Goal: Task Accomplishment & Management: Use online tool/utility

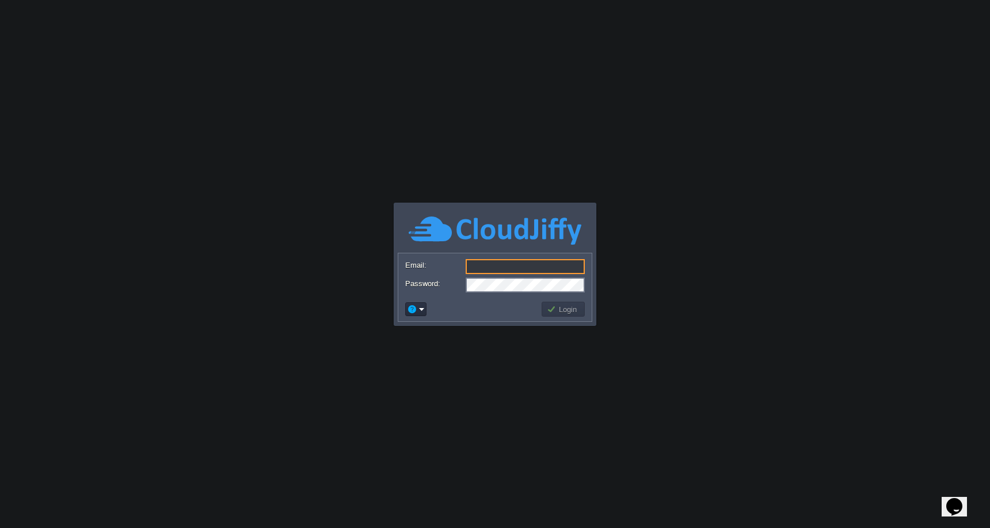
type input "[EMAIL_ADDRESS][DOMAIN_NAME]"
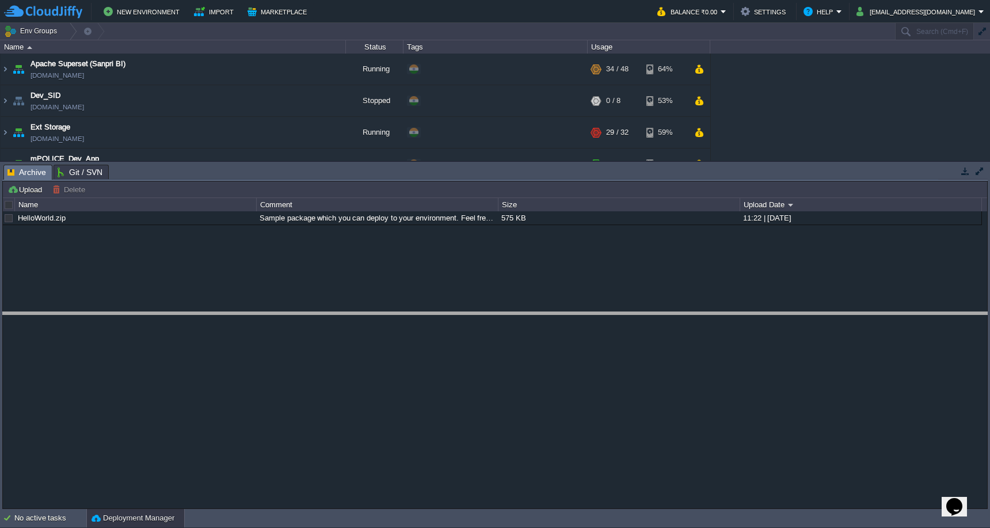
drag, startPoint x: 575, startPoint y: 175, endPoint x: 595, endPoint y: 326, distance: 152.1
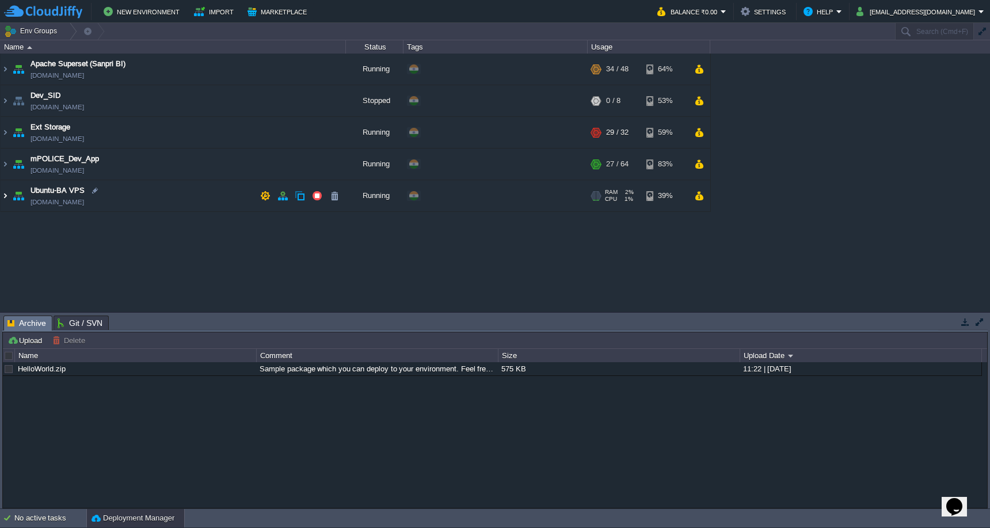
click at [6, 196] on img at bounding box center [5, 195] width 9 height 31
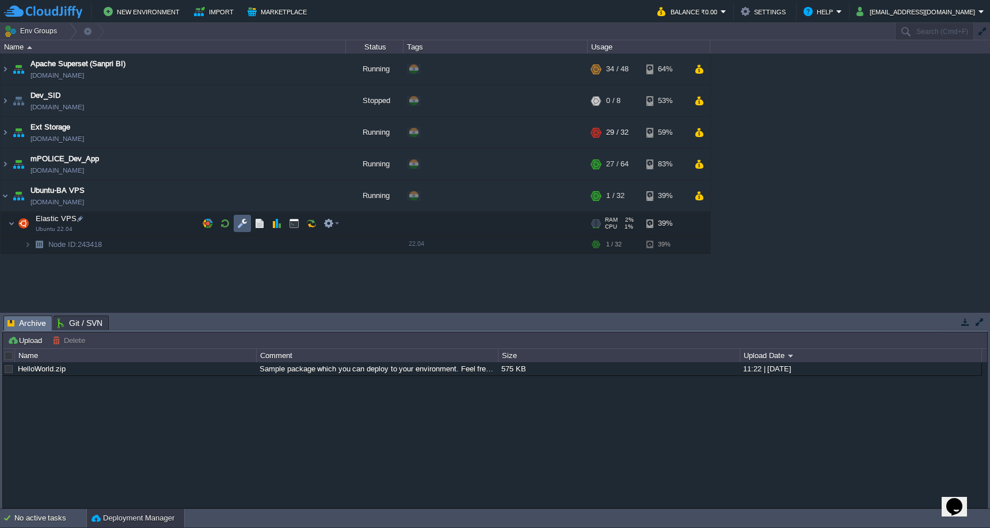
click at [241, 224] on button "button" at bounding box center [242, 223] width 10 height 10
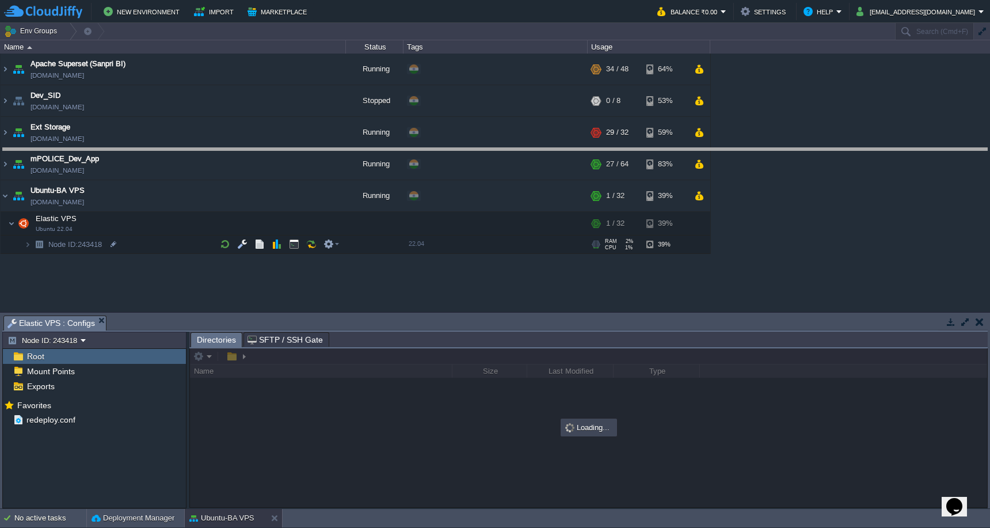
drag, startPoint x: 421, startPoint y: 321, endPoint x: 413, endPoint y: 134, distance: 186.7
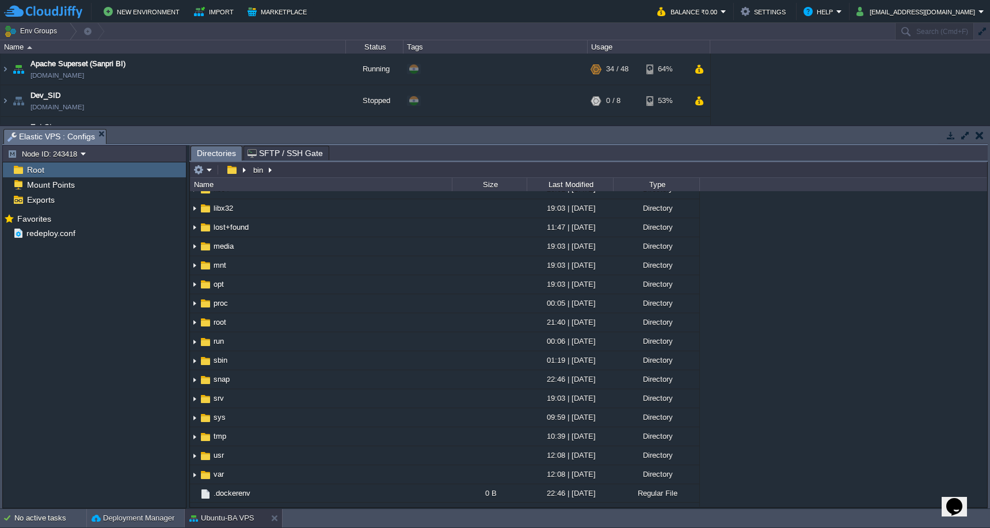
scroll to position [147, 0]
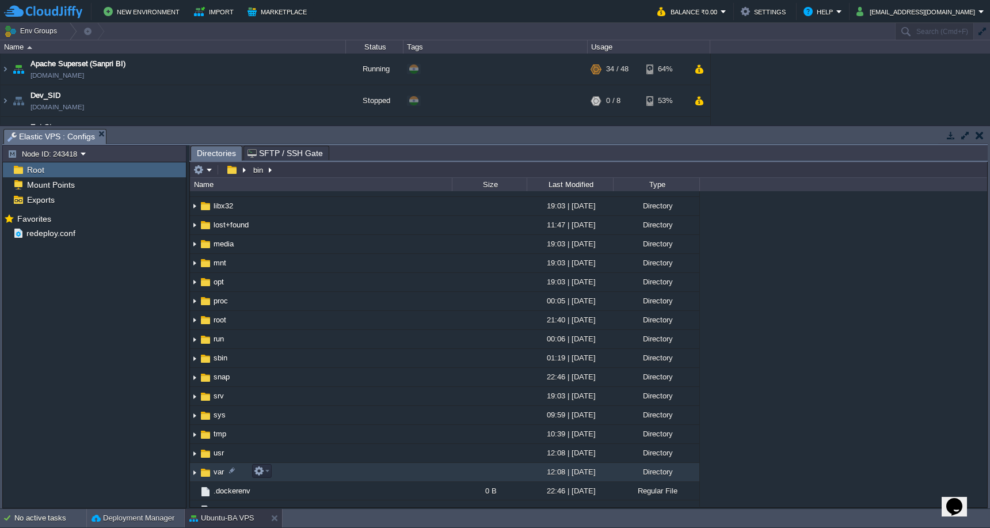
click at [314, 473] on td "var" at bounding box center [321, 472] width 262 height 19
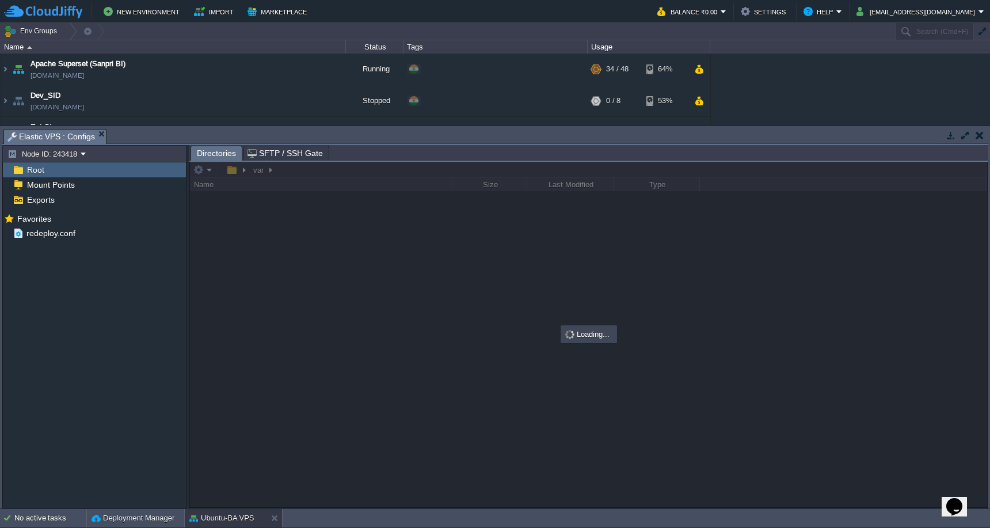
scroll to position [0, 0]
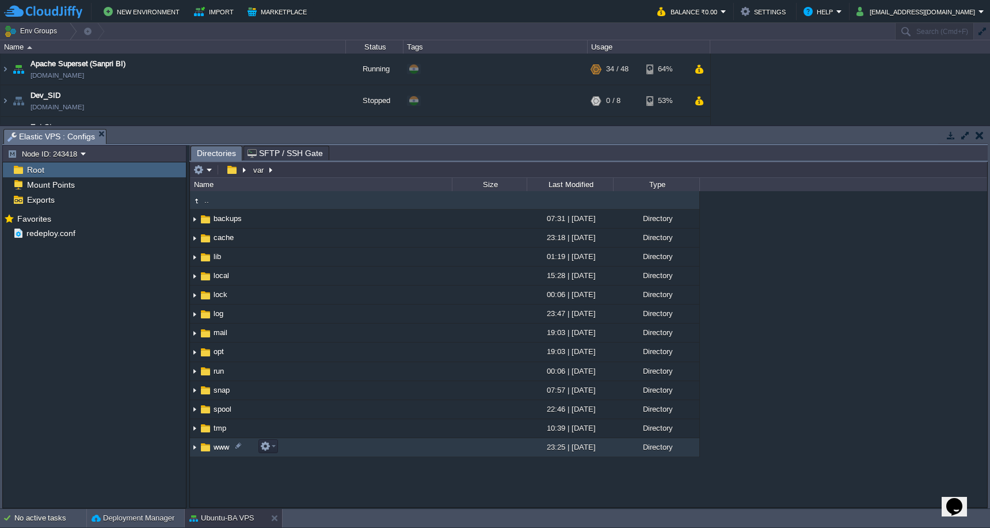
click at [331, 454] on td "www" at bounding box center [321, 447] width 262 height 19
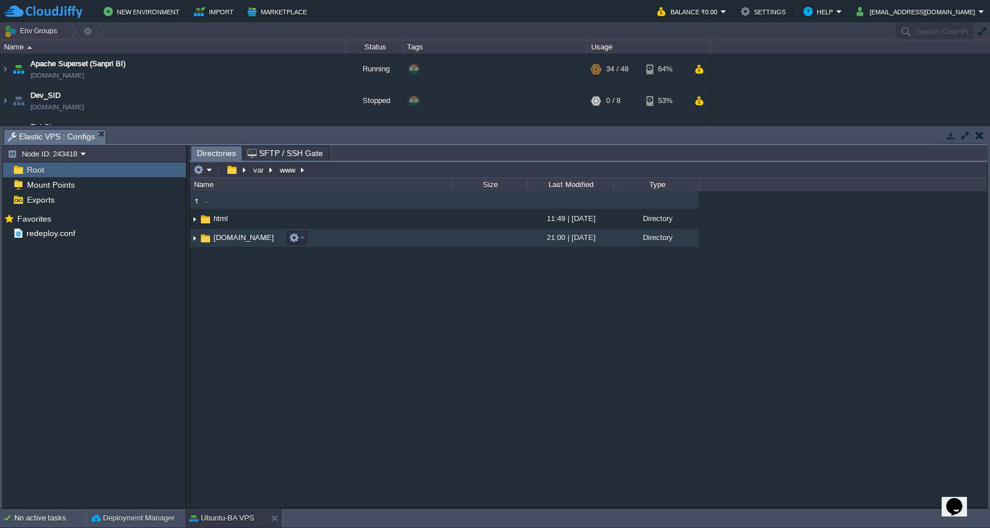
click at [326, 243] on td "[DOMAIN_NAME]" at bounding box center [321, 238] width 262 height 19
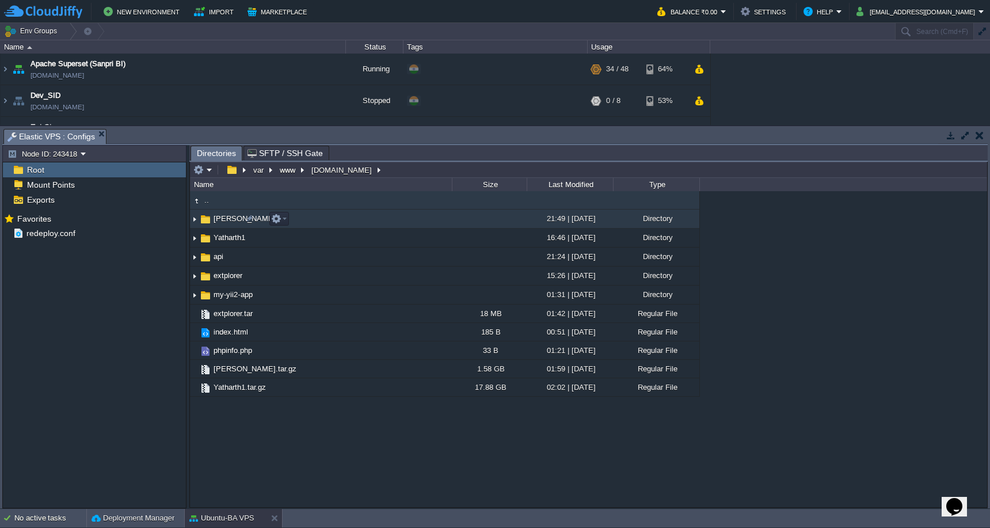
click at [329, 218] on td "[PERSON_NAME]" at bounding box center [321, 219] width 262 height 19
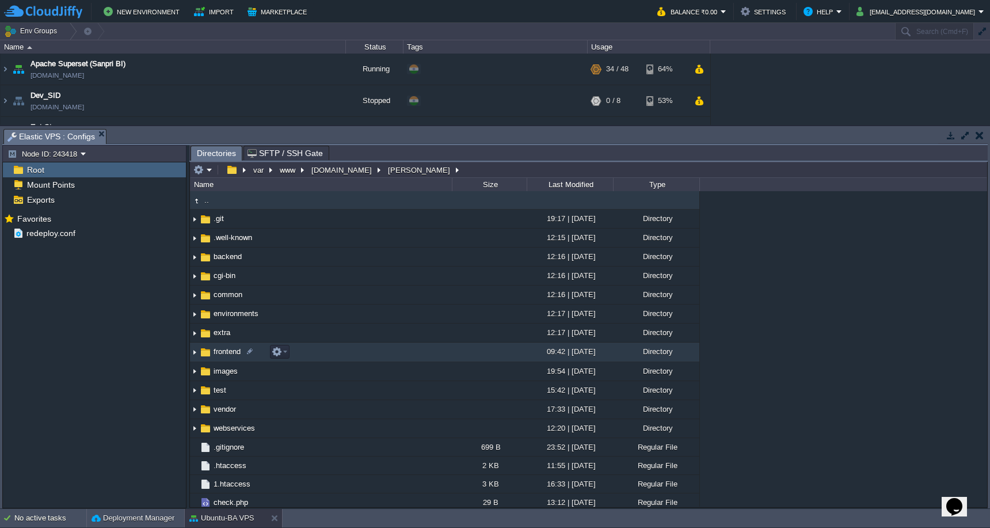
click at [355, 353] on td "frontend" at bounding box center [321, 351] width 262 height 19
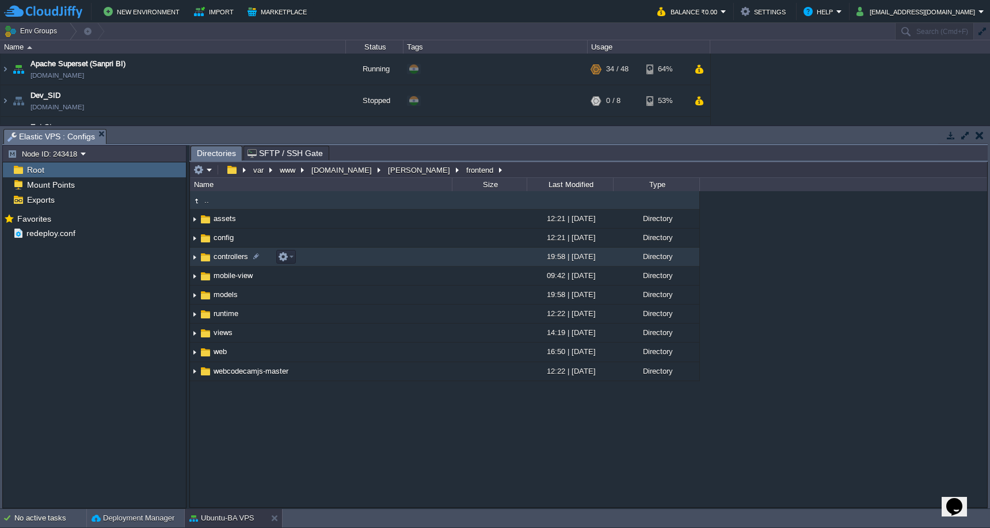
click at [371, 261] on td "controllers" at bounding box center [321, 257] width 262 height 19
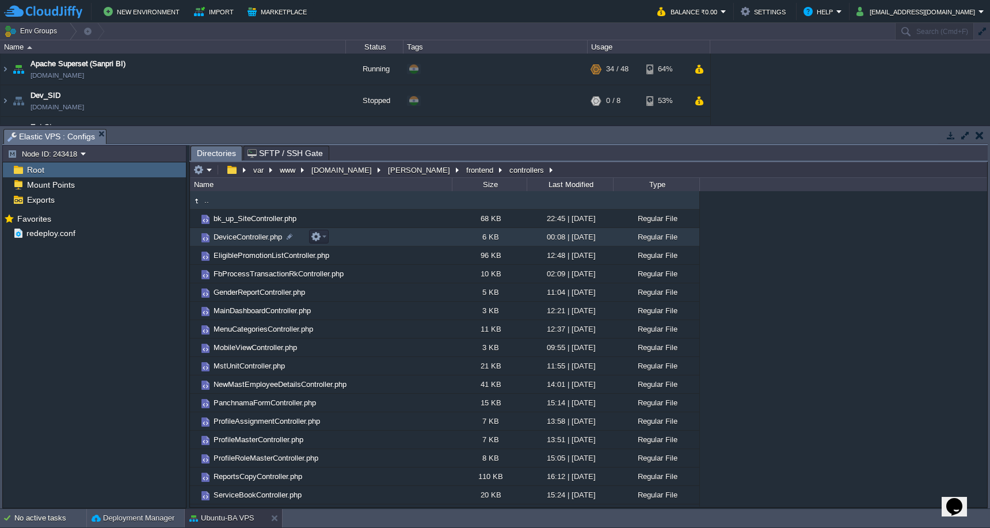
click at [361, 238] on td "DeviceController.php" at bounding box center [321, 237] width 262 height 18
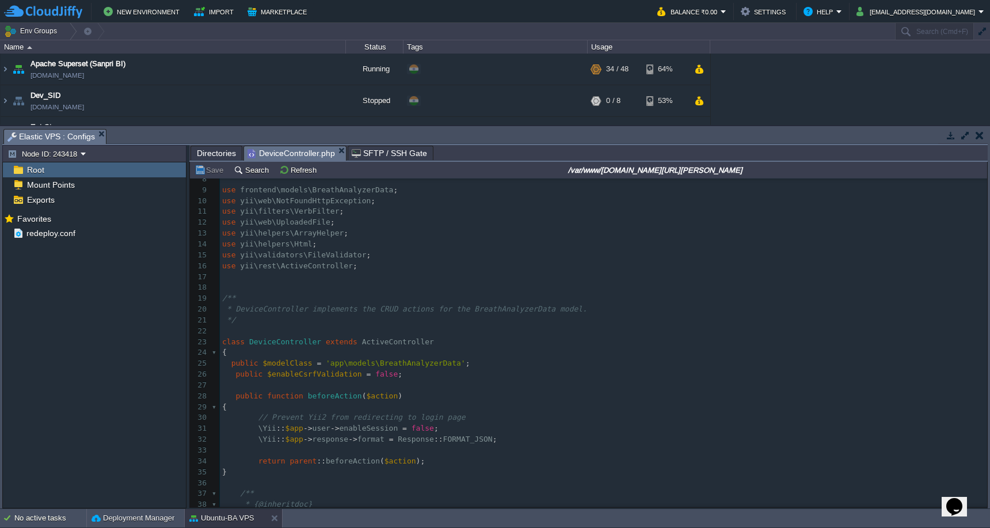
scroll to position [89, 0]
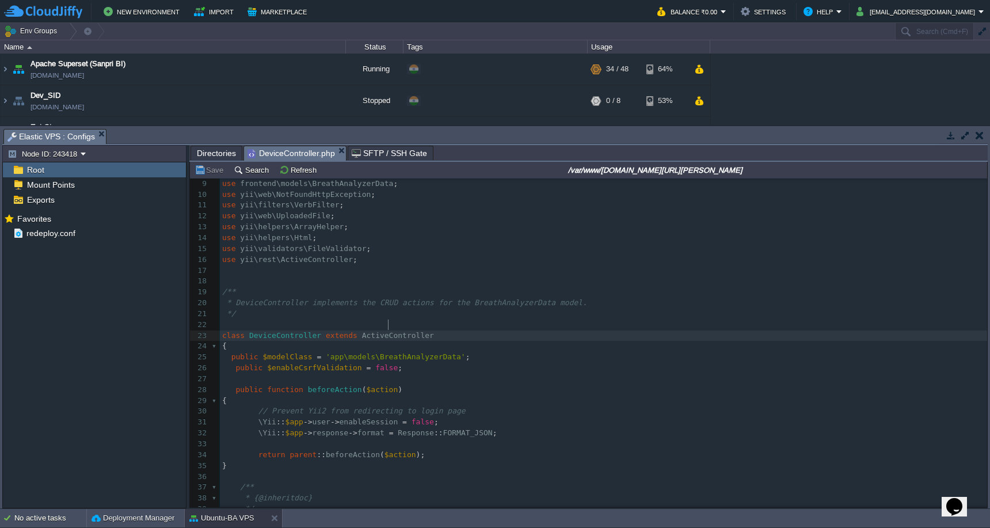
click at [386, 331] on span "ActiveController" at bounding box center [398, 335] width 72 height 9
click at [226, 347] on div "xxxxxxxxxx 1 <?php 2 ​ 3 namespace frontend\controllers ; 4 ​ 5 use Yii ; 6 use…" at bounding box center [603, 363] width 767 height 542
type textarea "//"
click at [205, 174] on button "Save" at bounding box center [211, 170] width 32 height 10
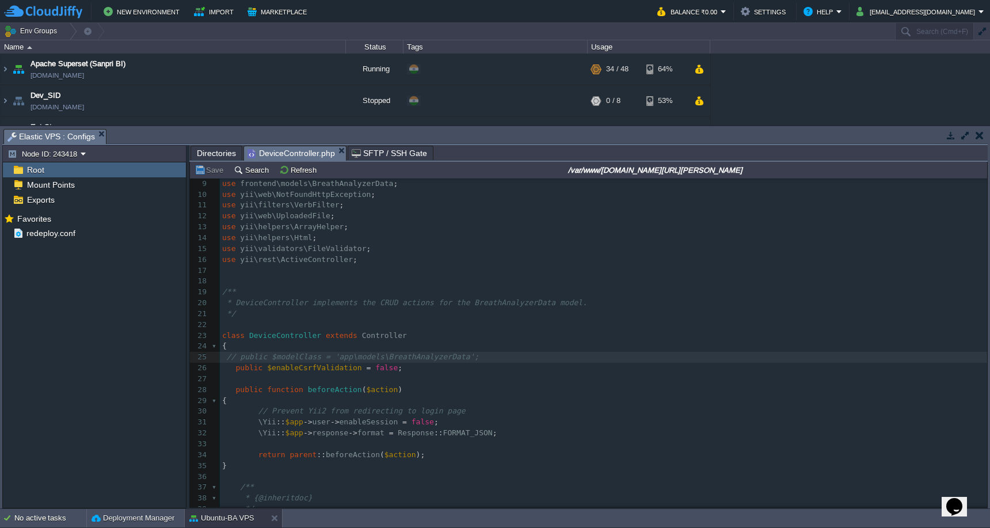
click at [574, 374] on pre at bounding box center [603, 379] width 767 height 11
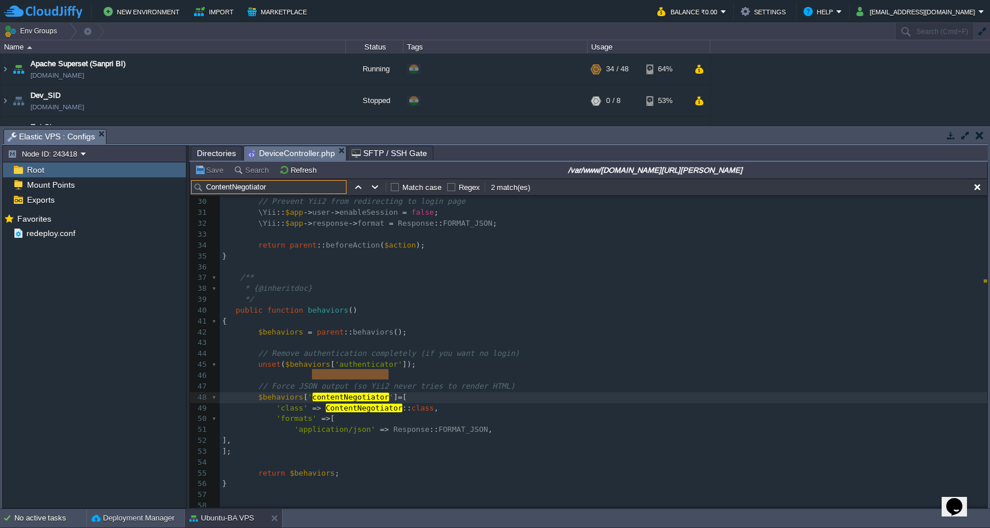
scroll to position [326, 0]
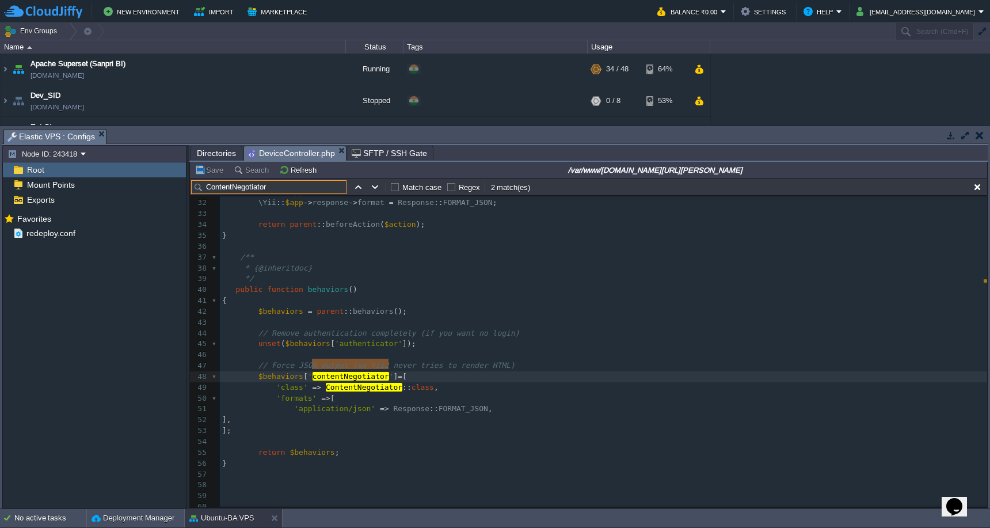
type input "ContentNegotiator"
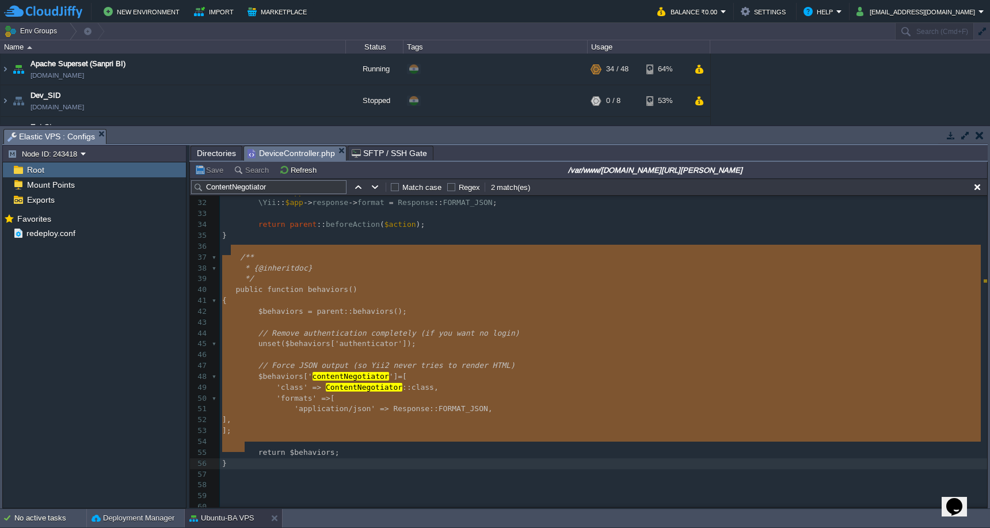
type textarea "/** * {@inheritdoc} */ public function behaviors() { $behaviors = parent::behav…"
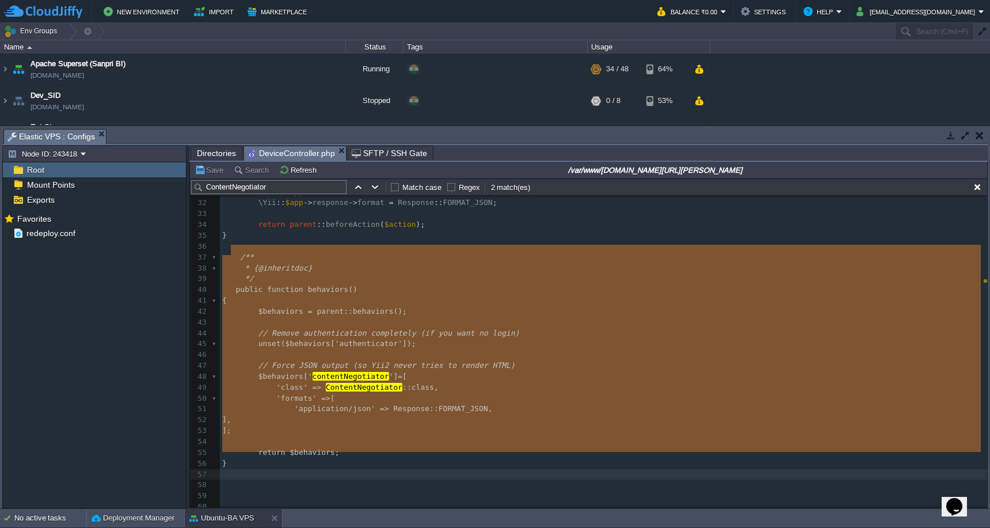
drag, startPoint x: 233, startPoint y: 252, endPoint x: 271, endPoint y: 453, distance: 204.4
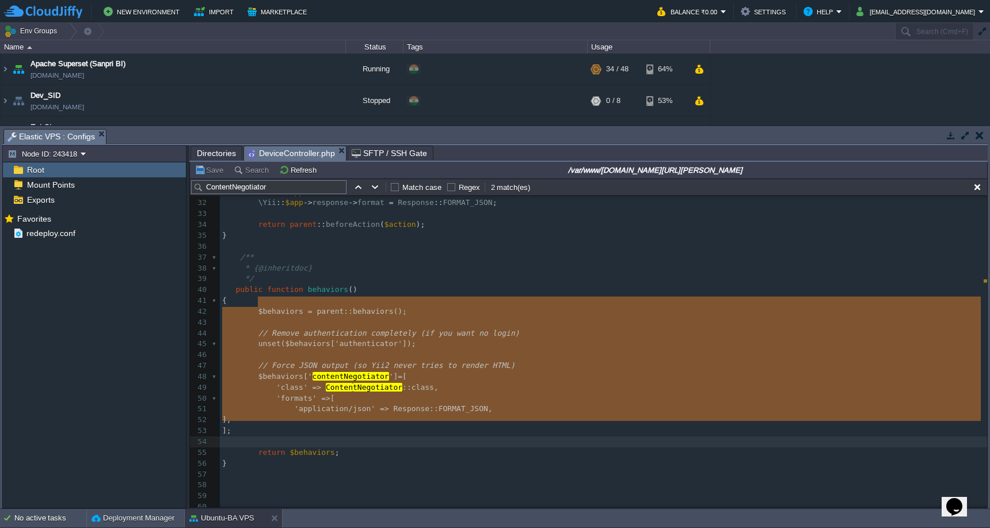
type textarea "$behaviors = parent::behaviors(); // Remove authentication completely (if you w…"
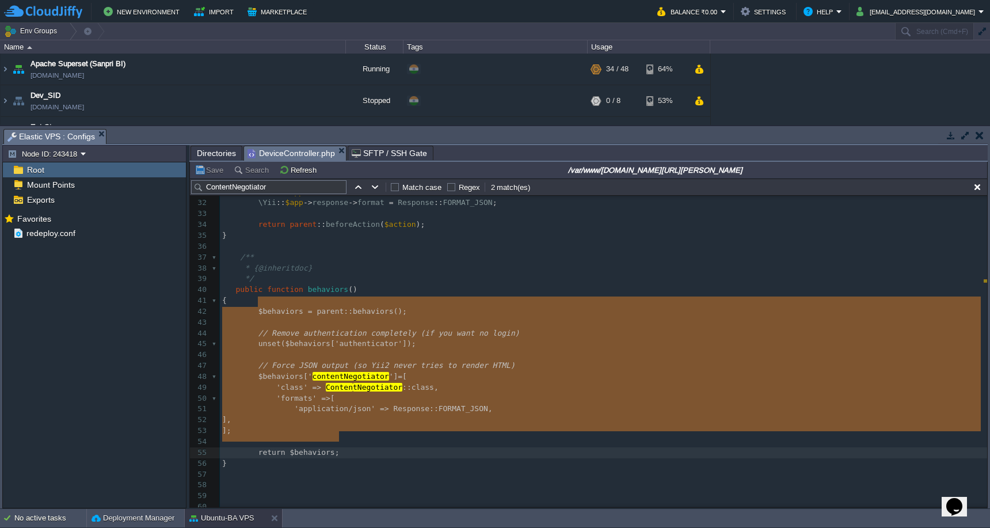
drag, startPoint x: 257, startPoint y: 303, endPoint x: 371, endPoint y: 436, distance: 174.7
paste textarea
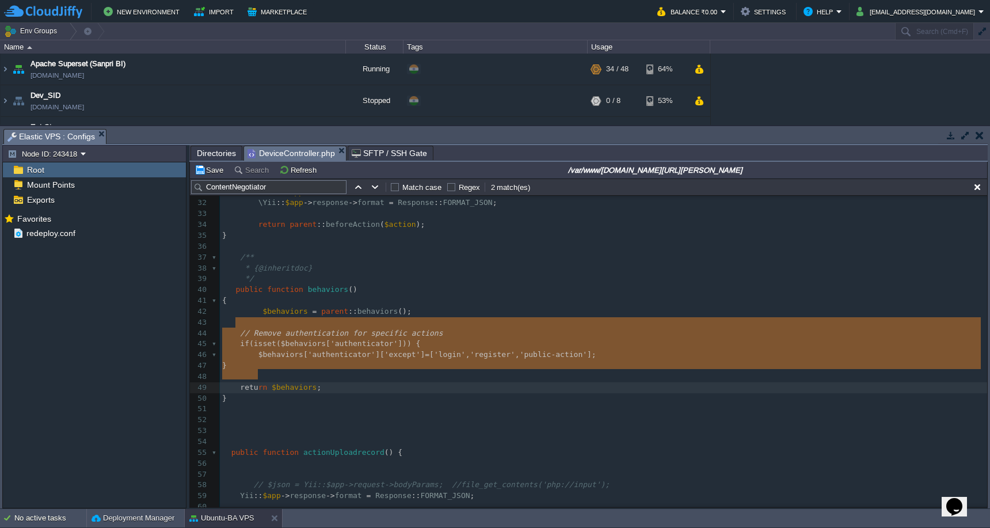
drag, startPoint x: 238, startPoint y: 325, endPoint x: 257, endPoint y: 376, distance: 54.6
type textarea "// Remove authentication for specific actions if (isset($behaviors['authenticat…"
click at [211, 170] on button "Save" at bounding box center [211, 170] width 32 height 10
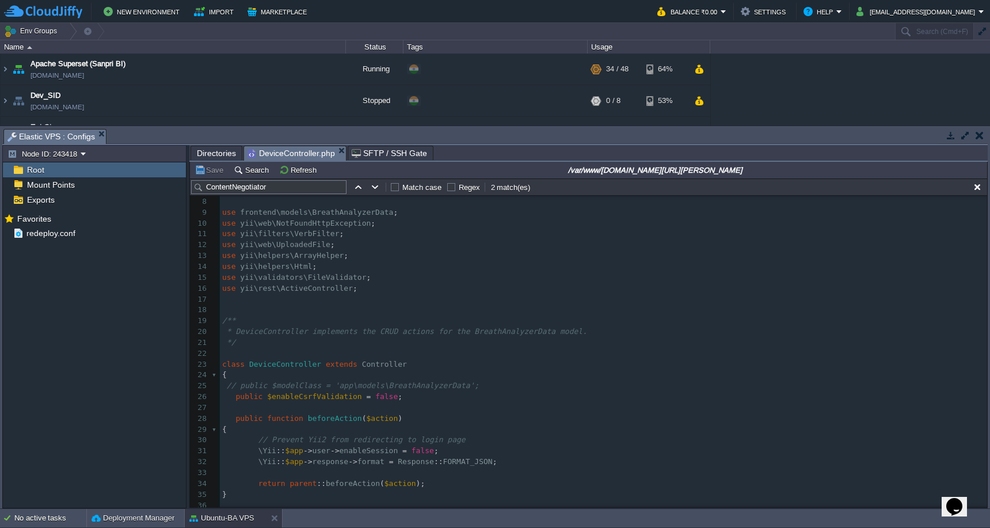
scroll to position [62, 0]
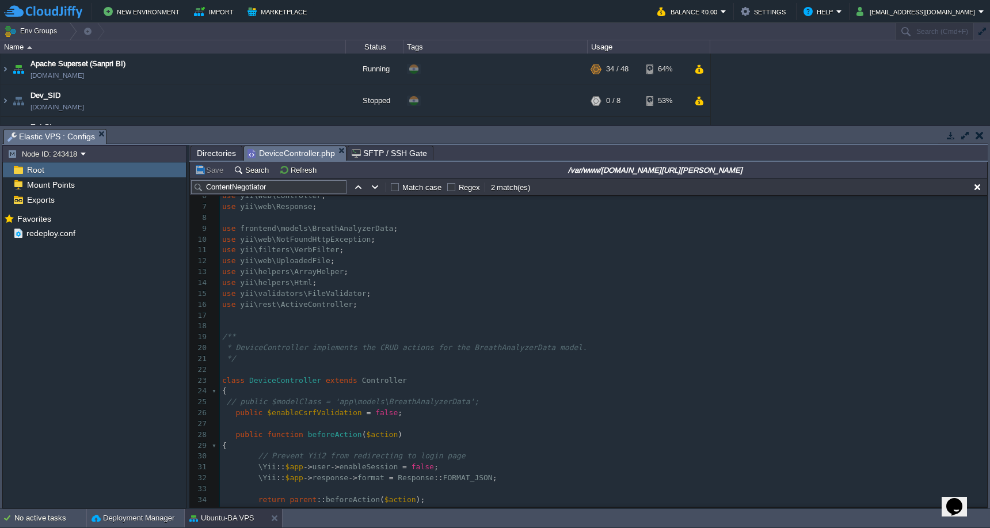
click at [389, 367] on div "x retu rn $behaviors ; 1 <?php 2 ​ 3 namespace frontend\controllers ; 4 ​ 5 use…" at bounding box center [603, 385] width 767 height 499
type textarea "Controller"
paste textarea
click at [235, 397] on span "// public $modelClass = 'app\models\BreathAnalyzerData';" at bounding box center [353, 401] width 252 height 9
click at [209, 172] on button "Save" at bounding box center [211, 170] width 32 height 10
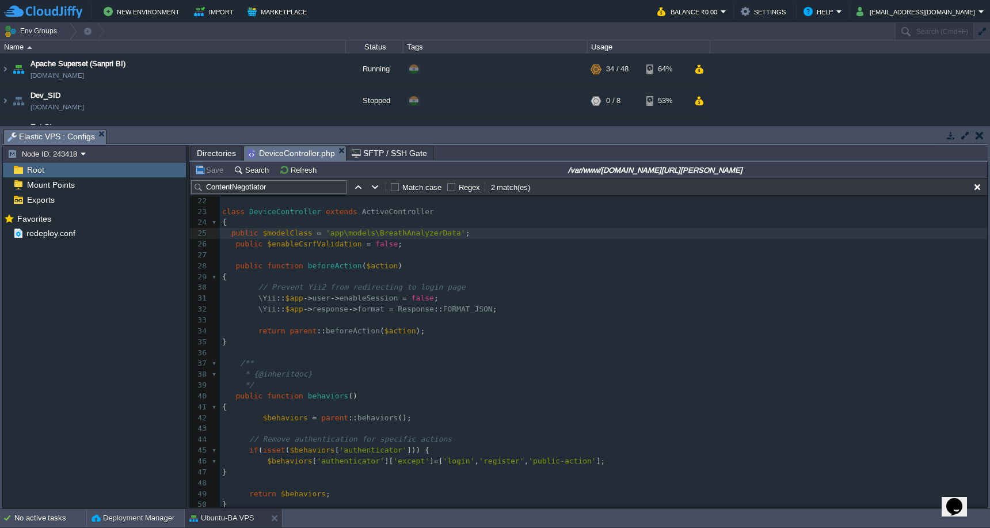
scroll to position [273, 0]
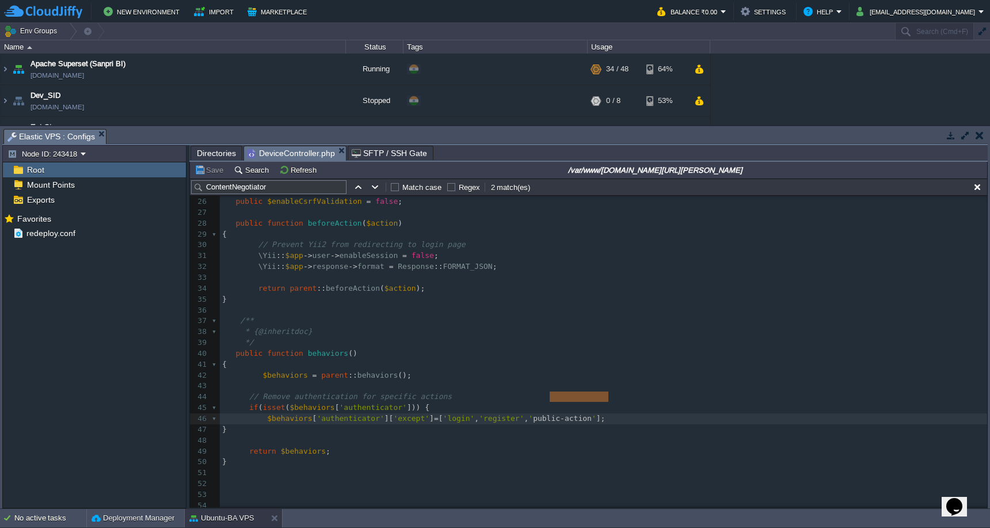
drag, startPoint x: 550, startPoint y: 400, endPoint x: 608, endPoint y: 397, distance: 58.8
type textarea "uploadrecord"
click at [209, 173] on button "Save" at bounding box center [211, 170] width 32 height 10
type textarea "$behaviors = parent::behaviors();"
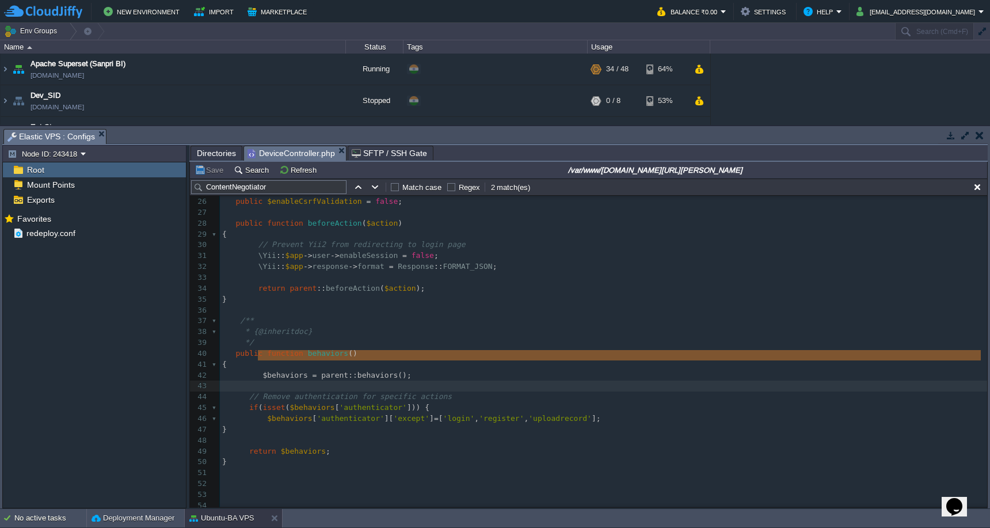
drag, startPoint x: 260, startPoint y: 357, endPoint x: 262, endPoint y: 365, distance: 8.4
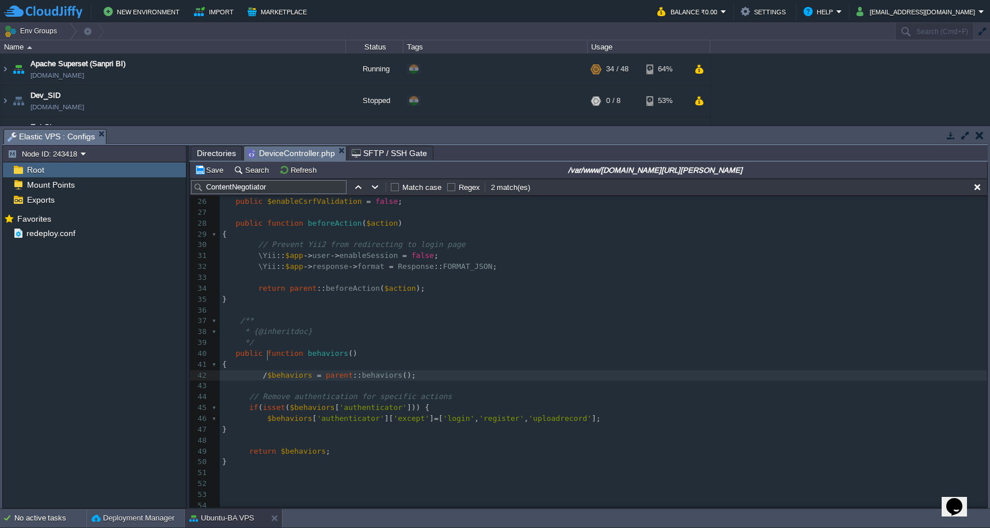
type textarea "/*"
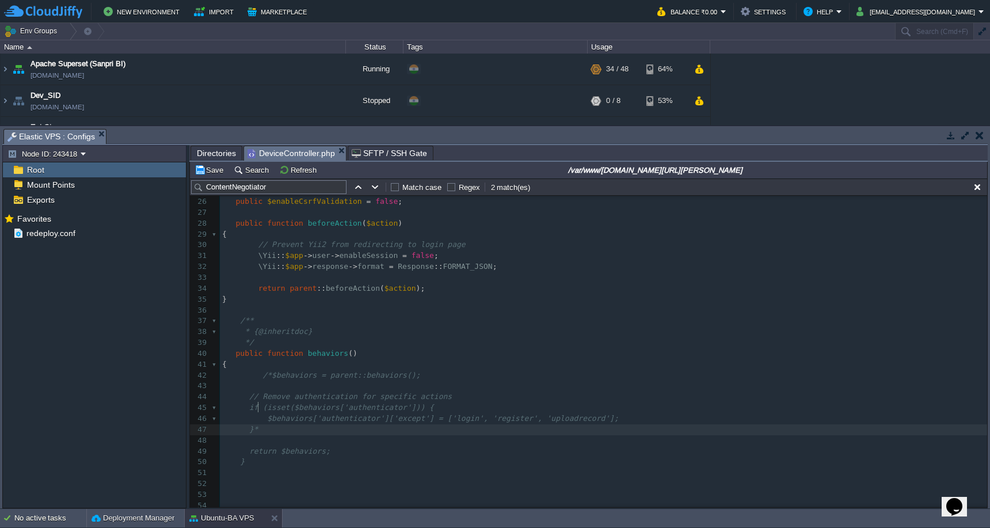
type textarea "*/"
click at [302, 447] on span "$behaviors" at bounding box center [303, 451] width 45 height 9
type textarea "$behaviors"
type textarea "//"
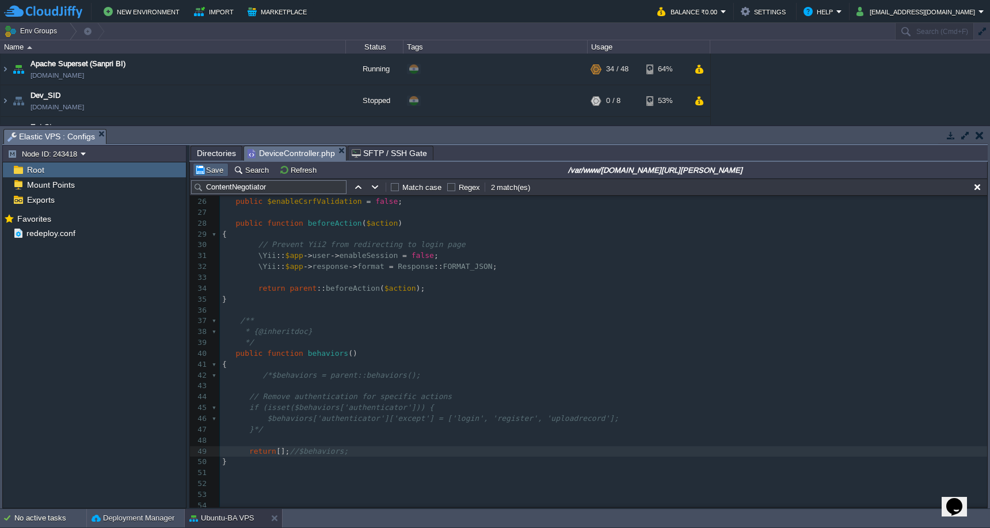
type textarea "[];"
click at [208, 175] on button "Save" at bounding box center [211, 170] width 32 height 10
click at [222, 154] on span "Directories" at bounding box center [216, 153] width 39 height 14
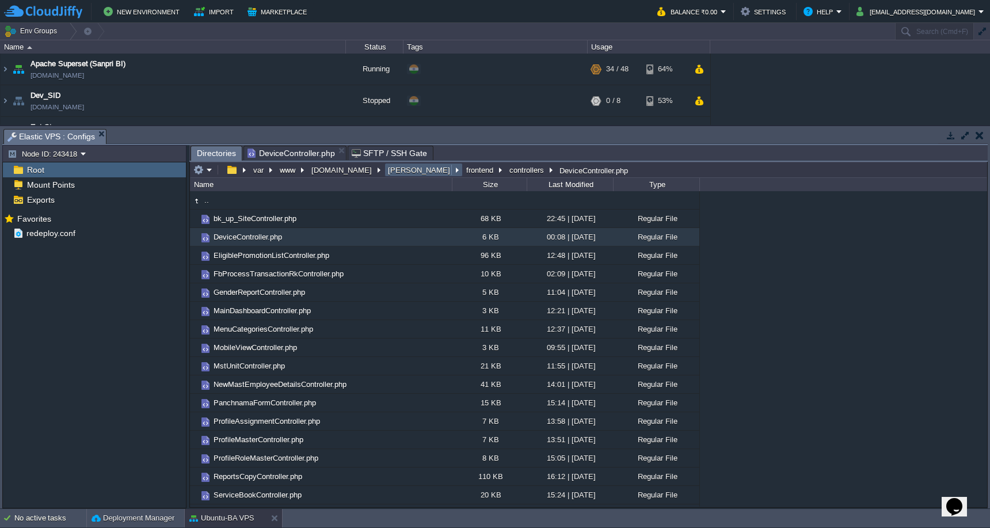
click at [393, 173] on button "[PERSON_NAME]" at bounding box center [419, 170] width 67 height 10
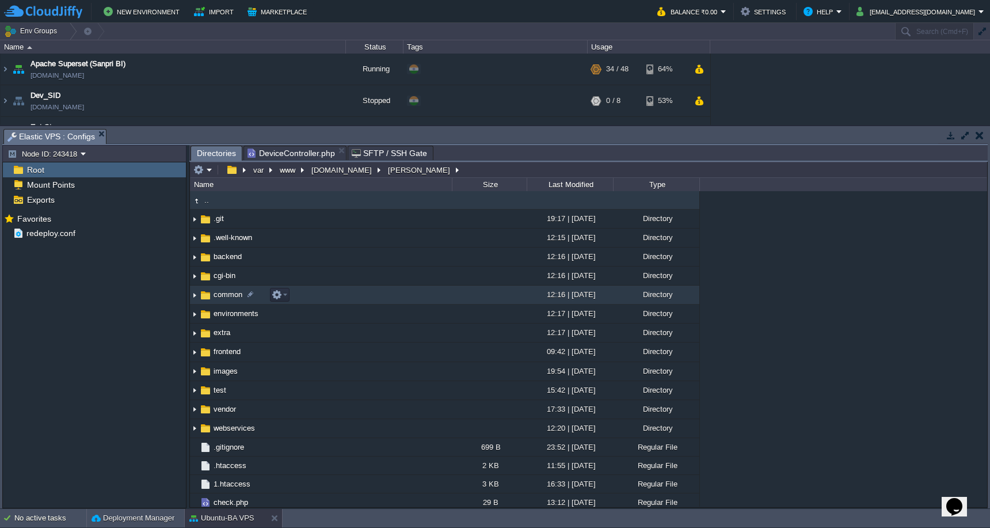
click at [355, 290] on td "common" at bounding box center [321, 294] width 262 height 19
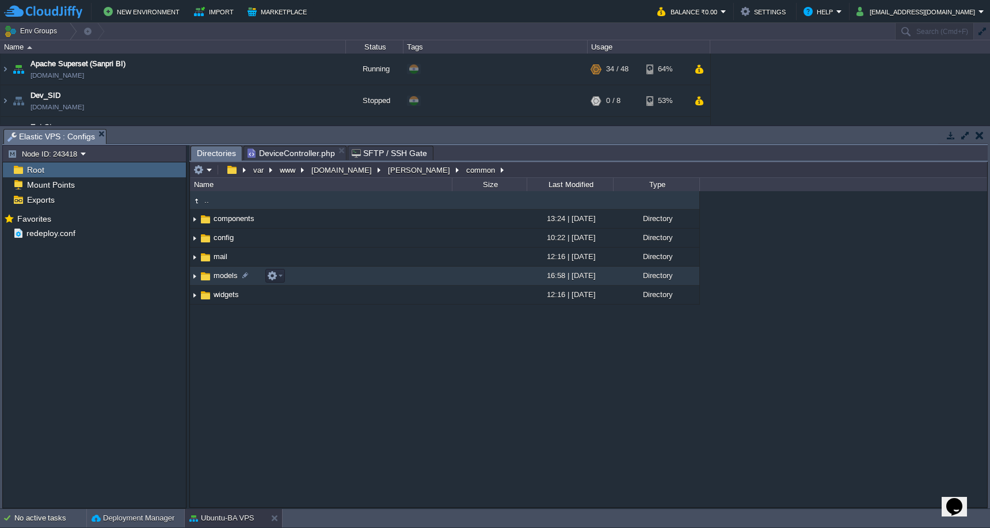
click at [349, 273] on td "models" at bounding box center [321, 275] width 262 height 19
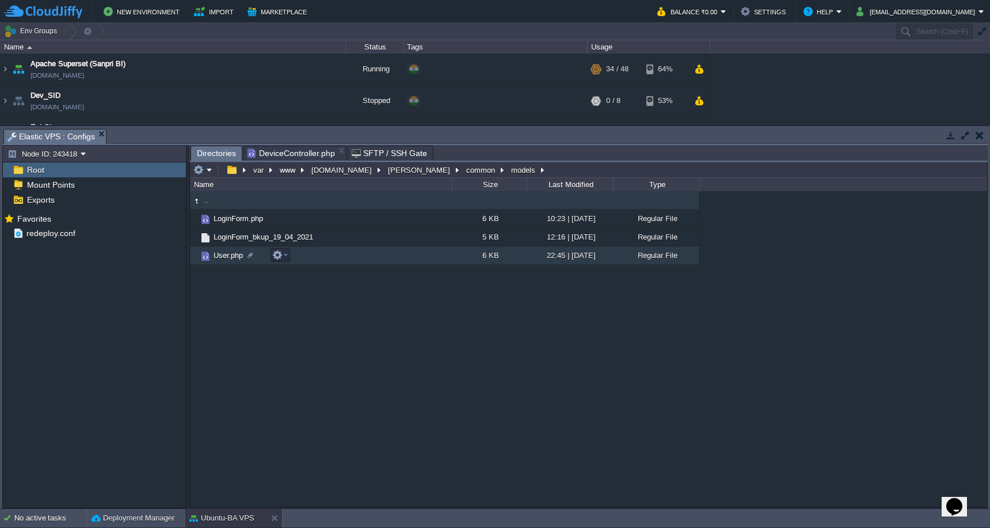
click at [352, 261] on td "User.php" at bounding box center [321, 255] width 262 height 18
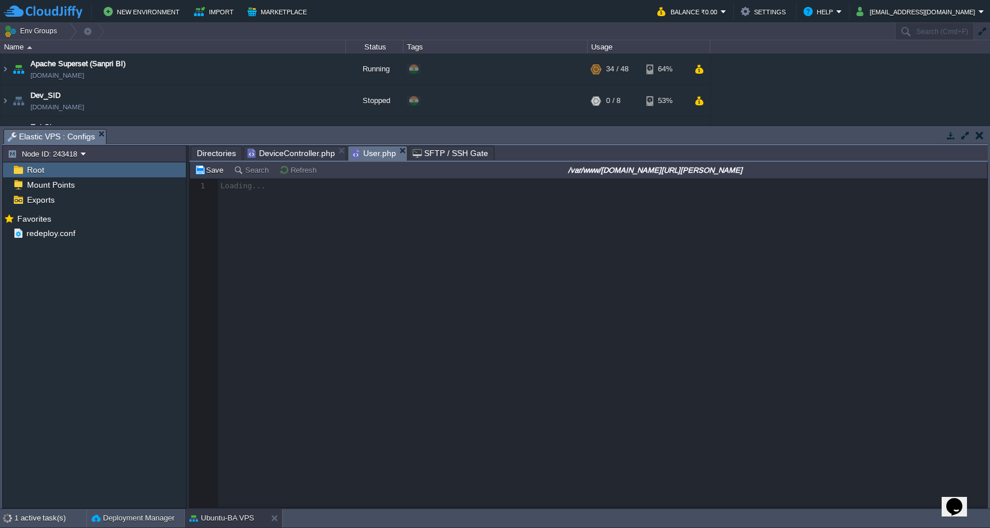
scroll to position [5, 0]
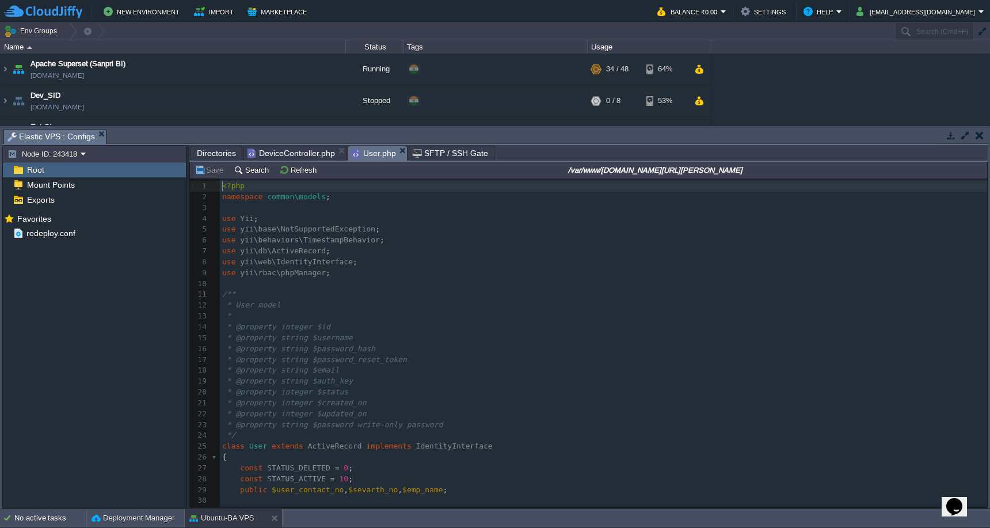
click at [212, 153] on span "Directories" at bounding box center [216, 153] width 39 height 14
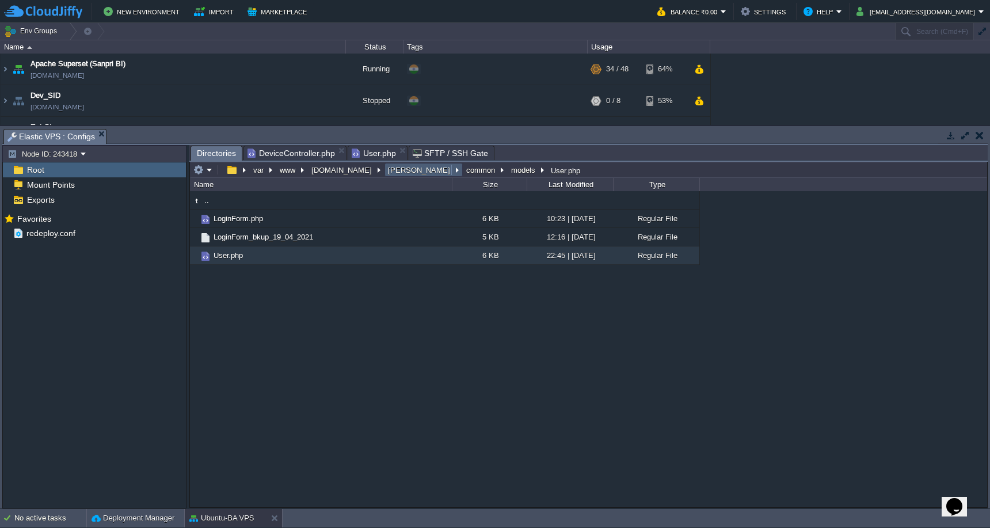
click at [396, 175] on button "[PERSON_NAME]" at bounding box center [419, 170] width 67 height 10
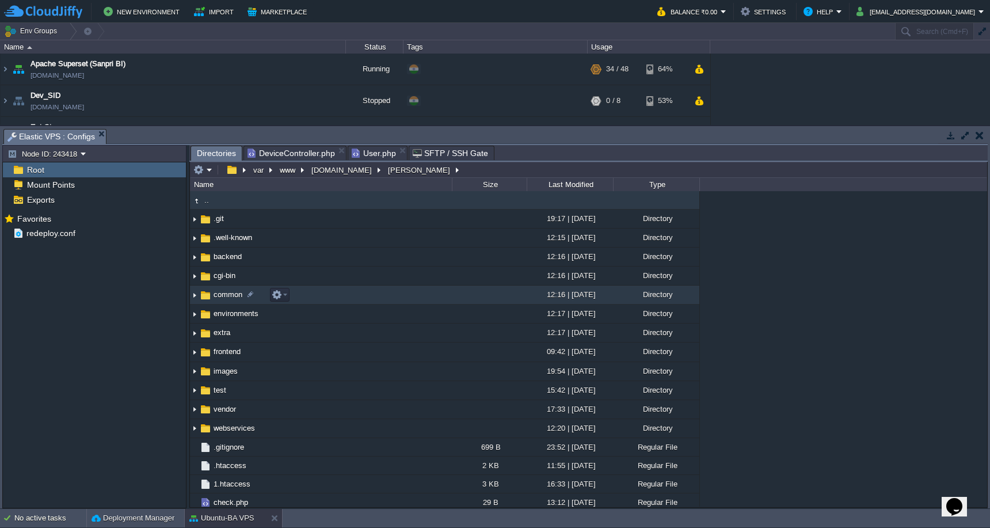
click at [391, 291] on td "common" at bounding box center [321, 294] width 262 height 19
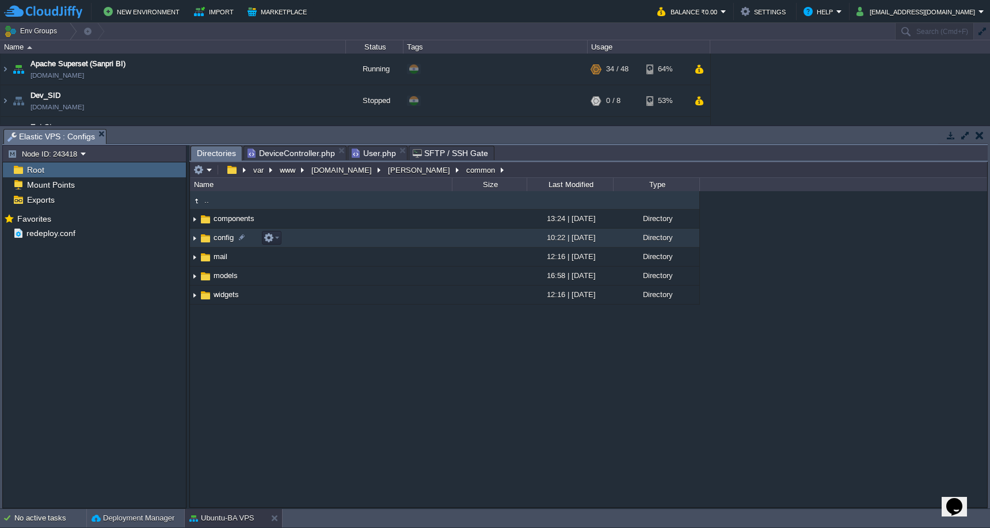
click at [397, 243] on td "config" at bounding box center [321, 238] width 262 height 19
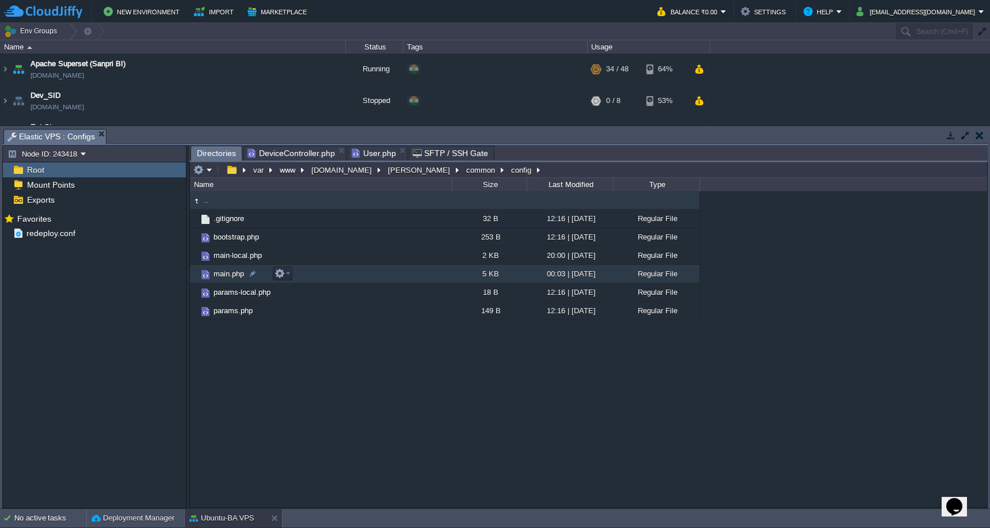
click at [390, 275] on td "main.php" at bounding box center [321, 274] width 262 height 18
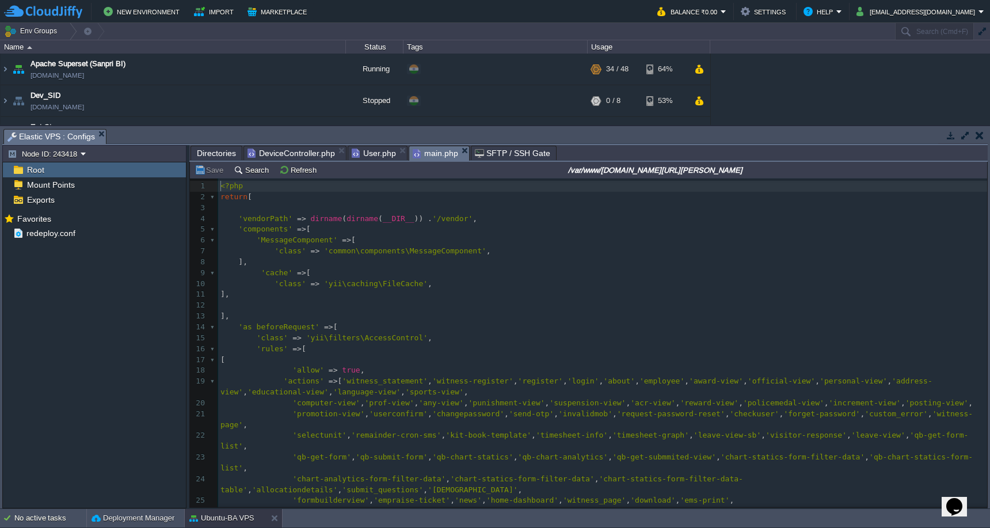
click at [438, 333] on pre "'class' => 'yii\filters\AccessControl' ," at bounding box center [602, 338] width 769 height 11
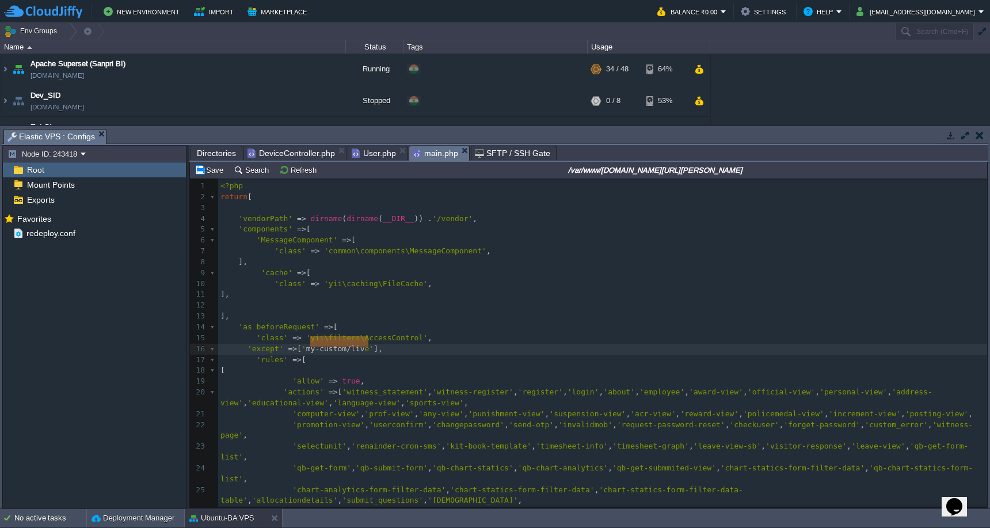
type textarea "my-custom/live"
drag, startPoint x: 311, startPoint y: 345, endPoint x: 374, endPoint y: 342, distance: 62.8
click at [208, 172] on button "Save" at bounding box center [211, 170] width 32 height 10
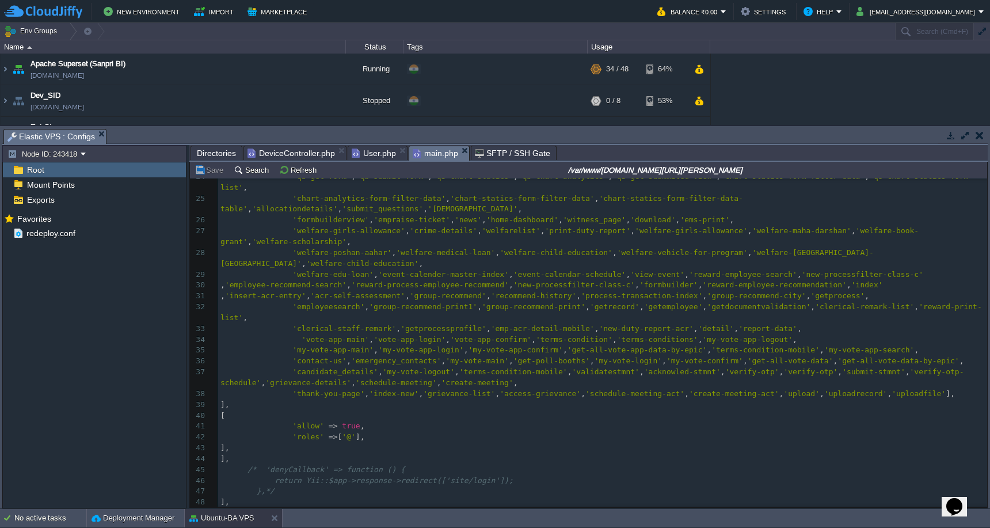
scroll to position [293, 0]
click at [818, 362] on div "x 1 <?php 2 return [ 3 4 'vendorPath' => dirname ( dirname ( __DIR__ )) . '/ven…" at bounding box center [602, 267] width 769 height 759
type textarea "]"
type textarea "//"
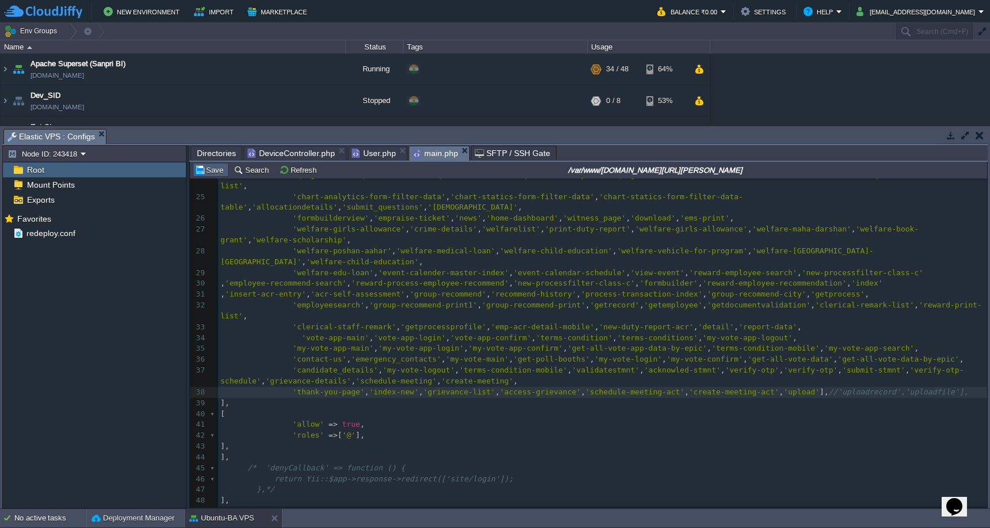
click at [203, 172] on button "Save" at bounding box center [211, 170] width 32 height 10
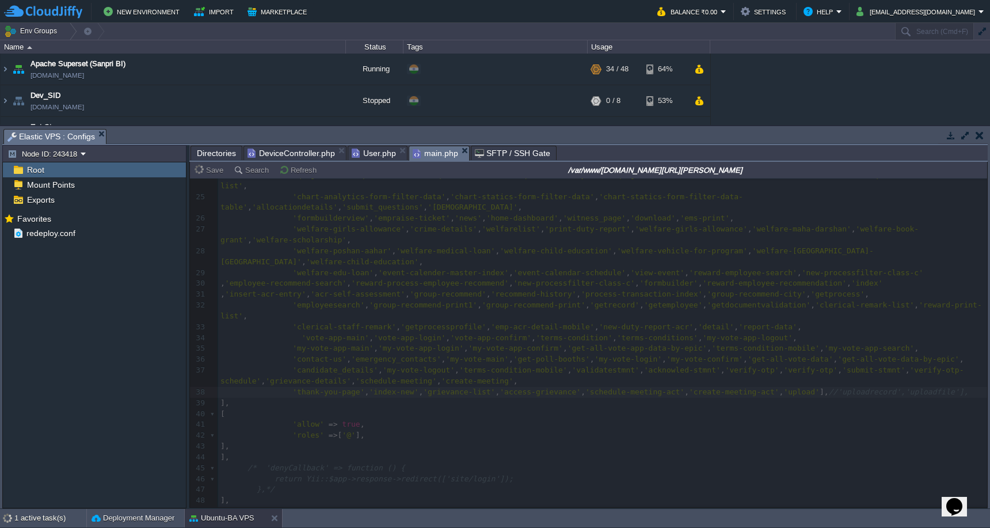
click at [225, 154] on span "Directories" at bounding box center [216, 153] width 39 height 14
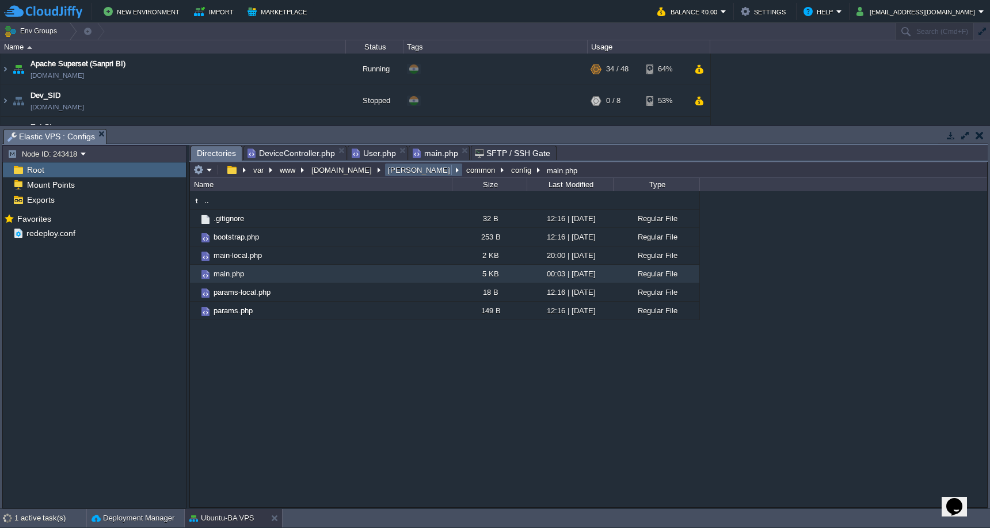
click at [395, 175] on button "[PERSON_NAME]" at bounding box center [419, 170] width 67 height 10
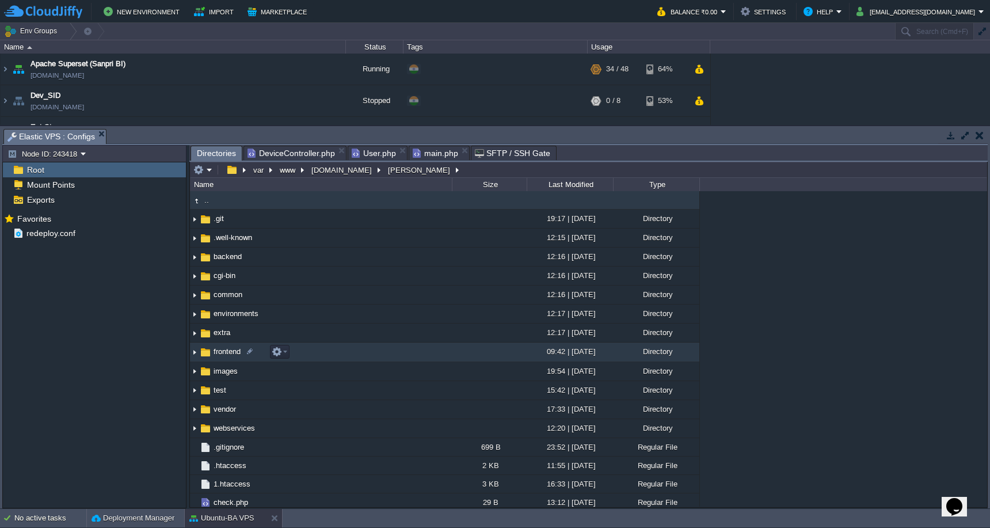
click at [424, 359] on td "frontend" at bounding box center [321, 351] width 262 height 19
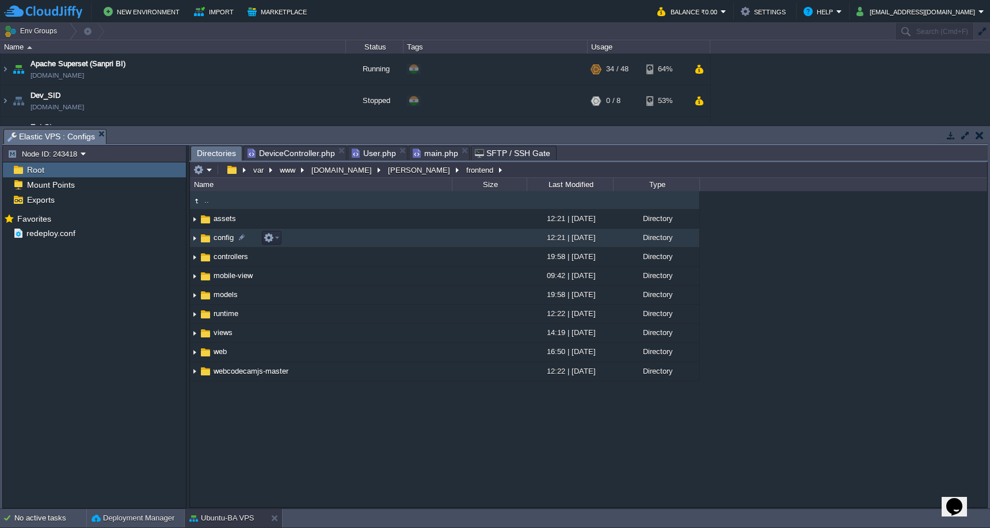
click at [367, 245] on td "config" at bounding box center [321, 238] width 262 height 19
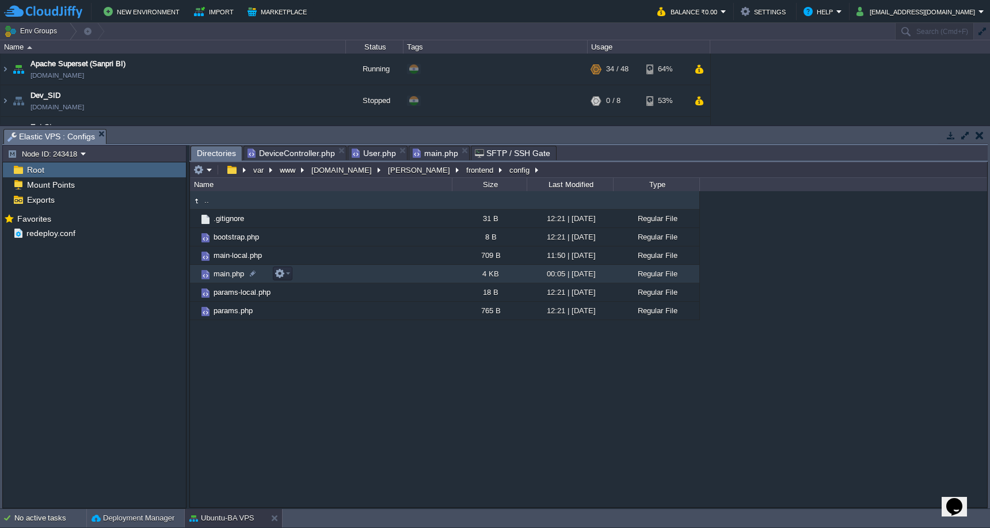
click at [365, 279] on td "main.php" at bounding box center [321, 274] width 262 height 18
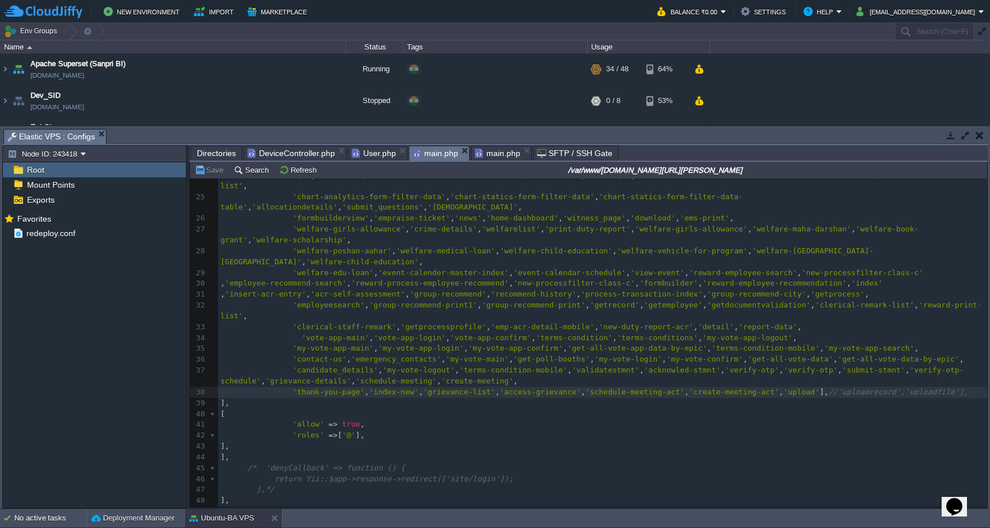
click at [431, 158] on span "main.php" at bounding box center [435, 153] width 45 height 14
click at [427, 398] on pre "]," at bounding box center [602, 403] width 769 height 11
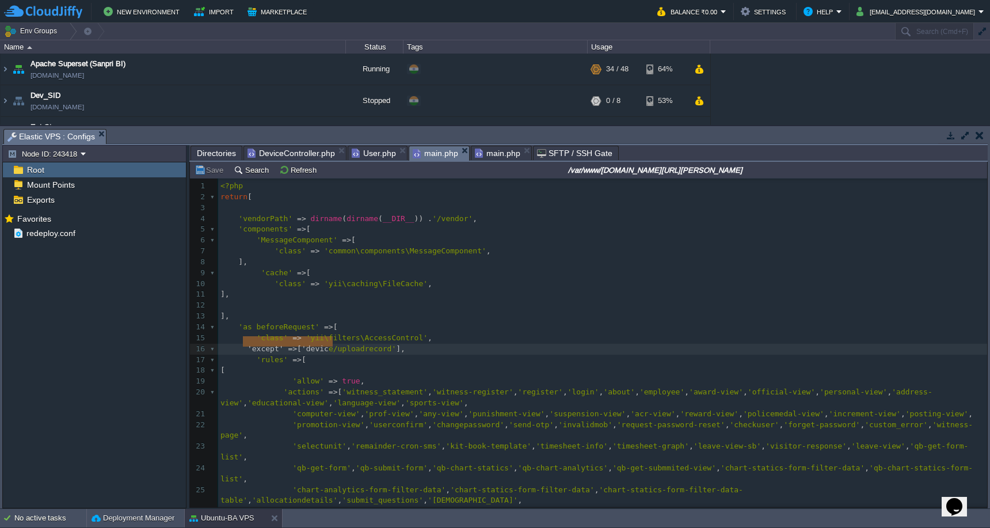
type textarea "'except' => ['device/uploadrecord'],"
drag, startPoint x: 244, startPoint y: 344, endPoint x: 413, endPoint y: 340, distance: 169.3
click at [485, 149] on span "main.php" at bounding box center [497, 153] width 45 height 14
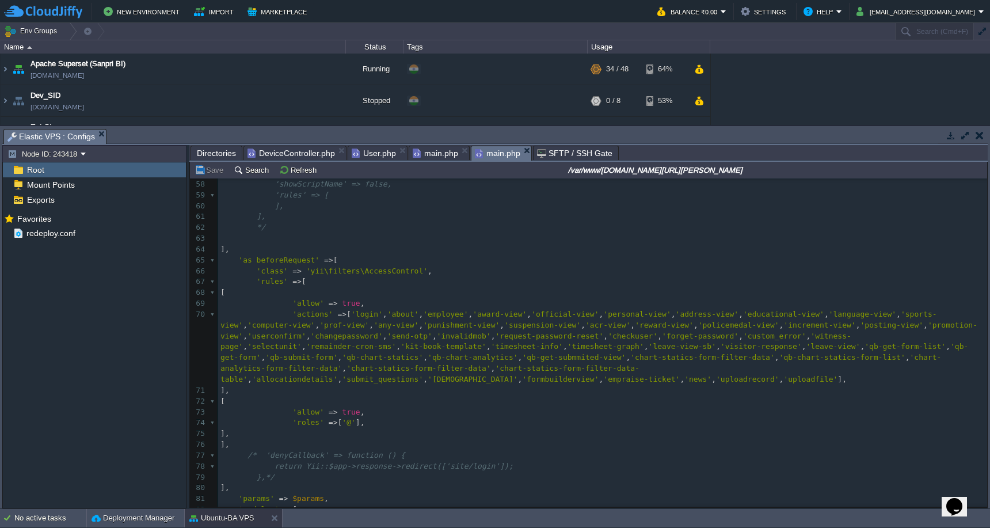
scroll to position [607, 0]
click at [493, 258] on pre "'class' => 'yii\filters\AccessControl' ," at bounding box center [602, 263] width 769 height 11
click at [329, 369] on div "xxxxxxxxxx 'formatter' => [ 44 ], 45 'request' => [ 46 'class' => 'common\compo…" at bounding box center [602, 334] width 769 height 629
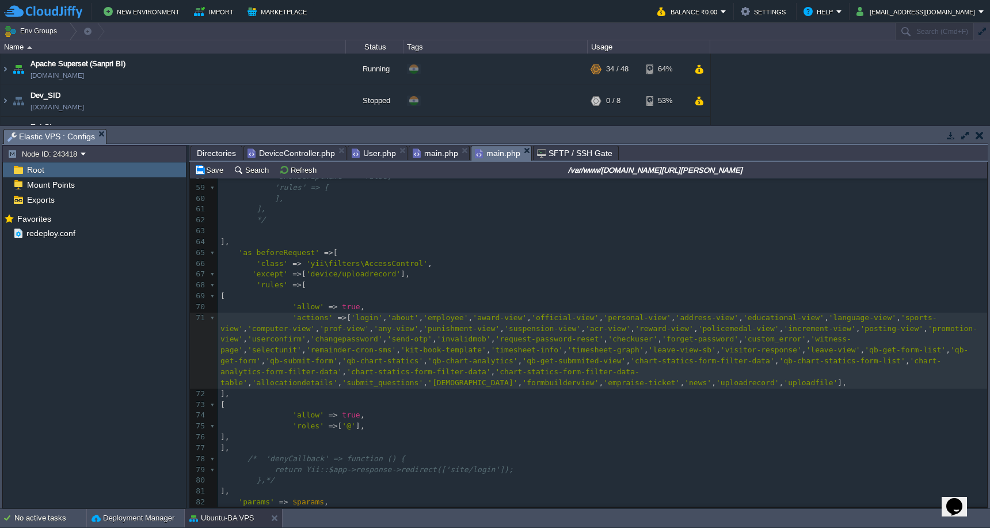
type textarea "]"
type textarea "//"
click at [214, 177] on td "Save" at bounding box center [211, 170] width 36 height 14
click at [301, 155] on span "DeviceController.php" at bounding box center [291, 153] width 87 height 14
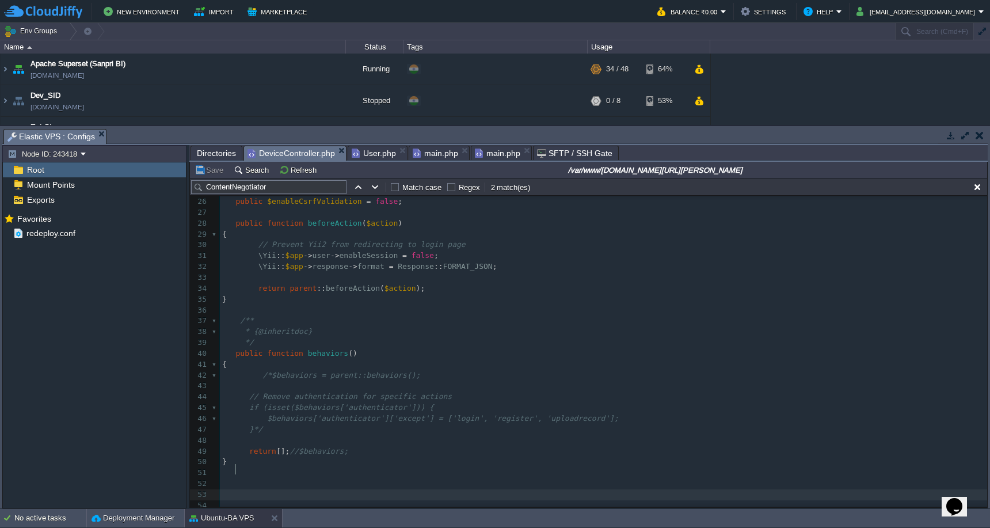
click at [440, 489] on pre at bounding box center [603, 494] width 767 height 11
type textarea "publci"
type textarea "lic function actionCheckThis(){"
type textarea "}"
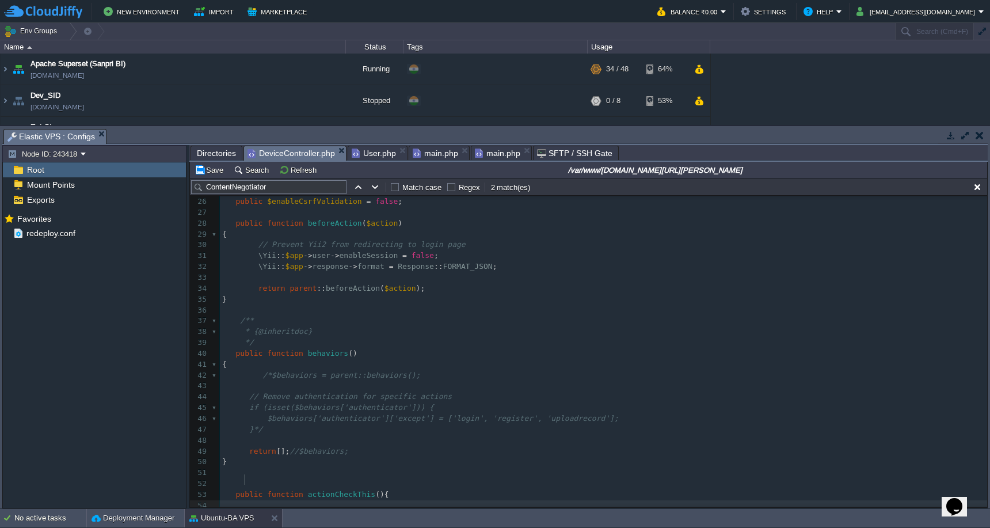
scroll to position [5, 3]
type textarea "echo "I am here "; di;e"
type textarea "e;"
click at [216, 169] on button "Save" at bounding box center [211, 170] width 32 height 10
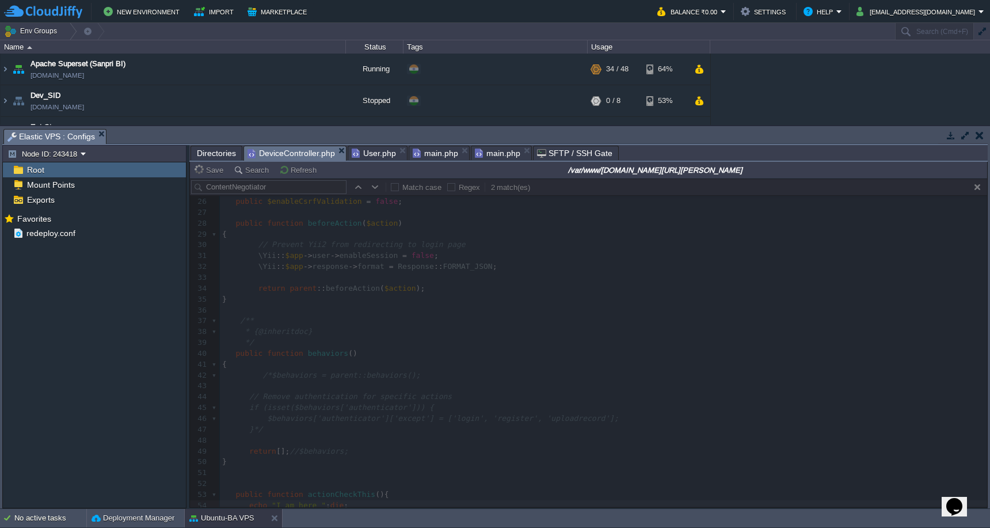
click at [437, 156] on span "main.php" at bounding box center [435, 153] width 45 height 14
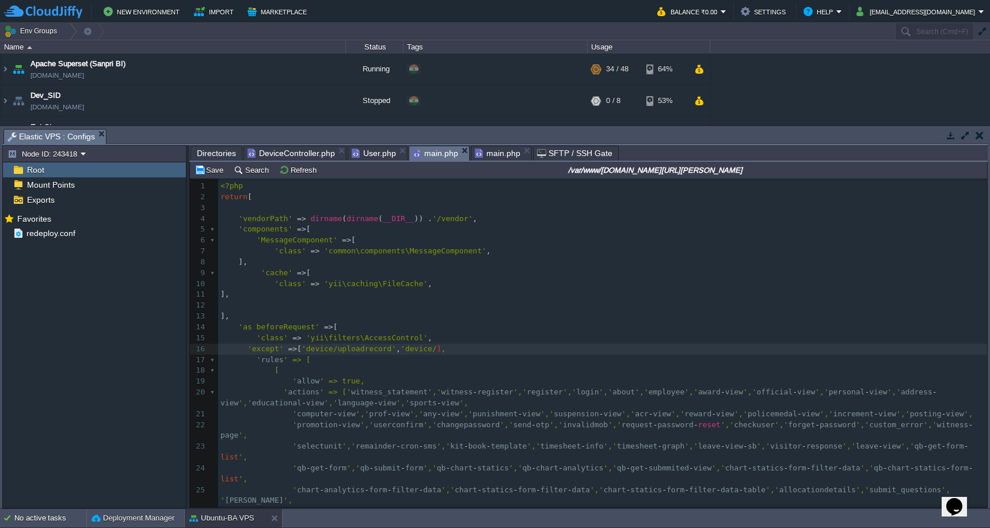
type textarea ", 'device/ceh"
type textarea "heck-y"
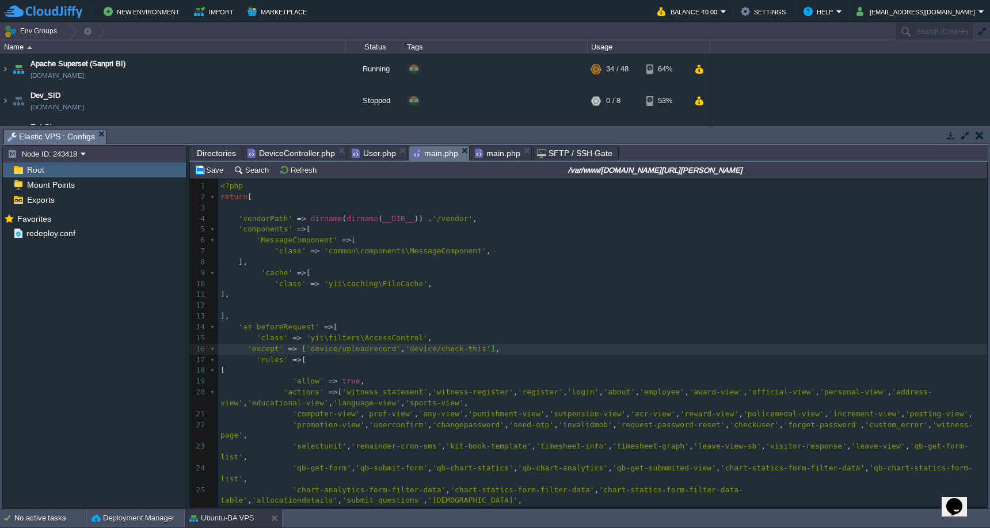
type textarea ", 'device/check-this'"
click at [208, 170] on button "Save" at bounding box center [211, 170] width 32 height 10
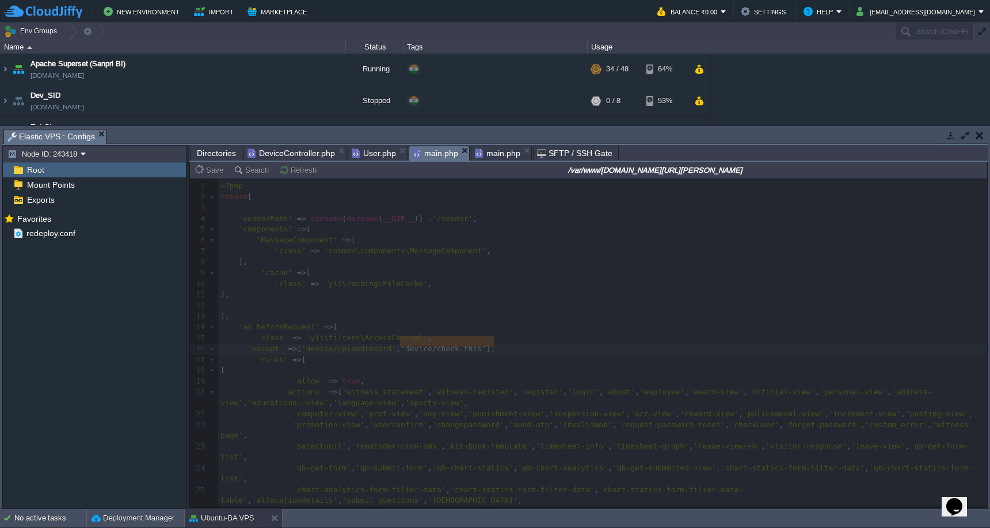
click at [494, 152] on span "main.php" at bounding box center [497, 153] width 45 height 14
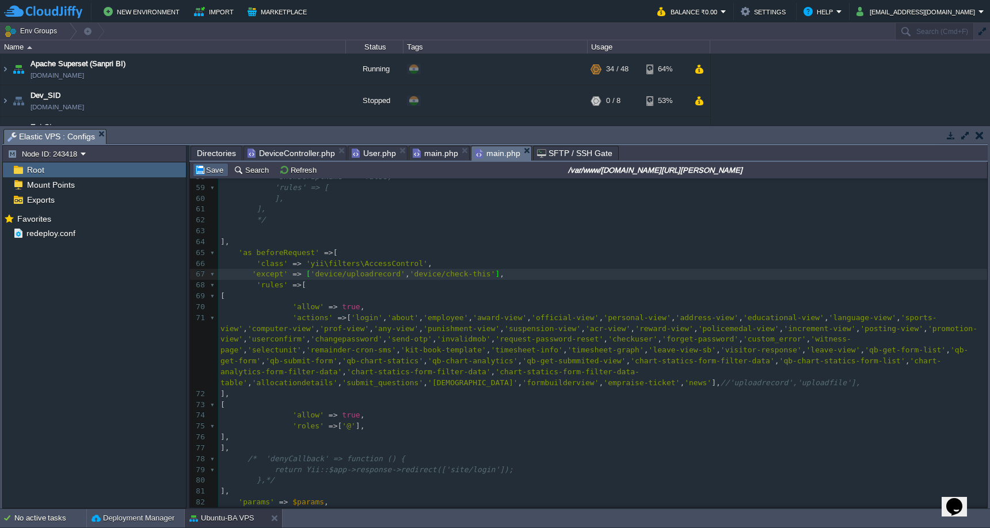
click at [203, 174] on button "Save" at bounding box center [211, 170] width 32 height 10
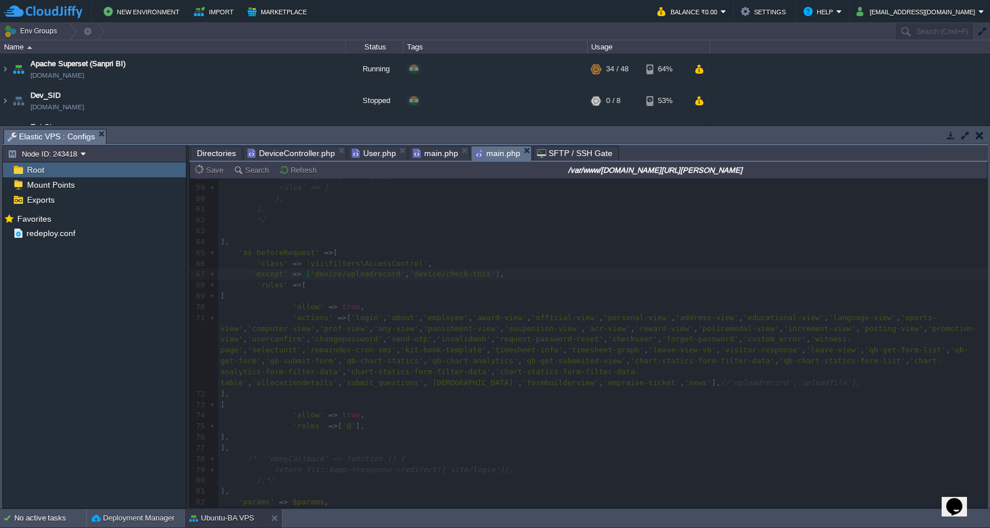
click at [278, 147] on span "DeviceController.php" at bounding box center [291, 153] width 87 height 14
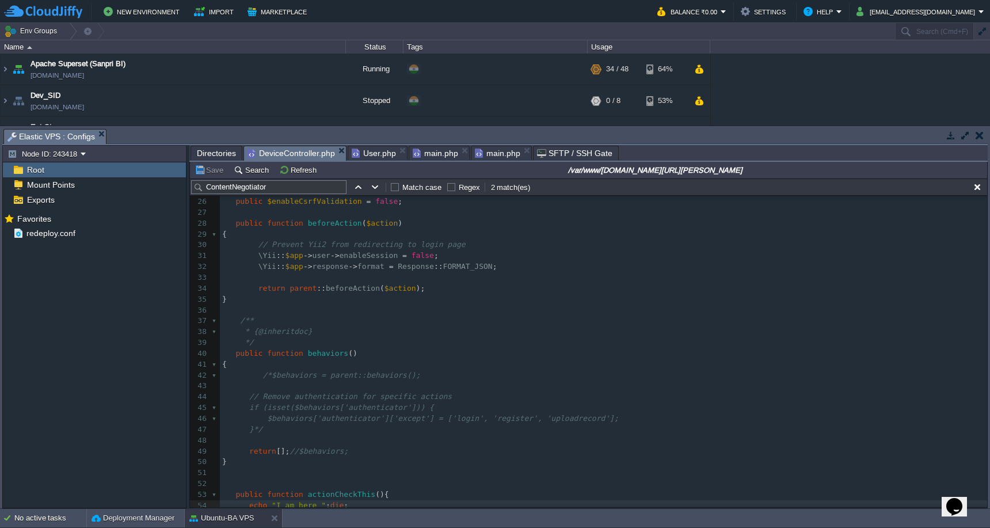
click at [436, 155] on span "main.php" at bounding box center [435, 153] width 45 height 14
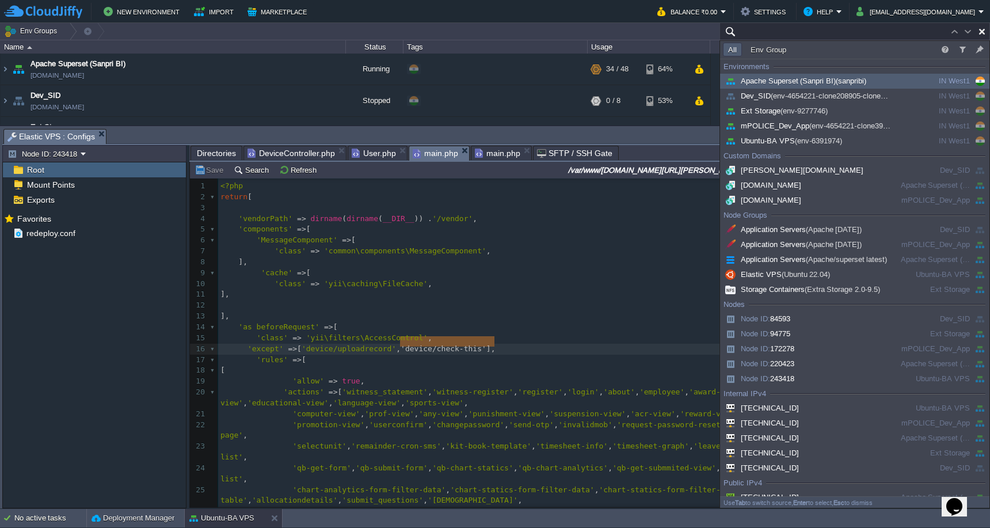
type input "Search (Cmd+F)"
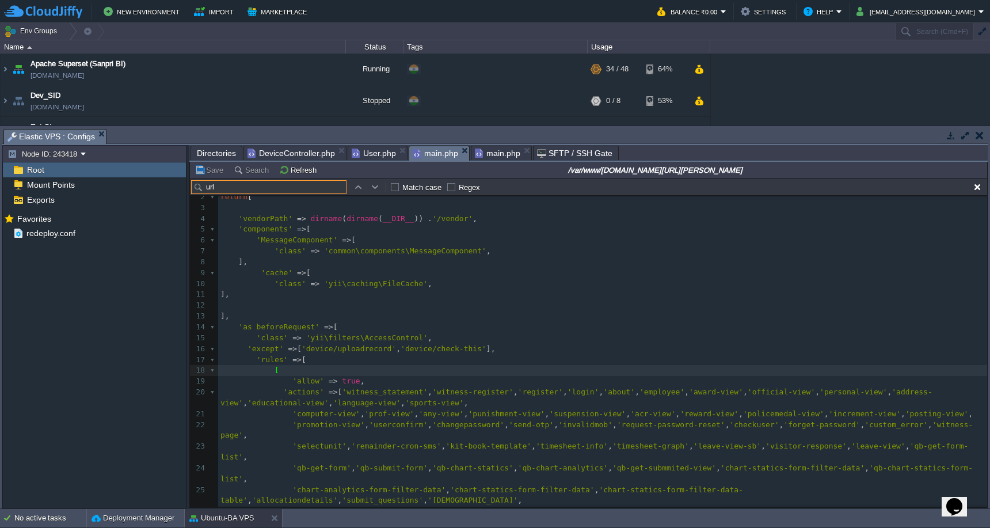
scroll to position [0, 0]
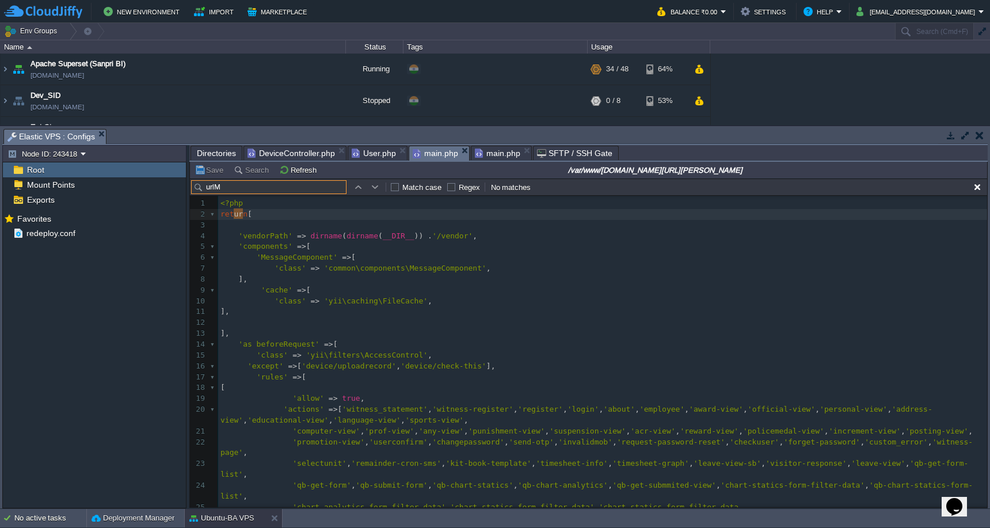
type input "urlMa"
click at [500, 155] on span "main.php" at bounding box center [497, 153] width 45 height 14
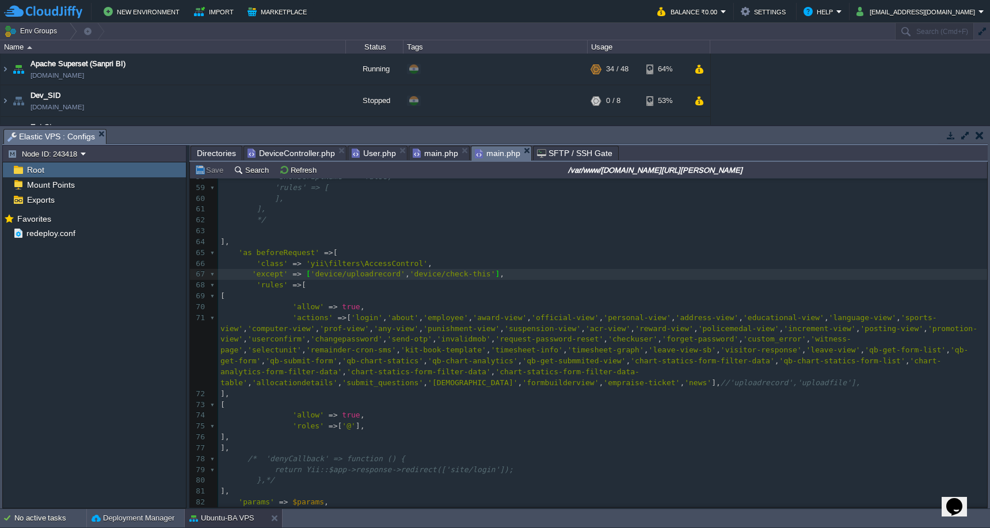
scroll to position [5, 0]
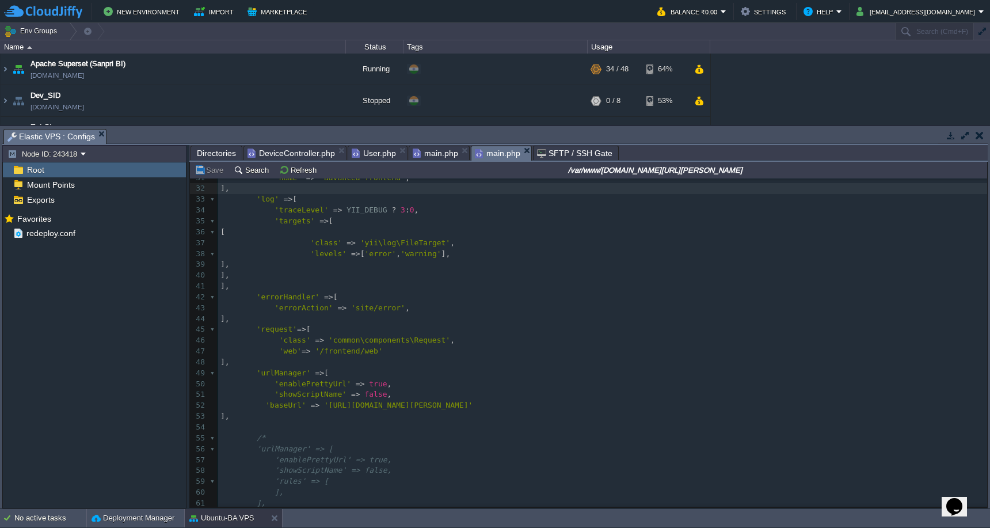
click at [498, 400] on pre "'baseUrl' => '[URL][DOMAIN_NAME][PERSON_NAME]'" at bounding box center [602, 405] width 769 height 11
paste textarea "post"
click at [500, 414] on div "xxxxxxxxxx ], 22 'user' => [ 23 'identityClass' => 'common\models\User' , 24 //…" at bounding box center [602, 400] width 769 height 651
type textarea "device"
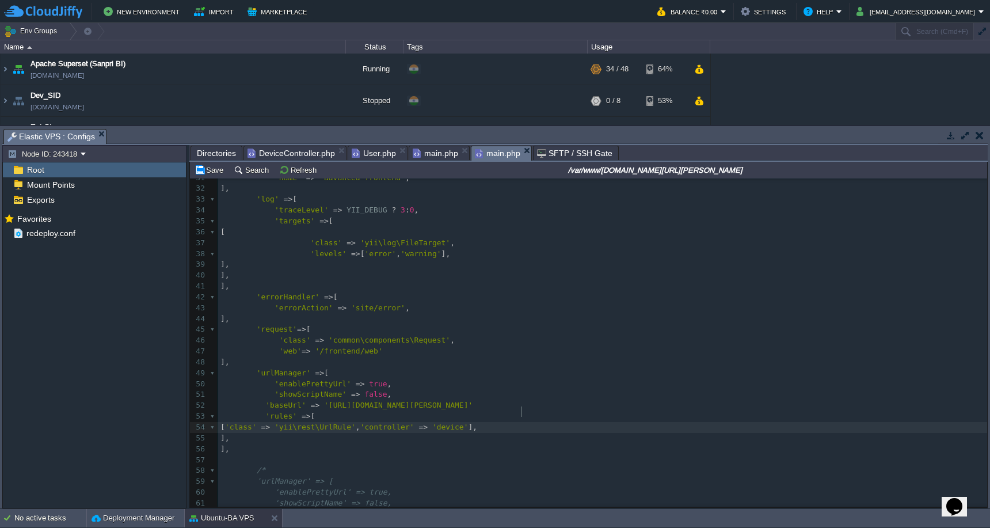
click at [253, 425] on div "x ], 22 'user' => [ 23 'identityClass' => 'common\models\User' , 24 //'enableAu…" at bounding box center [602, 400] width 769 height 651
click at [207, 173] on button "Save" at bounding box center [211, 170] width 32 height 10
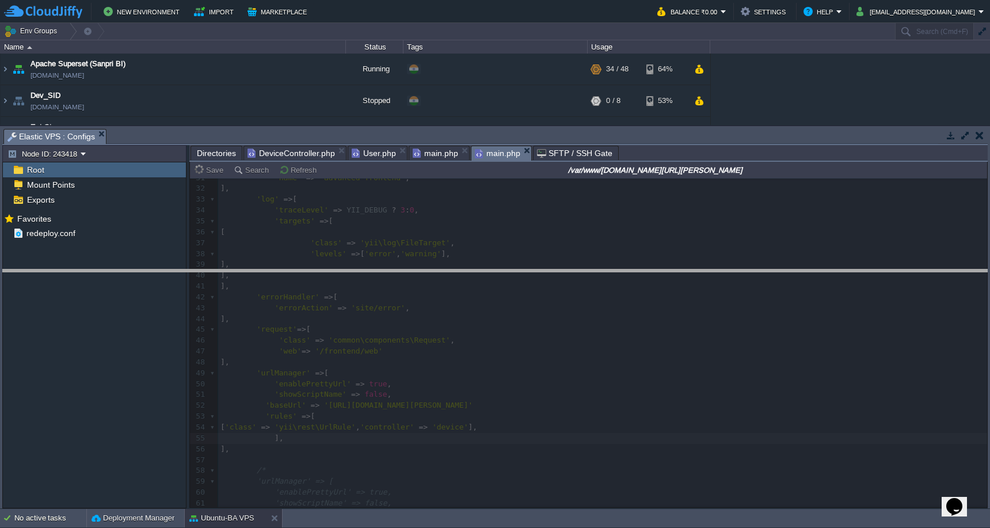
drag, startPoint x: 420, startPoint y: 130, endPoint x: 443, endPoint y: 277, distance: 149.2
click at [443, 277] on body "New Environment Import Marketplace Bonus ₹0.00 Upgrade Account Balance ₹0.00 Se…" at bounding box center [495, 264] width 990 height 528
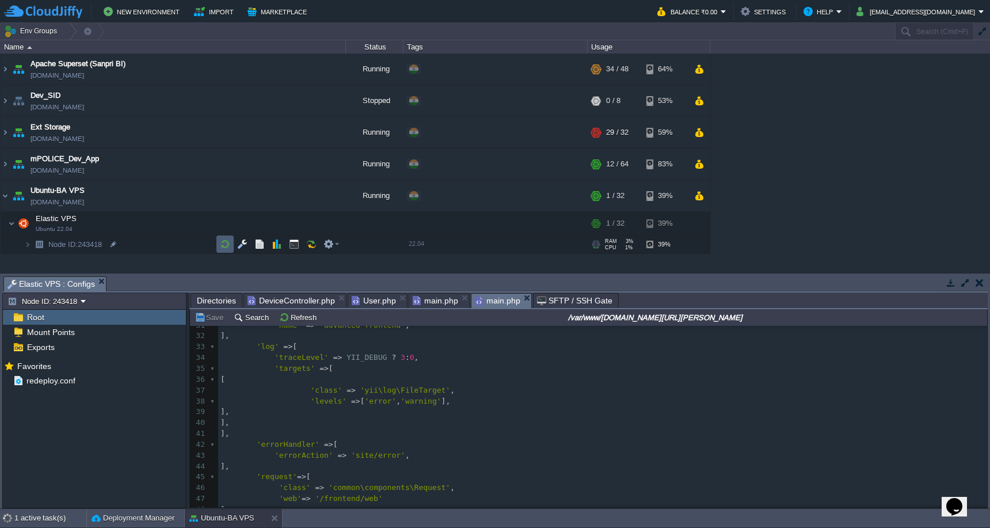
click at [222, 247] on button "button" at bounding box center [225, 244] width 10 height 10
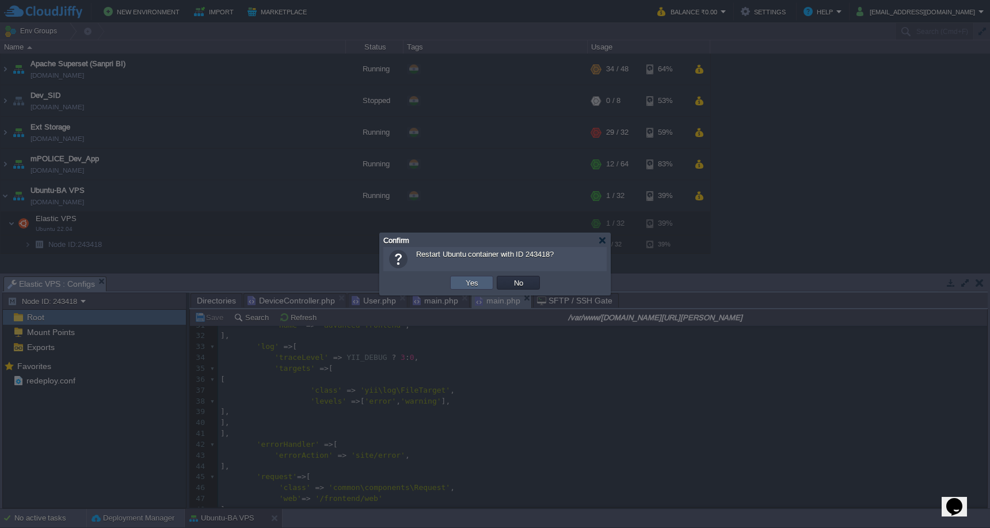
click at [475, 283] on button "Yes" at bounding box center [472, 282] width 20 height 10
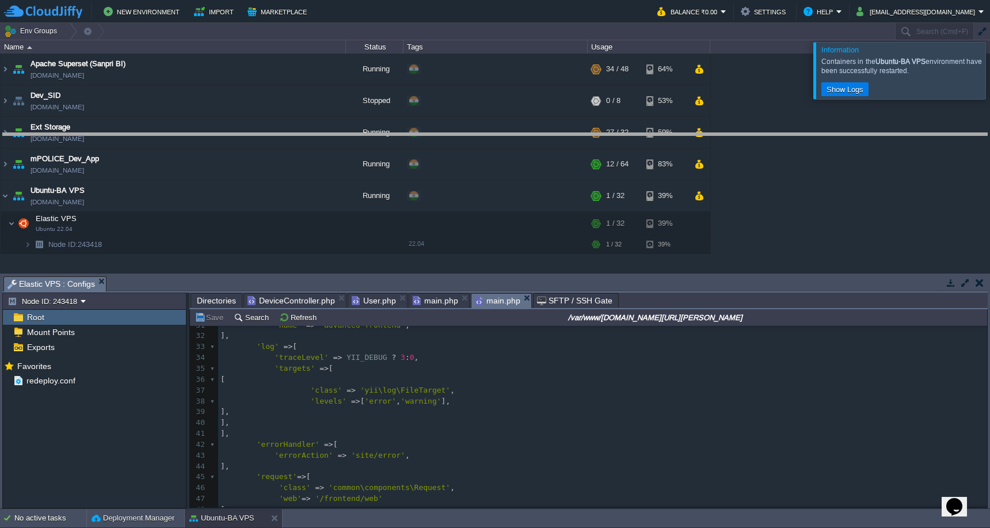
drag, startPoint x: 730, startPoint y: 284, endPoint x: 722, endPoint y: 142, distance: 143.0
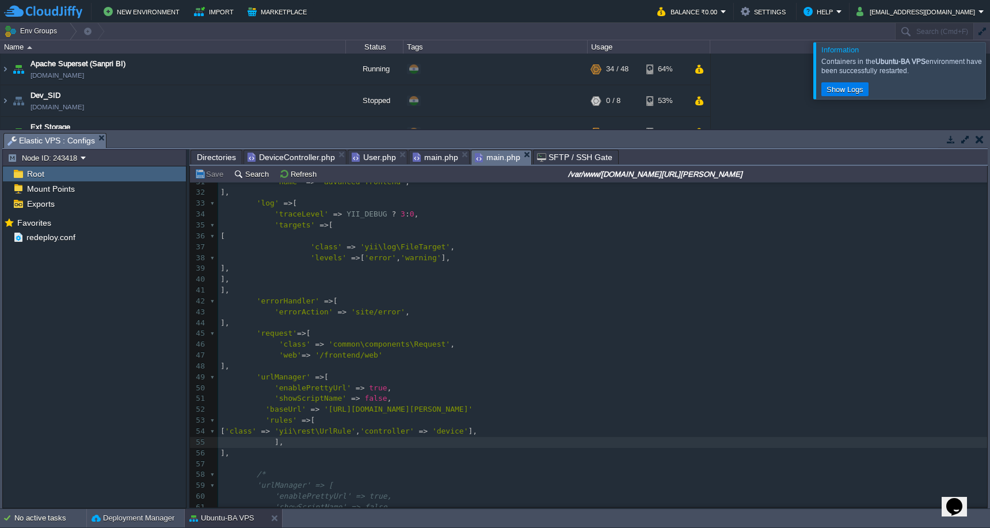
scroll to position [5, 0]
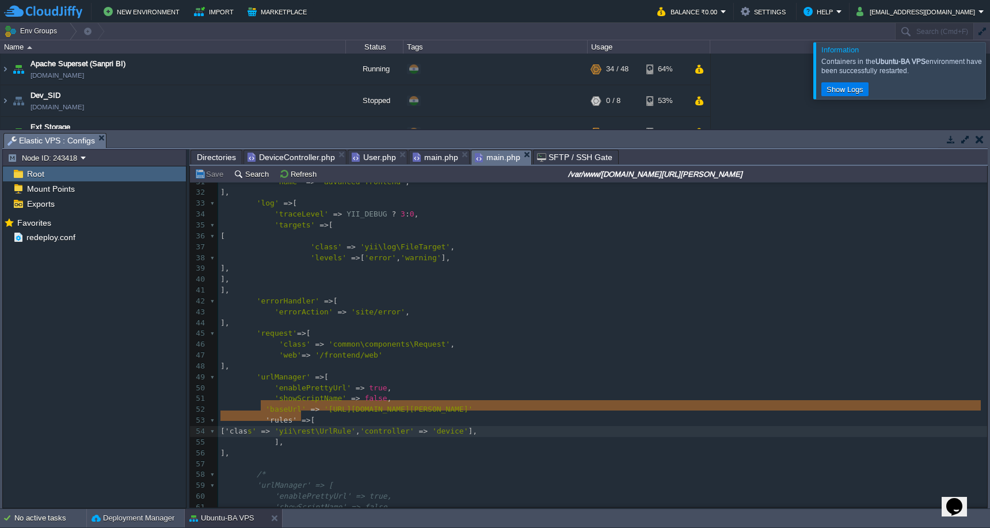
type textarea "'rules' => [ ['class' => 'yii\rest\UrlRule', 'controller' => 'device'], ],"
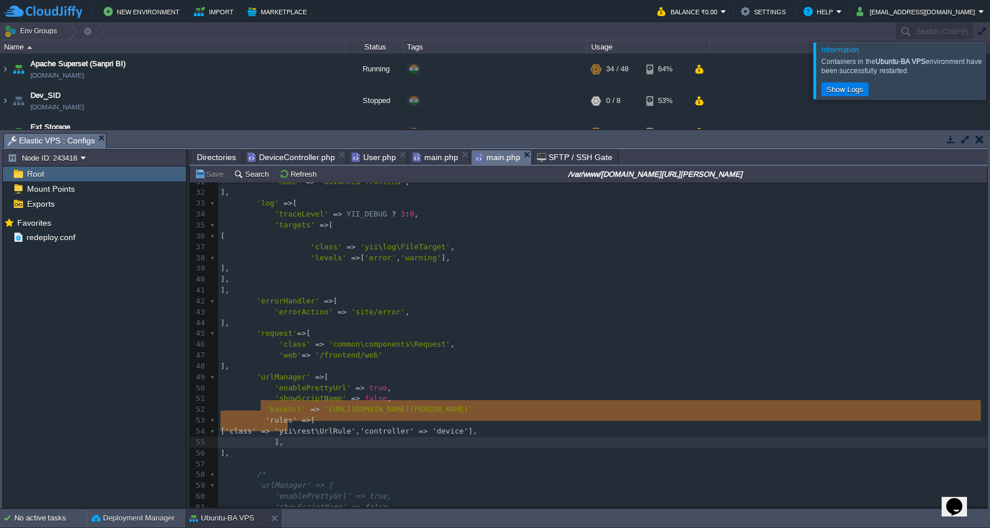
drag, startPoint x: 262, startPoint y: 408, endPoint x: 304, endPoint y: 425, distance: 45.4
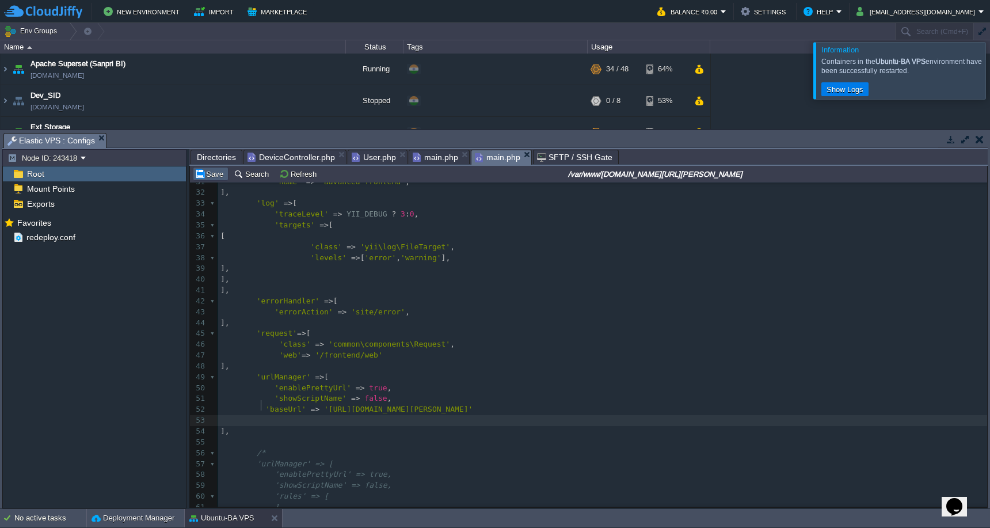
click at [207, 177] on button "Save" at bounding box center [211, 174] width 32 height 10
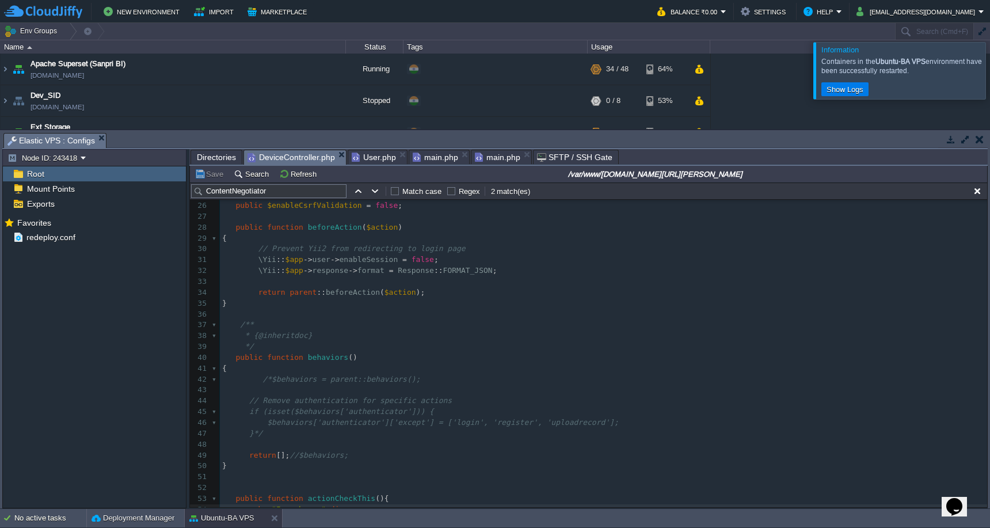
click at [291, 158] on span "DeviceController.php" at bounding box center [291, 157] width 87 height 14
click at [215, 159] on span "Directories" at bounding box center [216, 157] width 39 height 14
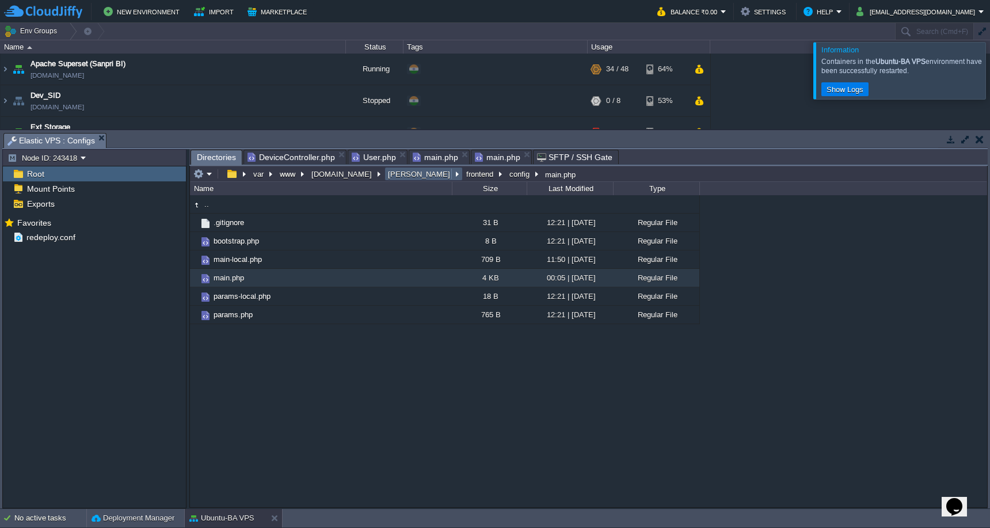
click at [397, 177] on button "[PERSON_NAME]" at bounding box center [419, 174] width 67 height 10
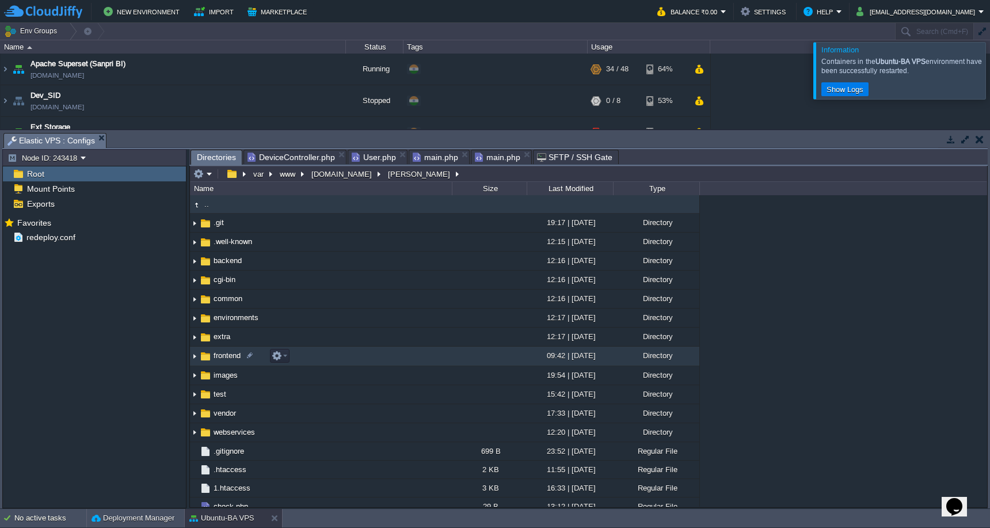
click at [354, 356] on td "frontend" at bounding box center [321, 356] width 262 height 19
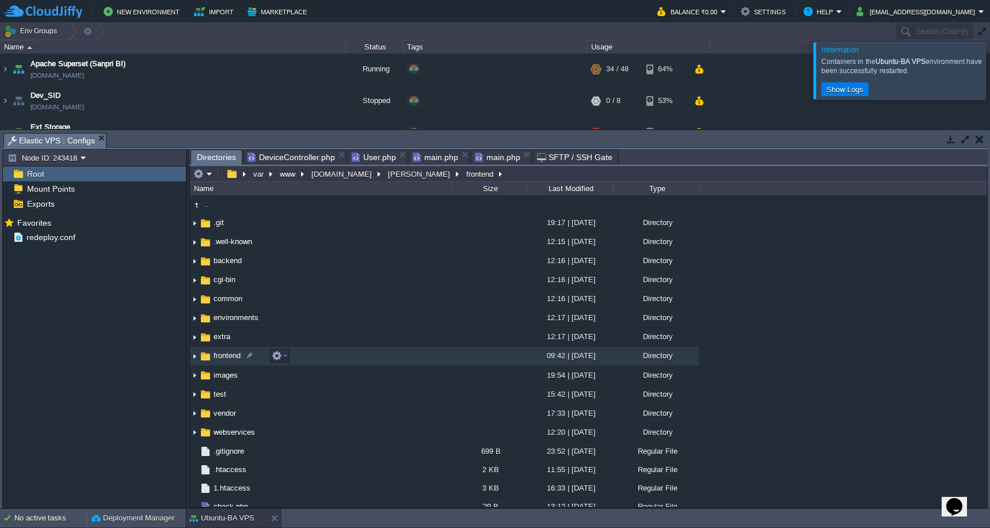
click at [354, 356] on td "frontend" at bounding box center [321, 356] width 262 height 19
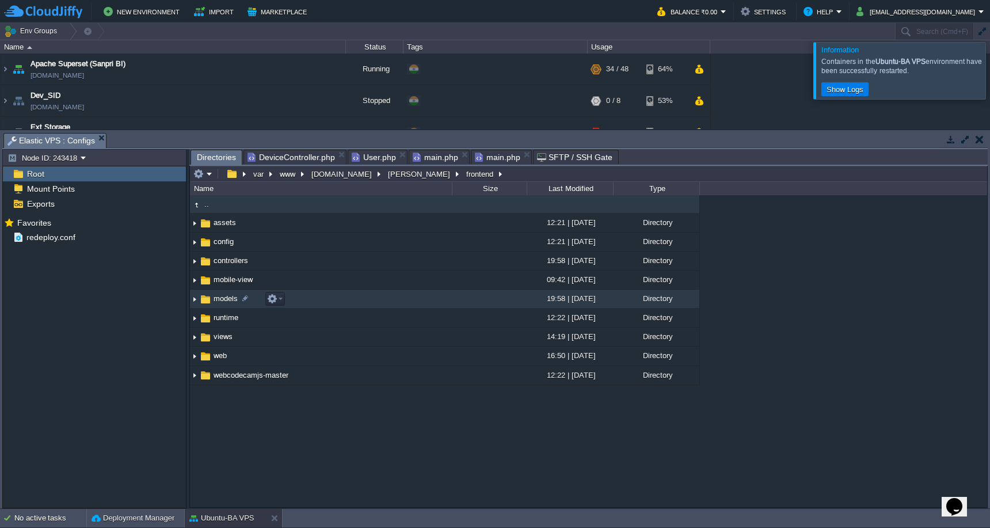
click at [363, 301] on td "models" at bounding box center [321, 299] width 262 height 19
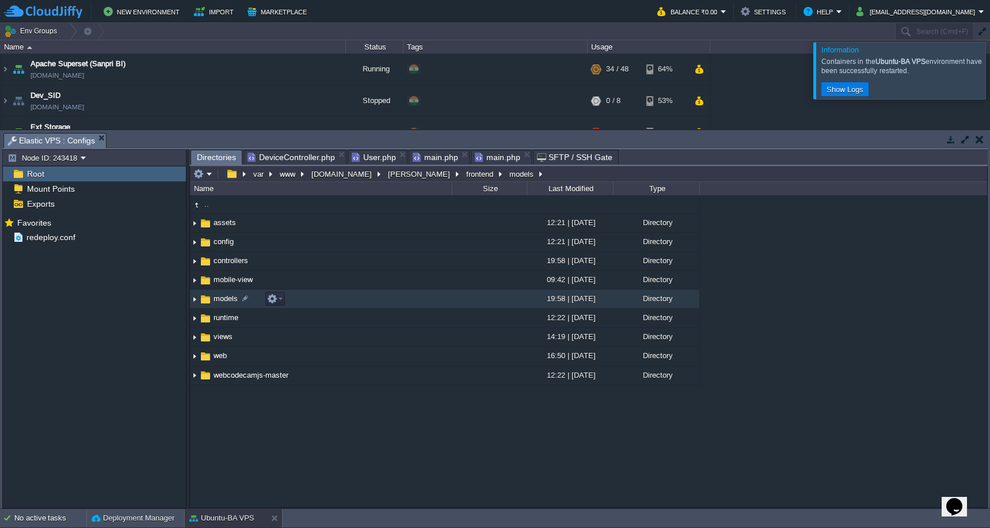
click at [363, 301] on td "models" at bounding box center [321, 299] width 262 height 19
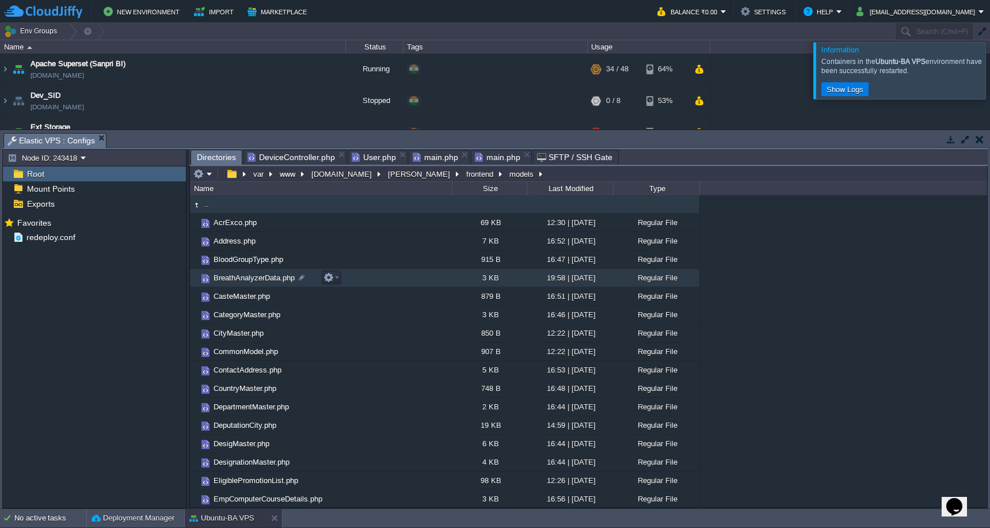
click at [363, 283] on td "BreathAnalyzerData.php" at bounding box center [321, 278] width 262 height 18
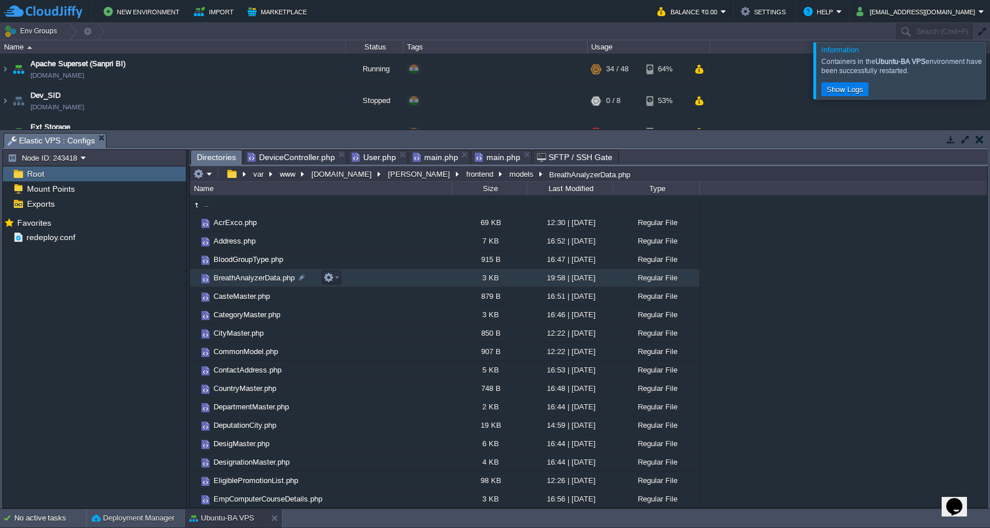
click at [363, 283] on td "BreathAnalyzerData.php" at bounding box center [321, 278] width 262 height 18
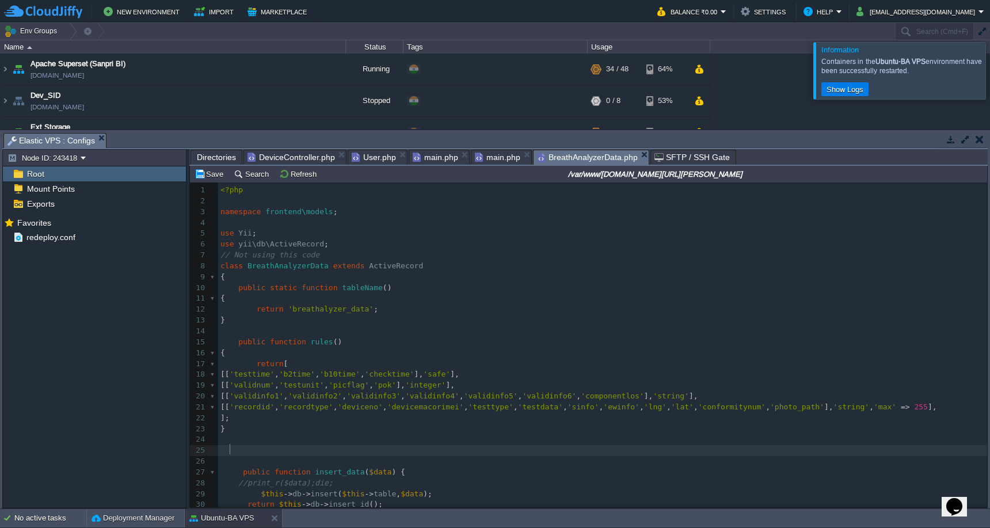
scroll to position [20, 0]
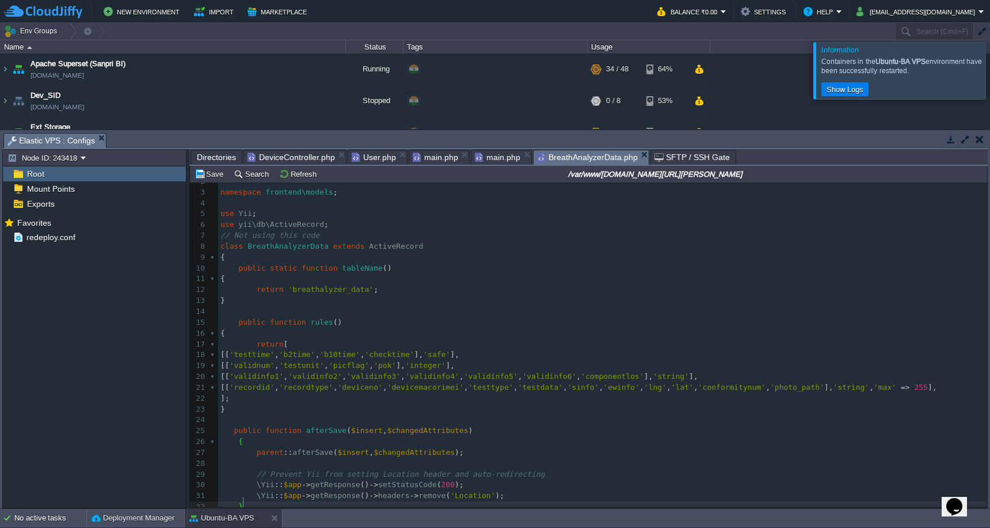
click at [214, 179] on button "Save" at bounding box center [211, 174] width 32 height 10
click at [306, 156] on span "DeviceController.php" at bounding box center [291, 157] width 87 height 14
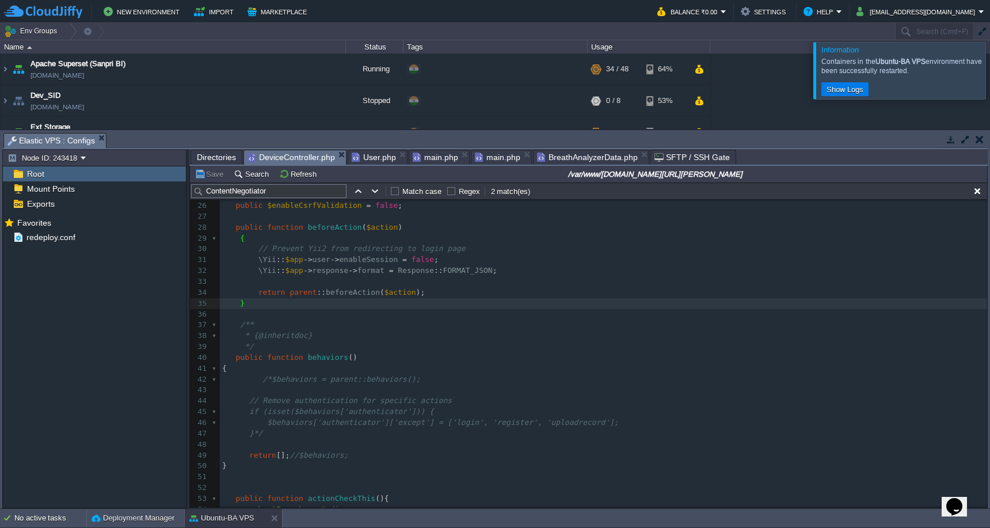
scroll to position [0, 0]
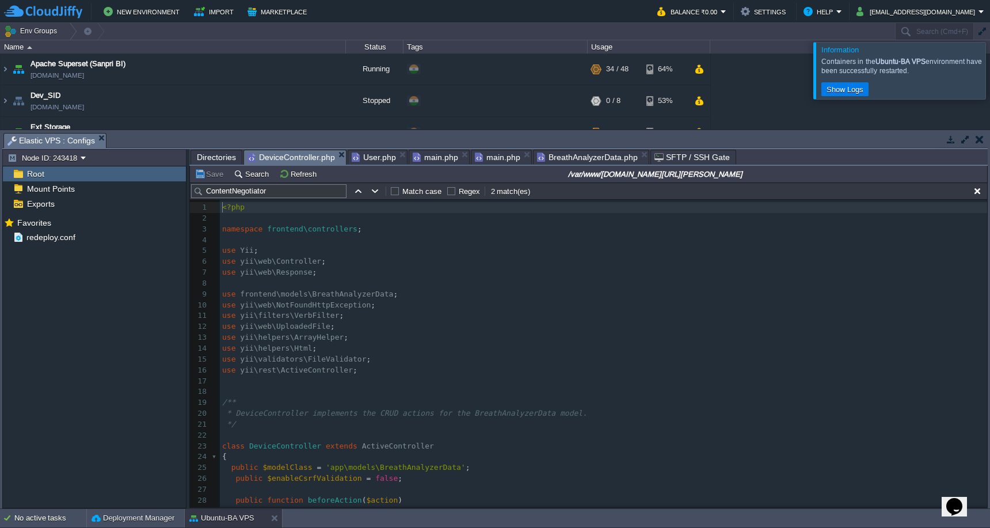
click at [414, 441] on span "ActiveController" at bounding box center [398, 445] width 72 height 9
type textarea "ActiveController"
paste textarea
click at [230, 463] on span at bounding box center [226, 467] width 9 height 9
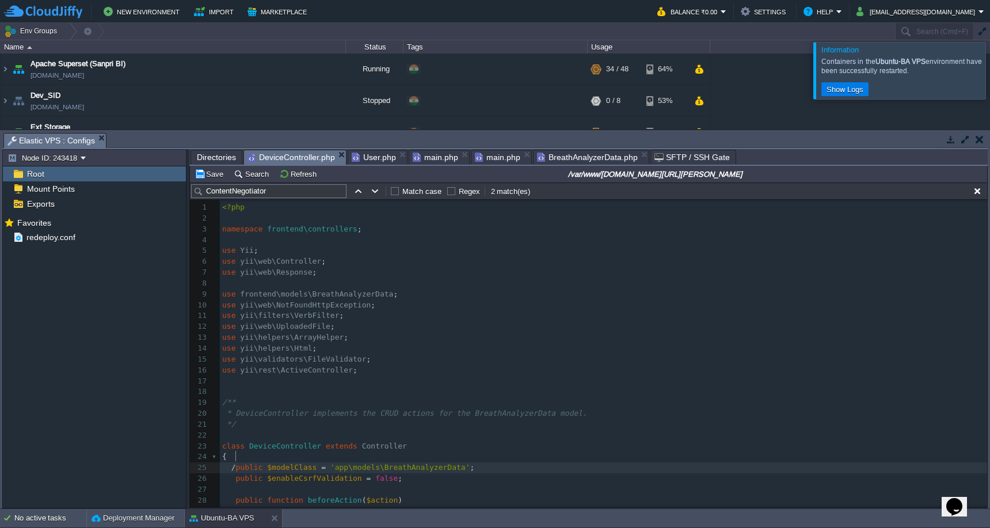
type textarea "//"
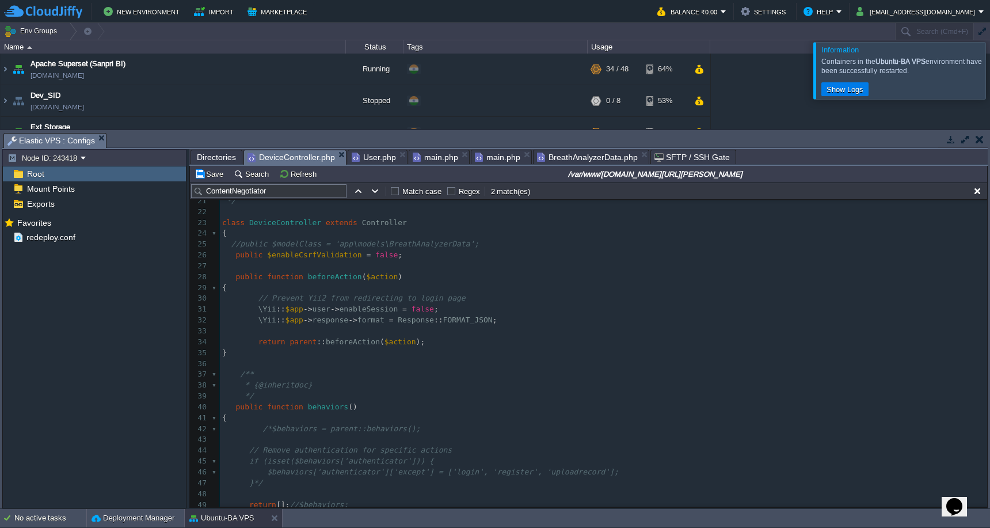
scroll to position [234, 0]
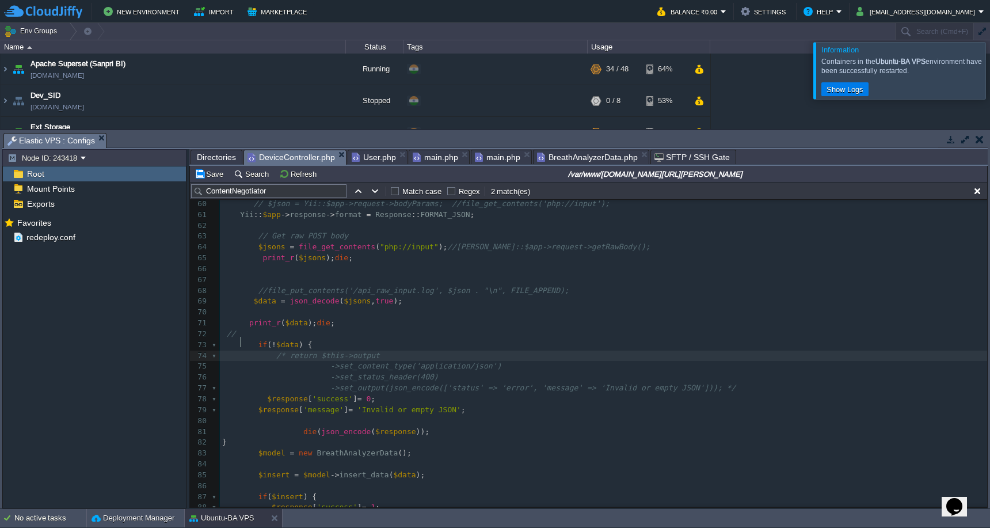
click at [429, 307] on pre "​" at bounding box center [603, 312] width 767 height 11
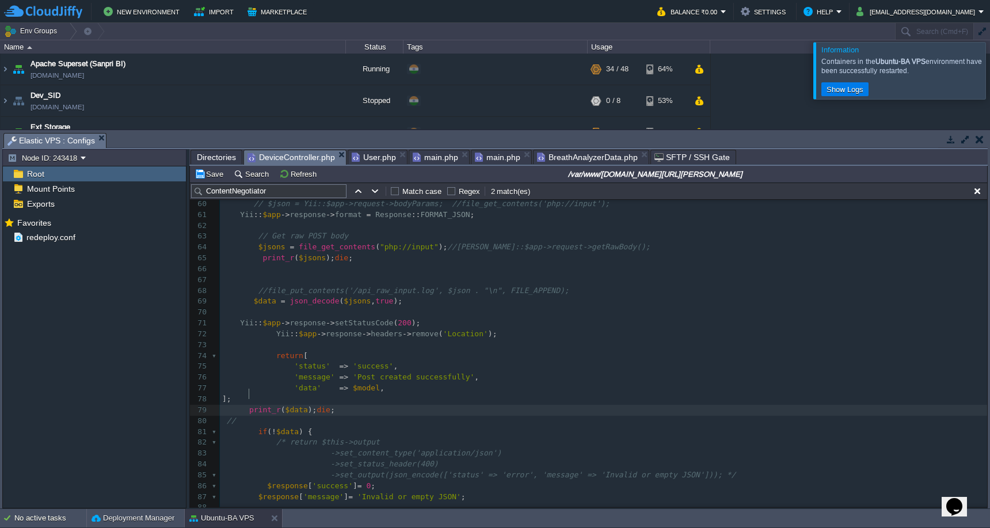
click at [248, 405] on span at bounding box center [235, 409] width 27 height 9
type textarea "//"
click at [208, 179] on button "Save" at bounding box center [211, 174] width 32 height 10
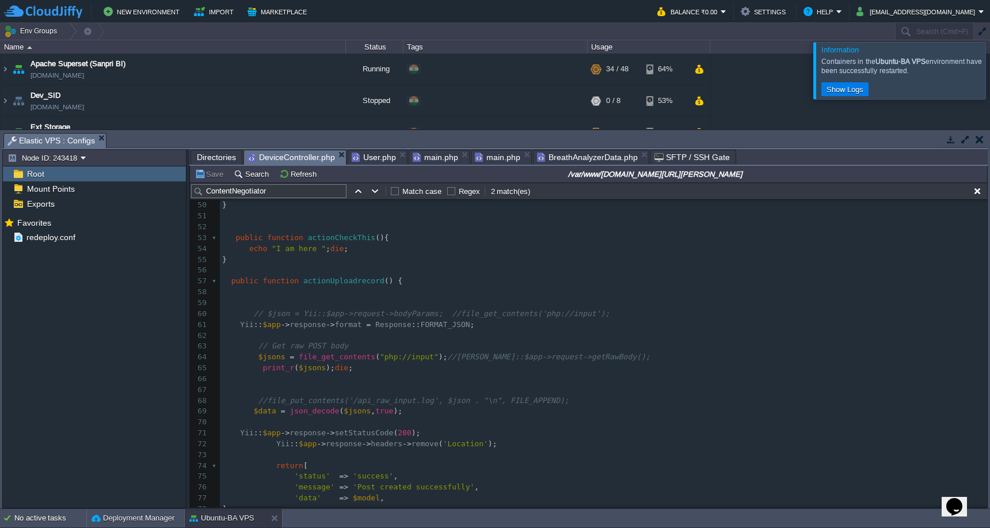
scroll to position [526, 0]
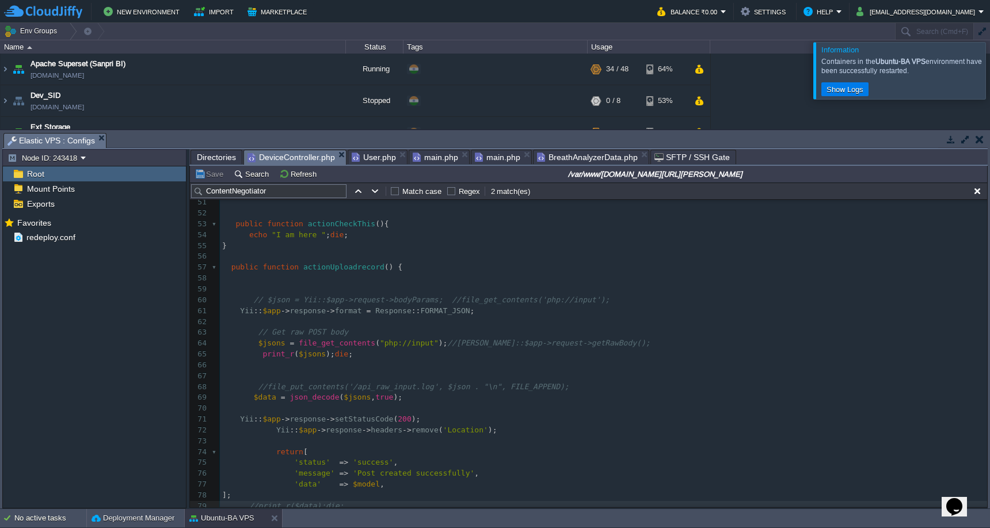
click at [259, 348] on div "x 46 $behaviors['authenticator']['except'] = ['login', 'register', 'uploadrecor…" at bounding box center [603, 479] width 767 height 672
type textarea "//"
click at [211, 181] on div "Save Search Refresh /var/www/[DOMAIN_NAME][URL][PERSON_NAME]" at bounding box center [588, 174] width 797 height 17
click at [211, 176] on button "Save" at bounding box center [211, 174] width 32 height 10
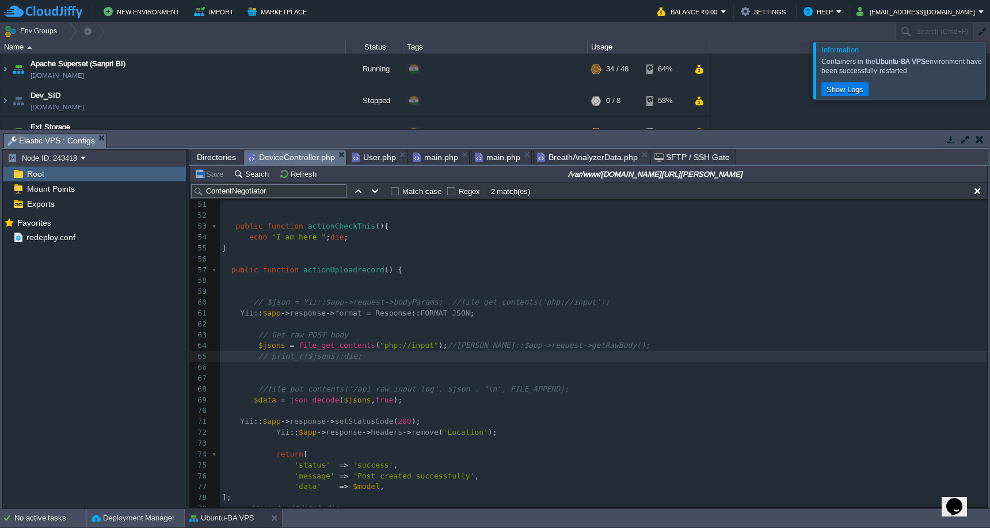
click at [268, 390] on div "x 41 { 42 /*$behaviors = parent::behaviors(); 43 ​ 44 // Remove authentication …" at bounding box center [603, 454] width 767 height 727
type textarea "$data"
click at [367, 471] on div "x 41 { 42 /*$behaviors = parent::behaviors(); 43 ​ 44 // Remove authentication …" at bounding box center [603, 454] width 767 height 727
type textarea "$model"
click at [218, 181] on td "Save" at bounding box center [211, 174] width 36 height 14
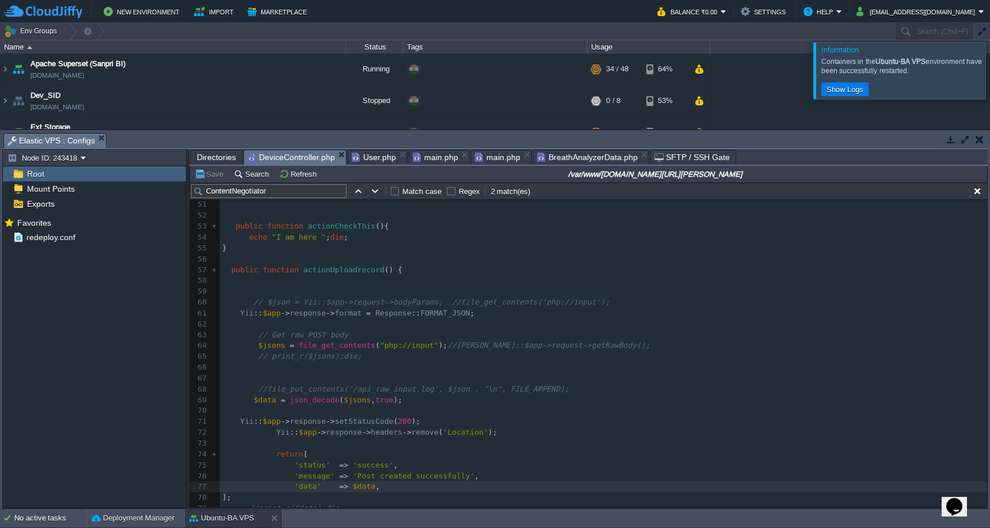
click at [273, 334] on div "x 41 { 42 /*$behaviors = parent::behaviors(); 43 ​ 44 // Remove authentication …" at bounding box center [603, 454] width 767 height 727
type textarea "$jsons"
click at [244, 395] on span at bounding box center [238, 399] width 32 height 9
type textarea "//"
click at [365, 482] on span "$data" at bounding box center [364, 486] width 22 height 9
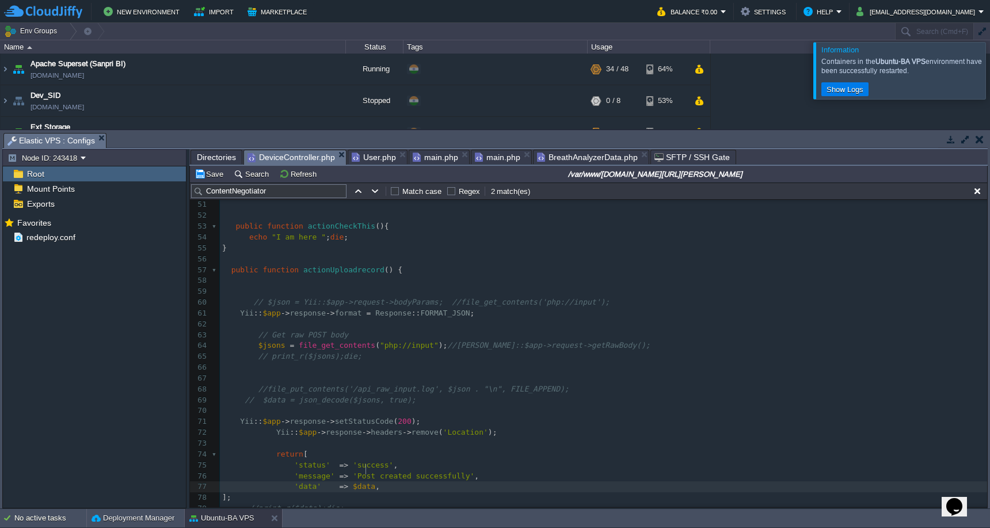
type textarea "$data"
click at [210, 180] on td "Save" at bounding box center [211, 174] width 36 height 14
click at [296, 341] on span at bounding box center [296, 345] width 5 height 9
paste textarea ";"
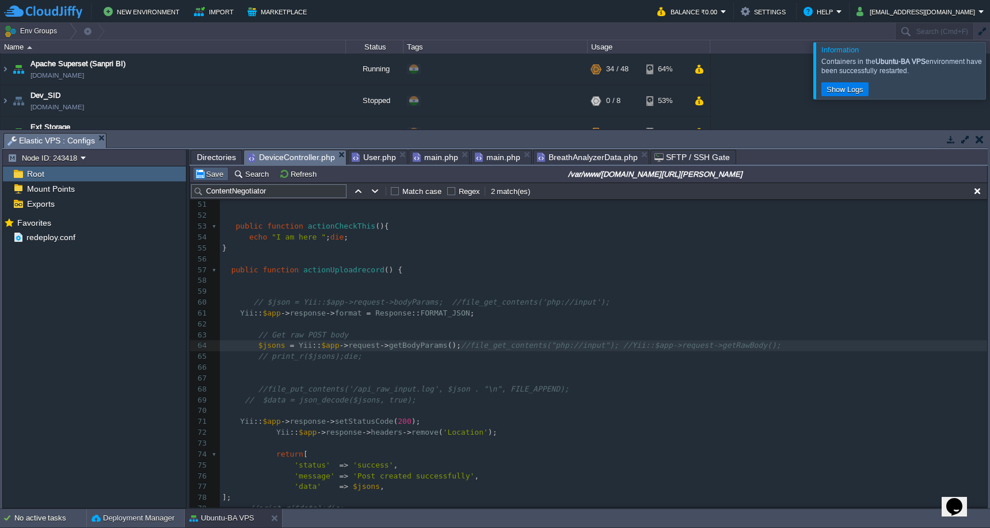
type textarea "; //"
click at [216, 177] on button "Save" at bounding box center [211, 174] width 32 height 10
click at [235, 306] on div "x 41 { 42 /*$behaviors = parent::behaviors(); 43 ​ 44 // Remove authentication …" at bounding box center [603, 454] width 767 height 727
type textarea "//"
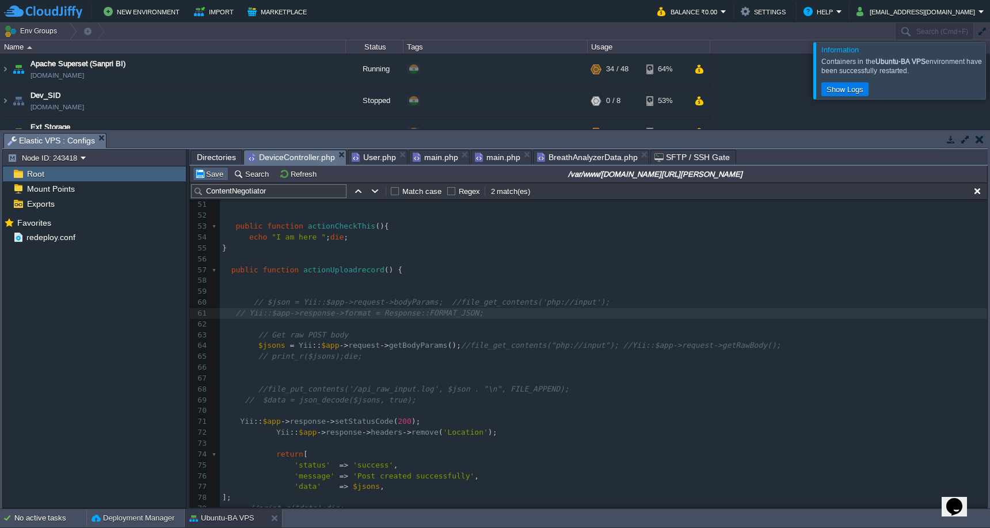
click at [212, 171] on button "Save" at bounding box center [211, 174] width 32 height 10
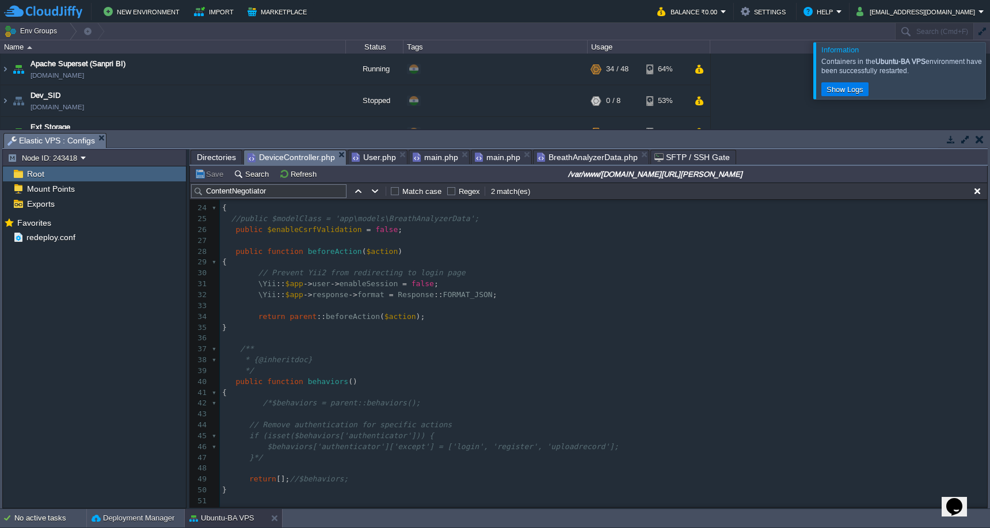
scroll to position [237, 0]
click at [230, 253] on span at bounding box center [228, 257] width 13 height 9
type textarea "/*"
type textarea "*/"
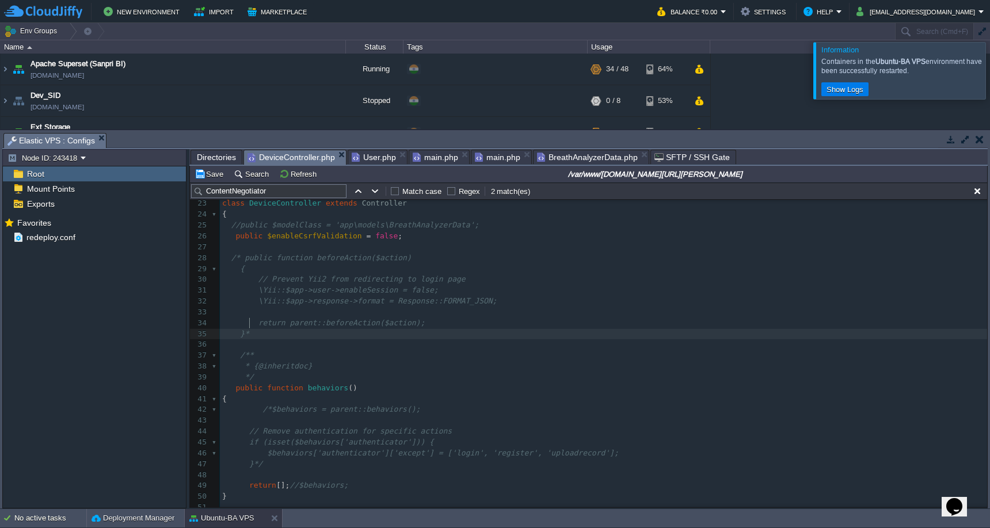
scroll to position [5, 5]
click at [205, 175] on button "Save" at bounding box center [211, 174] width 32 height 10
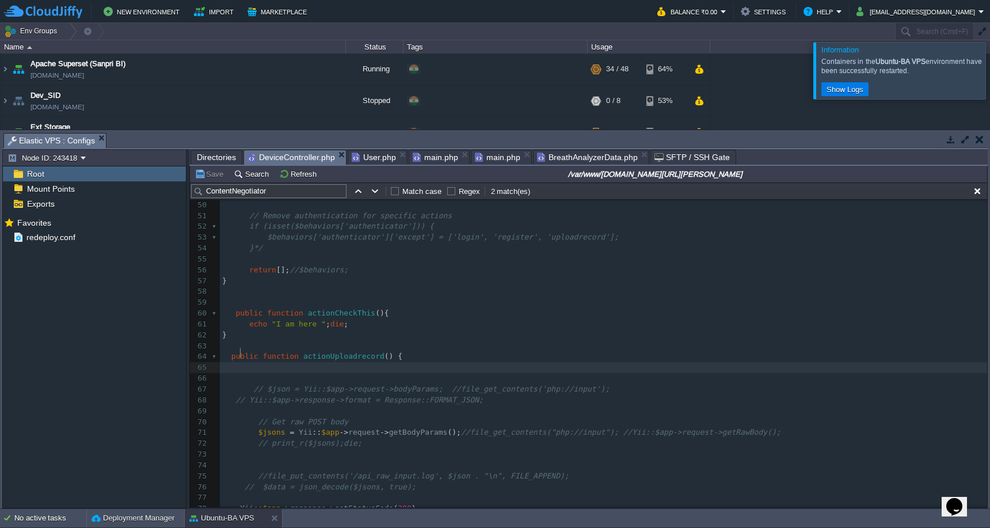
scroll to position [5, 1]
click at [646, 362] on pre at bounding box center [603, 367] width 767 height 11
click at [408, 375] on div "x 35 }*/ 36 37 public function beforeAction ( $action ) 38 { 39 // prevent redi…" at bounding box center [603, 362] width 767 height 651
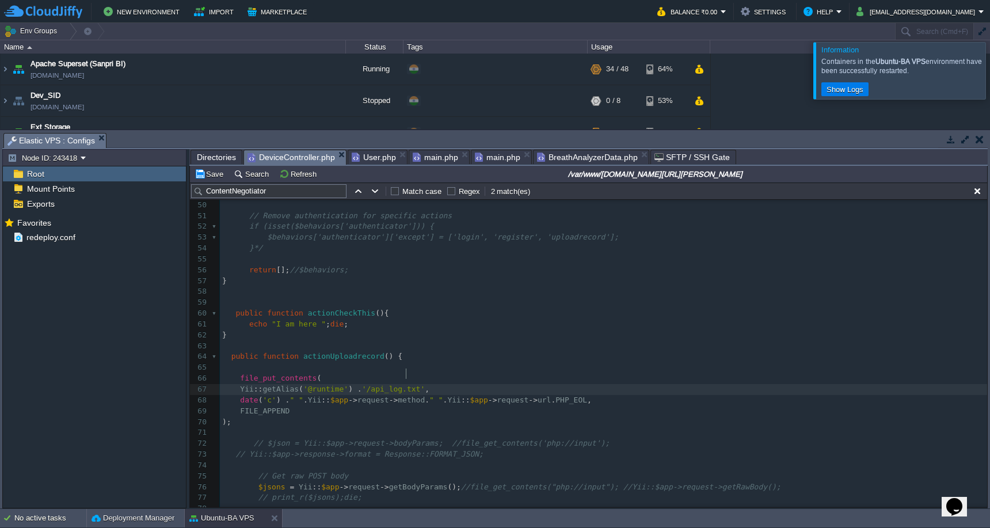
scroll to position [5, 3]
type textarea "s"
click at [210, 178] on button "Save" at bounding box center [211, 174] width 32 height 10
click at [218, 153] on span "Directories" at bounding box center [216, 157] width 39 height 14
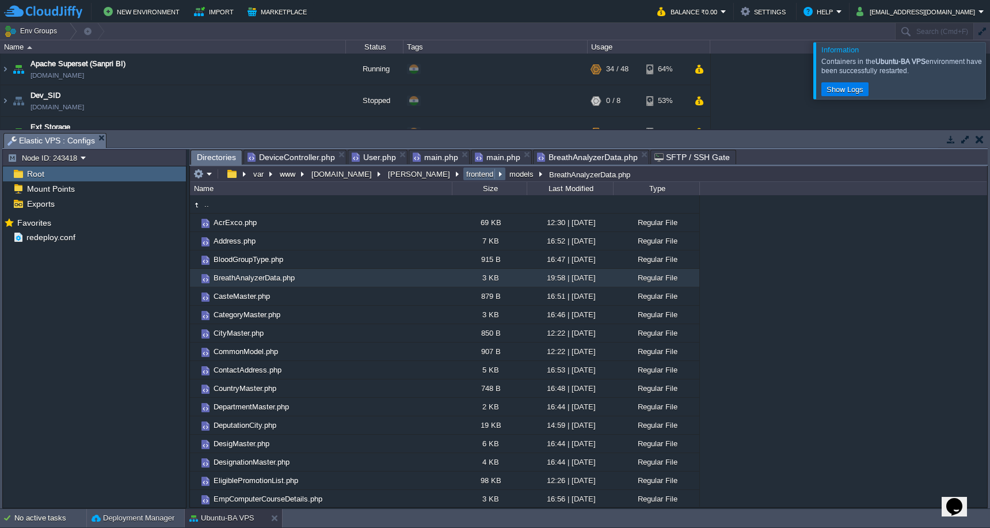
click at [464, 177] on button "frontend" at bounding box center [480, 174] width 32 height 10
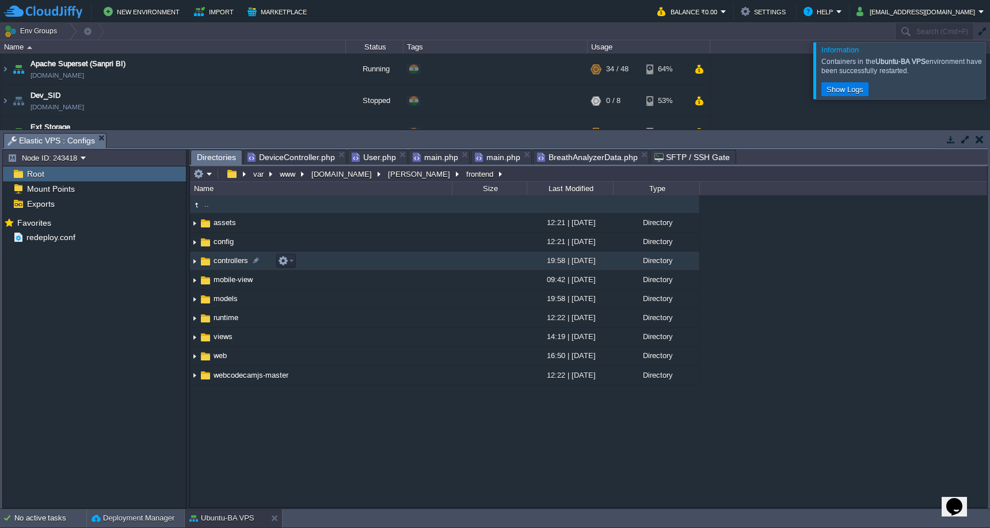
click at [417, 256] on td "controllers" at bounding box center [321, 261] width 262 height 19
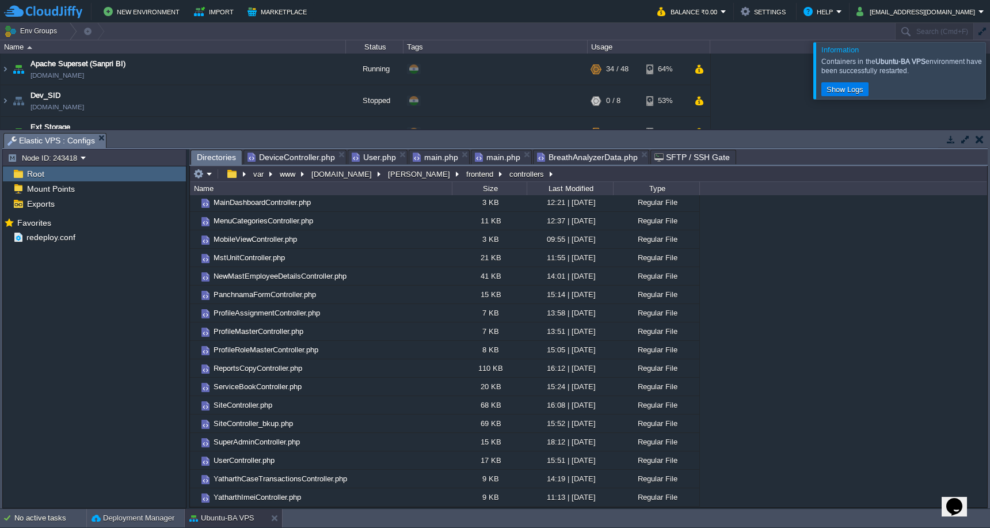
scroll to position [0, 0]
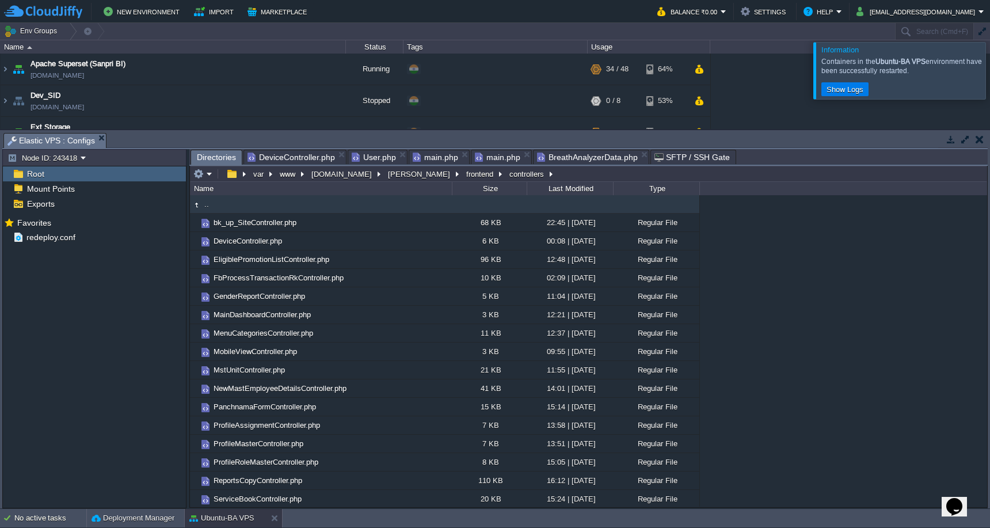
click at [303, 155] on span "DeviceController.php" at bounding box center [291, 157] width 87 height 14
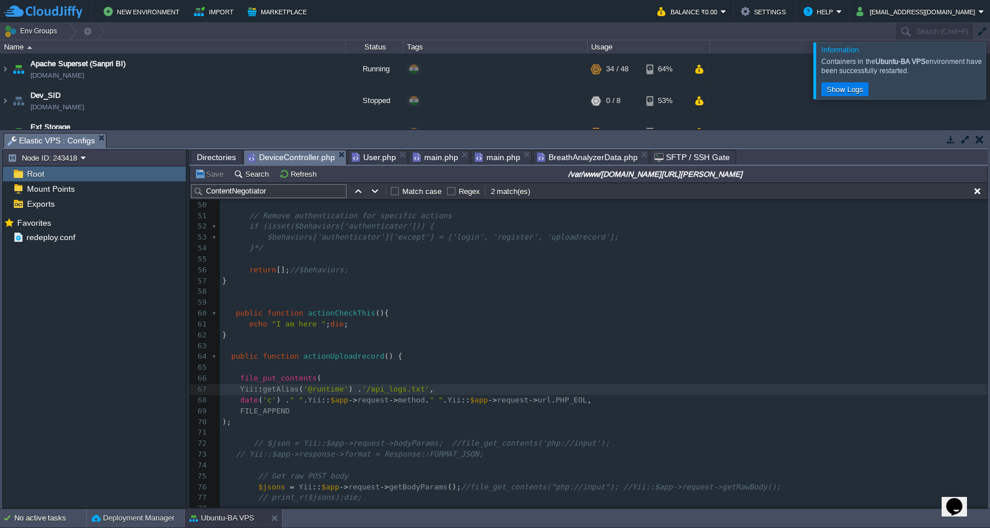
click at [208, 161] on span "Directories" at bounding box center [216, 157] width 39 height 14
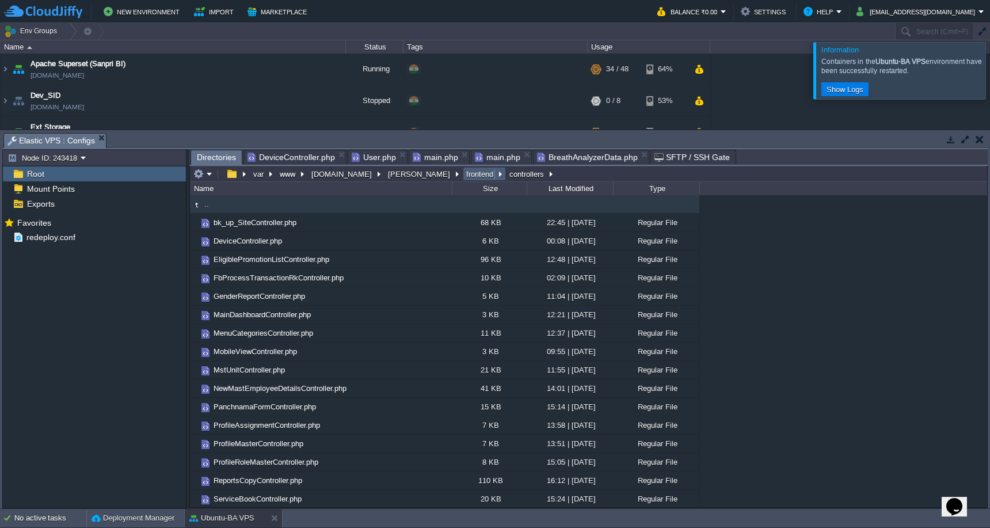
click at [464, 174] on button "frontend" at bounding box center [480, 174] width 32 height 10
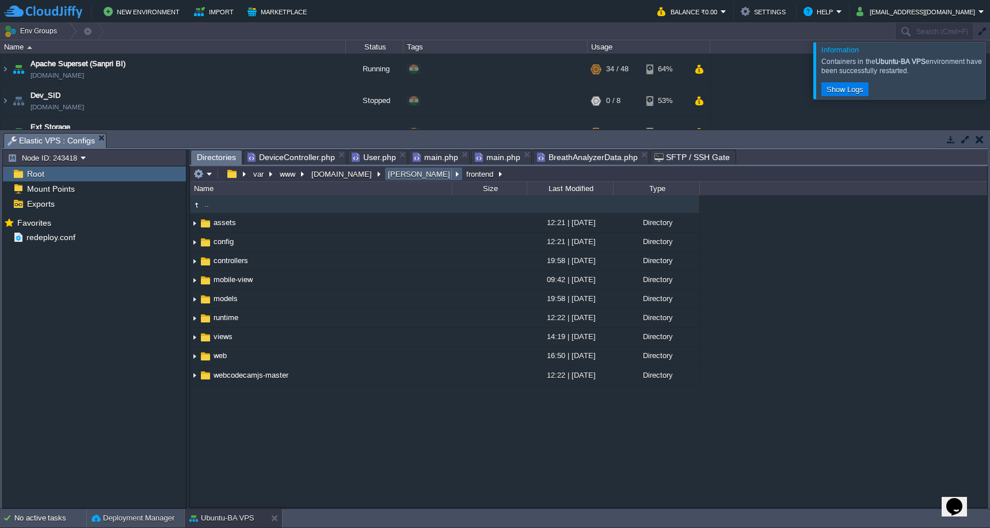
click at [386, 177] on button "[PERSON_NAME]" at bounding box center [419, 174] width 67 height 10
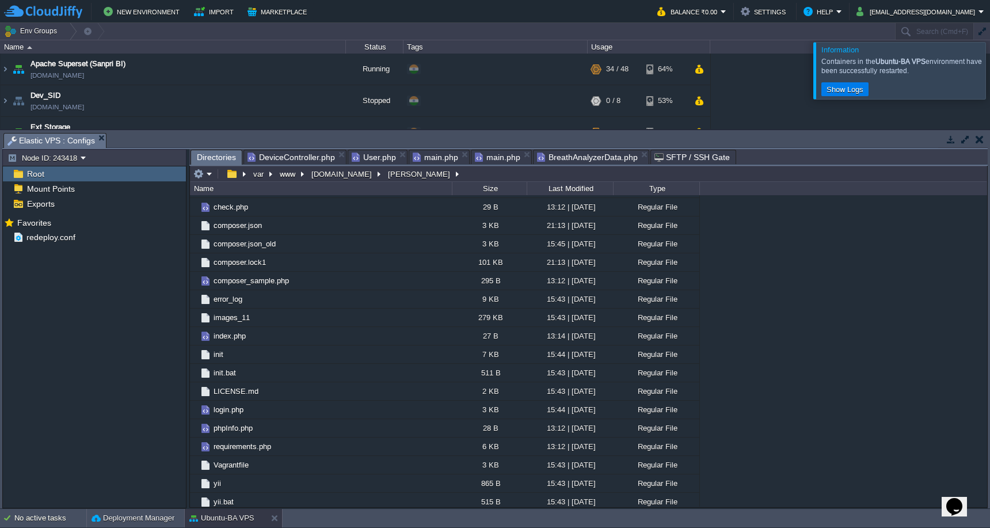
scroll to position [303, 0]
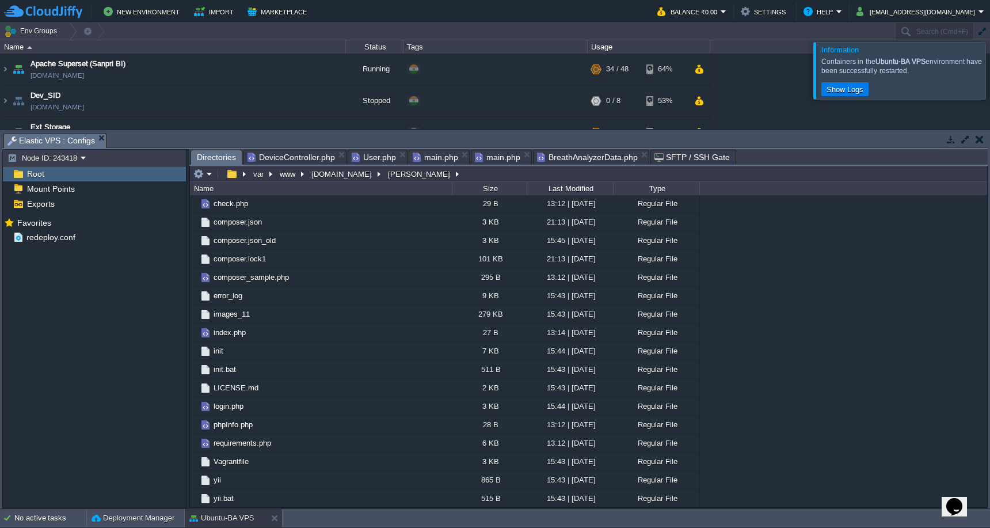
click at [320, 158] on span "DeviceController.php" at bounding box center [291, 157] width 87 height 14
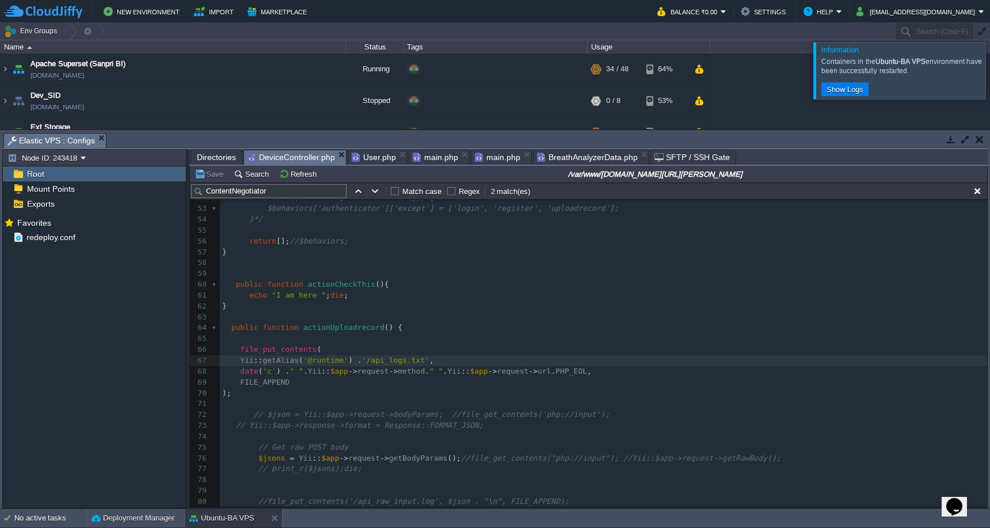
scroll to position [539, 0]
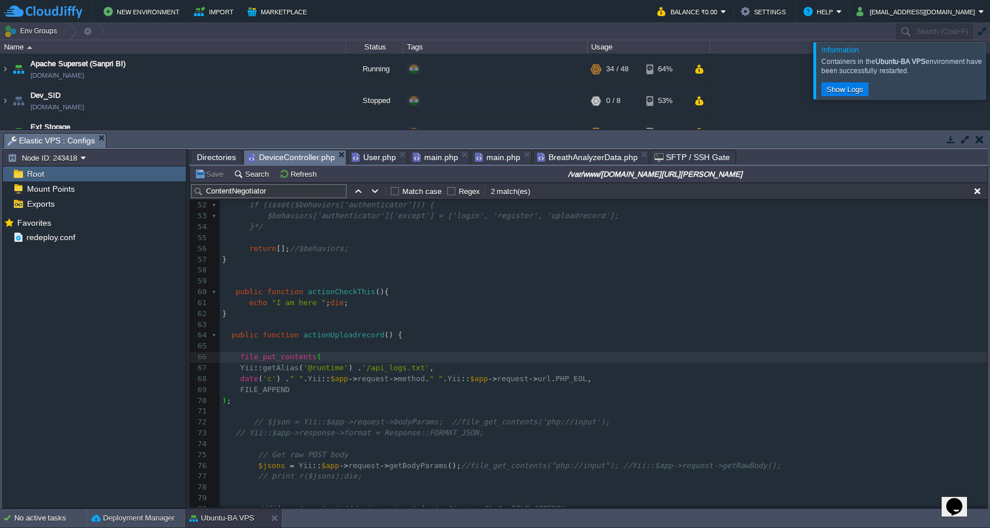
type textarea "Yii::getAlias('@runtime') ."
click at [201, 182] on div "Save Search Refresh /var/www/[DOMAIN_NAME][URL][PERSON_NAME]" at bounding box center [588, 174] width 797 height 17
click at [205, 175] on button "Save" at bounding box center [211, 174] width 32 height 10
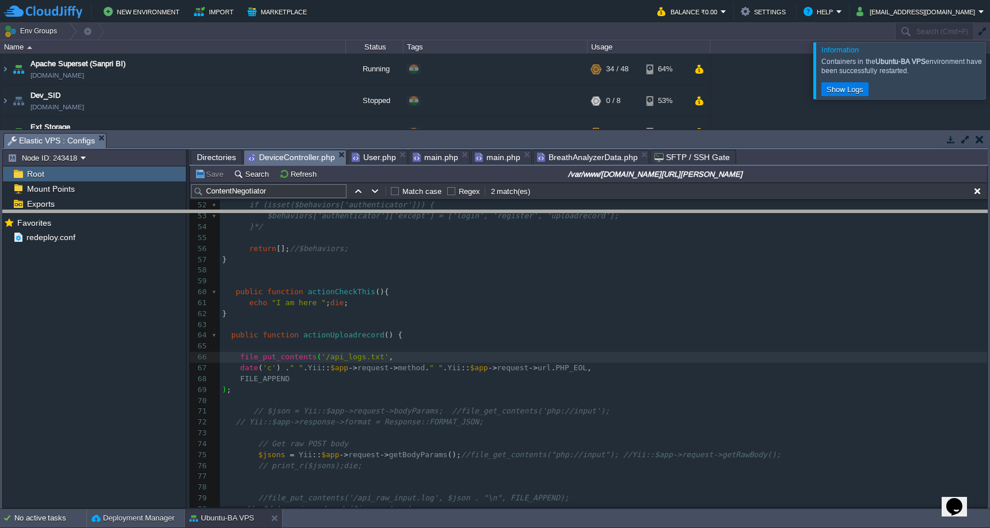
drag, startPoint x: 516, startPoint y: 135, endPoint x: 532, endPoint y: 337, distance: 202.7
click at [532, 337] on body "New Environment Import Marketplace Bonus ₹0.00 Upgrade Account Balance ₹0.00 Se…" at bounding box center [495, 264] width 990 height 528
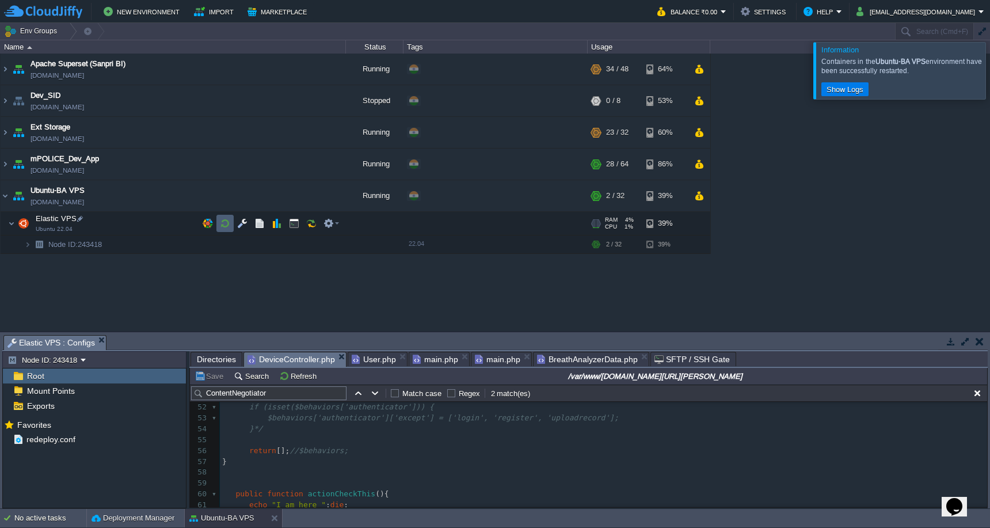
click at [226, 229] on td at bounding box center [224, 223] width 17 height 17
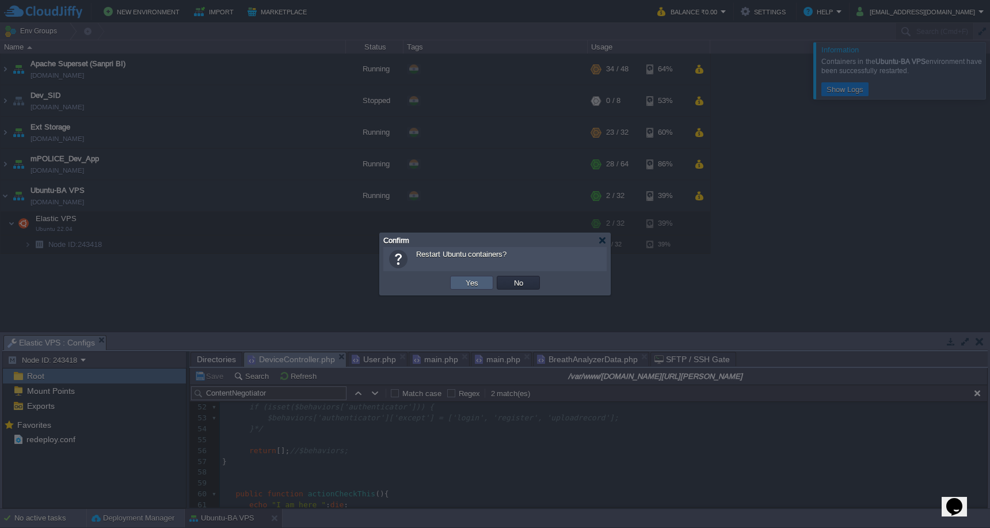
click at [472, 284] on button "Yes" at bounding box center [472, 282] width 20 height 10
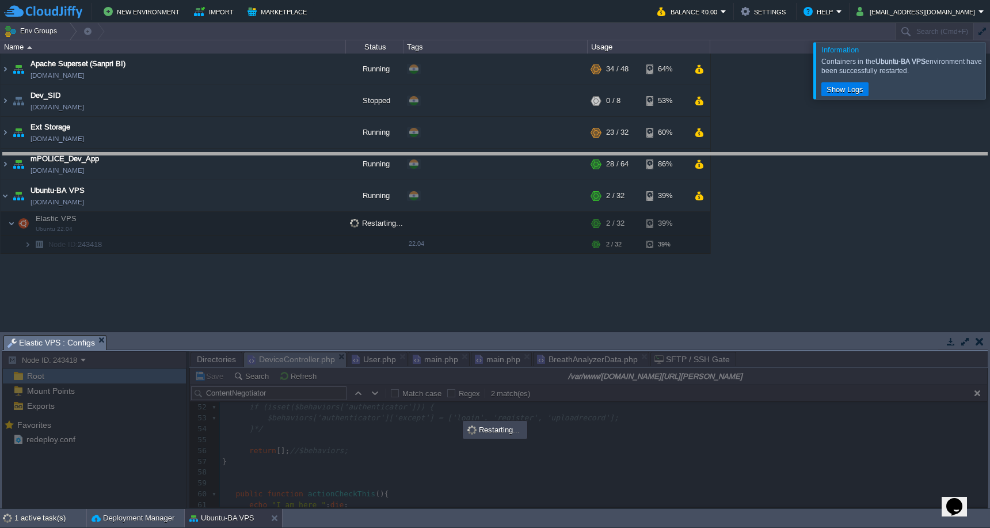
drag, startPoint x: 512, startPoint y: 337, endPoint x: 520, endPoint y: 154, distance: 183.2
click at [520, 154] on body "New Environment Import Marketplace Bonus ₹0.00 Upgrade Account Balance ₹0.00 Se…" at bounding box center [495, 264] width 990 height 528
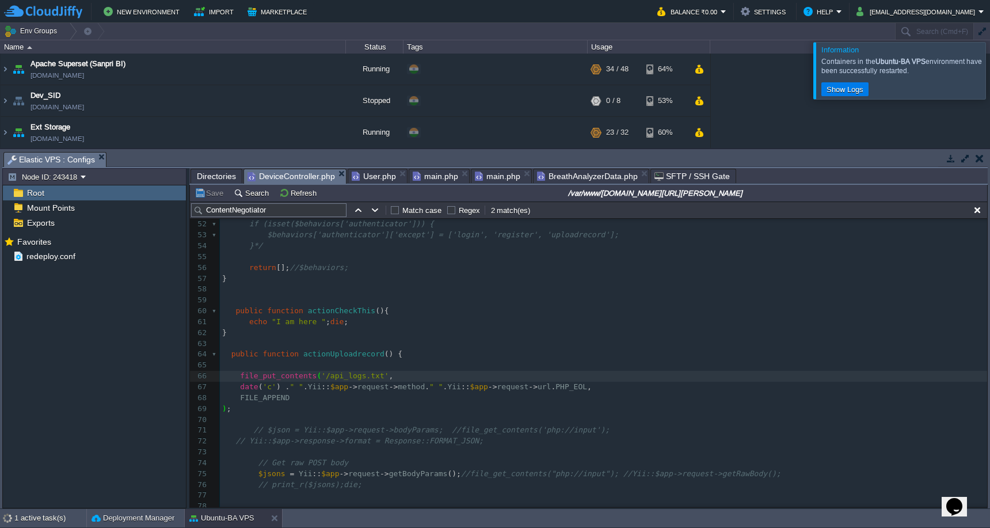
scroll to position [75, 0]
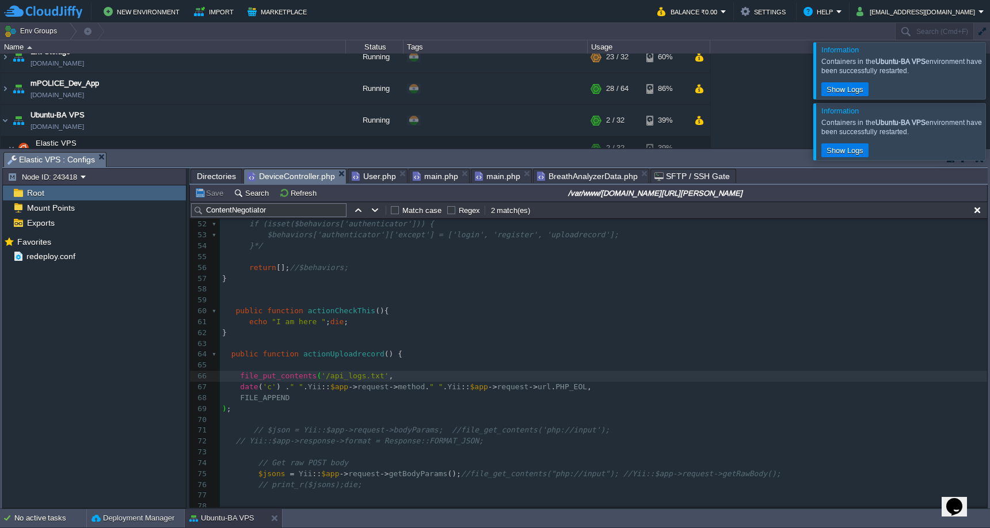
click at [989, 134] on div at bounding box center [1004, 131] width 0 height 56
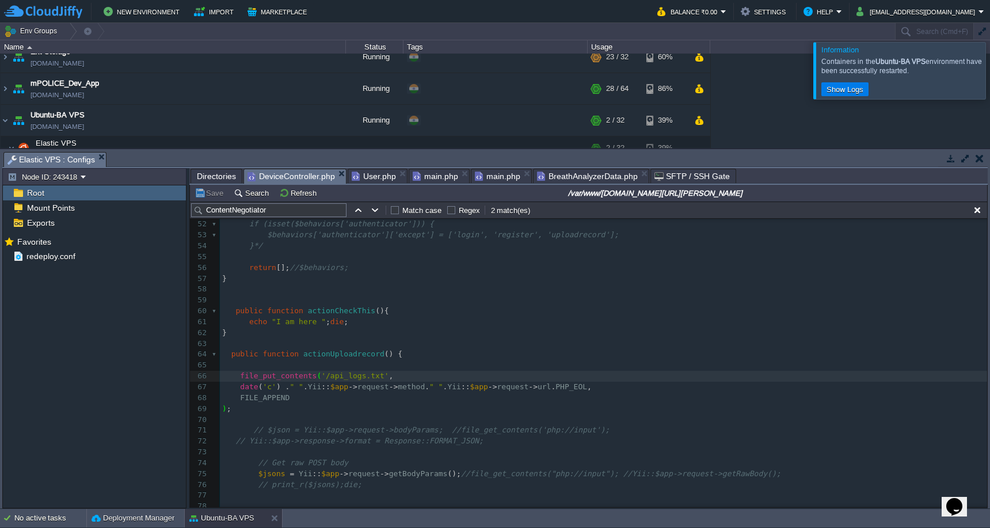
click at [989, 73] on div at bounding box center [1004, 70] width 0 height 56
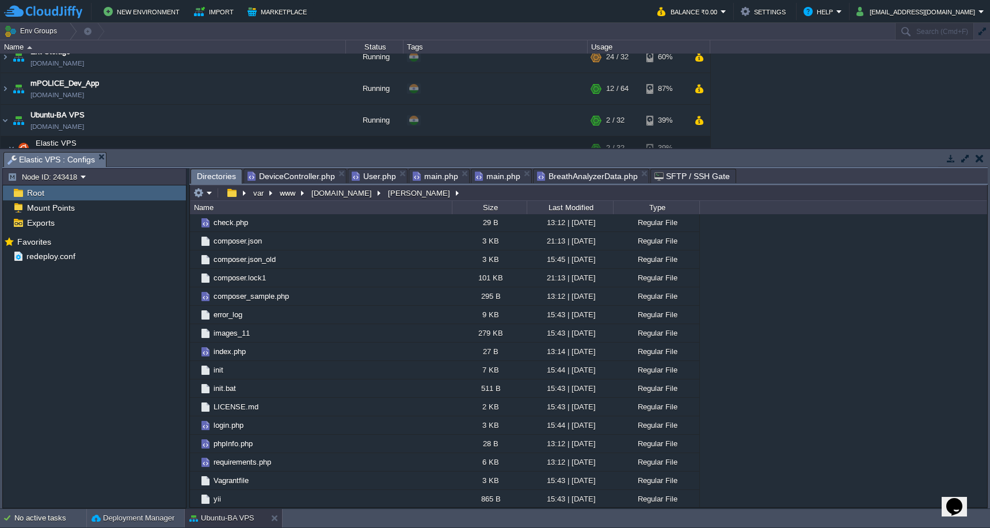
click at [212, 178] on span "Directories" at bounding box center [216, 176] width 39 height 14
click at [386, 197] on button "[PERSON_NAME]" at bounding box center [419, 193] width 67 height 10
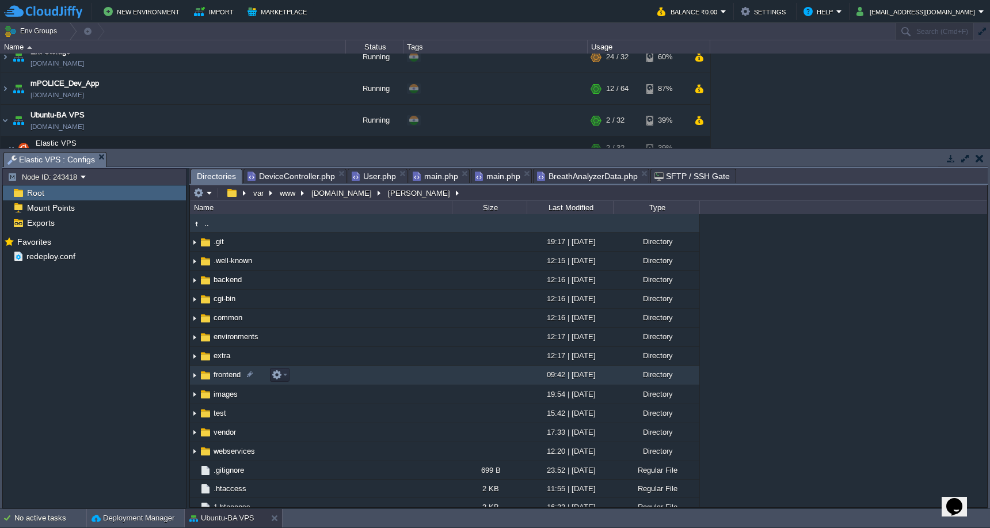
click at [335, 372] on td "frontend" at bounding box center [321, 374] width 262 height 19
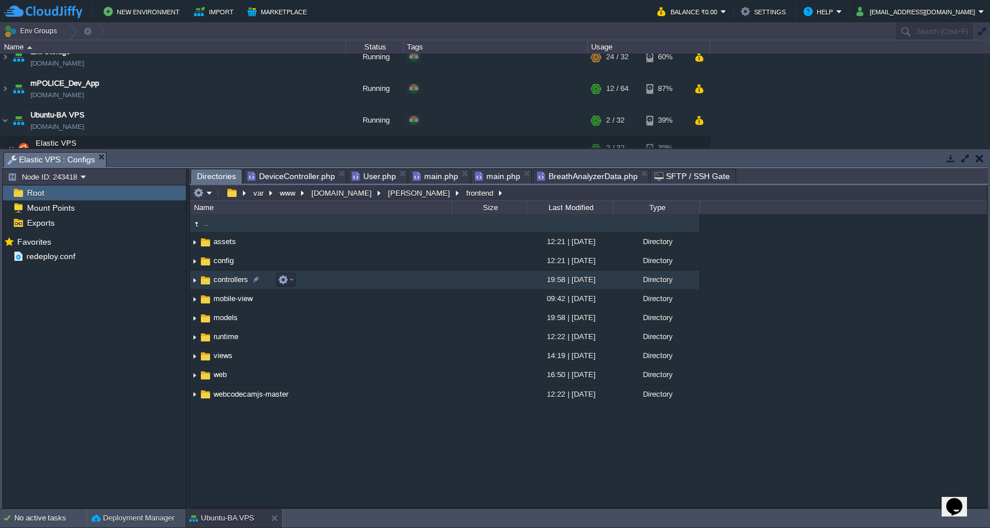
click at [377, 283] on td "controllers" at bounding box center [321, 280] width 262 height 19
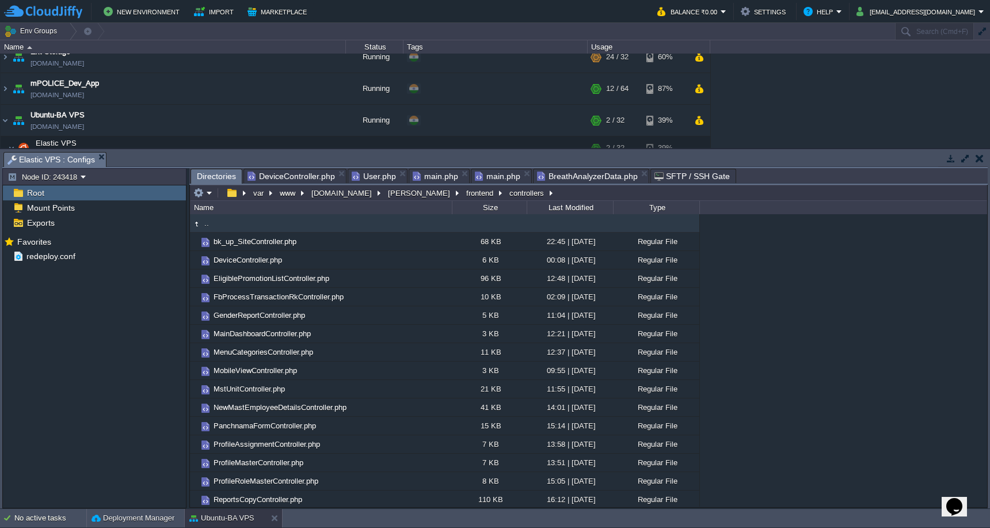
click at [287, 176] on span "DeviceController.php" at bounding box center [291, 176] width 87 height 14
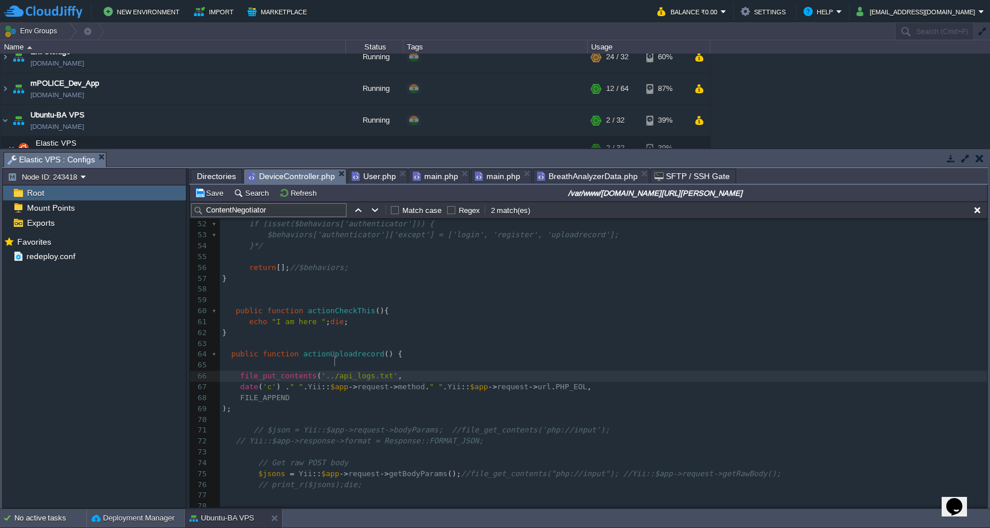
scroll to position [5, 4]
type textarea ".."
click at [213, 197] on button "Save" at bounding box center [211, 193] width 32 height 10
click at [217, 174] on span "Directories" at bounding box center [216, 176] width 39 height 14
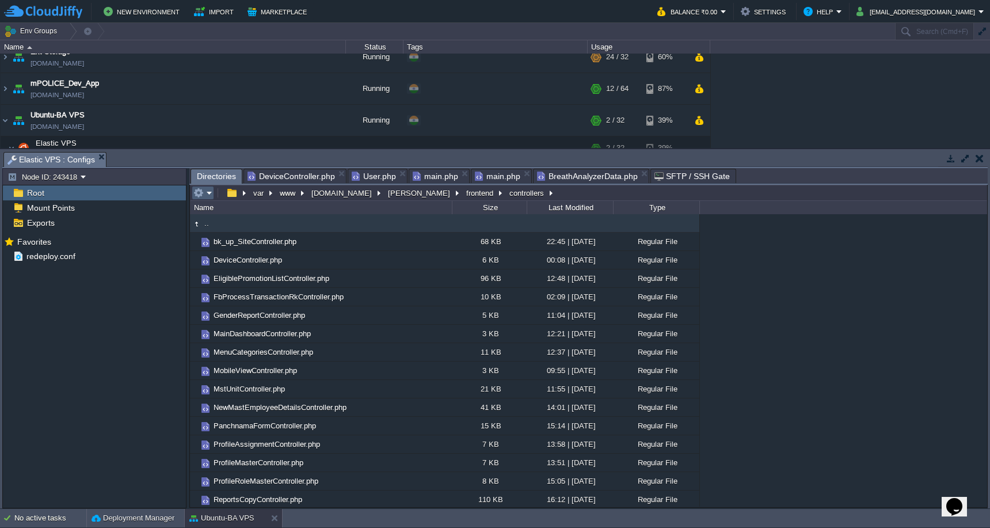
click at [204, 196] on em at bounding box center [202, 193] width 19 height 10
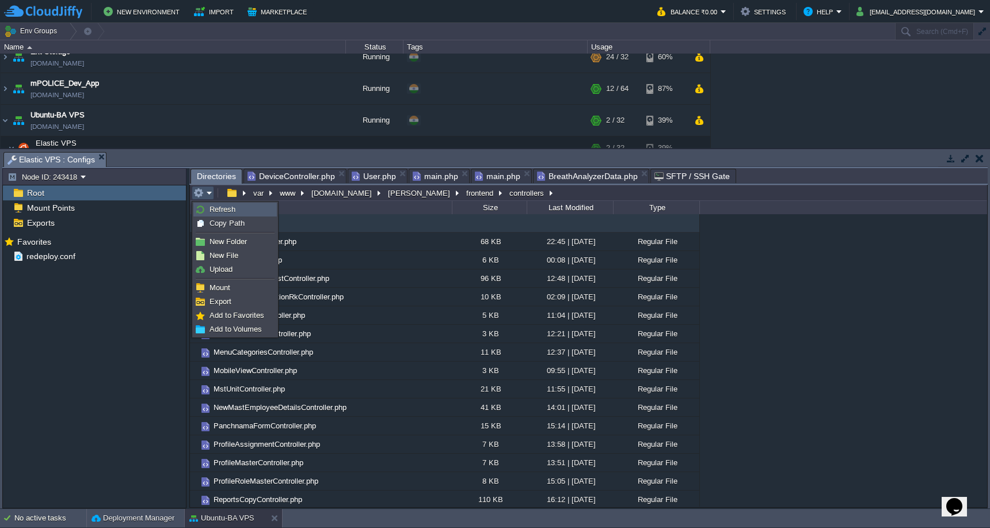
click at [204, 210] on img at bounding box center [200, 209] width 9 height 9
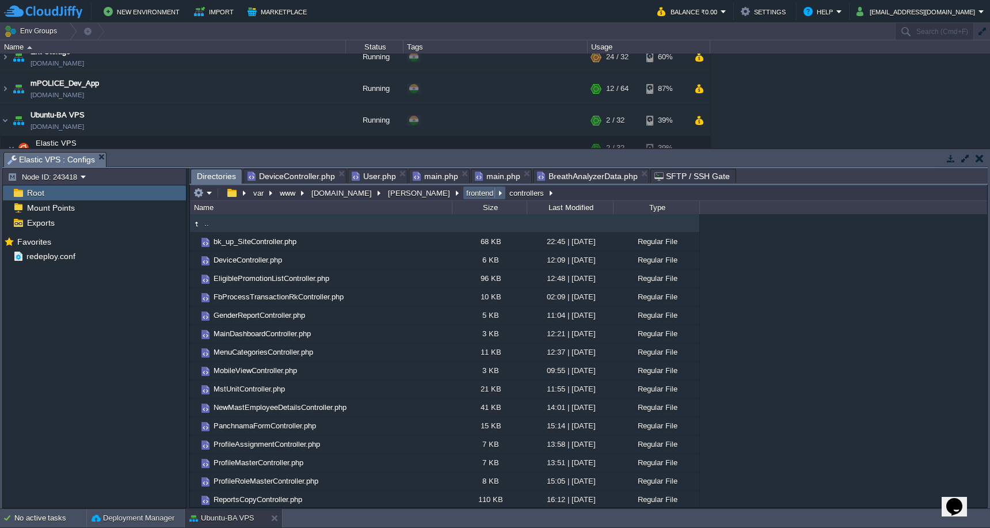
click at [464, 198] on button "frontend" at bounding box center [480, 193] width 32 height 10
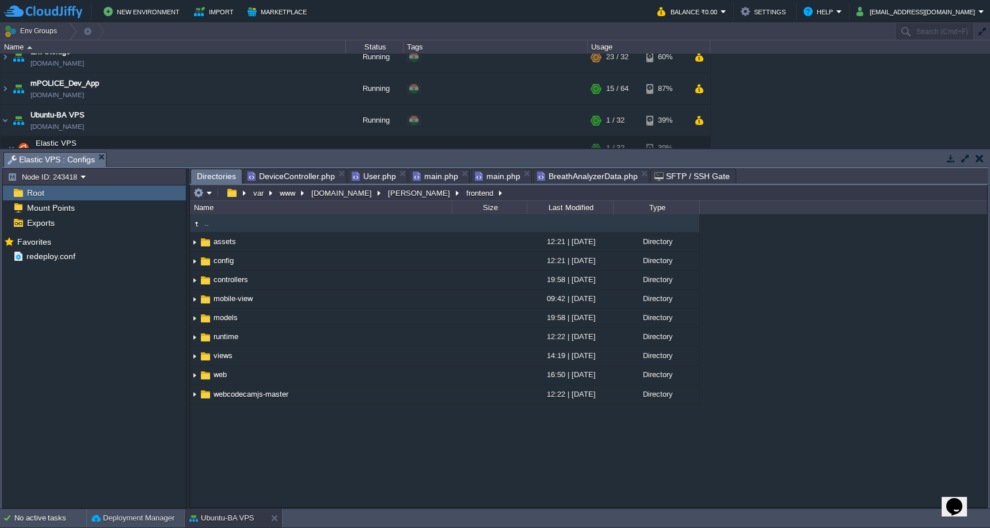
click at [276, 178] on span "DeviceController.php" at bounding box center [291, 176] width 87 height 14
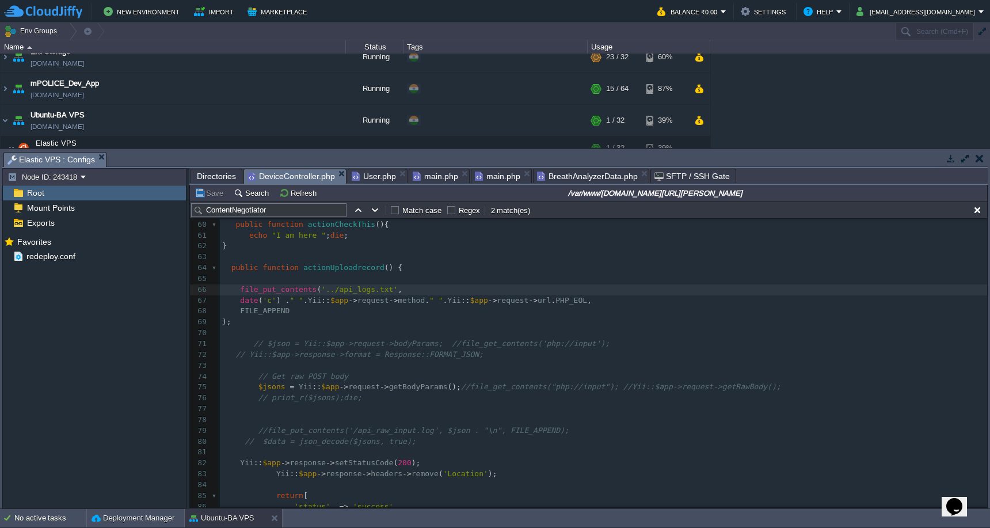
scroll to position [618, 0]
click at [220, 174] on span "Directories" at bounding box center [216, 176] width 39 height 14
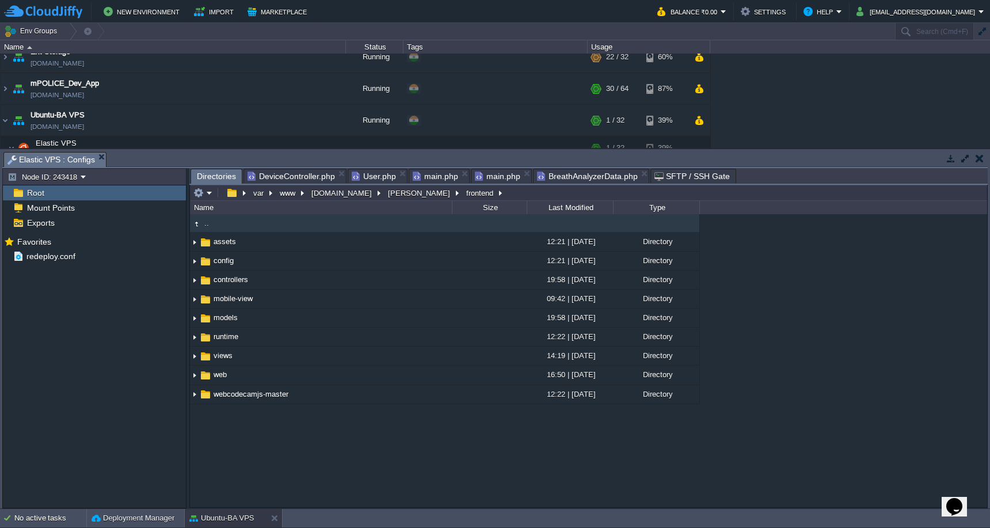
click at [276, 178] on span "DeviceController.php" at bounding box center [291, 176] width 87 height 14
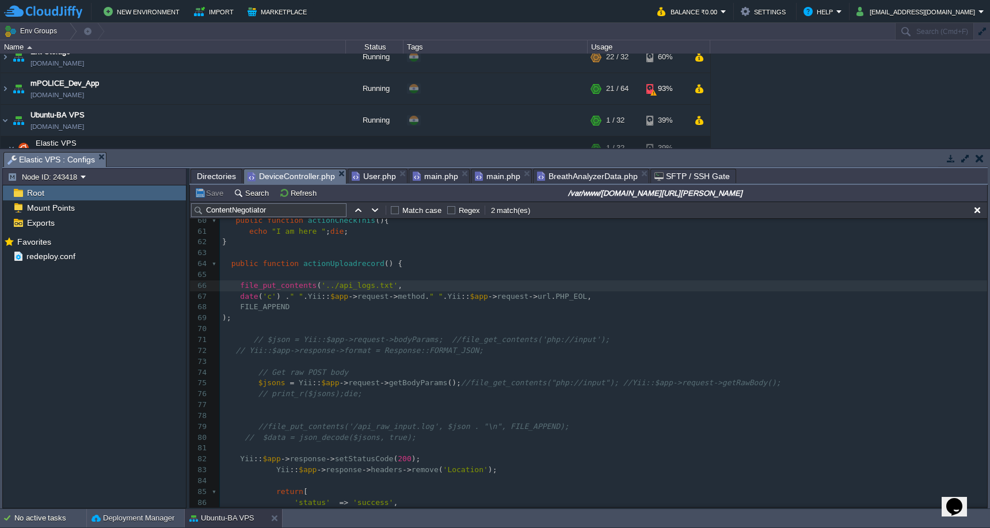
click at [211, 174] on span "Directories" at bounding box center [216, 176] width 39 height 14
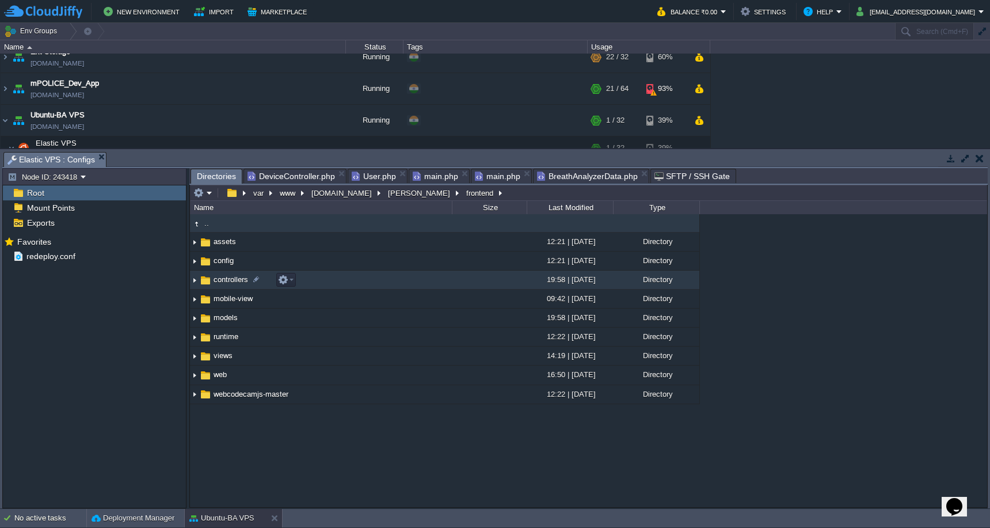
click at [344, 281] on td "controllers" at bounding box center [321, 280] width 262 height 19
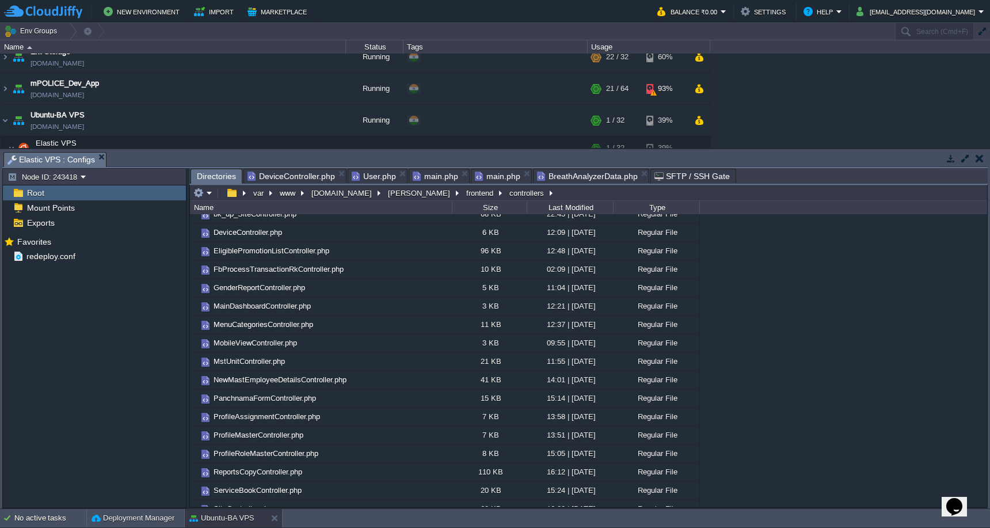
scroll to position [0, 0]
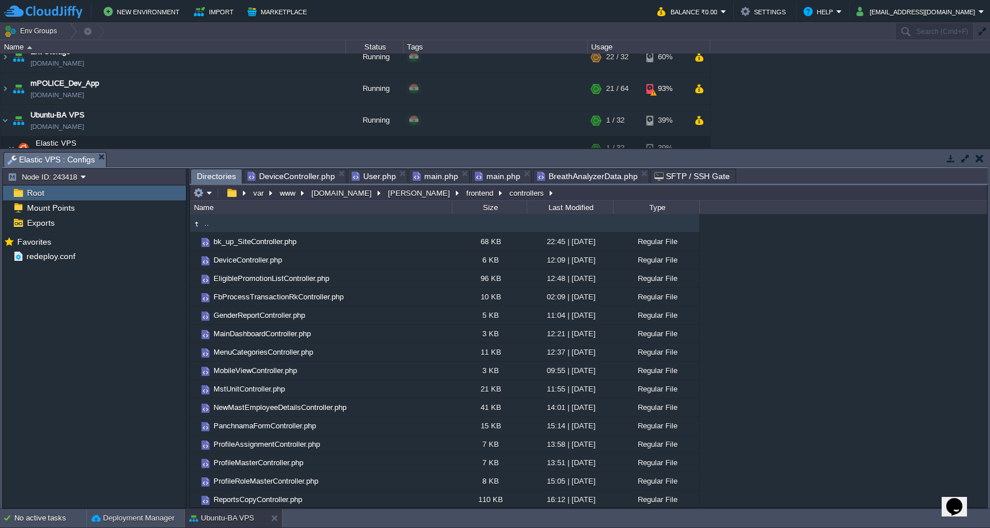
click at [303, 177] on span "DeviceController.php" at bounding box center [291, 176] width 87 height 14
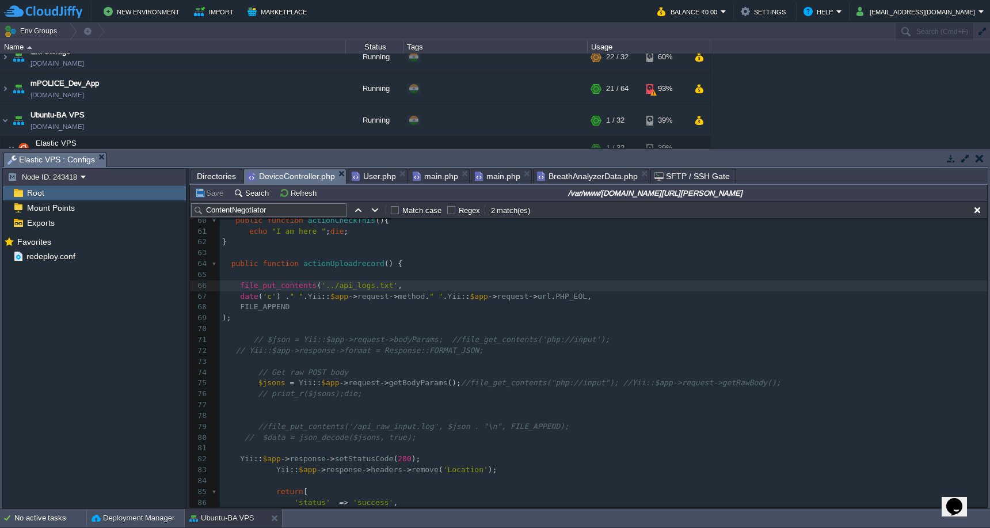
click at [340, 281] on div "x 58 ​ 59 60 public function actionCheckThis (){ 61 echo "I am here " ; die ; 6…" at bounding box center [603, 453] width 767 height 521
click at [202, 200] on td "Save" at bounding box center [211, 193] width 36 height 14
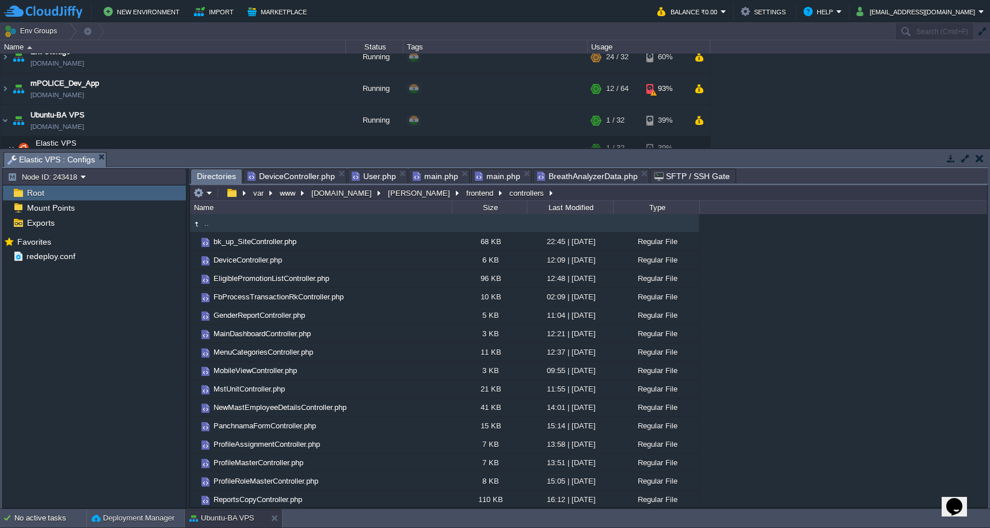
click at [222, 176] on span "Directories" at bounding box center [216, 176] width 39 height 14
click at [208, 193] on em at bounding box center [202, 193] width 19 height 10
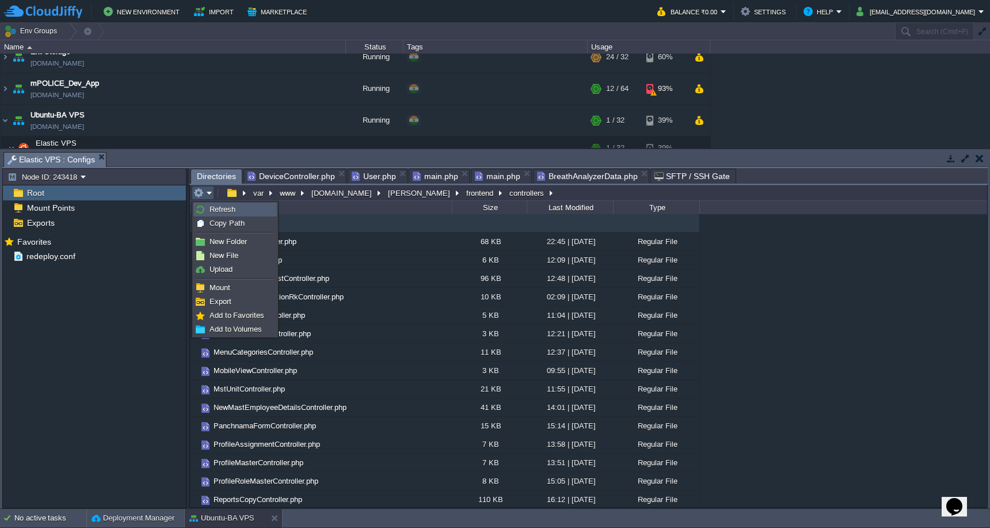
click at [210, 206] on span "Refresh" at bounding box center [223, 209] width 26 height 9
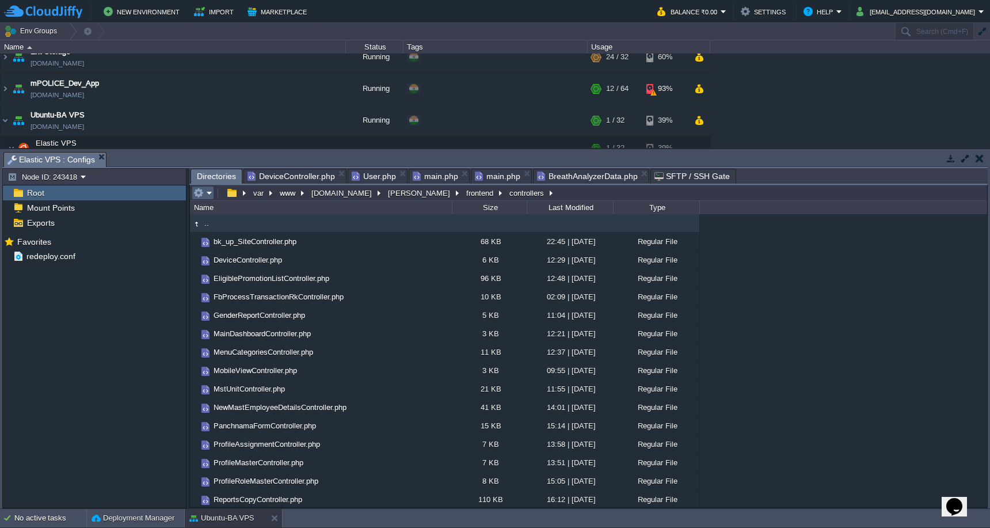
click at [207, 197] on em at bounding box center [202, 193] width 19 height 10
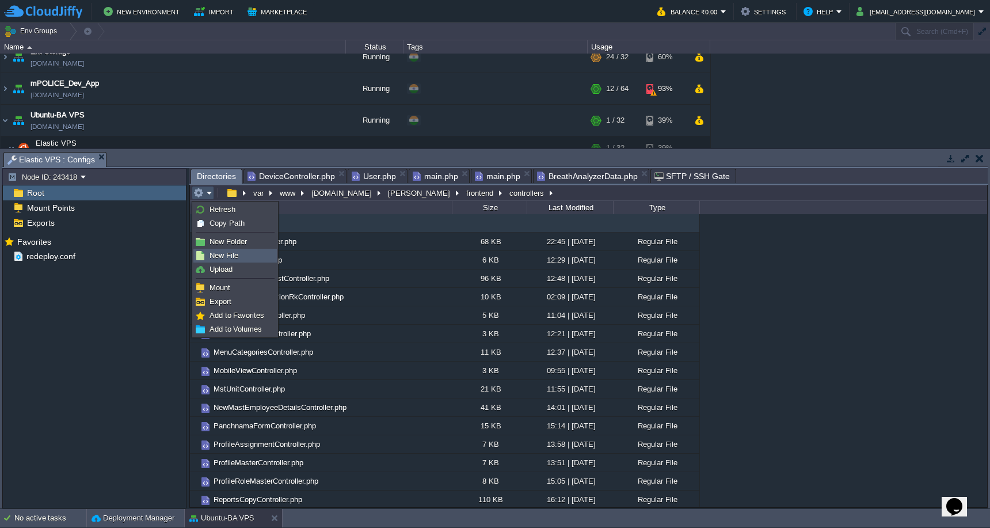
click at [216, 250] on link "New File" at bounding box center [235, 255] width 82 height 13
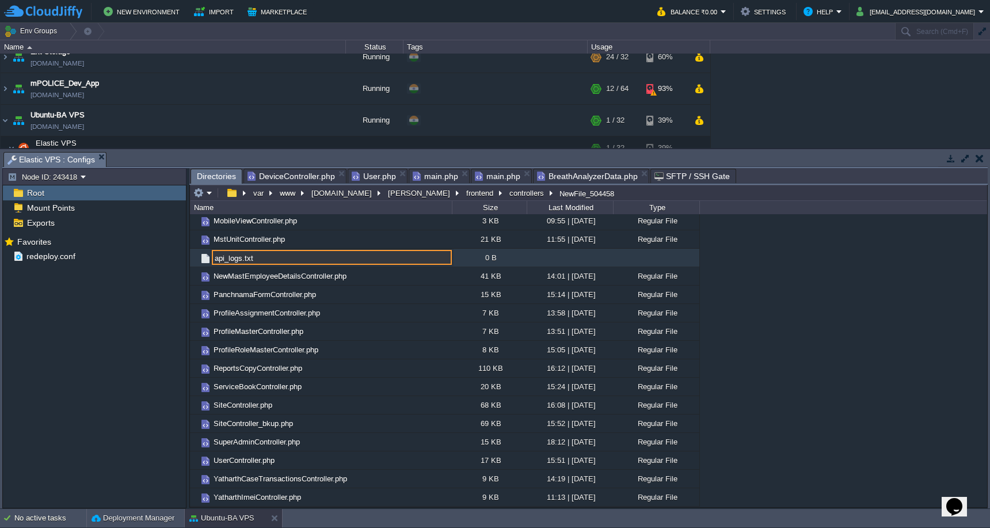
type input "api_logs.txt"
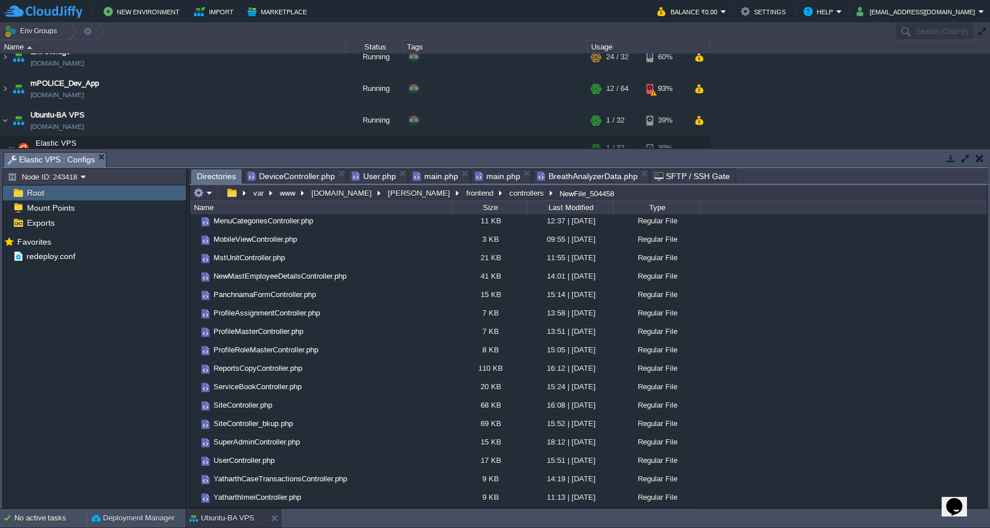
scroll to position [0, 0]
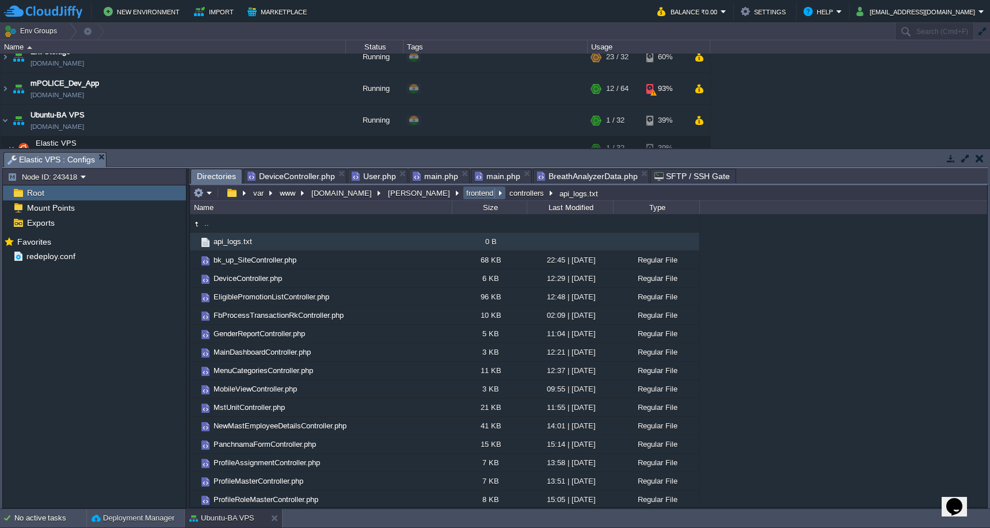
click at [464, 196] on button "frontend" at bounding box center [480, 193] width 32 height 10
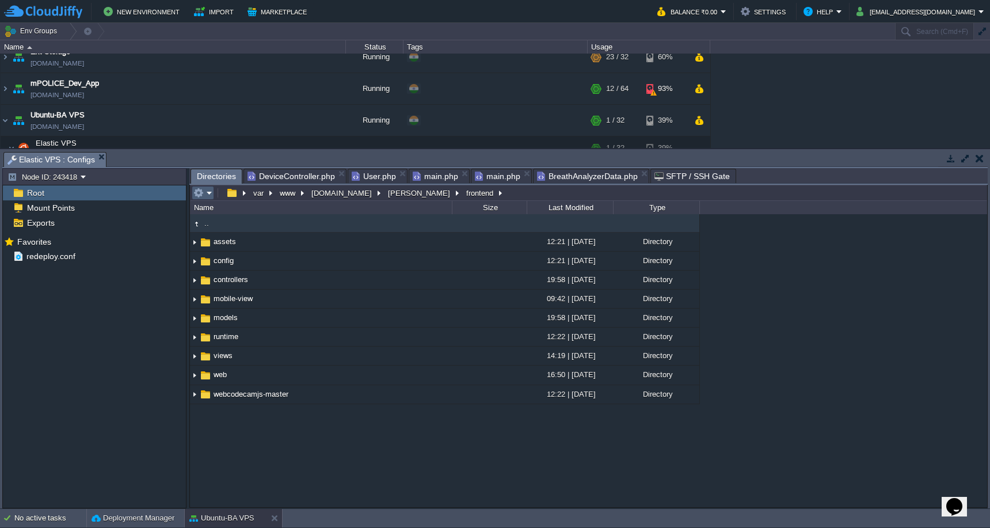
click at [198, 192] on button "button" at bounding box center [198, 193] width 10 height 10
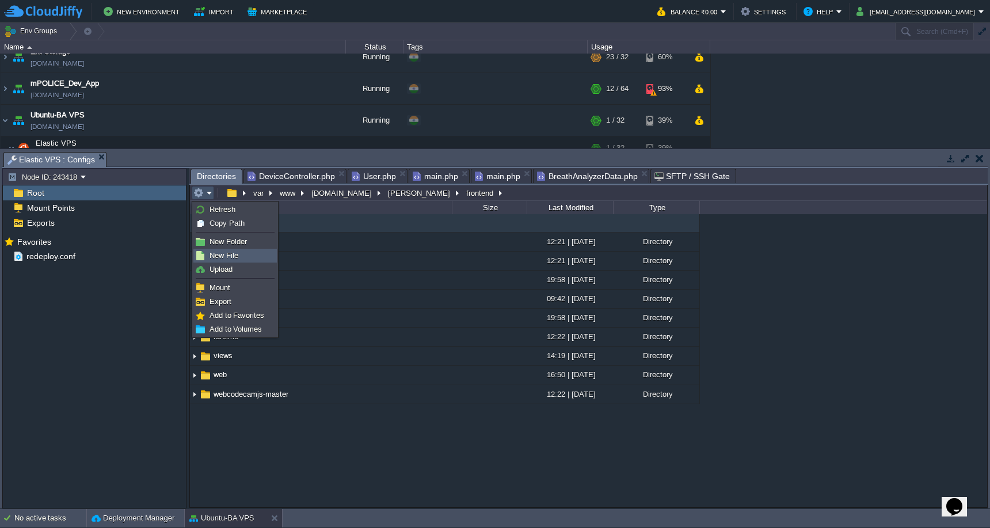
click at [208, 250] on link "New File" at bounding box center [235, 255] width 82 height 13
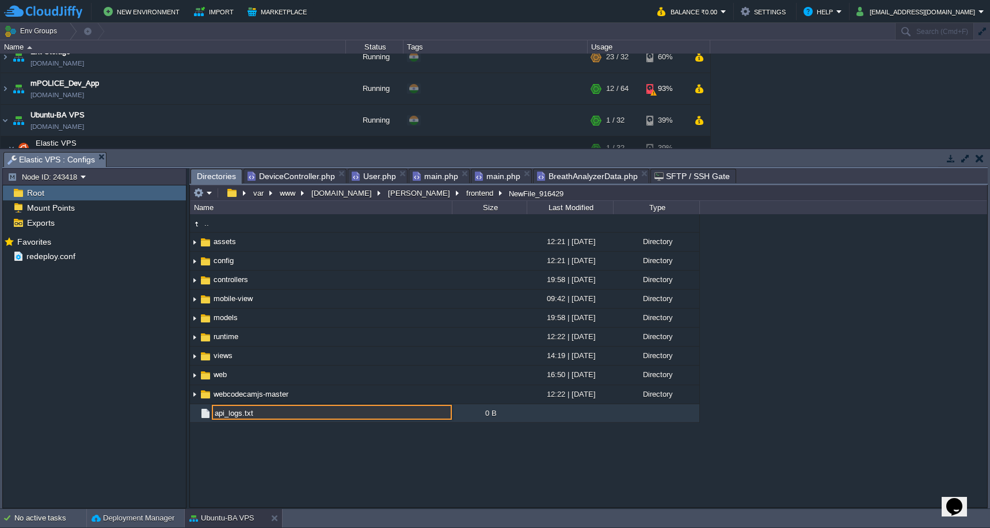
type input "api_logs.txt"
click at [209, 197] on em at bounding box center [202, 193] width 19 height 10
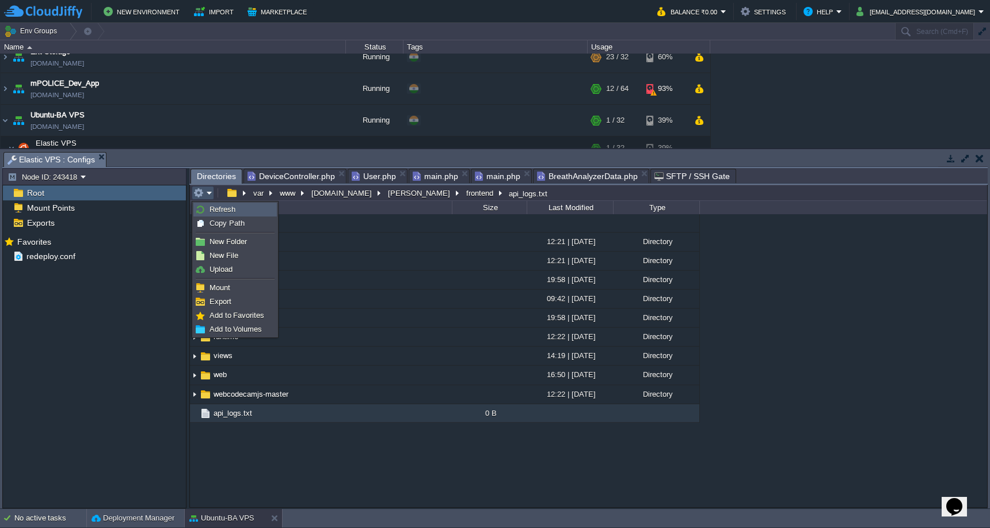
click at [210, 208] on span "Refresh" at bounding box center [223, 209] width 26 height 9
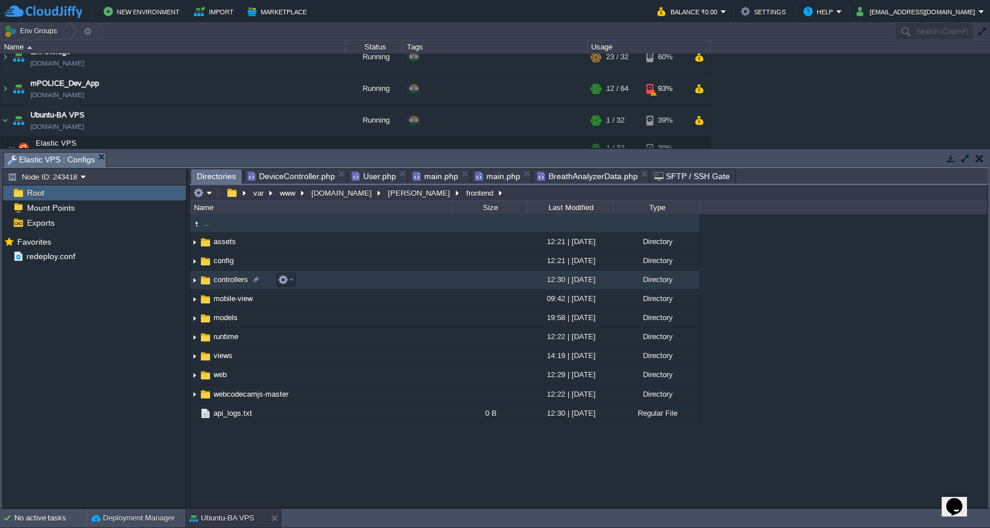
click at [321, 284] on td "controllers" at bounding box center [321, 280] width 262 height 19
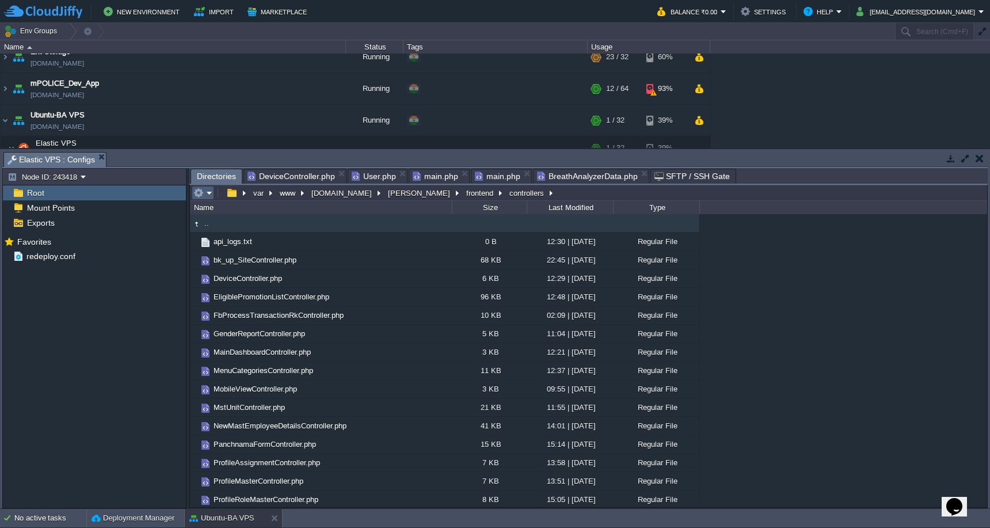
click at [201, 195] on button "button" at bounding box center [198, 193] width 10 height 10
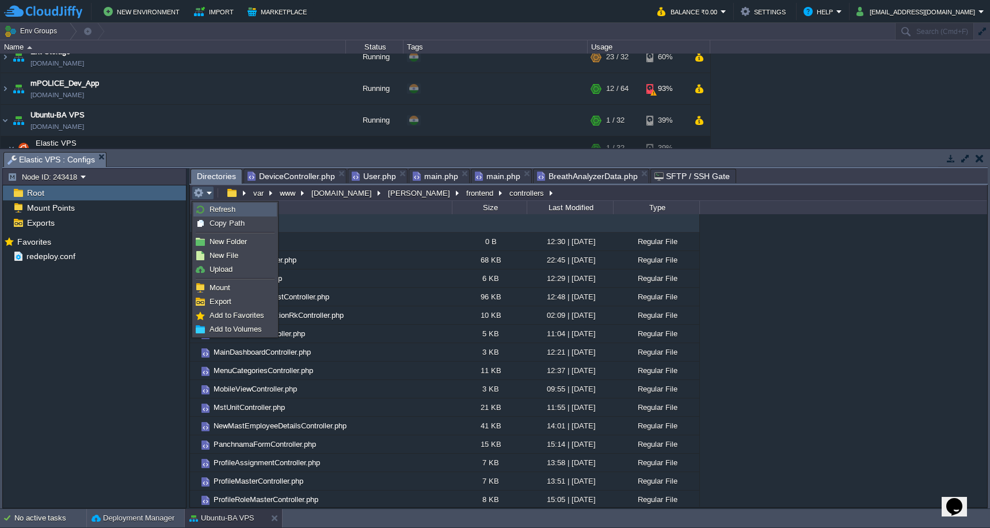
click at [202, 212] on img at bounding box center [200, 209] width 9 height 9
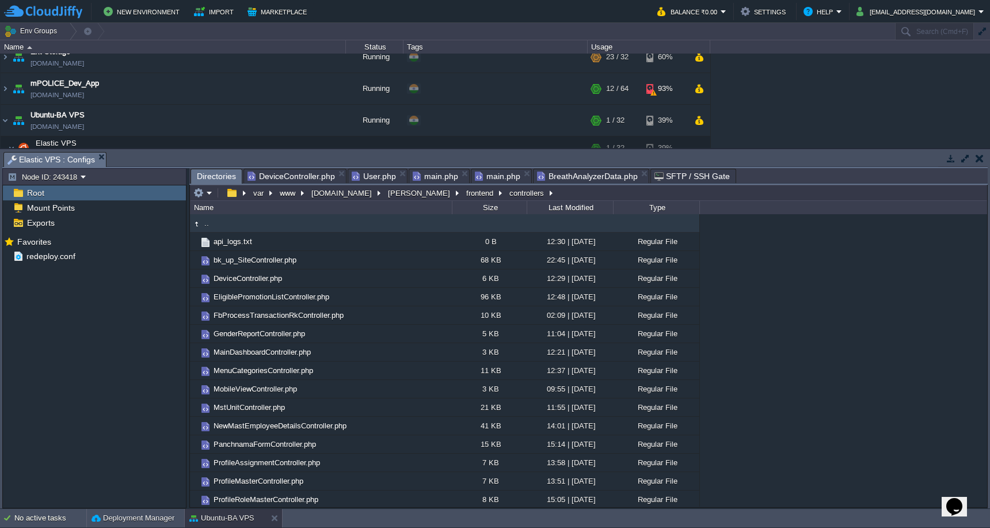
click at [305, 178] on span "DeviceController.php" at bounding box center [291, 176] width 87 height 14
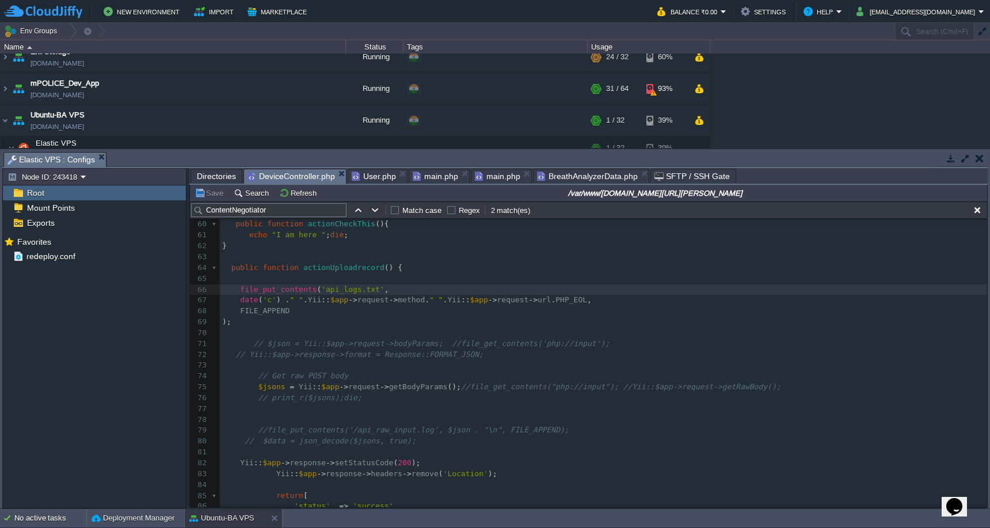
scroll to position [5, 0]
click at [327, 284] on div "x 50 ​ 51 // Remove authentication for specific actions 52 if (isset($behaviors…" at bounding box center [603, 414] width 767 height 607
type textarea "/"
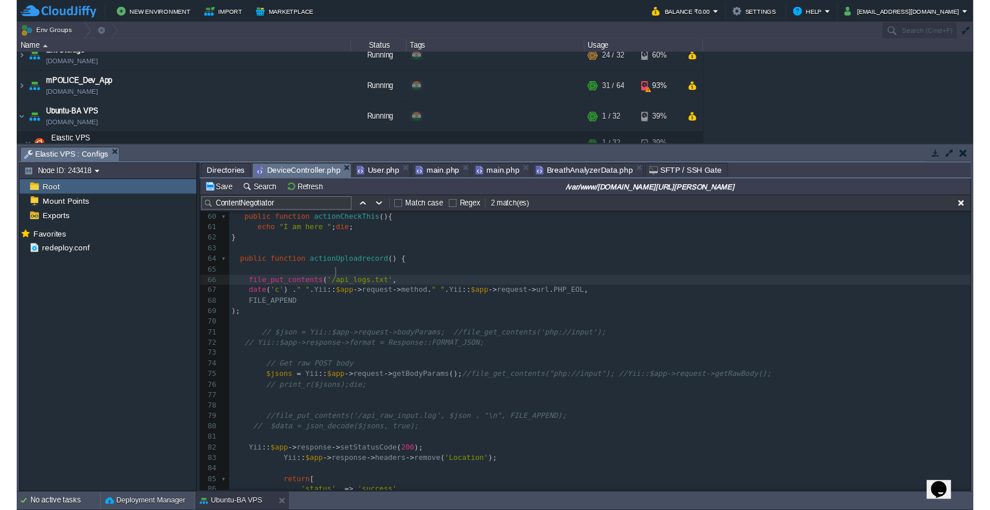
scroll to position [5, 2]
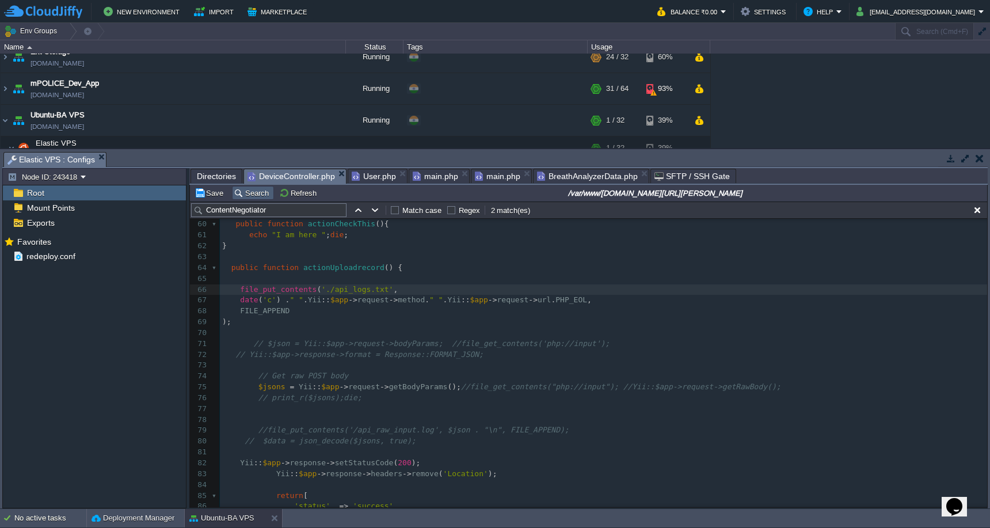
type textarea "."
click at [219, 193] on button "Save" at bounding box center [211, 193] width 32 height 10
click at [216, 177] on span "Directories" at bounding box center [216, 176] width 39 height 14
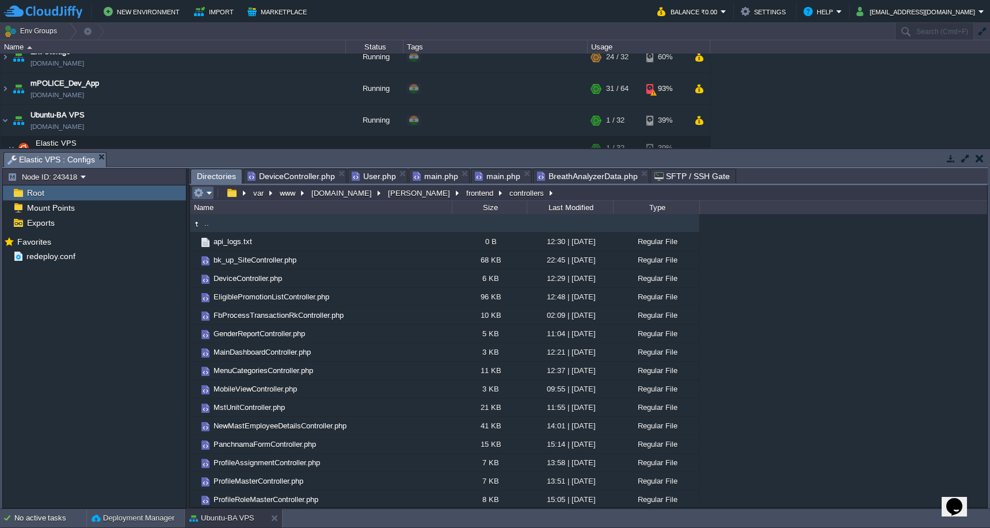
click at [208, 193] on em at bounding box center [202, 193] width 19 height 10
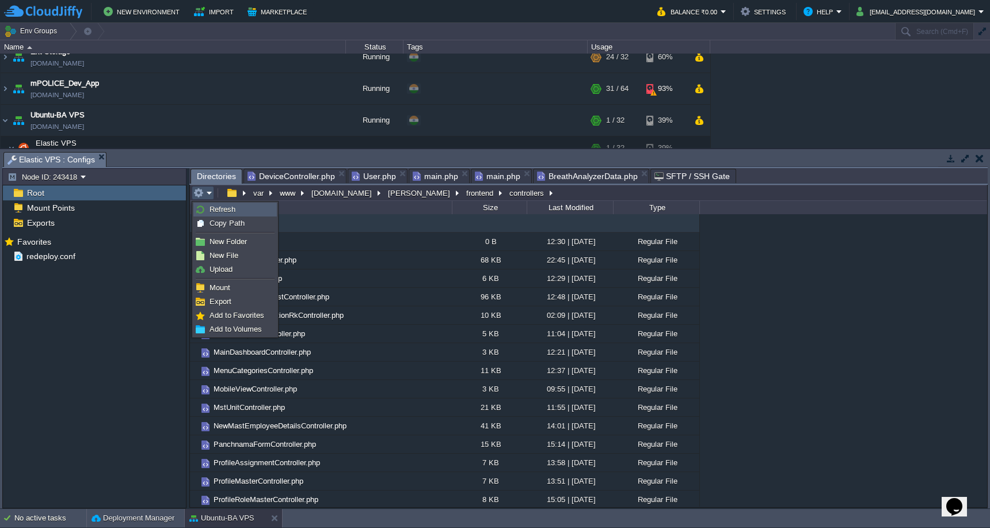
click at [208, 205] on link "Refresh" at bounding box center [235, 209] width 82 height 13
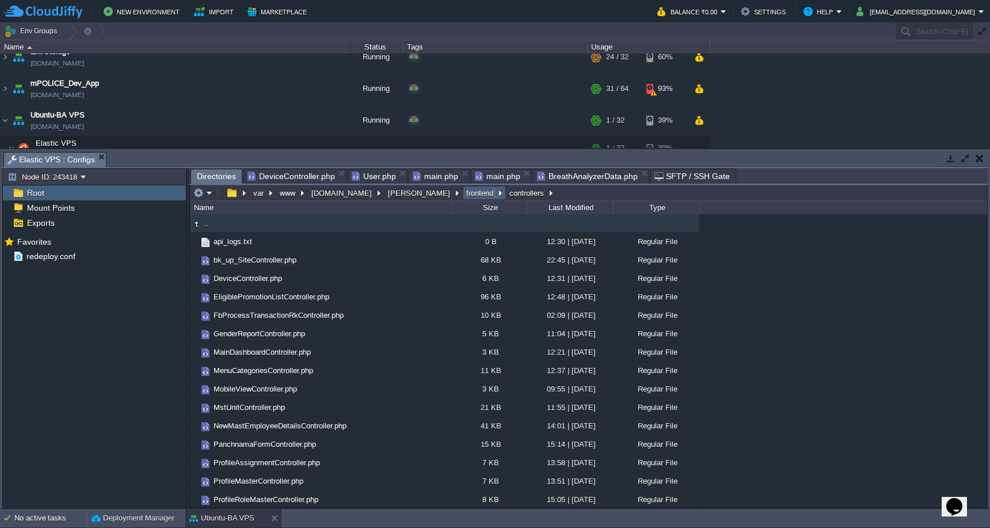
click at [464, 197] on button "frontend" at bounding box center [480, 193] width 32 height 10
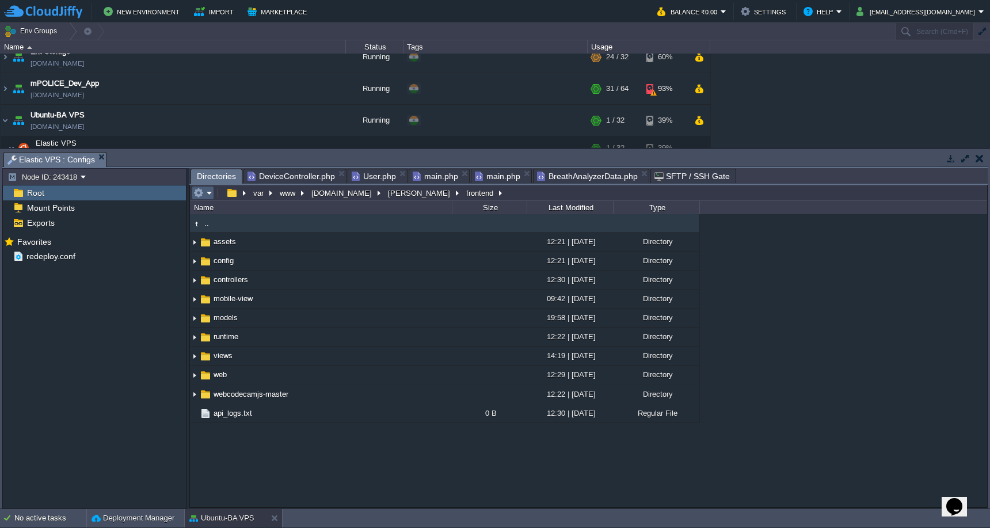
click at [204, 194] on em at bounding box center [202, 193] width 19 height 10
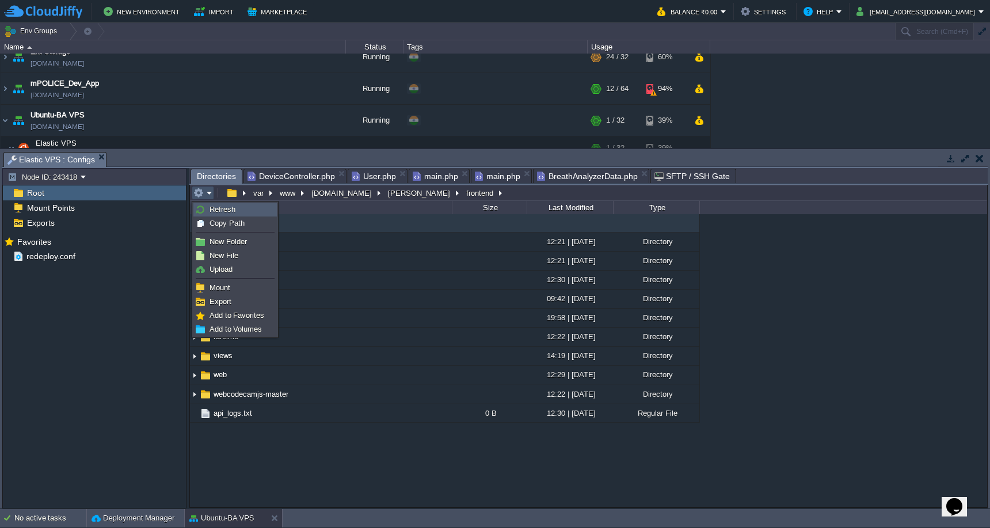
click at [204, 210] on img at bounding box center [200, 209] width 9 height 9
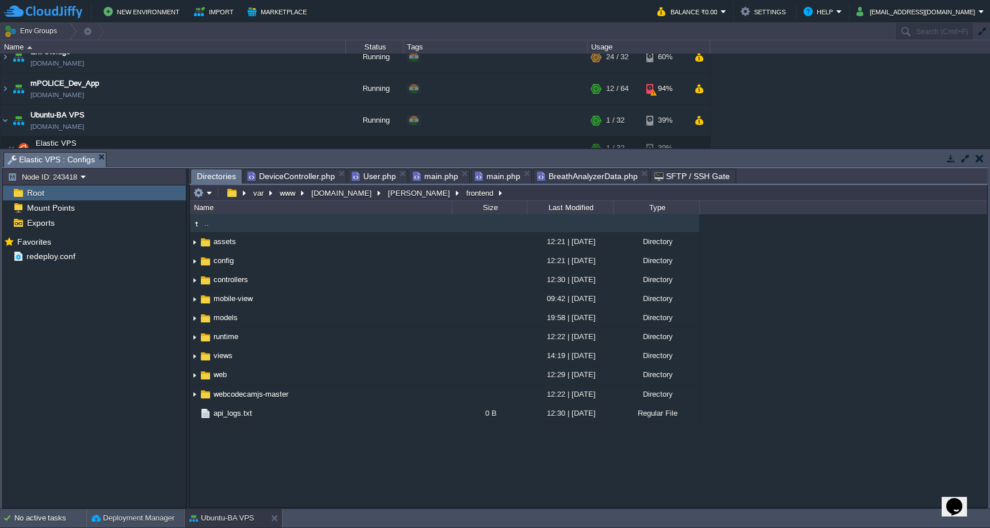
click at [309, 178] on span "DeviceController.php" at bounding box center [291, 176] width 87 height 14
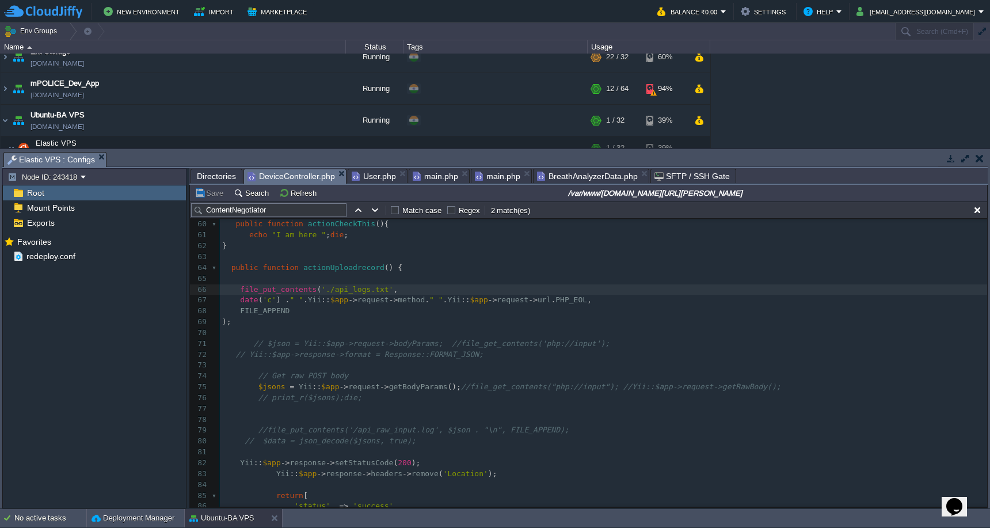
click at [216, 175] on span "Directories" at bounding box center [216, 176] width 39 height 14
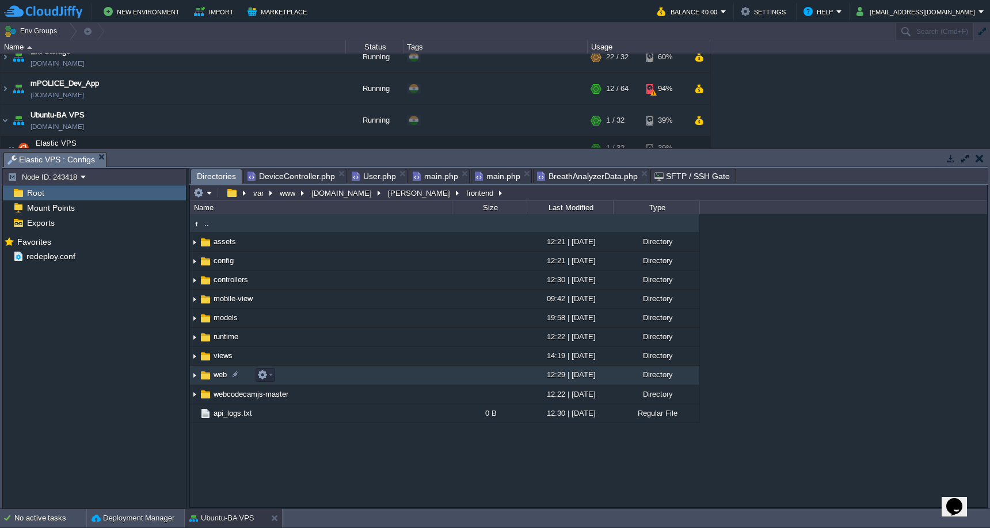
click at [336, 371] on td "web" at bounding box center [321, 374] width 262 height 19
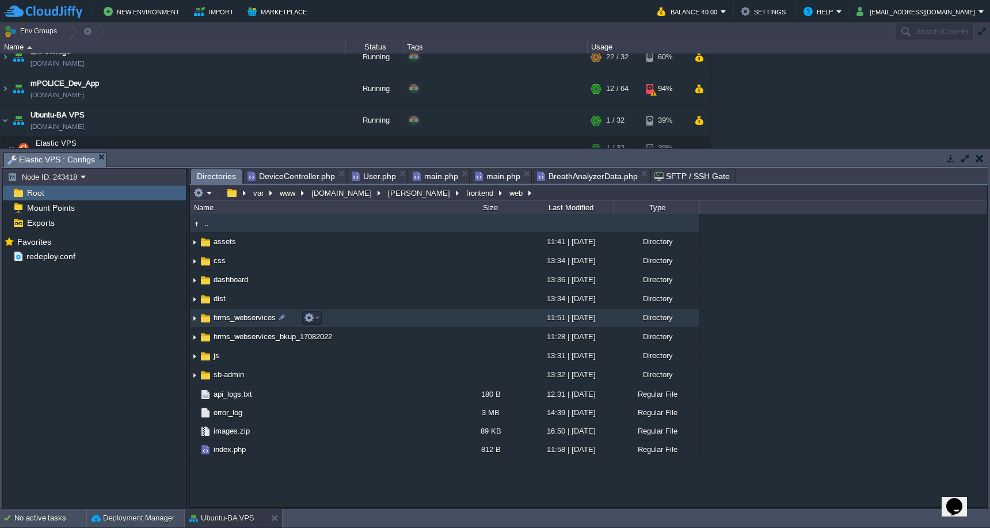
click at [365, 323] on td "hrms_webservices" at bounding box center [321, 318] width 262 height 19
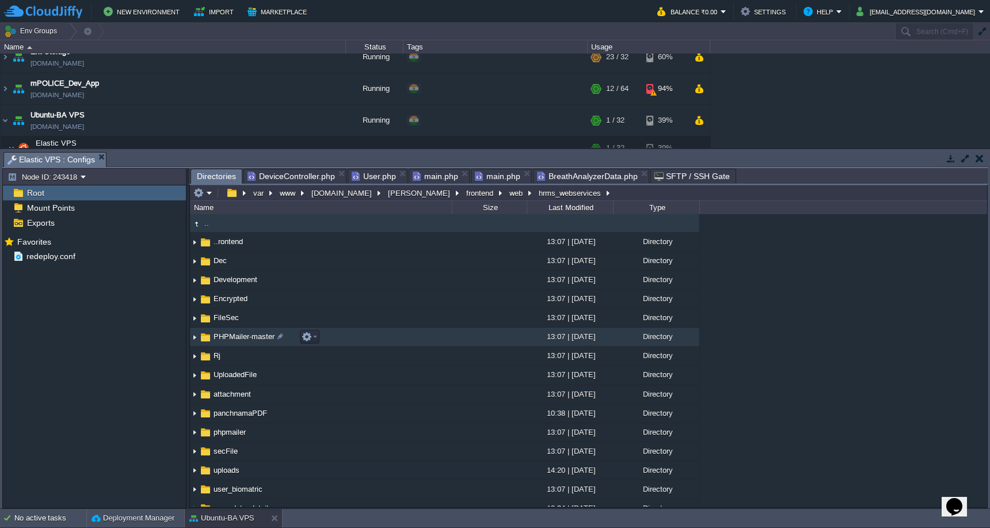
click at [416, 336] on td "PHPMailer-master" at bounding box center [321, 337] width 262 height 19
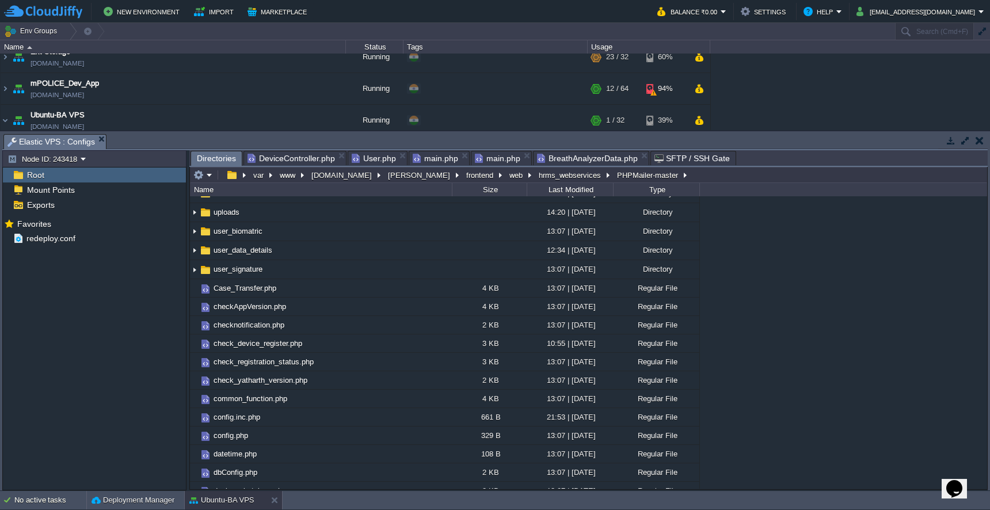
scroll to position [250, 0]
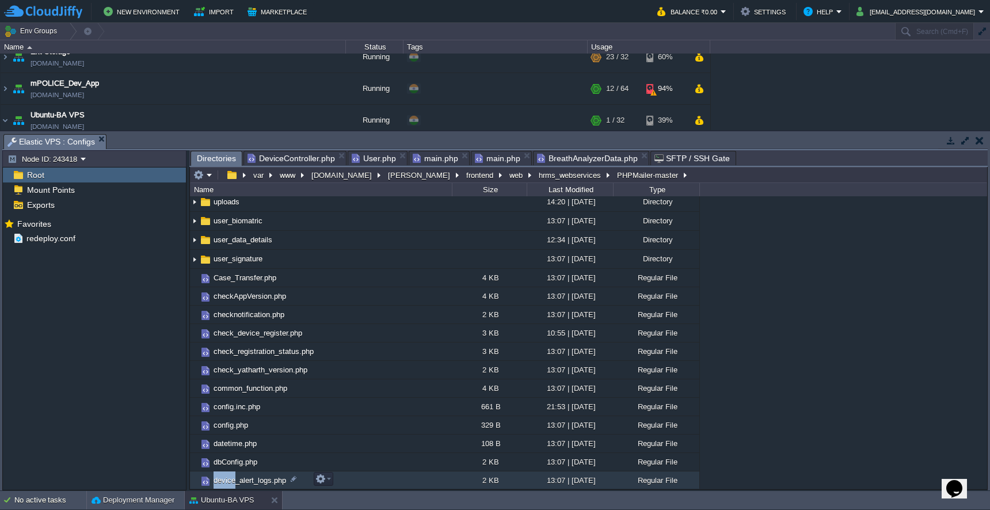
click at [220, 480] on span "device_alert_logs.php" at bounding box center [250, 480] width 76 height 10
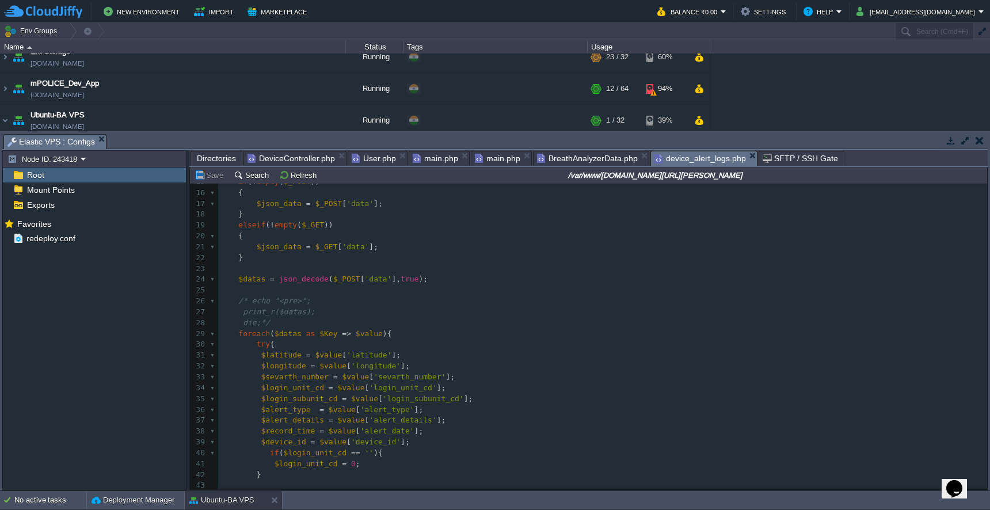
scroll to position [162, 0]
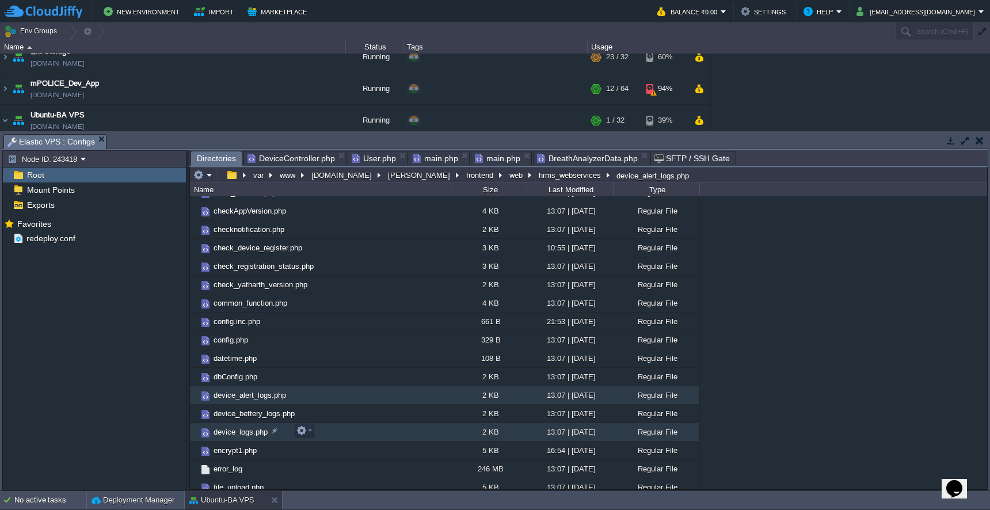
click at [221, 431] on span "device_logs.php" at bounding box center [241, 432] width 58 height 10
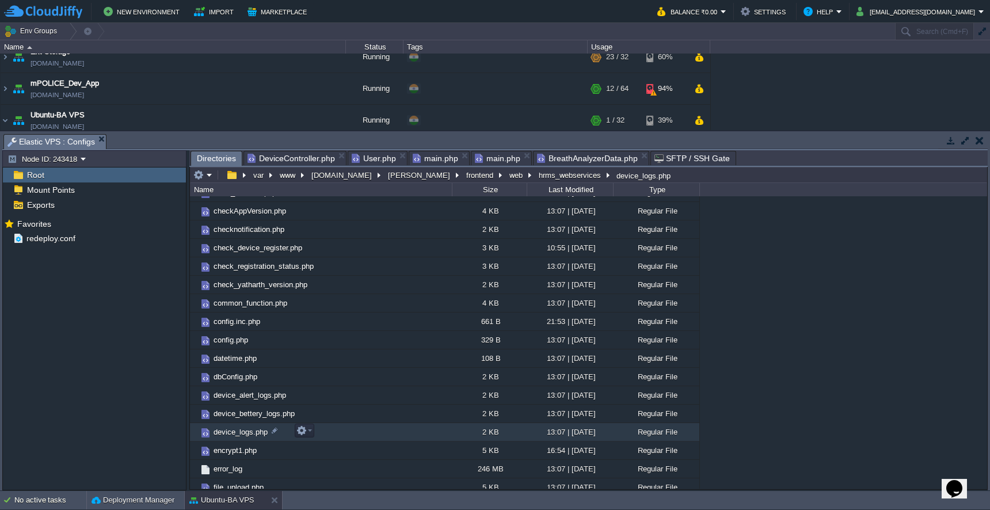
click at [221, 431] on span "device_logs.php" at bounding box center [241, 432] width 58 height 10
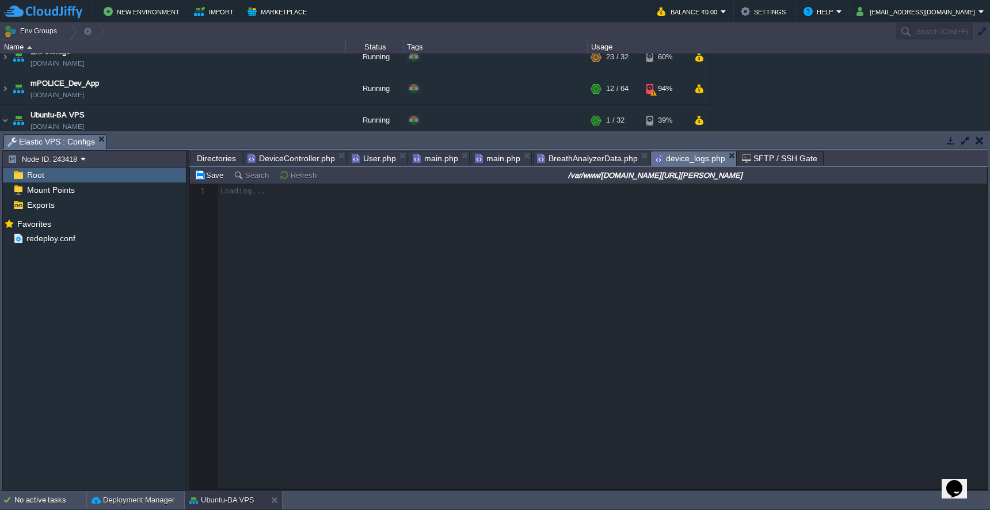
click at [216, 157] on span "Directories" at bounding box center [216, 158] width 39 height 14
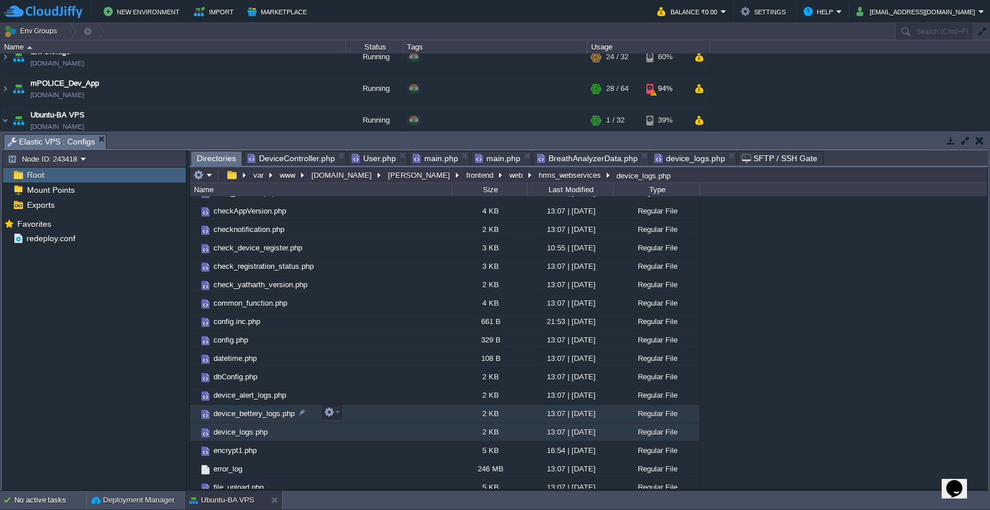
click at [237, 414] on span "device_bettery_logs.php" at bounding box center [254, 414] width 85 height 10
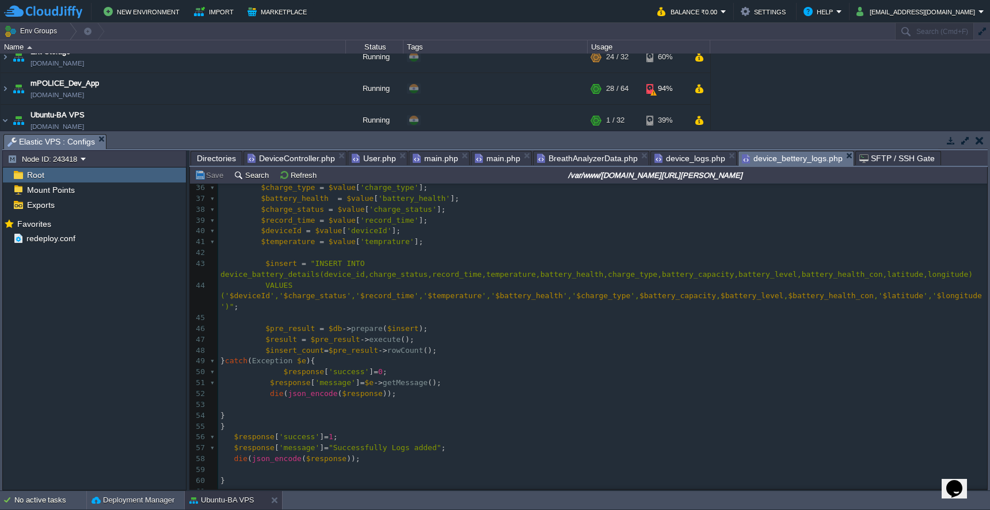
click at [673, 160] on span "device_logs.php" at bounding box center [689, 158] width 71 height 14
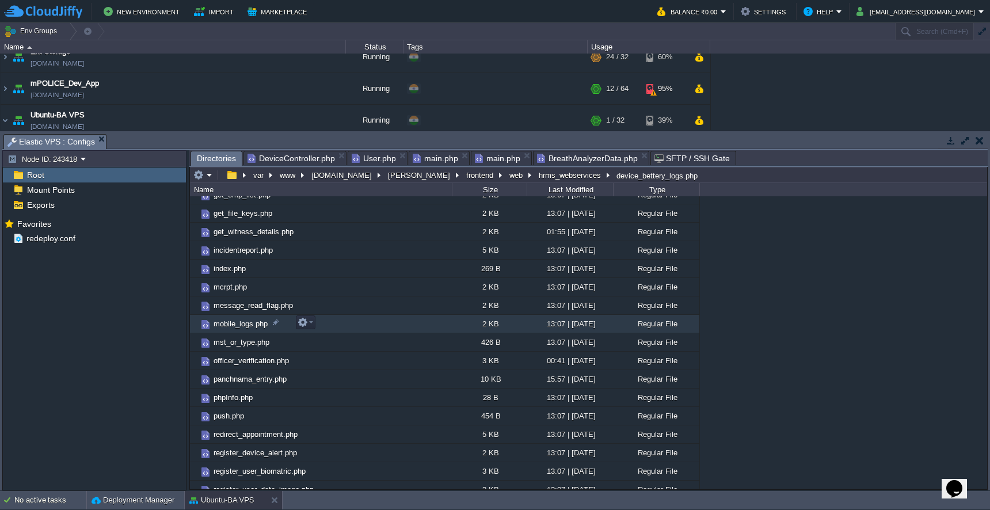
click at [219, 327] on span "mobile_logs.php" at bounding box center [241, 324] width 58 height 10
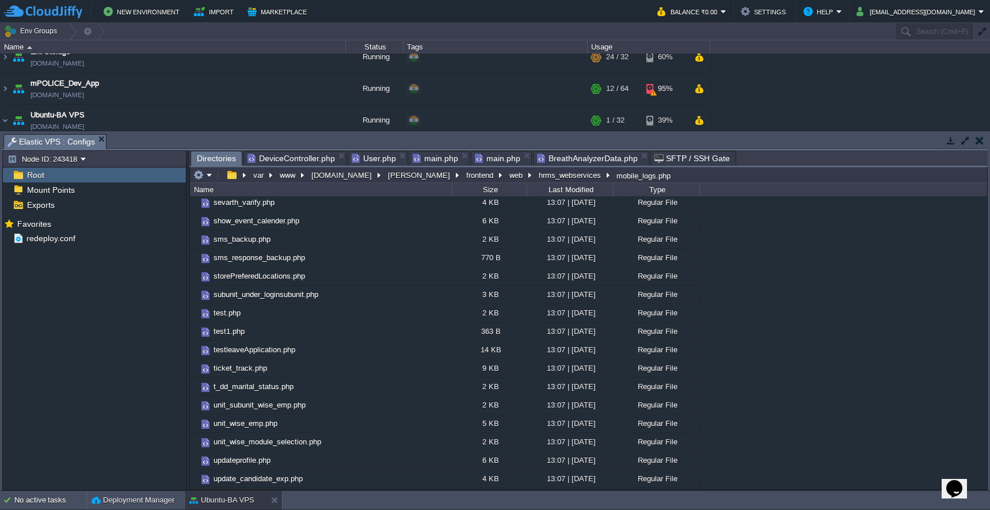
scroll to position [1496, 0]
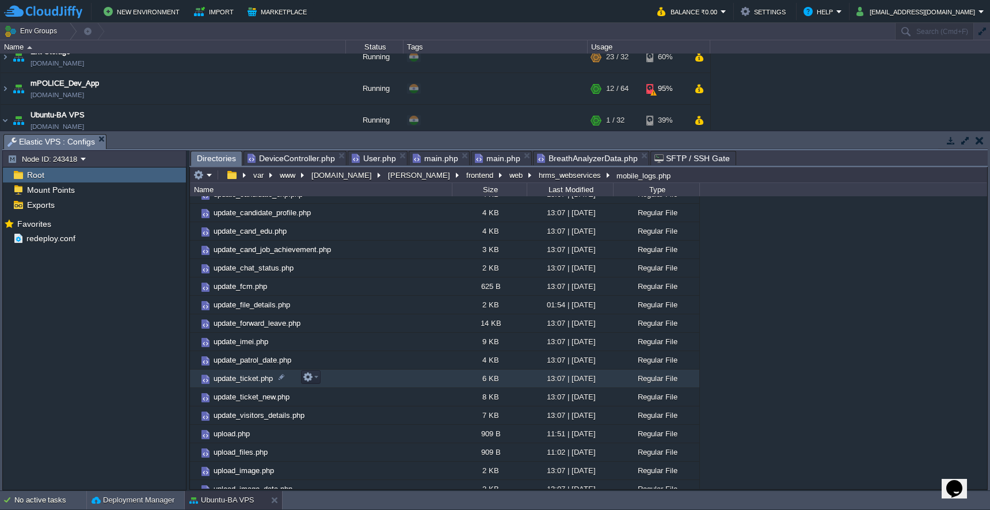
click at [439, 378] on td "update_ticket.php" at bounding box center [321, 379] width 262 height 18
click at [307, 155] on span "DeviceController.php" at bounding box center [291, 158] width 87 height 14
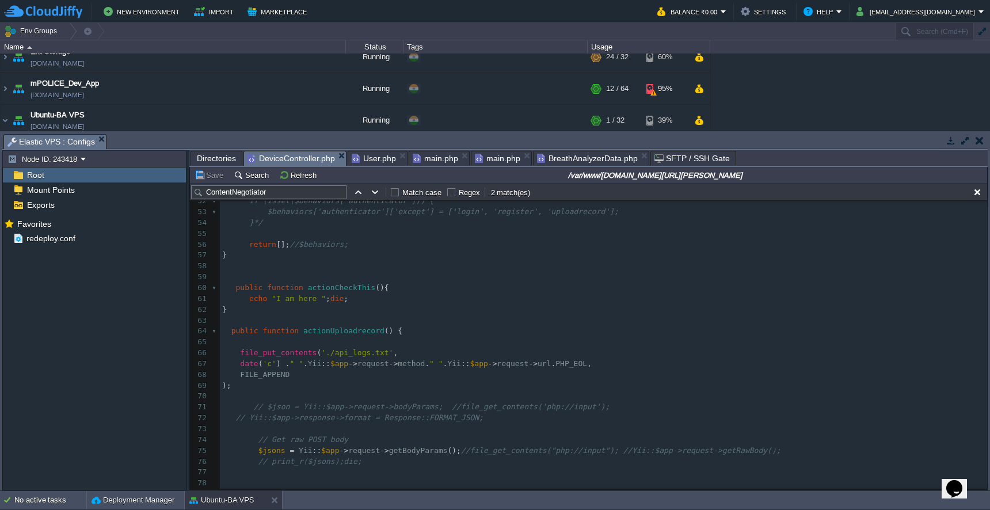
scroll to position [606, 0]
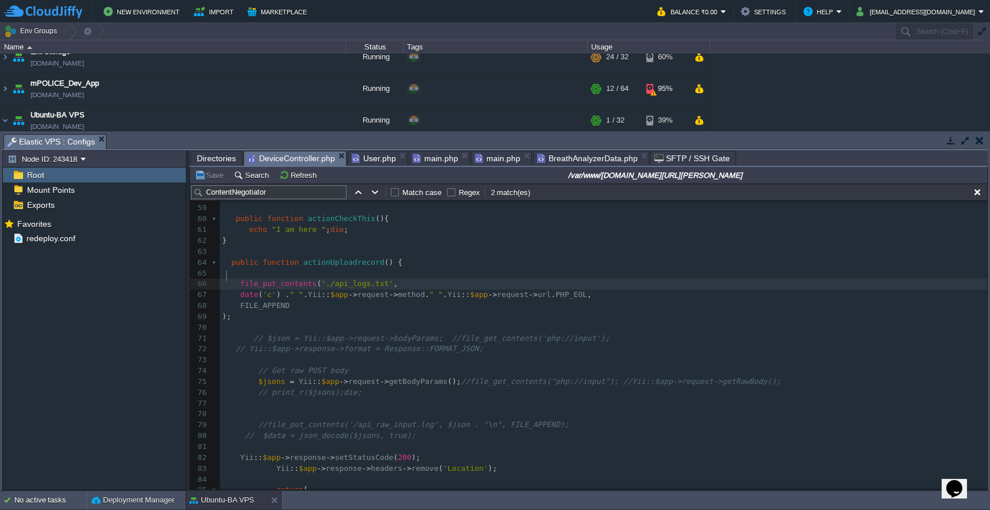
click at [229, 276] on div "​ 49 /*$behaviors = parent::behaviors(); 50 ​ 51 // Remove authentication for s…" at bounding box center [603, 354] width 767 height 521
type textarea "/*"
type textarea "*/"
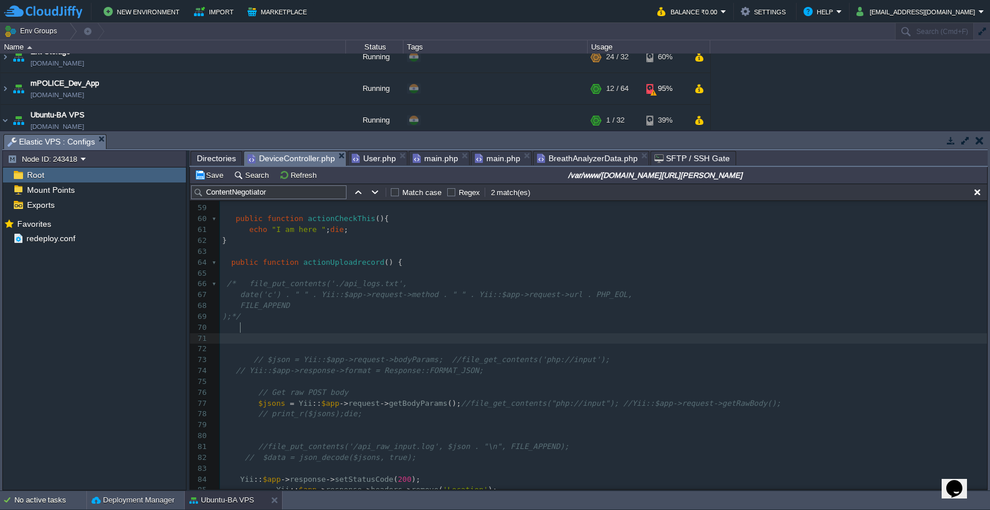
paste textarea "$target"
click at [340, 326] on div "xxxxxxxxxx ​ 49 /*$behaviors = parent::behaviors(); 50 ​ 51 // Remove authentic…" at bounding box center [603, 376] width 767 height 564
type textarea "$target"
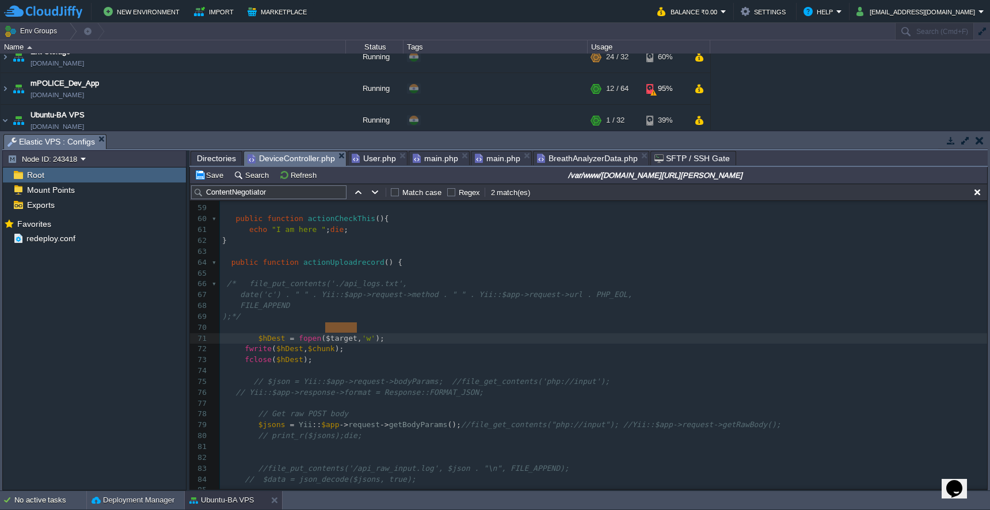
click at [334, 322] on pre at bounding box center [603, 327] width 767 height 11
paste textarea
type textarea "= ;"
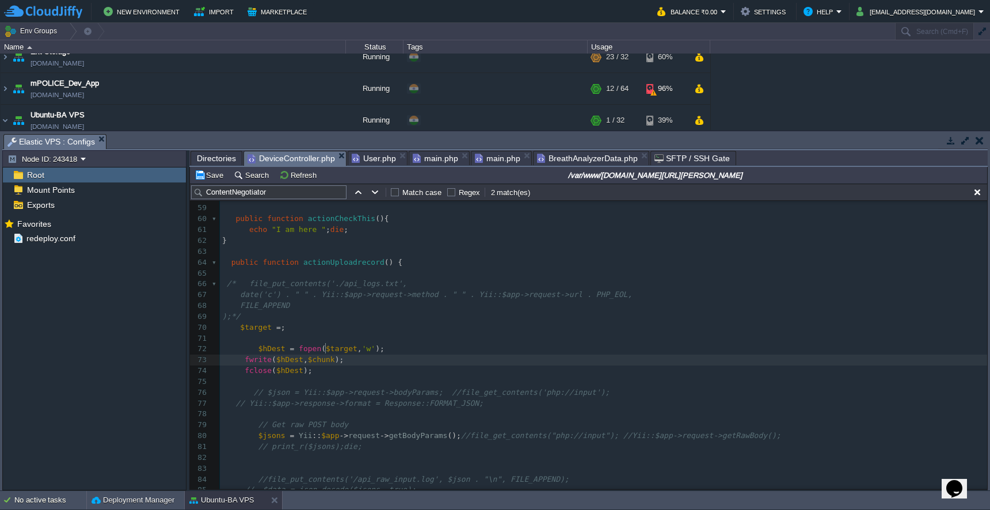
click at [327, 350] on div "x ​ 49 /*$behaviors = parent::behaviors(); 50 ​ 51 // Remove authentication for…" at bounding box center [603, 381] width 767 height 575
type textarea "$chunk"
click at [309, 333] on pre at bounding box center [603, 338] width 767 height 11
paste textarea
type textarea "="
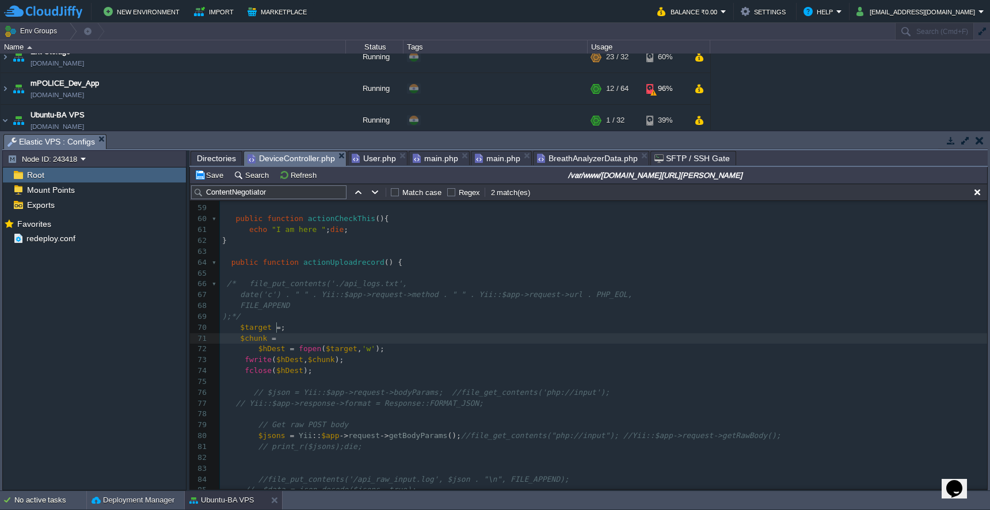
scroll to position [5, 8]
click at [294, 284] on div "x ​ 49 /*$behaviors = parent::behaviors(); 50 ​ 51 // Remove authentication for…" at bounding box center [603, 381] width 767 height 575
type textarea "" " . Yii::$app->request->method . " " . Yii::$app->request->url . PHP_EOL"
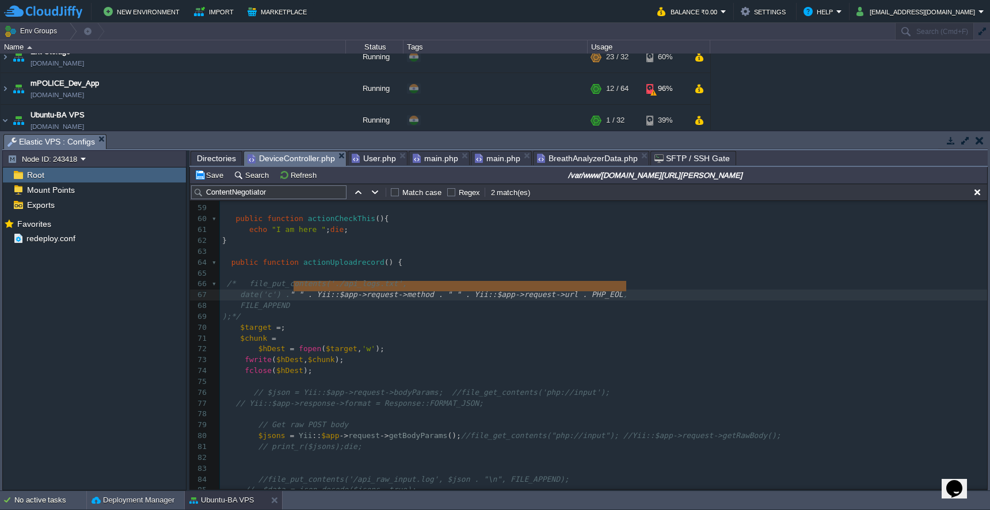
click at [488, 322] on pre "$target = ;" at bounding box center [603, 327] width 767 height 11
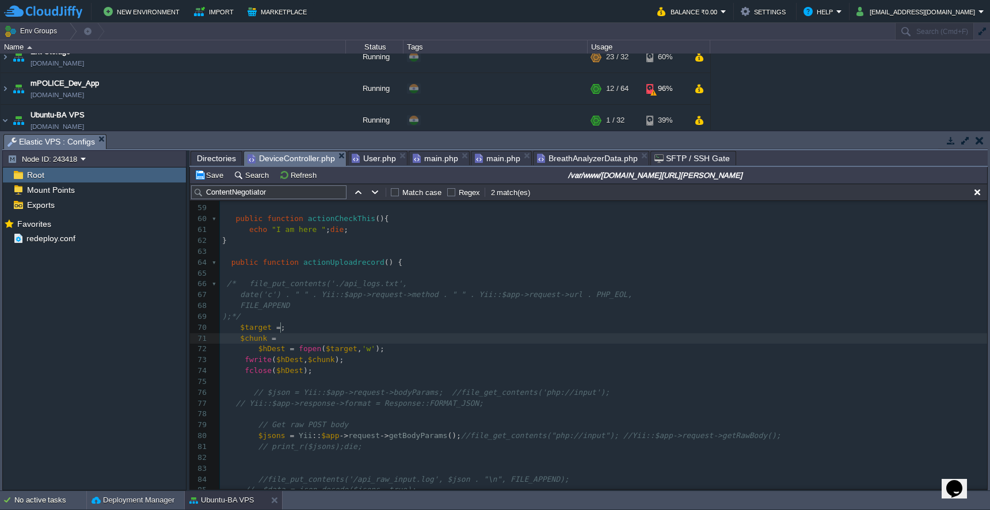
paste textarea ";"
type textarea ";"
click at [357, 276] on div "x ​ 49 /*$behaviors = parent::behaviors(); 50 ​ 51 // Remove authentication for…" at bounding box center [603, 381] width 767 height 575
type textarea "api_logs.txt"
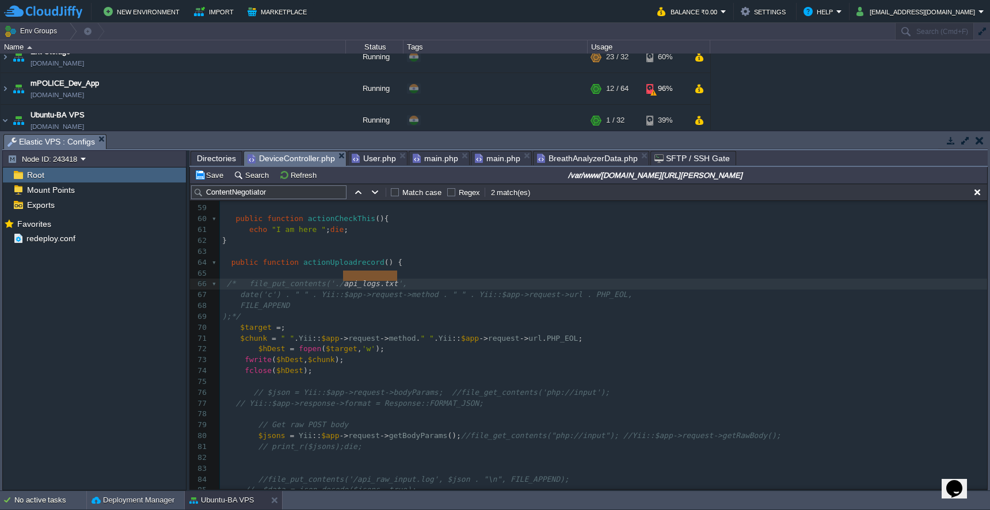
click at [285, 318] on div "x ​ 49 /*$behaviors = parent::behaviors(); 50 ​ 51 // Remove authentication for…" at bounding box center [603, 381] width 767 height 575
paste textarea "'"
type textarea "''"
click at [291, 315] on div "x ​ 49 /*$behaviors = parent::behaviors(); 50 ​ 51 // Remove authentication for…" at bounding box center [603, 381] width 767 height 575
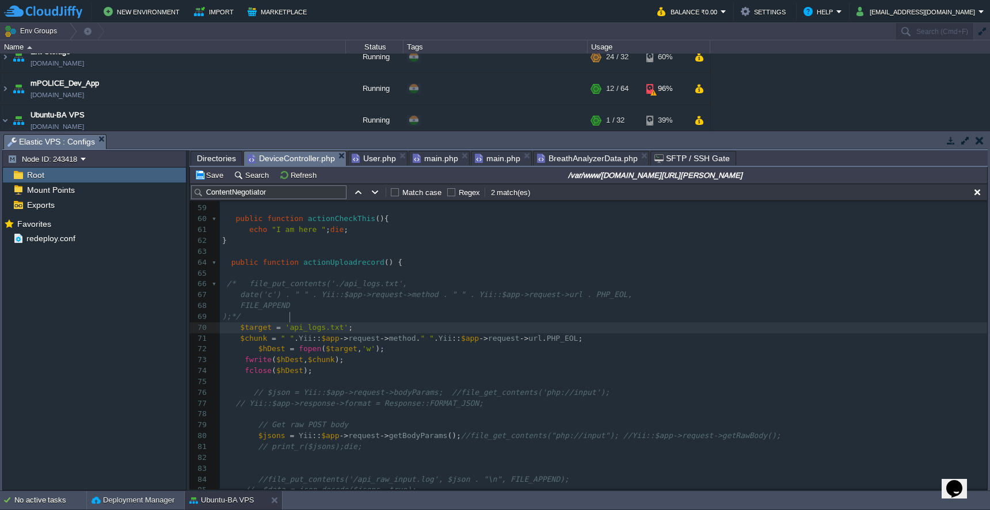
type textarea "/"
click at [218, 180] on button "Save" at bounding box center [211, 175] width 32 height 10
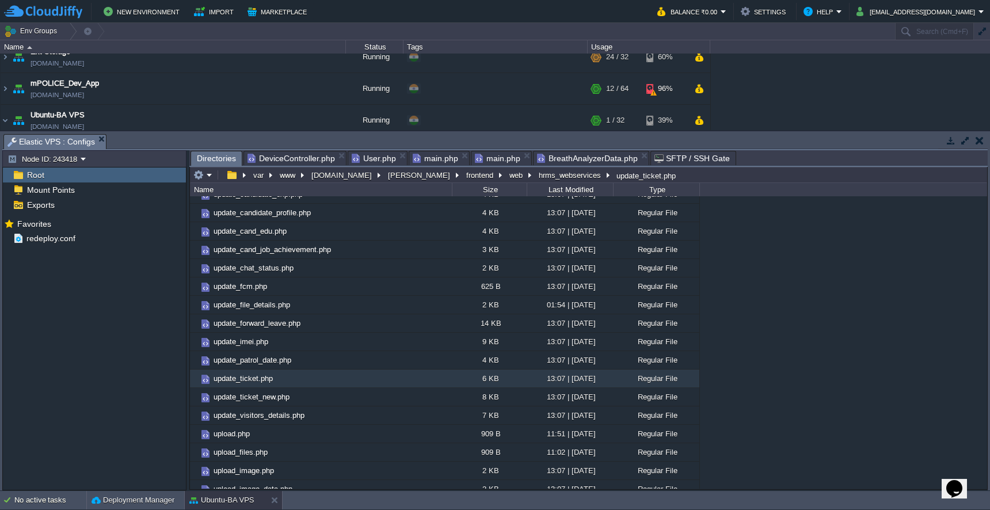
click at [217, 154] on span "Directories" at bounding box center [216, 158] width 39 height 14
click at [209, 177] on em at bounding box center [202, 175] width 19 height 10
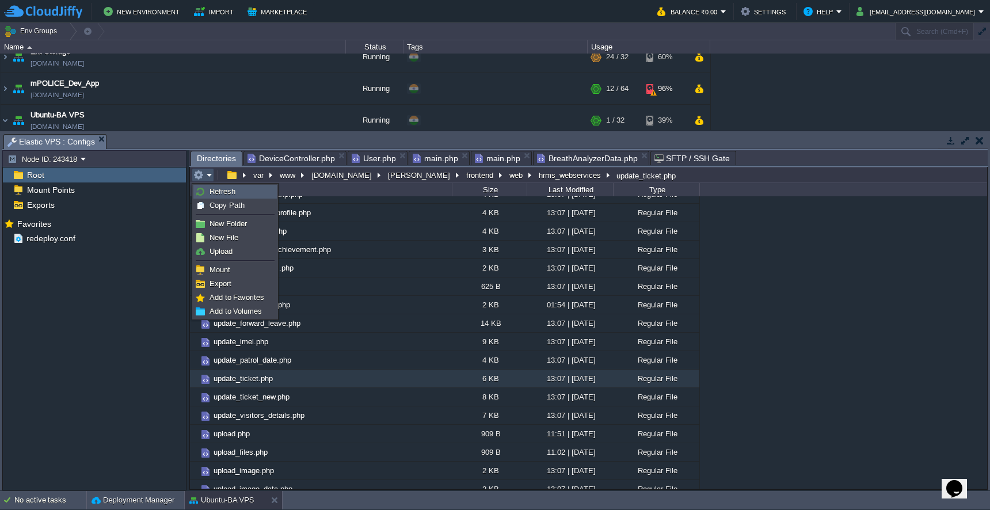
click at [210, 191] on span "Refresh" at bounding box center [223, 191] width 26 height 9
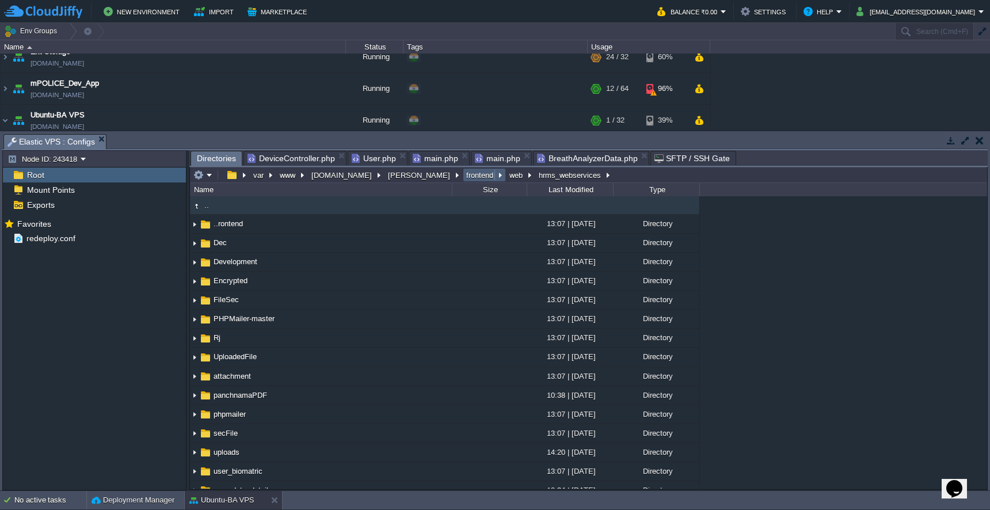
click at [464, 180] on button "frontend" at bounding box center [480, 175] width 32 height 10
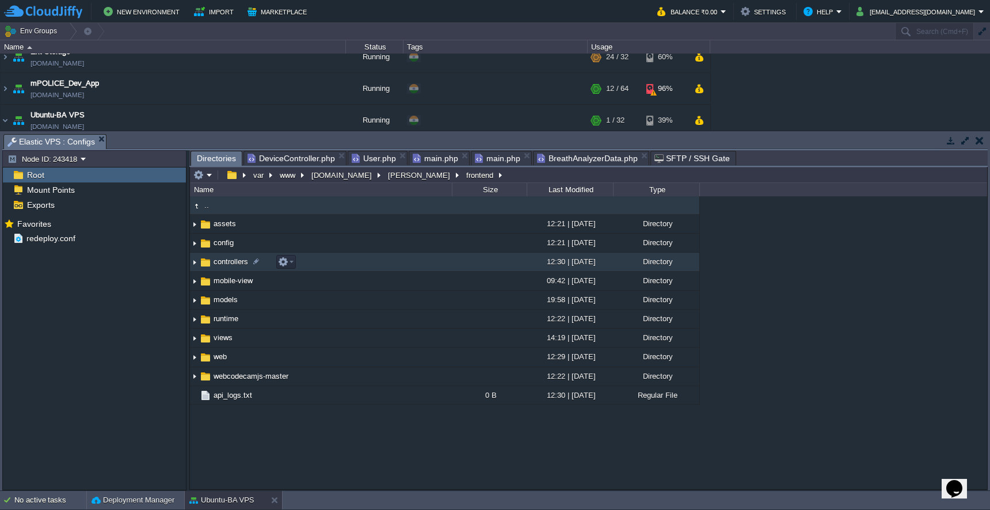
click at [371, 265] on td "controllers" at bounding box center [321, 262] width 262 height 19
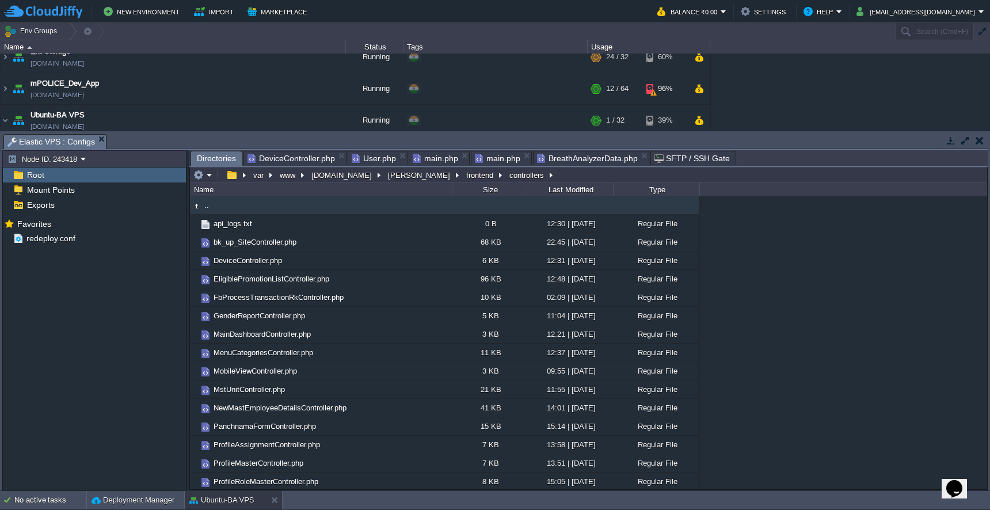
click at [304, 157] on span "DeviceController.php" at bounding box center [291, 158] width 87 height 14
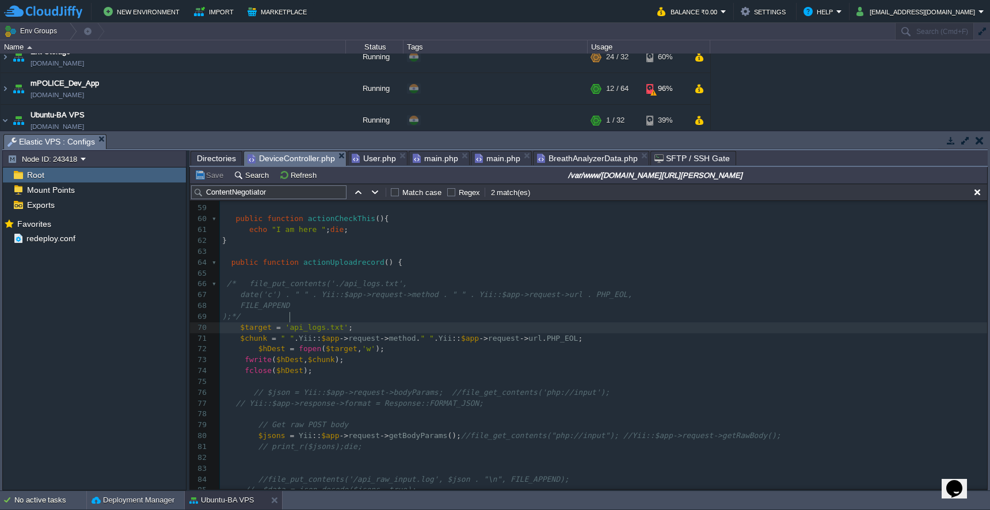
click at [290, 319] on div "x ​ 49 /*$behaviors = parent::behaviors(); 50 ​ 51 // Remove authentication for…" at bounding box center [603, 381] width 767 height 575
type textarea "logs_s/"
click at [302, 323] on span "'logs_s/api_logs.txt'" at bounding box center [332, 327] width 94 height 9
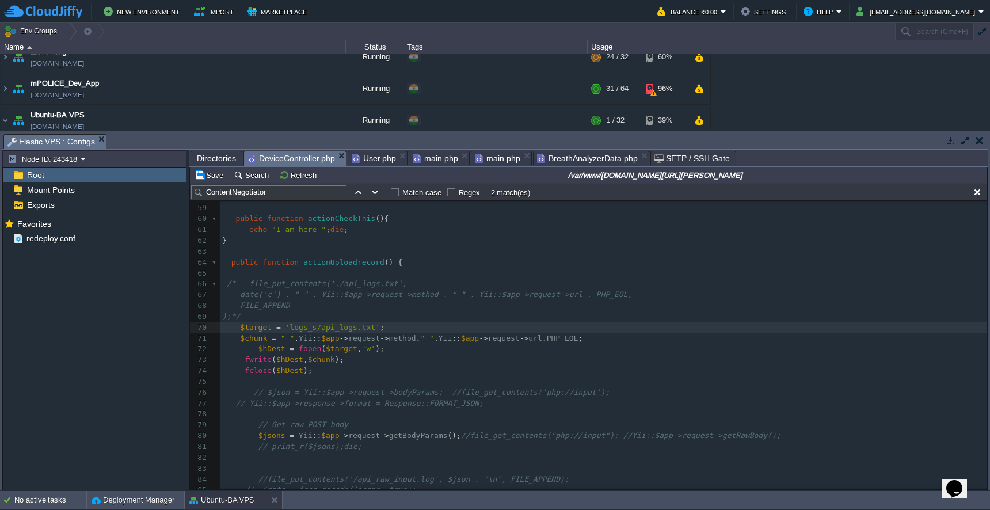
type textarea "logs_s"
click at [209, 179] on button "Save" at bounding box center [211, 175] width 32 height 10
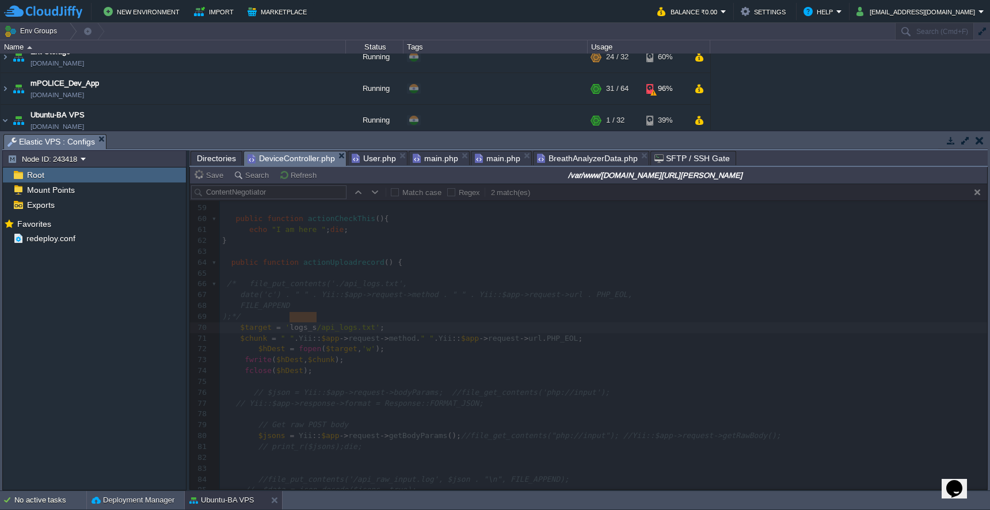
click at [212, 162] on span "Directories" at bounding box center [216, 158] width 39 height 14
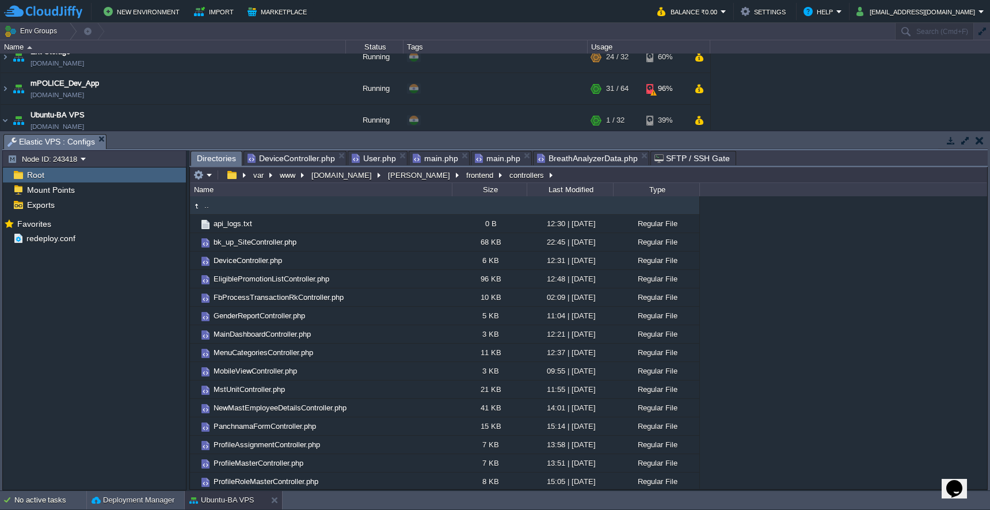
click at [205, 179] on em at bounding box center [202, 175] width 19 height 10
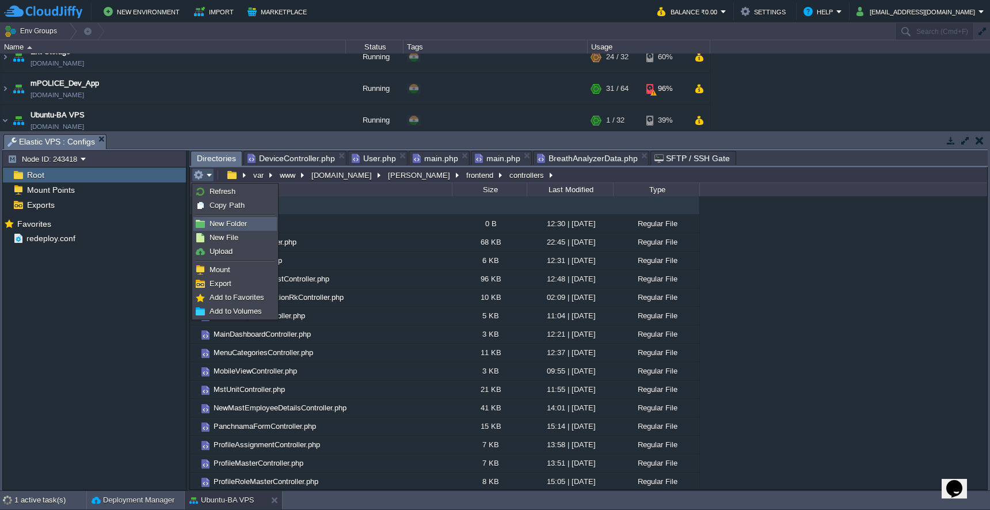
click at [215, 219] on link "New Folder" at bounding box center [235, 224] width 82 height 13
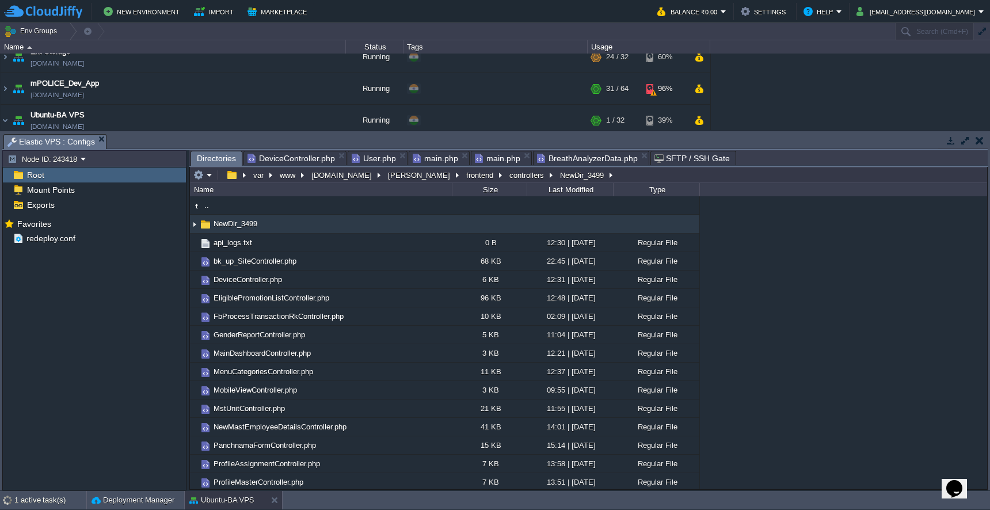
scroll to position [18, 0]
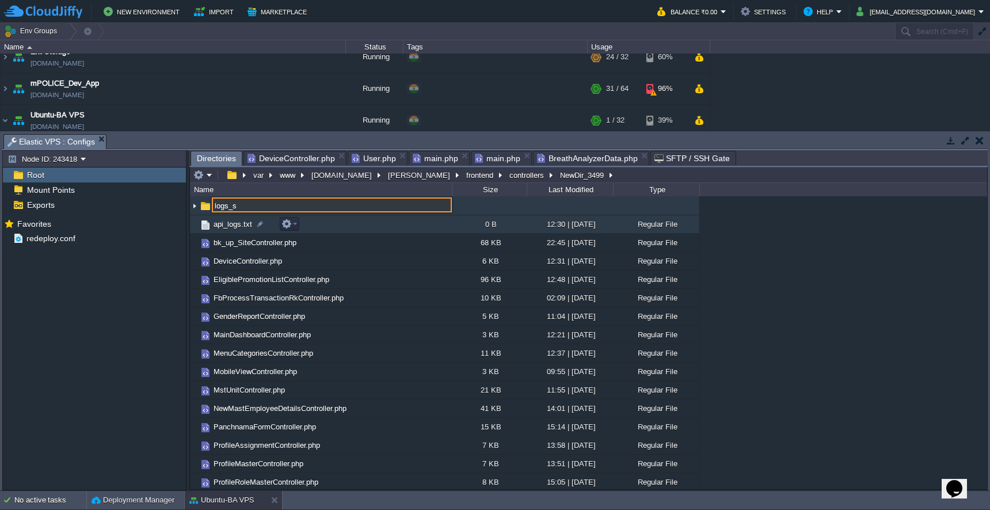
type input "logs_s"
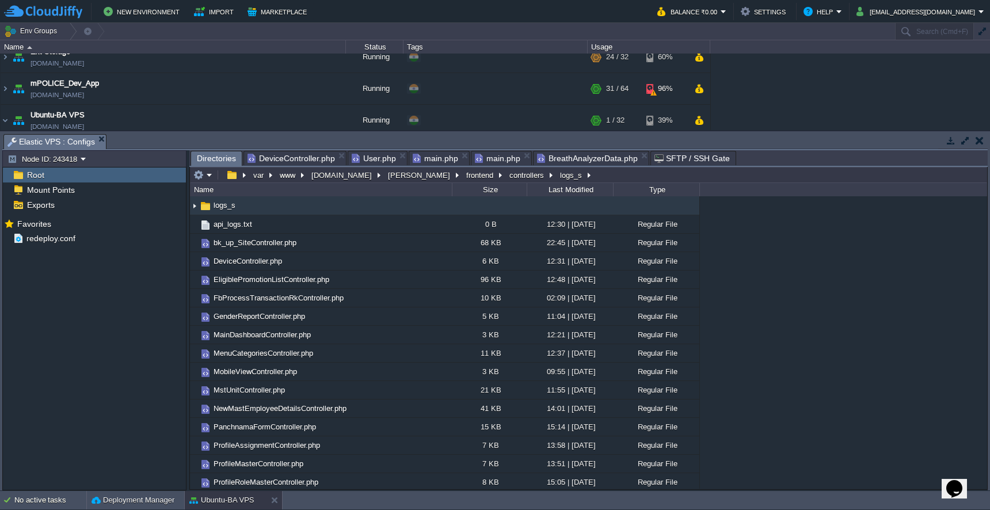
click at [288, 159] on span "DeviceController.php" at bounding box center [291, 158] width 87 height 14
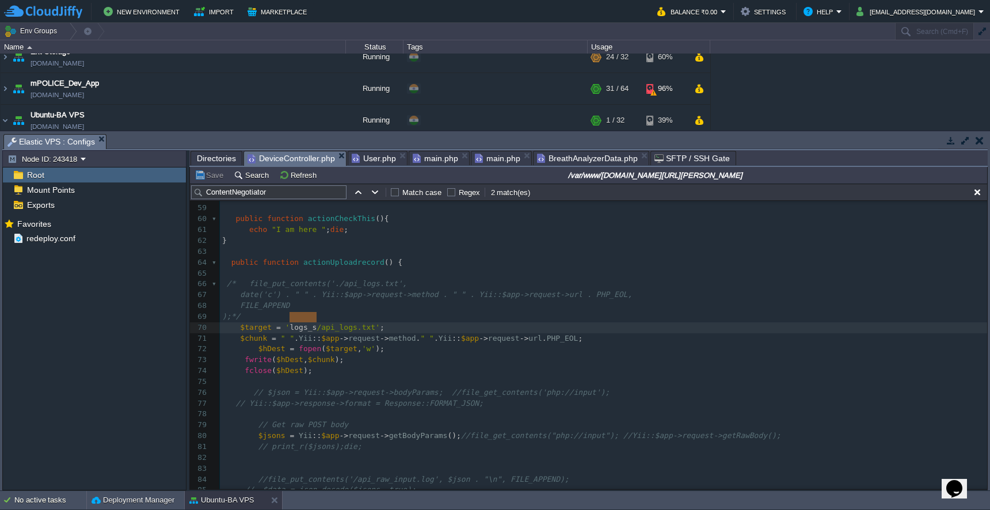
click at [697, 365] on pre "fclose ( $hDest );" at bounding box center [603, 370] width 767 height 11
click at [216, 159] on span "Directories" at bounding box center [216, 158] width 39 height 14
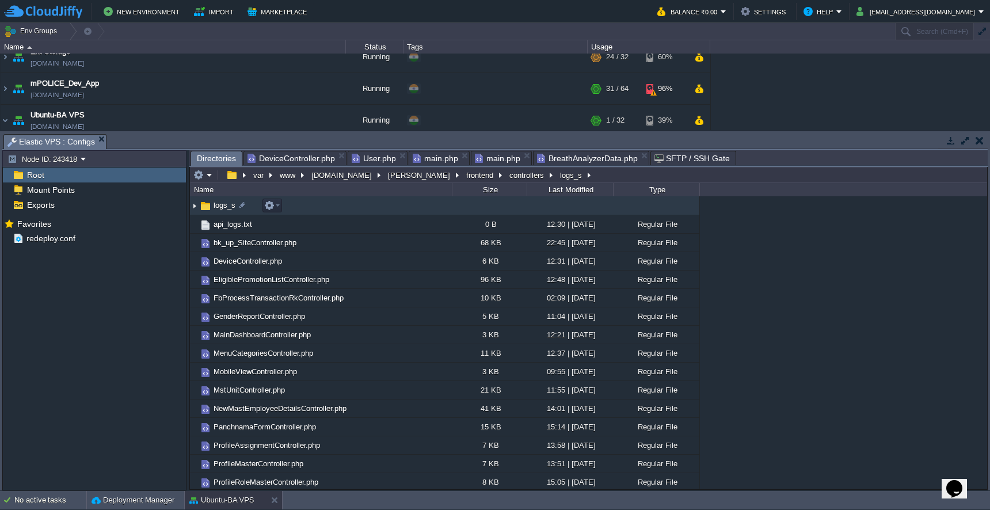
click at [195, 208] on img at bounding box center [194, 206] width 9 height 18
click at [306, 163] on span "DeviceController.php" at bounding box center [291, 158] width 87 height 14
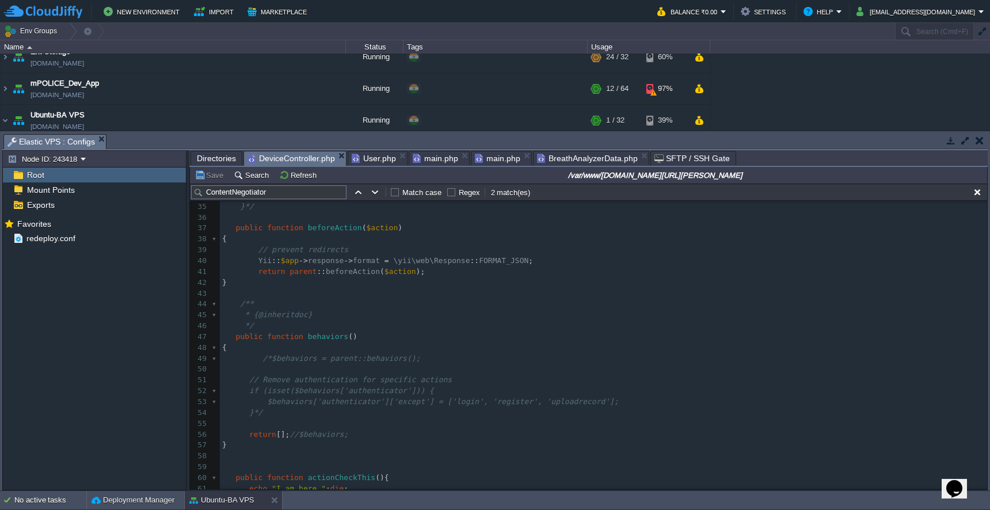
scroll to position [376, 0]
click at [583, 366] on pre "// Remove authentication for specific actions" at bounding box center [603, 371] width 767 height 11
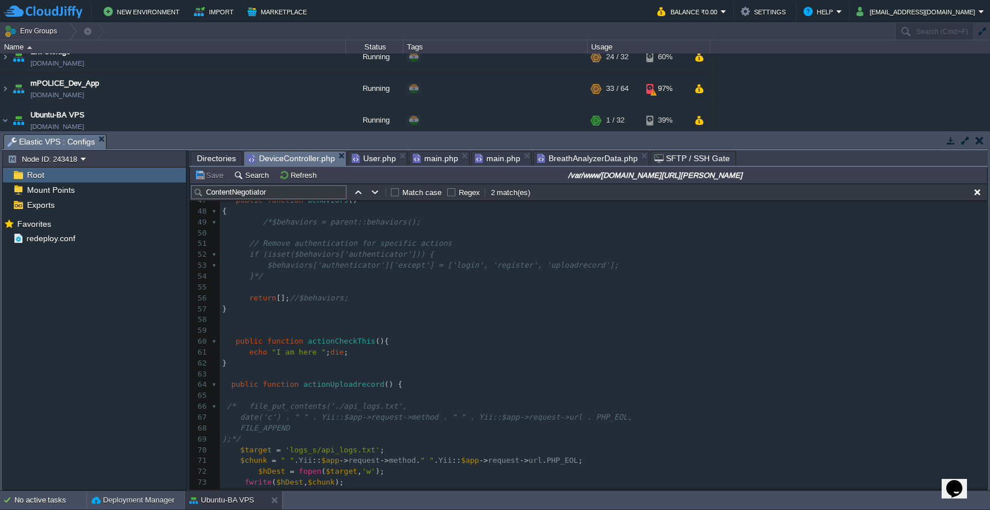
scroll to position [501, 0]
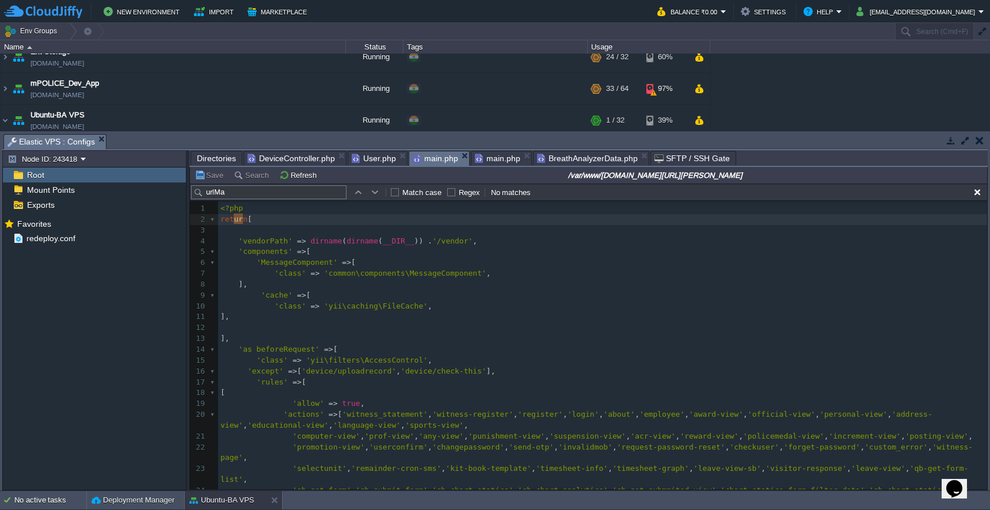
click at [435, 159] on span "main.php" at bounding box center [435, 158] width 45 height 14
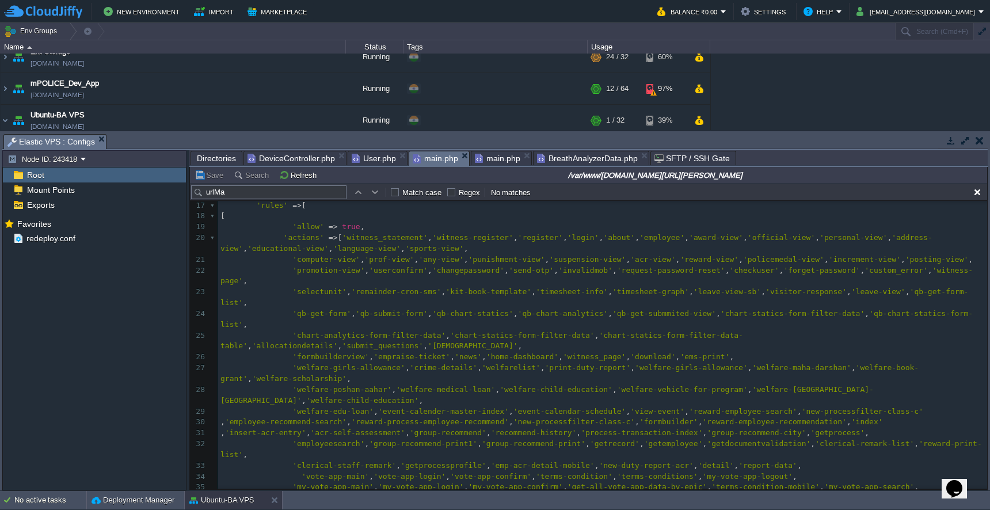
scroll to position [245, 0]
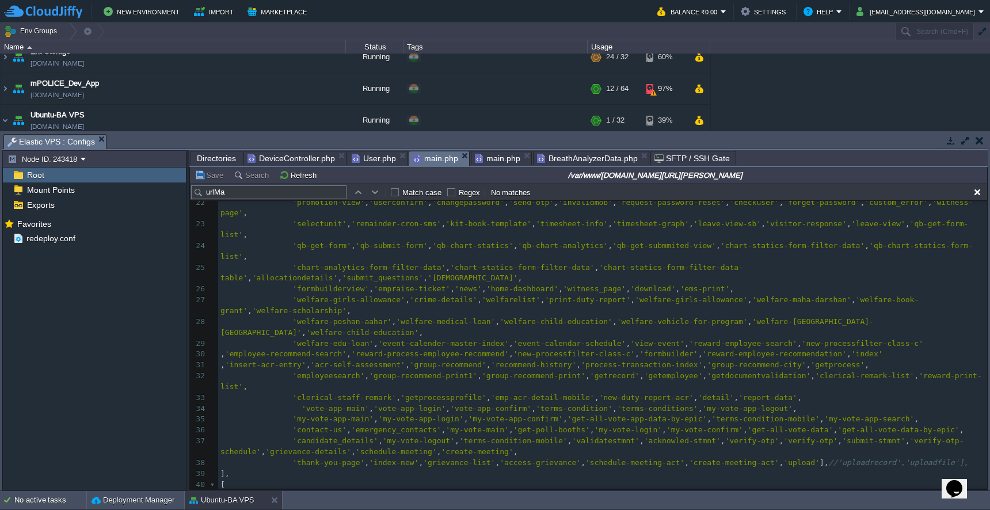
click at [483, 157] on span "main.php" at bounding box center [497, 158] width 45 height 14
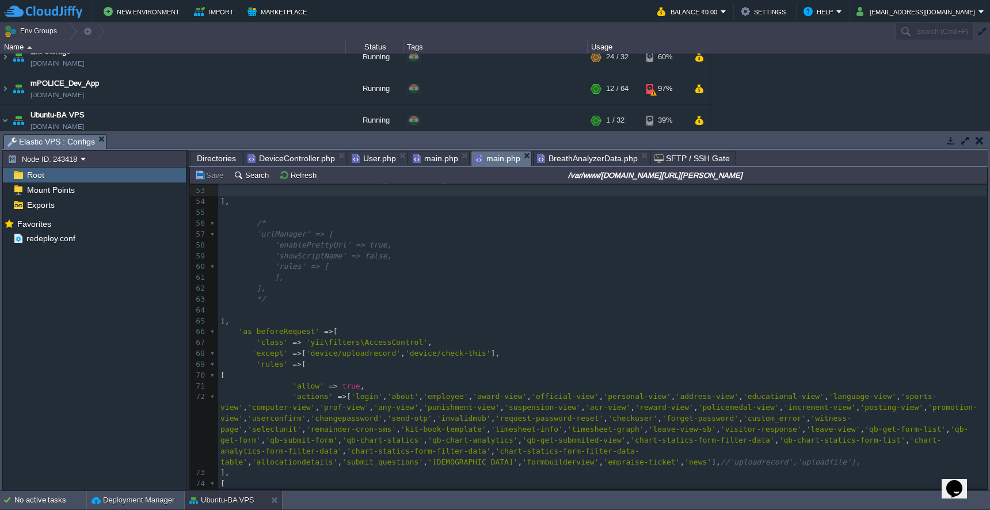
click at [288, 159] on span "DeviceController.php" at bounding box center [291, 158] width 87 height 14
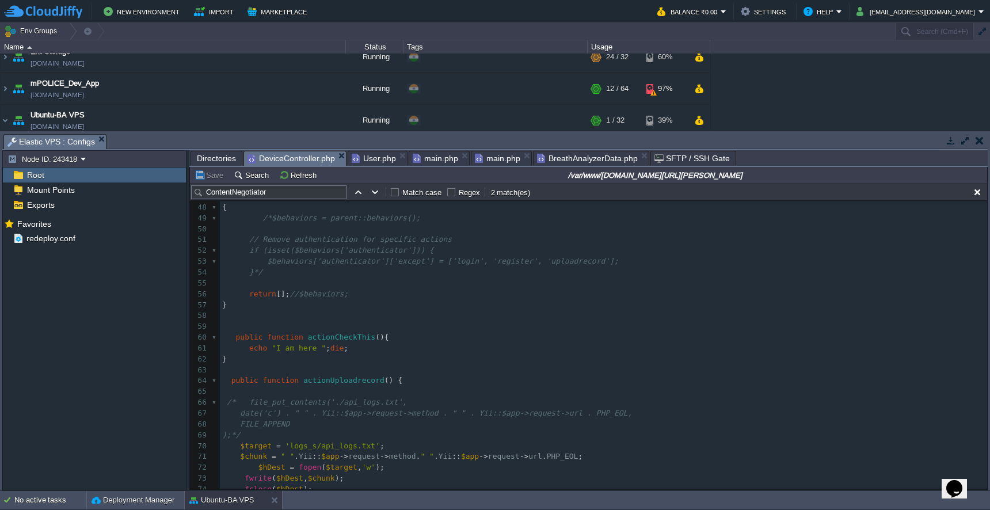
click at [248, 290] on span at bounding box center [235, 294] width 27 height 9
type textarea "//"
click at [213, 180] on button "Save" at bounding box center [211, 175] width 32 height 10
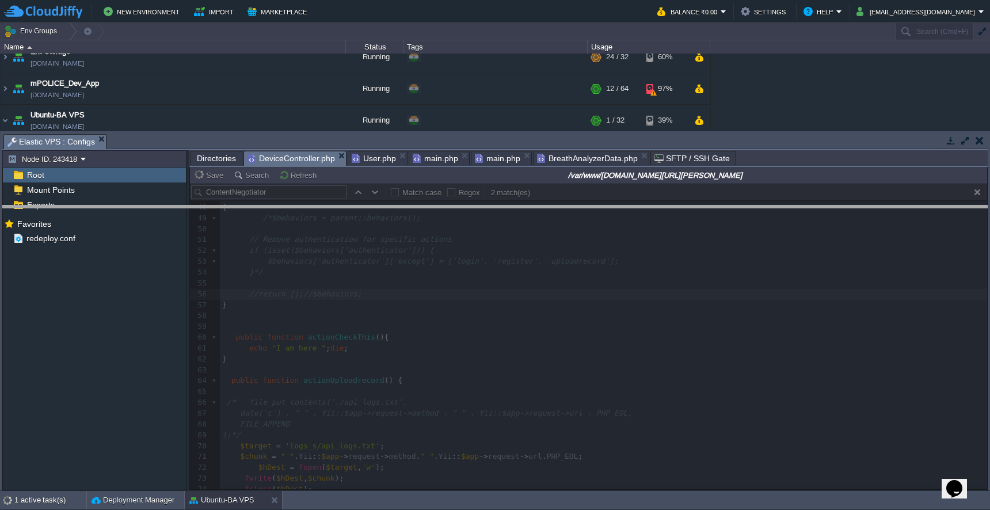
drag, startPoint x: 263, startPoint y: 140, endPoint x: 262, endPoint y: 270, distance: 130.1
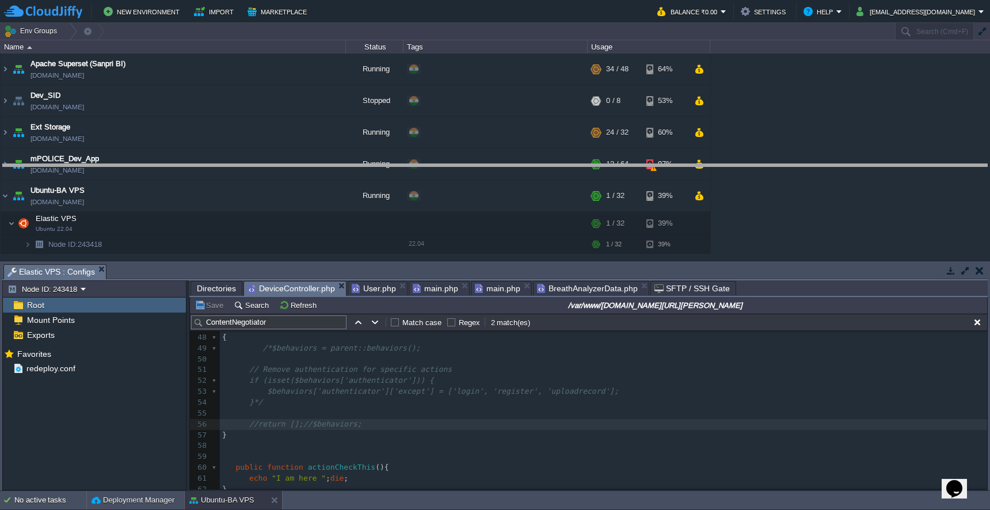
drag, startPoint x: 637, startPoint y: 272, endPoint x: 633, endPoint y: 172, distance: 100.2
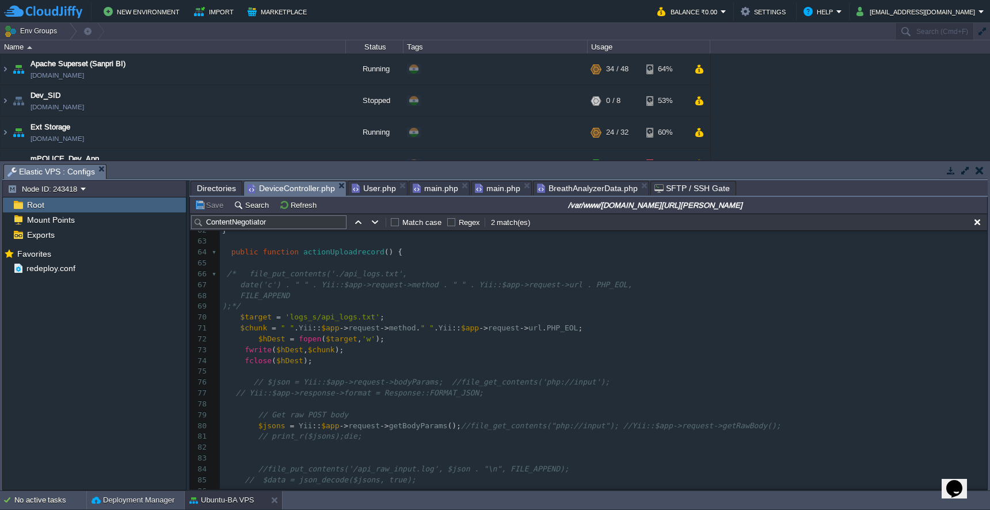
click at [474, 301] on pre ");*/" at bounding box center [603, 306] width 767 height 11
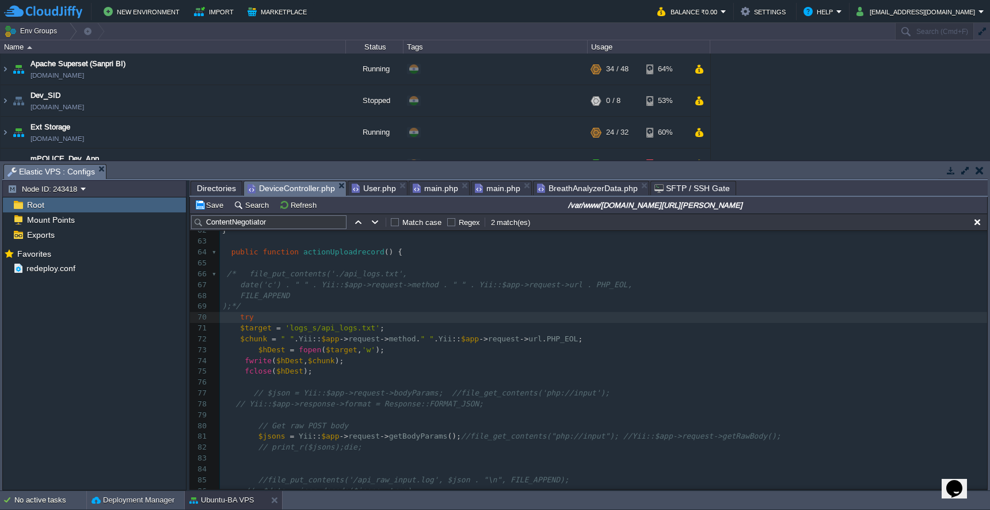
type textarea "try{"
click at [419, 366] on pre "fclose ( $hDest );" at bounding box center [603, 371] width 767 height 11
type textarea "}catch(Exceptoin"
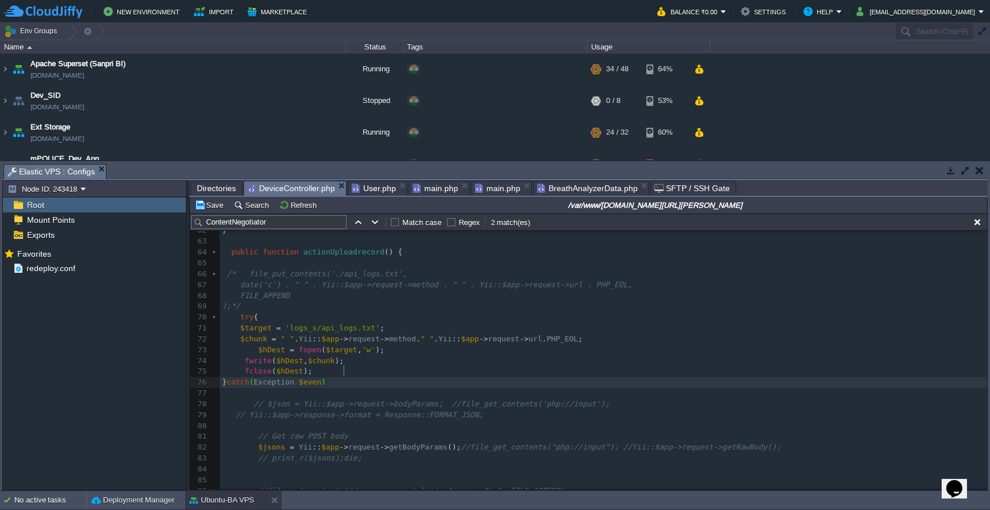
type textarea "ion $even){"
type textarea "}"
type textarea "print_r($jsons);"
drag, startPoint x: 270, startPoint y: 458, endPoint x: 341, endPoint y: 458, distance: 71.4
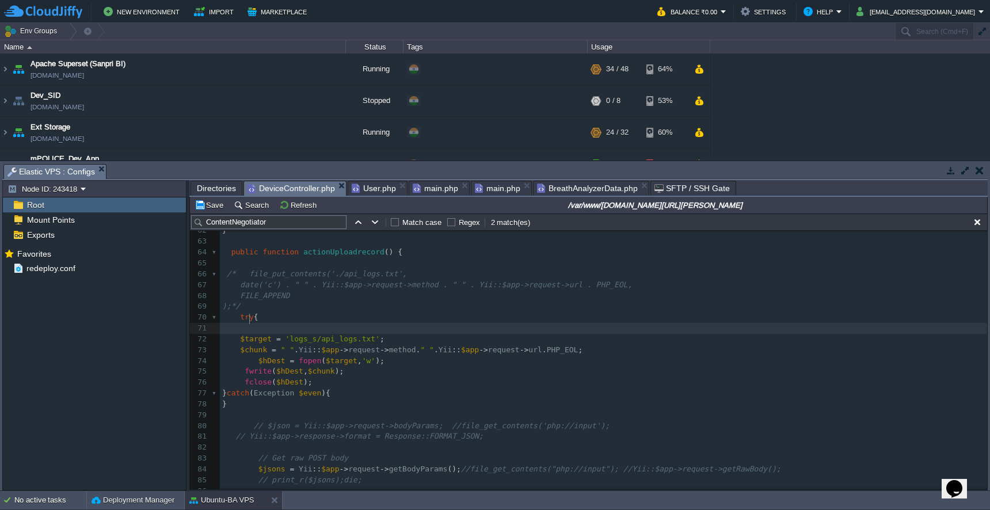
paste textarea "Y"
type textarea "Yii::$app->request->method . " " . Yii::$app->request->url ."
drag, startPoint x: 307, startPoint y: 341, endPoint x: 583, endPoint y: 341, distance: 276.3
type textarea "print_r($jsons);"
drag, startPoint x: 241, startPoint y: 320, endPoint x: 328, endPoint y: 318, distance: 86.9
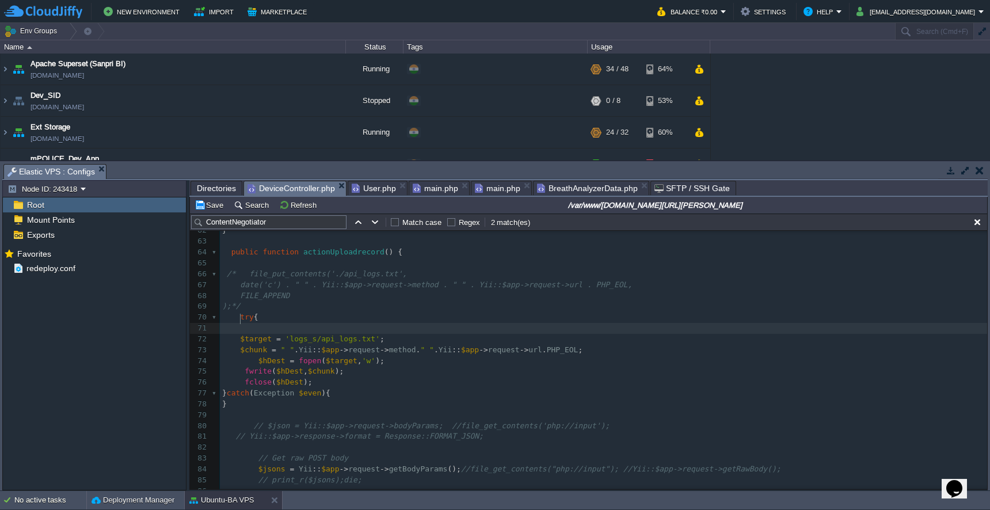
click at [630, 345] on pre "$chunk = " " . Yii :: $app -> request -> method . " " . Yii :: $app -> request …" at bounding box center [603, 350] width 767 height 11
paste textarea "$chunk"
click at [260, 341] on div "x 52 if (isset($behaviors['authenticator'])) { 53 $behaviors['authenticator']['…" at bounding box center [603, 388] width 767 height 542
type textarea "$chunk"
click at [306, 356] on span "$jsons" at bounding box center [307, 360] width 27 height 9
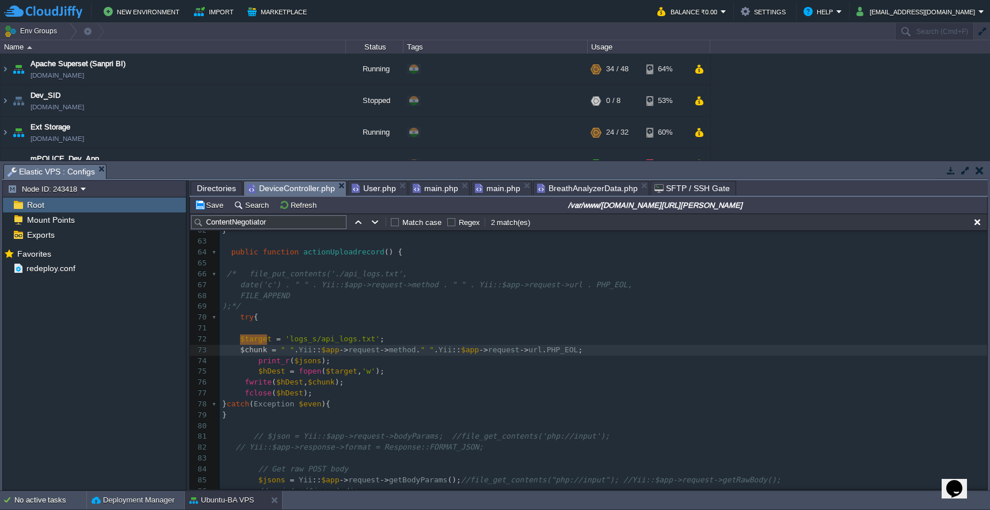
type textarea "$jsons"
click at [215, 209] on button "Save" at bounding box center [211, 205] width 32 height 10
click at [290, 332] on div "x 52 if (isset($behaviors['authenticator'])) { 53 $behaviors['authenticator']['…" at bounding box center [603, 388] width 767 height 542
type textarea "/"
click at [204, 212] on td "Save" at bounding box center [211, 205] width 36 height 14
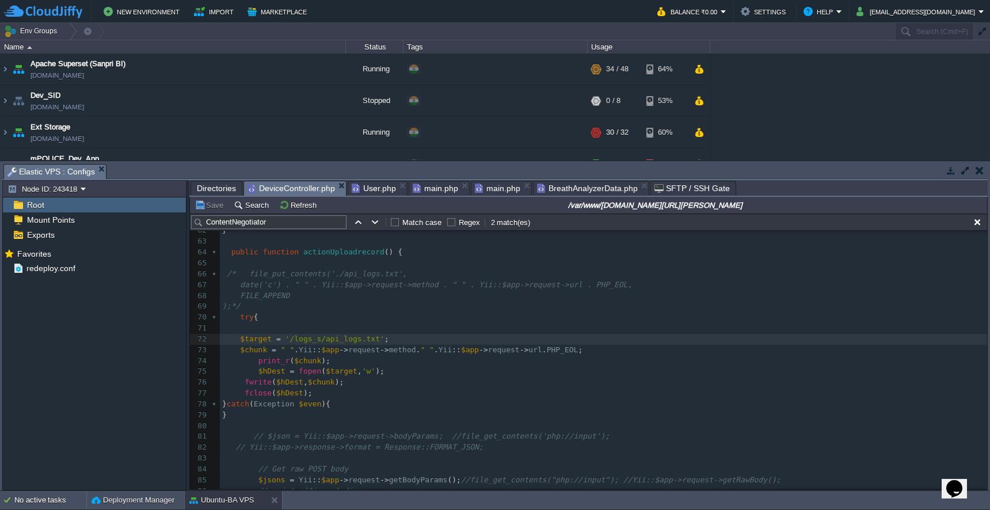
click at [241, 361] on div "x 52 if (isset($behaviors['authenticator'])) { 53 $behaviors['authenticator']['…" at bounding box center [603, 388] width 767 height 542
type textarea "//"
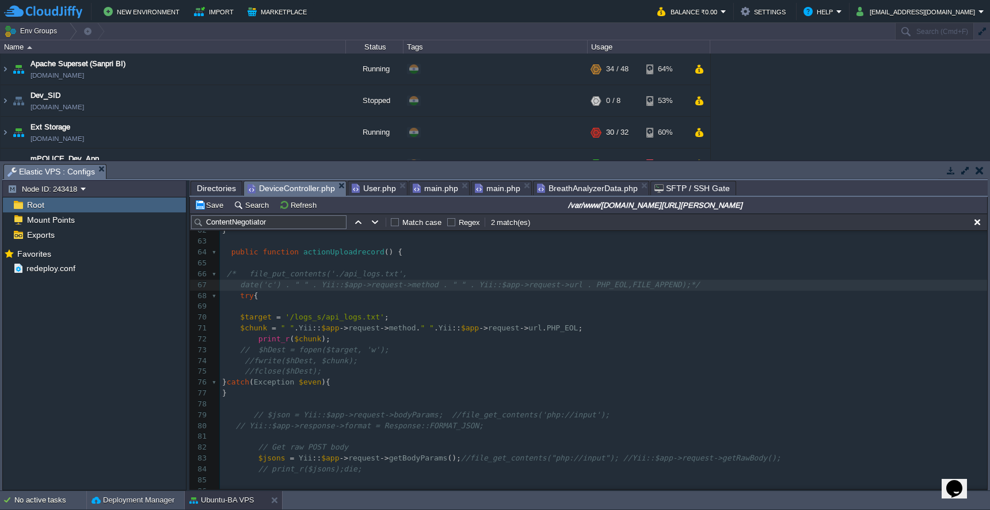
scroll to position [5, 1]
click at [243, 270] on span "/* file_put_contents('./api_logs.txt'," at bounding box center [317, 273] width 180 height 9
type textarea "file_put_contents('./api_logs.txt', date('c') . " " . Yii::$app->request->metho…"
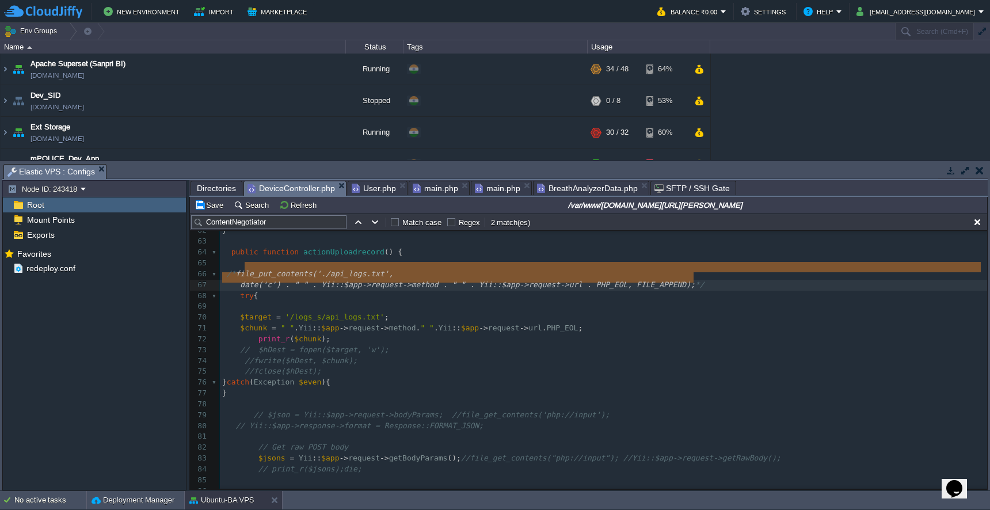
click at [482, 345] on pre "// $hDest = fopen($target, 'w');" at bounding box center [603, 350] width 767 height 11
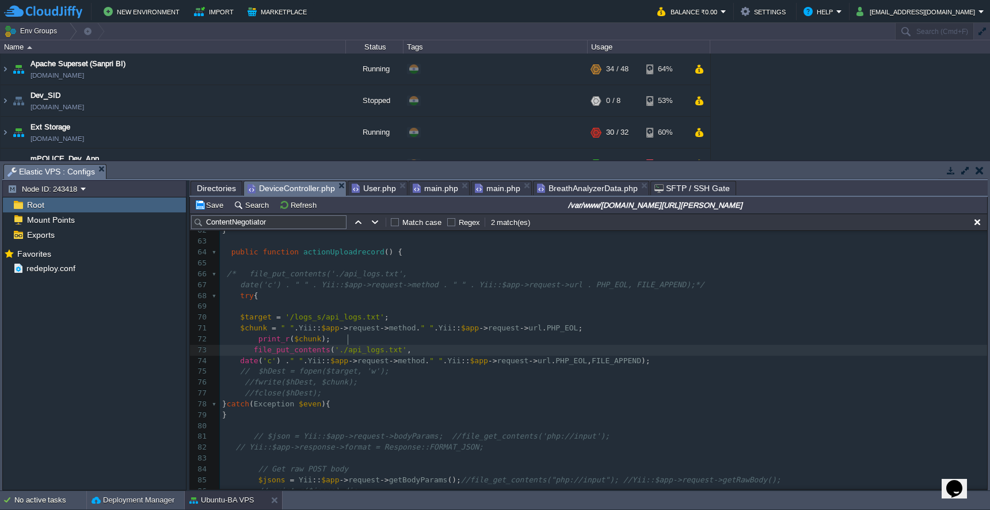
click at [348, 342] on div "x 52 if (isset($behaviors['authenticator'])) { 53 $behaviors['authenticator']['…" at bounding box center [603, 388] width 767 height 542
click at [214, 204] on button "Save" at bounding box center [211, 205] width 32 height 10
click at [453, 334] on pre "print_r ( $chunk );" at bounding box center [603, 339] width 767 height 11
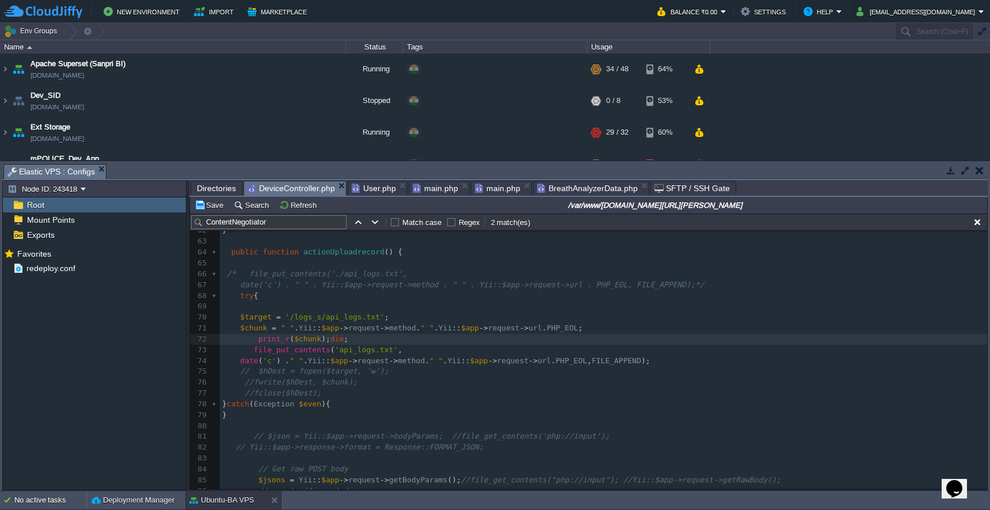
type textarea "die;"
click at [208, 201] on button "Save" at bounding box center [211, 205] width 32 height 10
click at [240, 334] on div "x 52 if (isset($behaviors['authenticator'])) { 53 $behaviors['authenticator']['…" at bounding box center [603, 388] width 767 height 542
type textarea "//"
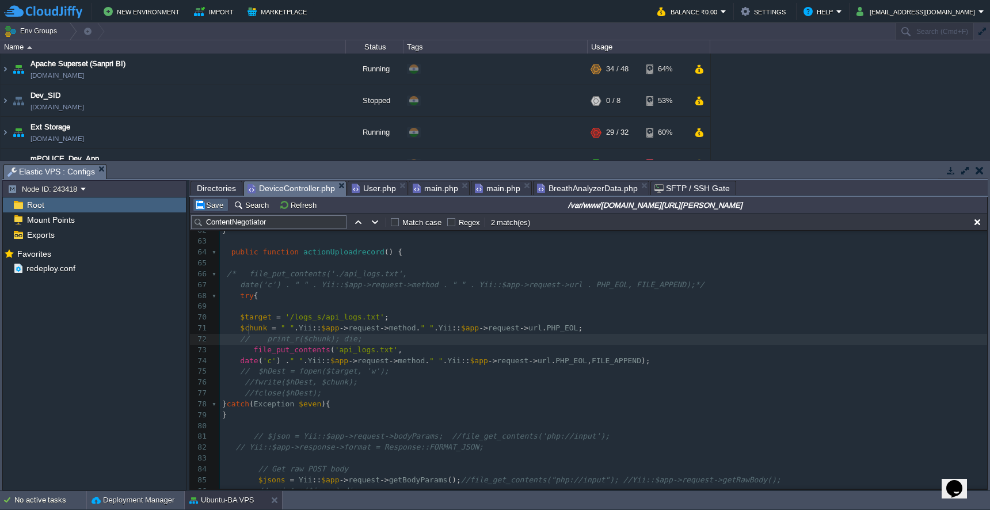
click at [212, 210] on button "Save" at bounding box center [211, 205] width 32 height 10
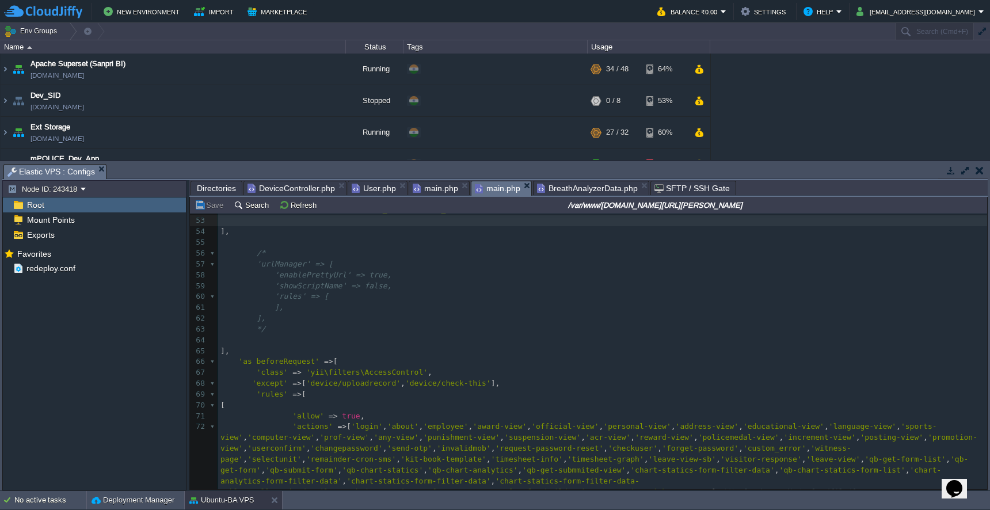
click at [490, 188] on span "main.php" at bounding box center [497, 188] width 45 height 14
click at [485, 346] on pre "]," at bounding box center [602, 351] width 769 height 11
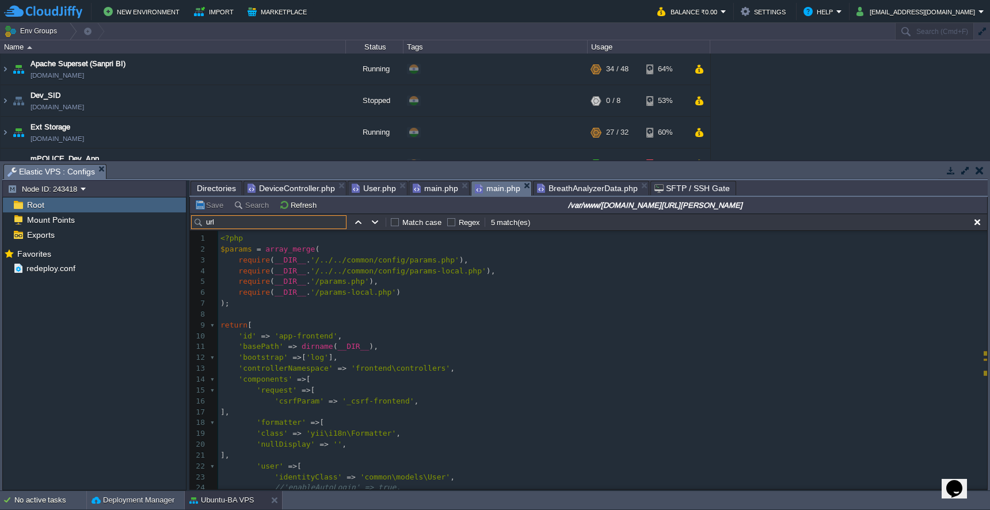
scroll to position [263, 0]
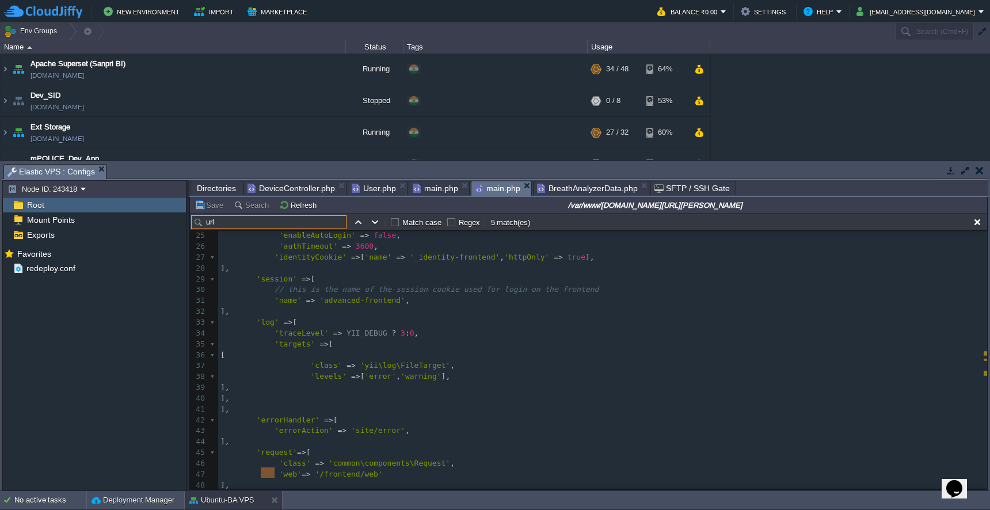
type input "url"
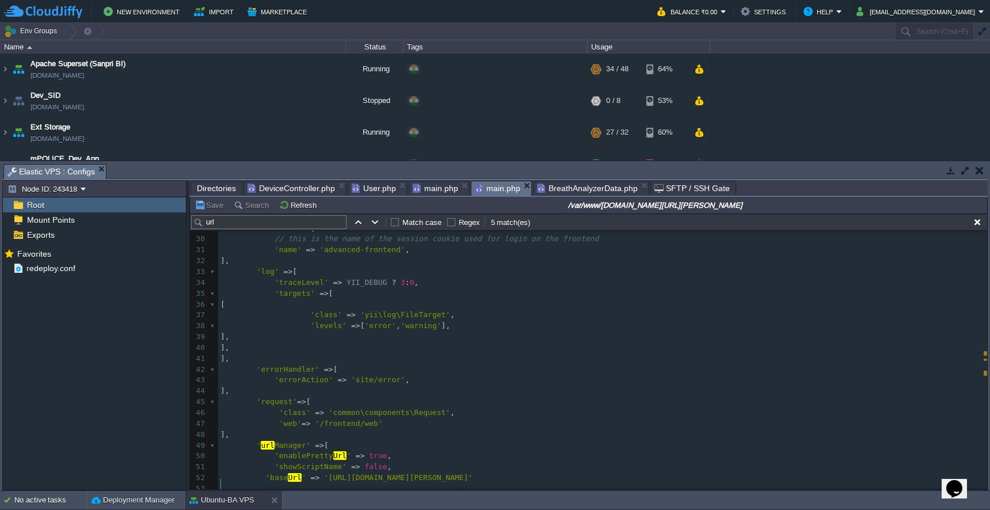
scroll to position [314, 0]
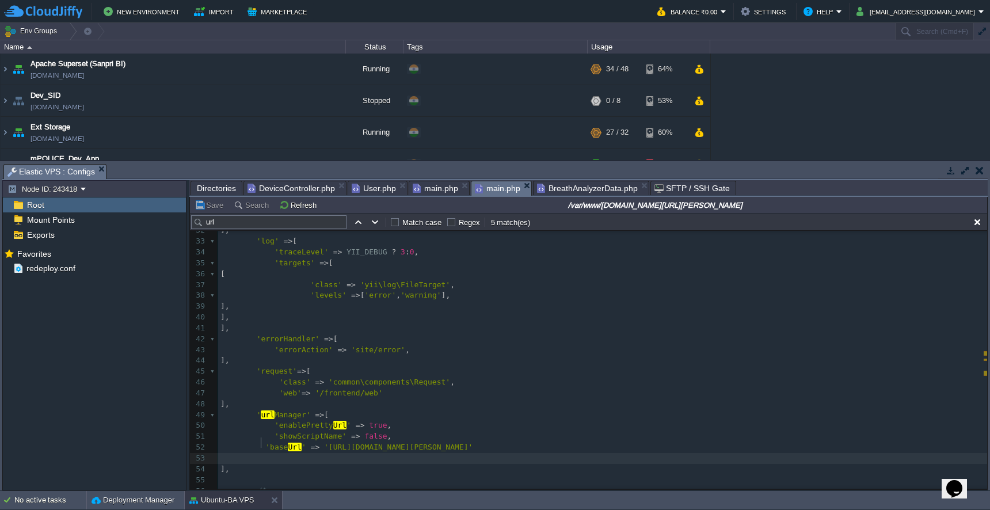
click at [388, 453] on pre at bounding box center [602, 458] width 769 height 11
paste textarea "my"
click at [285, 455] on div "xxxxxxxxxx 21 ], 22 'user' => [ 23 'identityClass' => 'common\models\User' , 24…" at bounding box center [602, 371] width 769 height 531
type textarea "device"
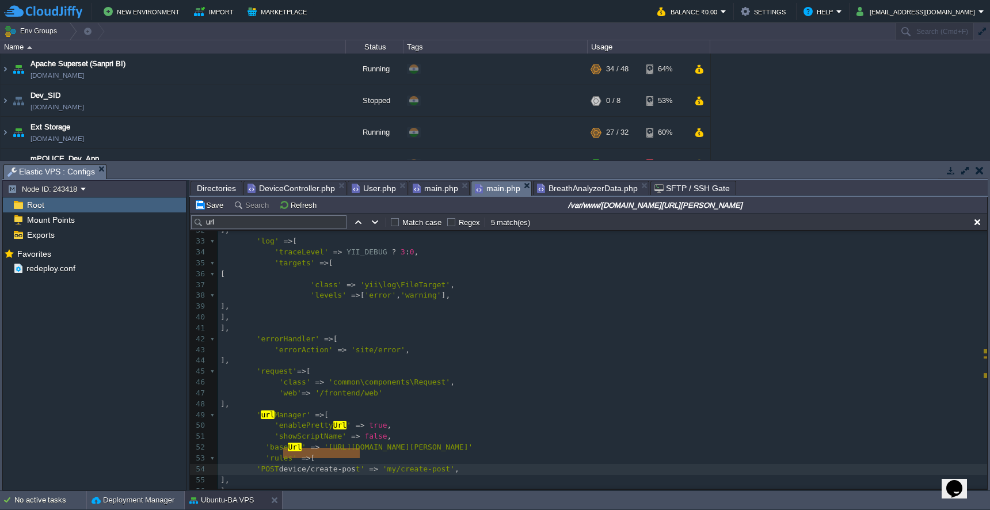
type textarea "device/create-post"
drag, startPoint x: 283, startPoint y: 455, endPoint x: 364, endPoint y: 453, distance: 80.6
paste textarea
type textarea "my/create-post"
drag, startPoint x: 395, startPoint y: 454, endPoint x: 403, endPoint y: 454, distance: 7.5
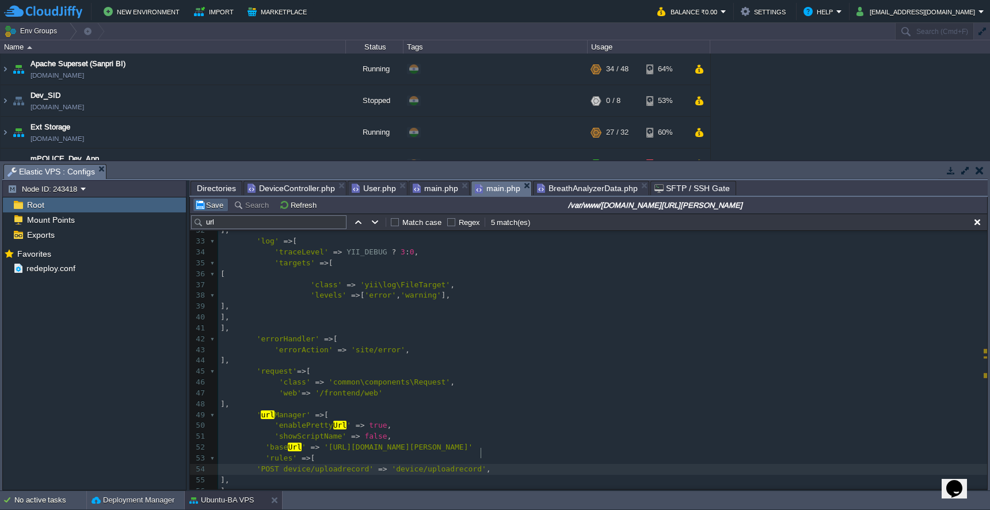
click at [208, 205] on button "Save" at bounding box center [211, 205] width 32 height 10
click at [612, 290] on pre "'levels' => [ 'error' , 'warning' ]," at bounding box center [602, 295] width 769 height 11
paste input "components"
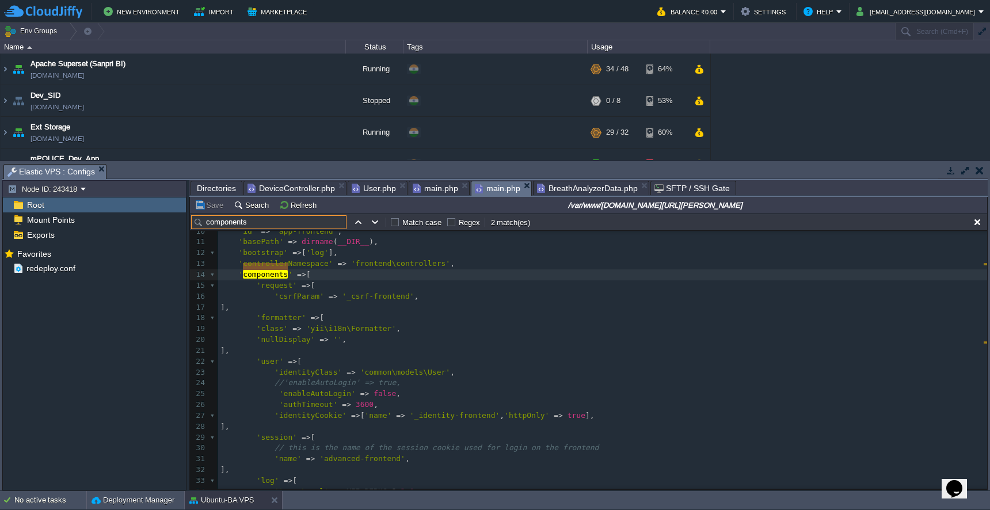
type input "components"
drag, startPoint x: 983, startPoint y: 269, endPoint x: 983, endPoint y: 283, distance: 13.8
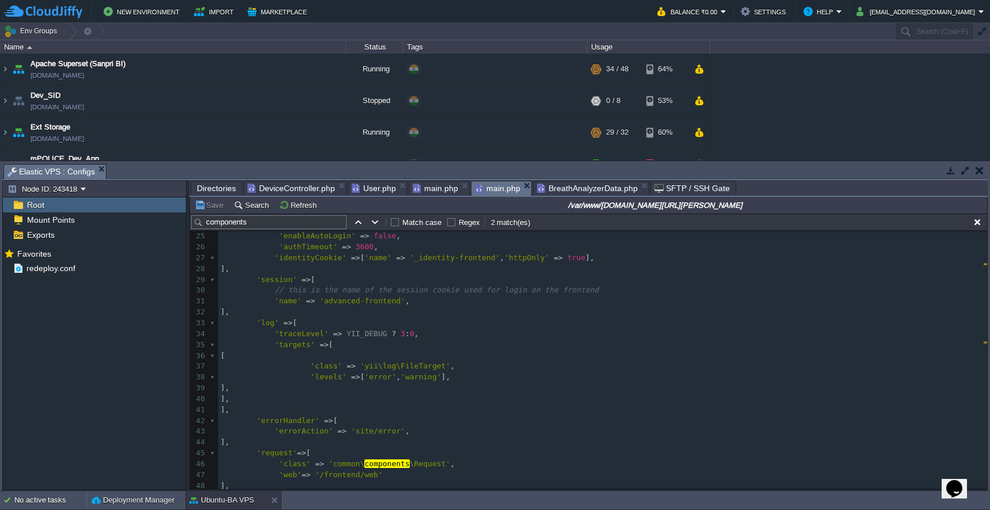
scroll to position [275, 0]
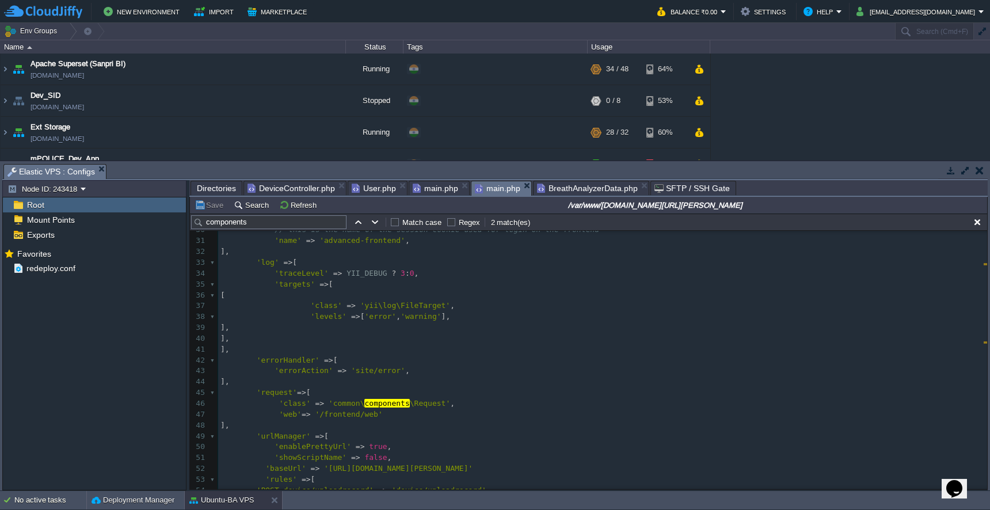
click at [456, 409] on pre "'web' => '/frontend/web'" at bounding box center [602, 414] width 769 height 11
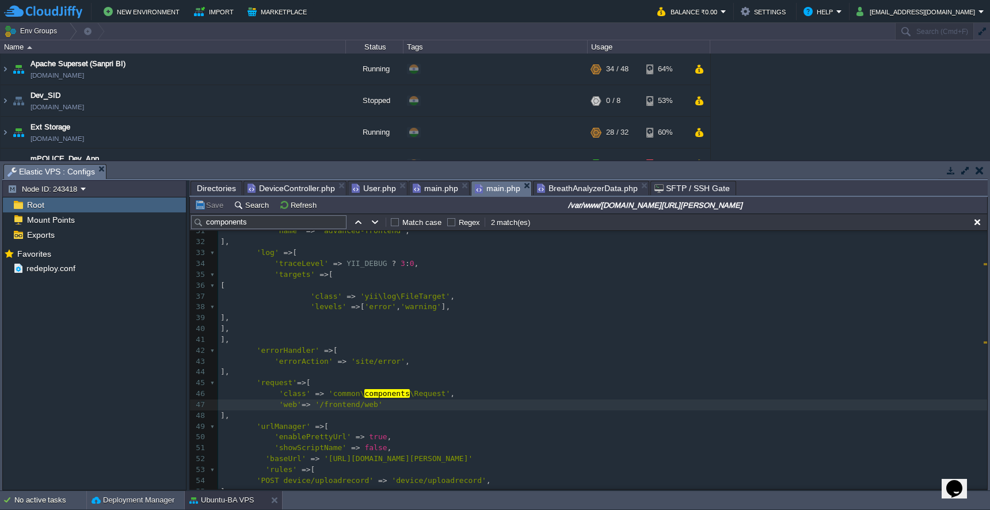
type textarea ","
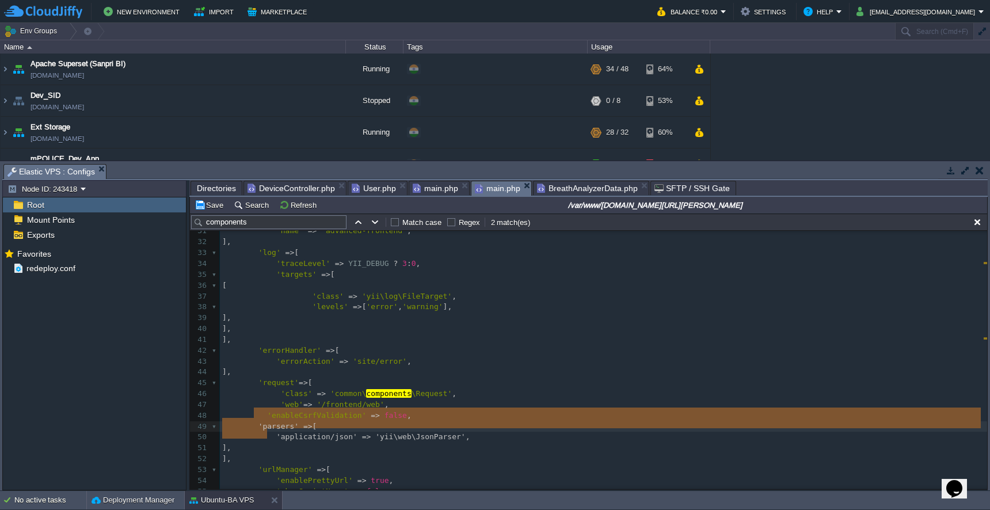
type textarea "'parsers' => [ 'application/json' => 'yii\web\JsonParser', ],"
click at [260, 410] on pre "'enableCsrfValidation' => false ," at bounding box center [603, 415] width 767 height 11
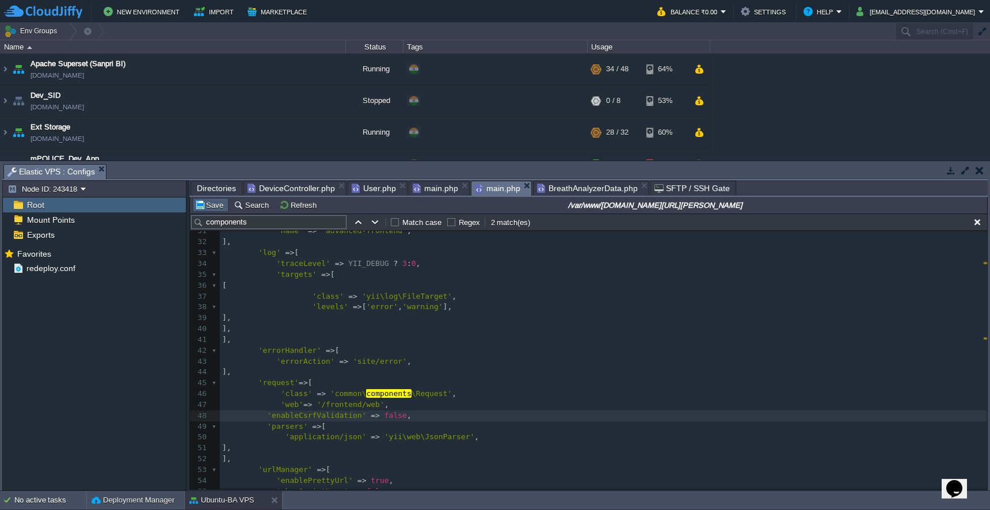
click at [215, 211] on td "Save" at bounding box center [211, 205] width 36 height 14
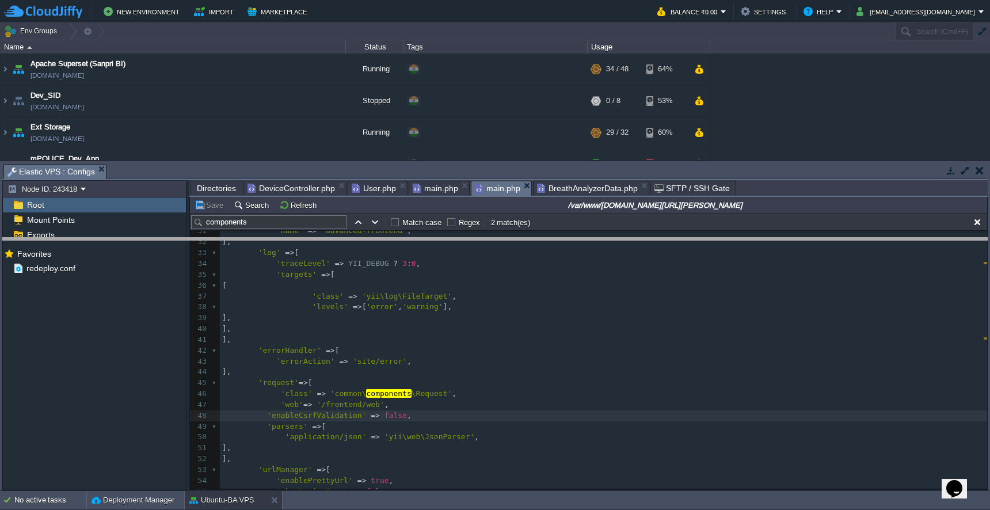
drag, startPoint x: 597, startPoint y: 165, endPoint x: 590, endPoint y: 273, distance: 108.5
click at [590, 273] on body "New Environment Import Marketplace Bonus ₹0.00 Upgrade Account Balance ₹0.00 Se…" at bounding box center [495, 255] width 990 height 510
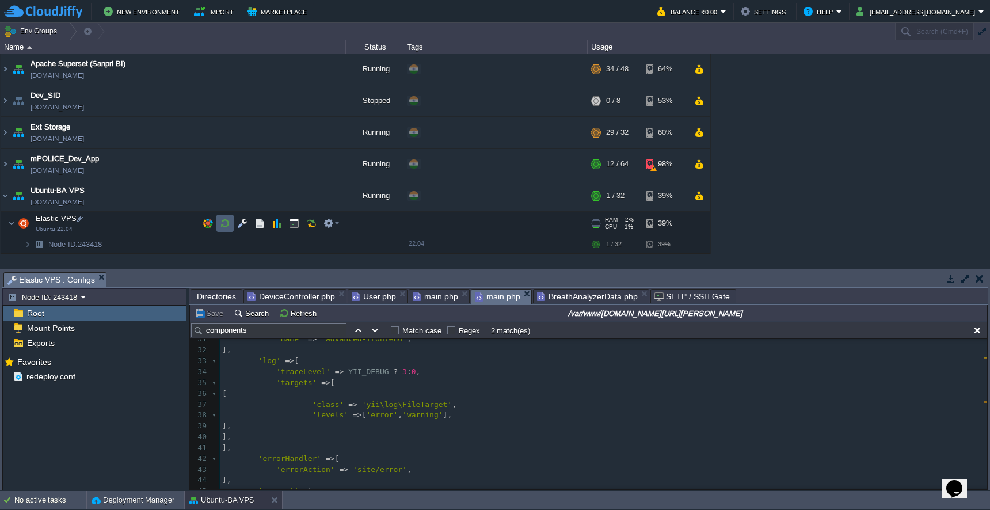
click at [224, 223] on button "button" at bounding box center [225, 223] width 10 height 10
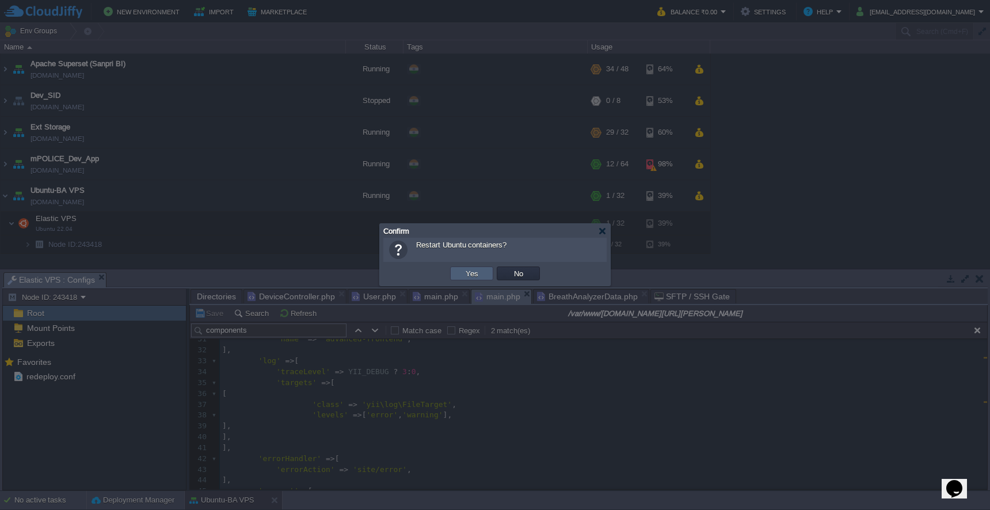
click at [480, 276] on button "Yes" at bounding box center [472, 273] width 20 height 10
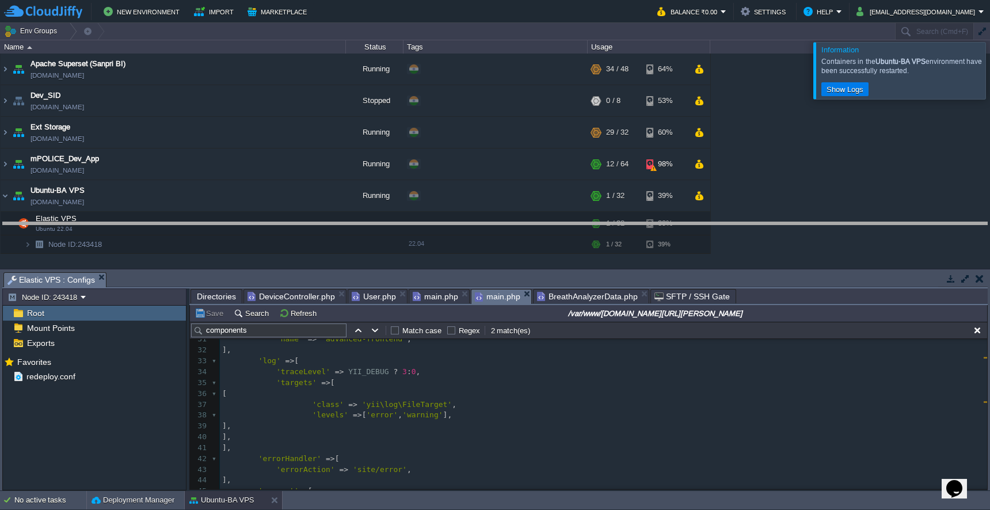
drag, startPoint x: 480, startPoint y: 276, endPoint x: 493, endPoint y: 205, distance: 72.0
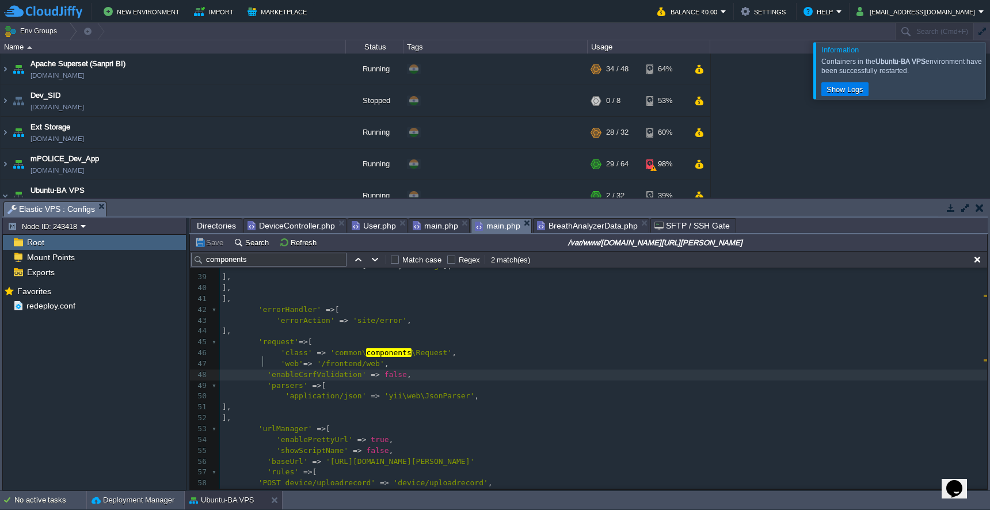
scroll to position [5, 0]
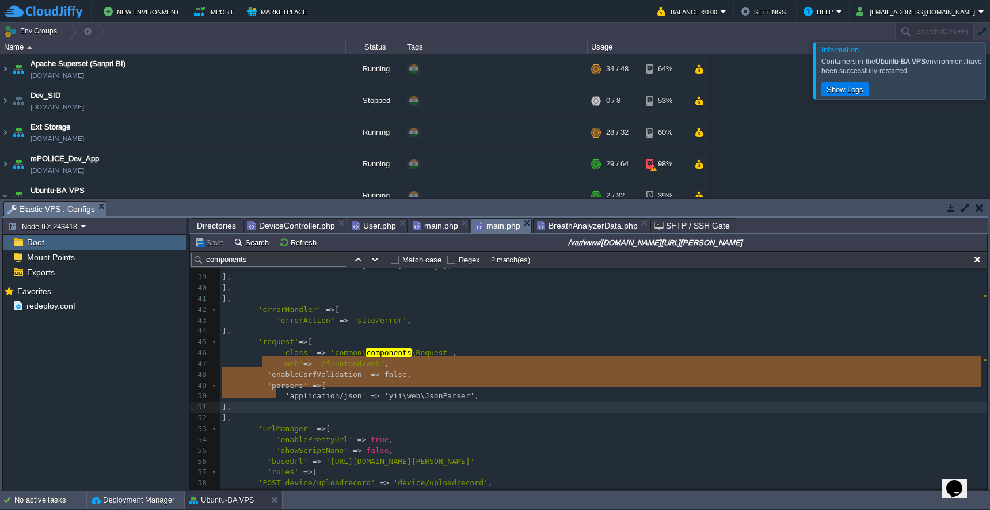
drag, startPoint x: 262, startPoint y: 362, endPoint x: 279, endPoint y: 394, distance: 35.8
type textarea "'enableCsrfValidation' => false, 'parsers' => [ 'application/json' => 'yii\web\…"
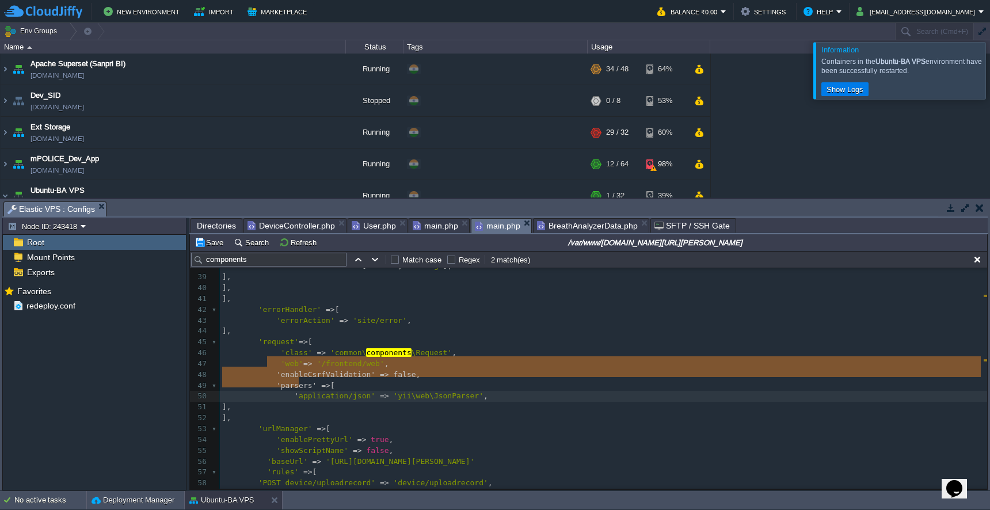
type textarea "'enableCsrfValidation' => false, 'parsers' => [ 'application/json' => 'yii\web\…"
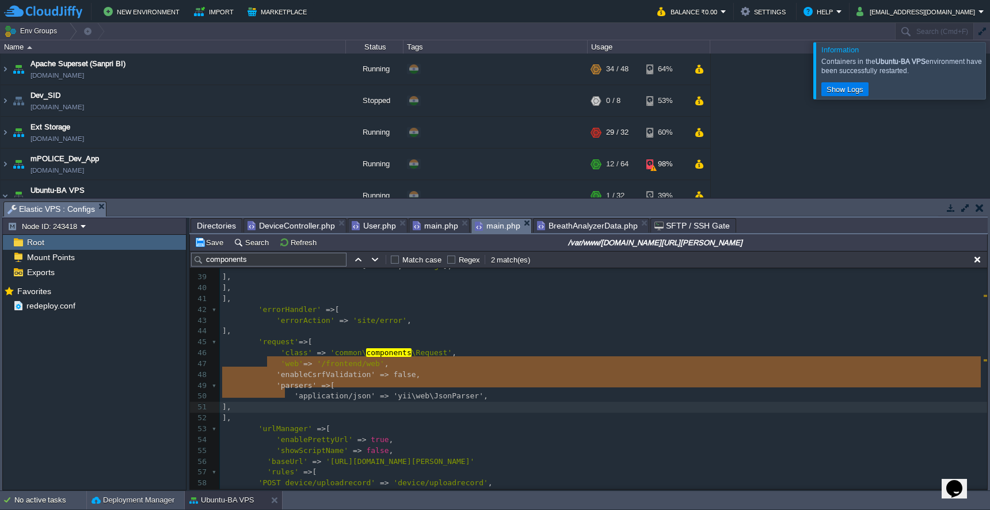
drag, startPoint x: 268, startPoint y: 362, endPoint x: 302, endPoint y: 390, distance: 43.7
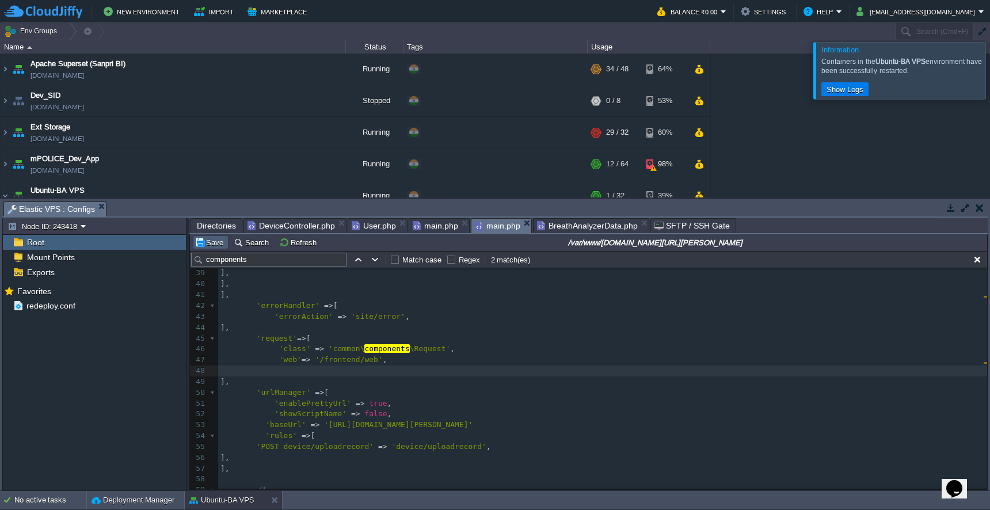
click at [211, 249] on td "Save" at bounding box center [211, 242] width 36 height 14
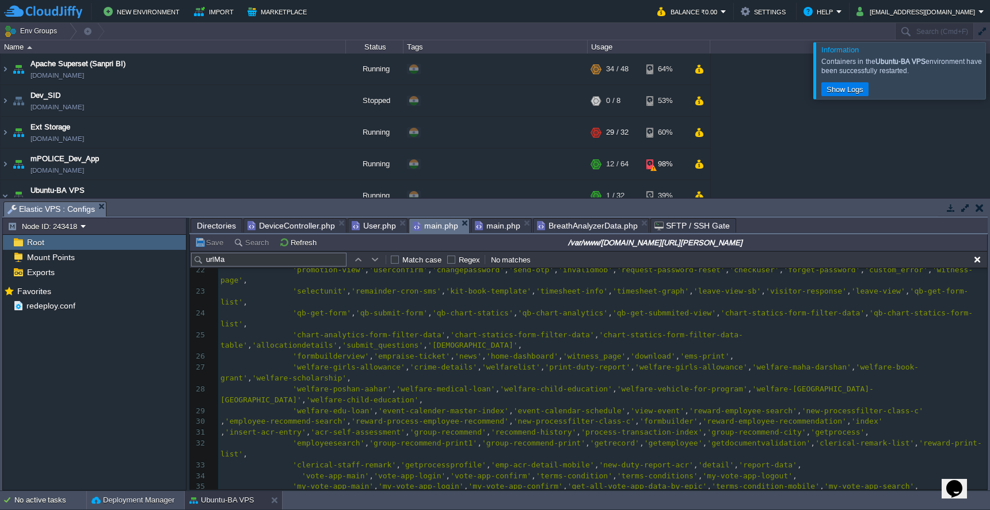
click at [438, 227] on span "main.php" at bounding box center [435, 226] width 45 height 14
click at [526, 376] on div "1 <?php 2 ret ur n [ 3 4 'vendorPath' => dirname ( dirname ( __DIR__ )) . '/ven…" at bounding box center [602, 362] width 769 height 672
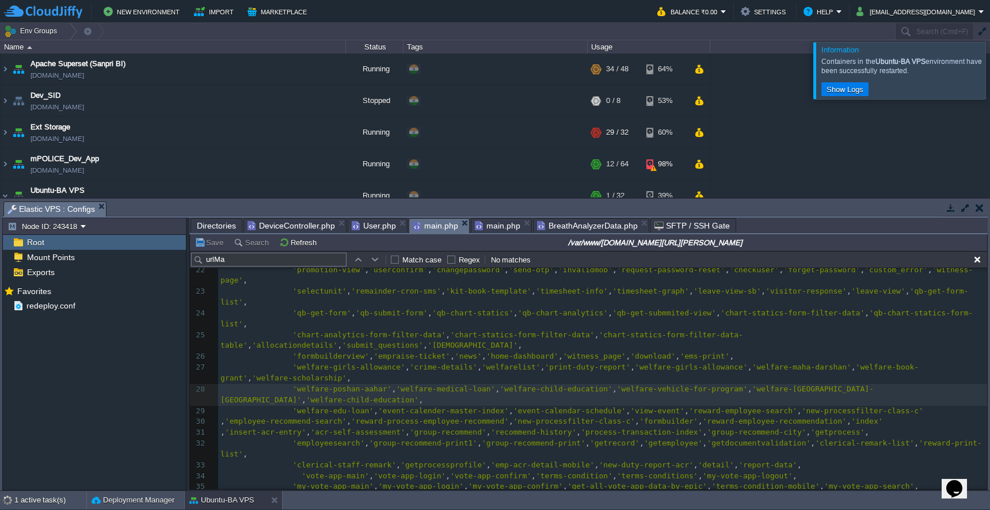
click at [621, 362] on pre "'welfare-girls-allowance' , 'crime-details' , 'welfarelist' , 'print-duty-repor…" at bounding box center [602, 373] width 769 height 22
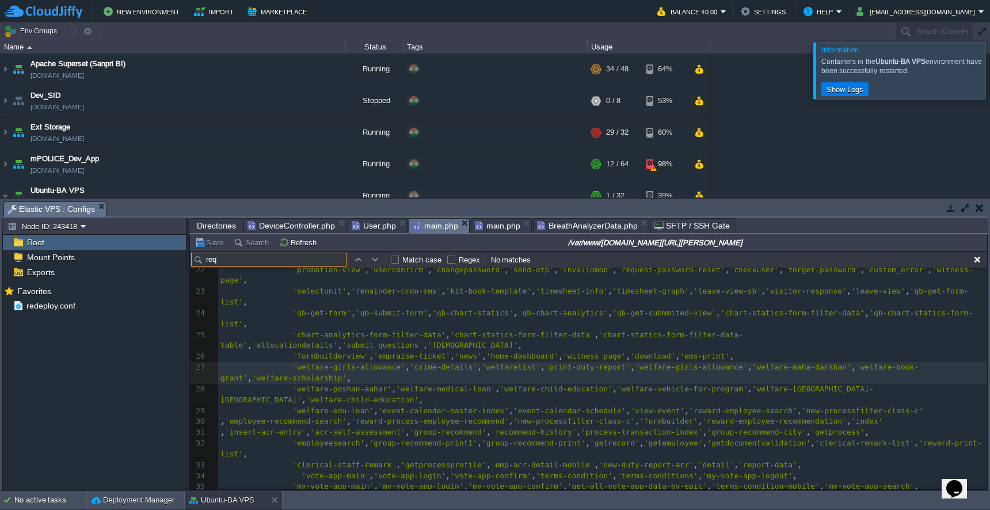
scroll to position [13, 0]
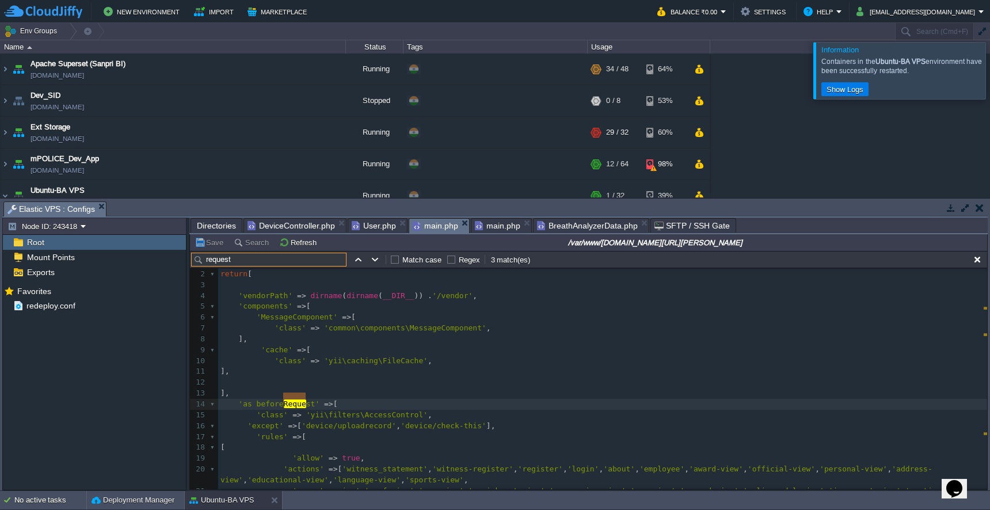
type input "request"
drag, startPoint x: 621, startPoint y: 361, endPoint x: 374, endPoint y: 262, distance: 266.2
click at [374, 262] on button "button" at bounding box center [375, 259] width 10 height 10
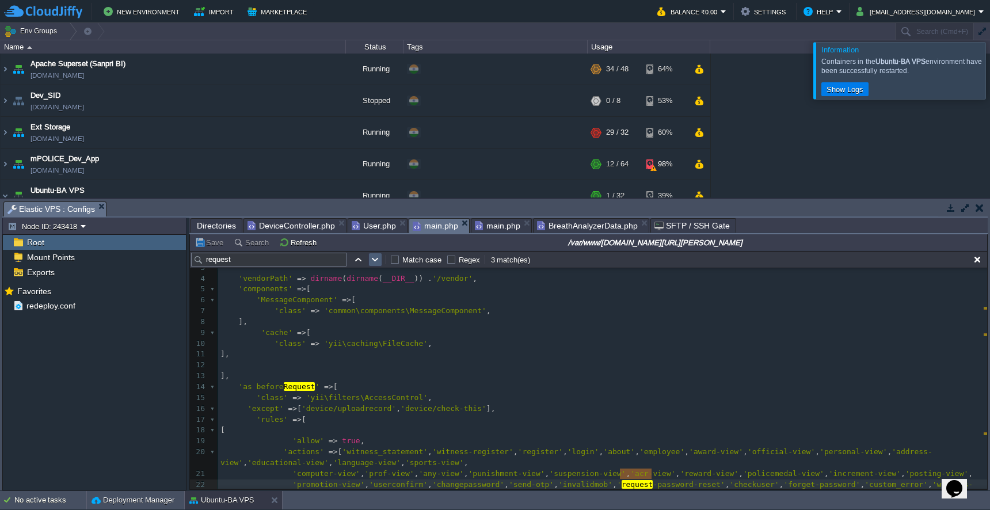
click at [374, 262] on button "button" at bounding box center [375, 259] width 10 height 10
type textarea "Request"
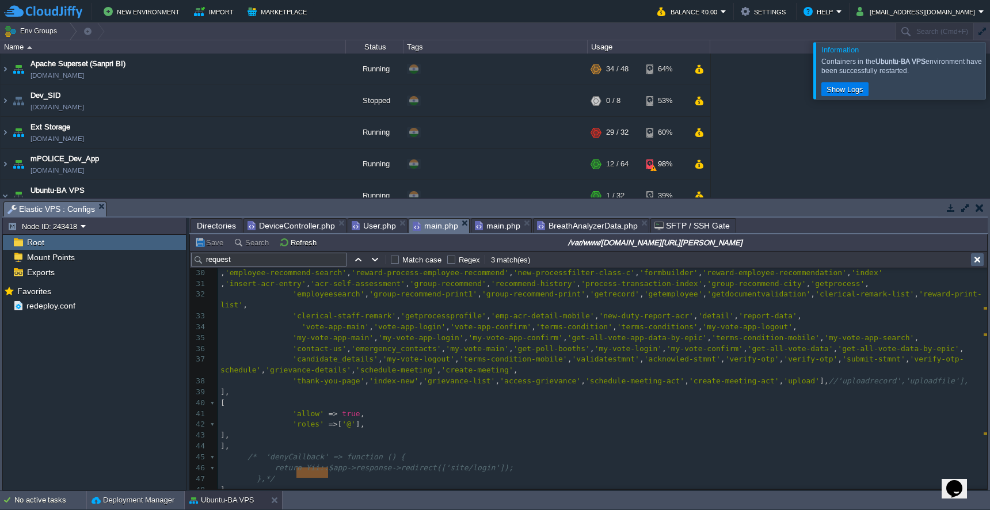
click at [978, 262] on button "button" at bounding box center [977, 259] width 10 height 10
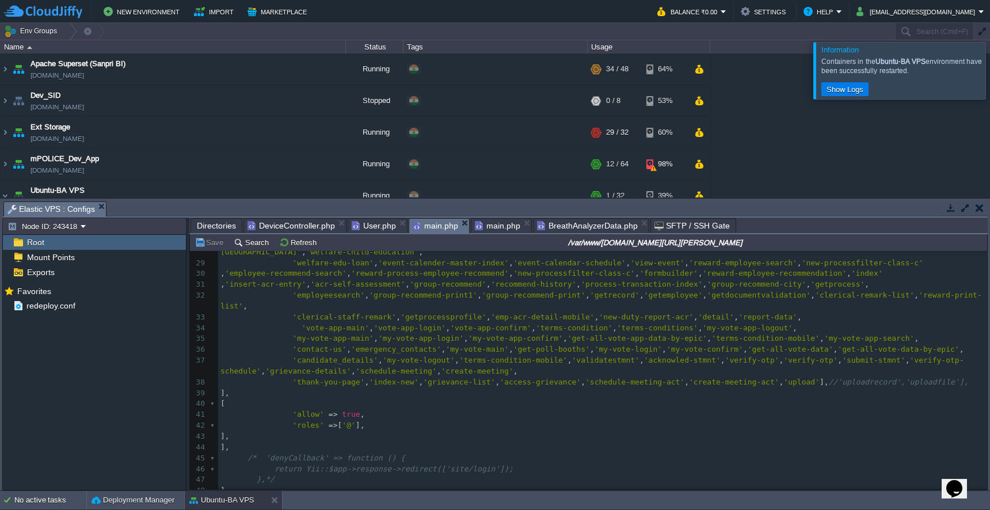
click at [488, 224] on span "main.php" at bounding box center [497, 226] width 45 height 14
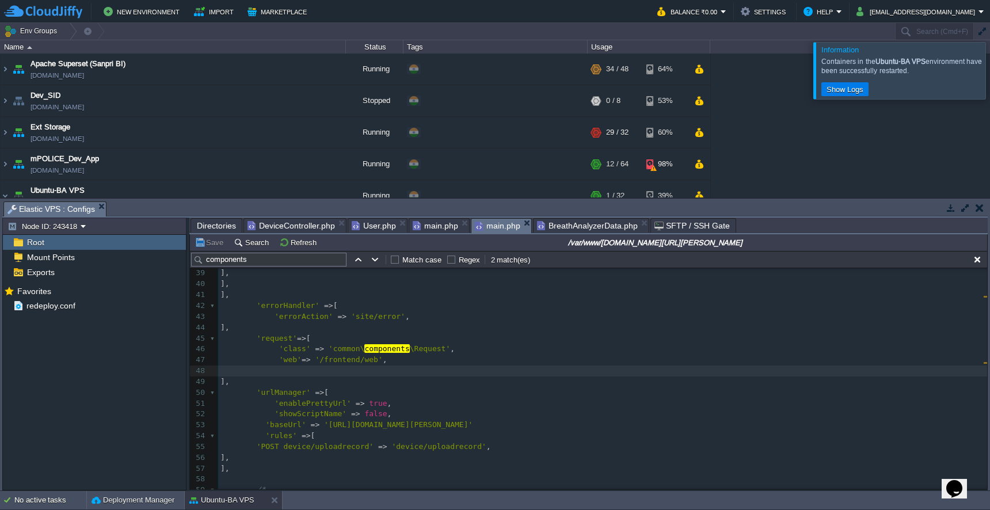
click at [489, 355] on pre "'web' => '/frontend/web' ," at bounding box center [602, 360] width 769 height 11
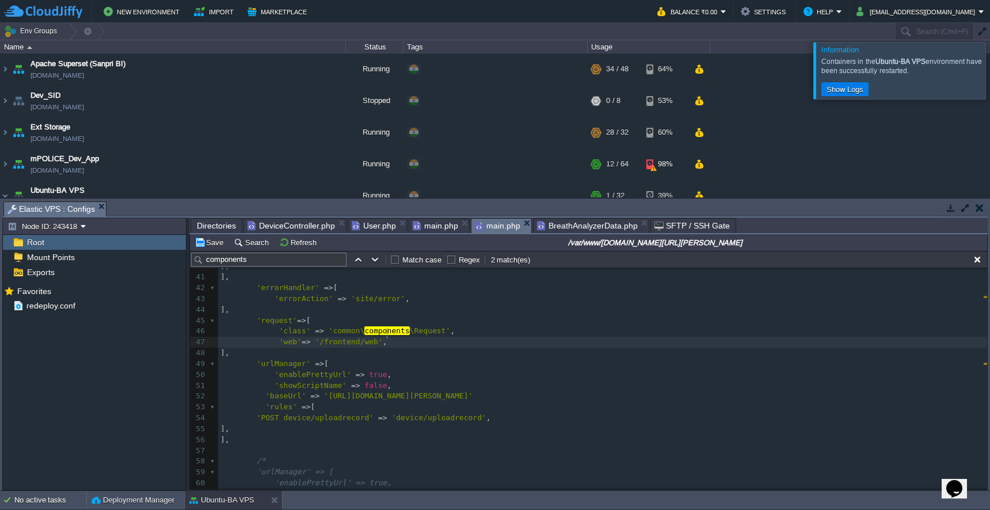
scroll to position [425, 0]
click at [257, 398] on div "xxxxxxxxxx 102 99 29 'session' => [ 30 // this is the name of the session cooki…" at bounding box center [602, 358] width 769 height 445
type textarea "//"
click at [507, 385] on pre "'baseUrl' => '[URL][DOMAIN_NAME][PERSON_NAME]'" at bounding box center [602, 390] width 769 height 11
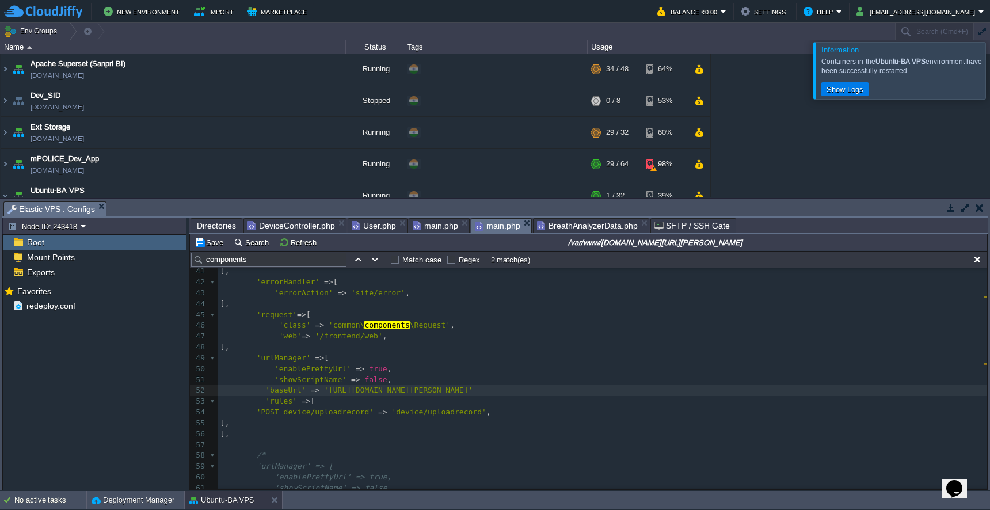
scroll to position [5, 2]
type textarea ","
click at [213, 245] on button "Save" at bounding box center [211, 242] width 32 height 10
click at [292, 224] on span "DeviceController.php" at bounding box center [291, 226] width 87 height 14
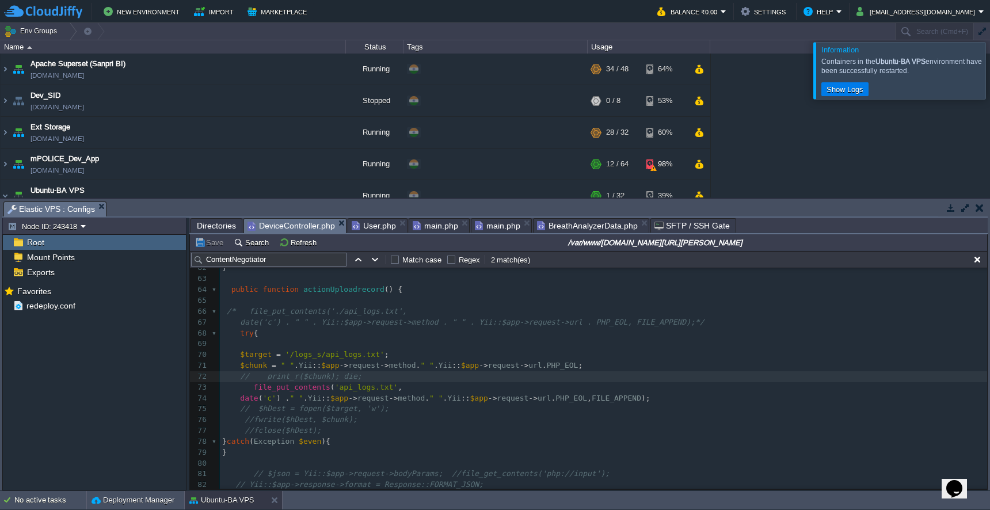
click at [250, 366] on div "x 52 if (isset($behaviors['authenticator'])) { 53 $behaviors['authenticator']['…" at bounding box center [603, 425] width 767 height 542
click at [208, 239] on button "Save" at bounding box center [211, 242] width 32 height 10
click at [405, 371] on pre "print_r ( $chunk ); die ;" at bounding box center [603, 376] width 767 height 11
click at [211, 245] on button "Save" at bounding box center [211, 242] width 32 height 10
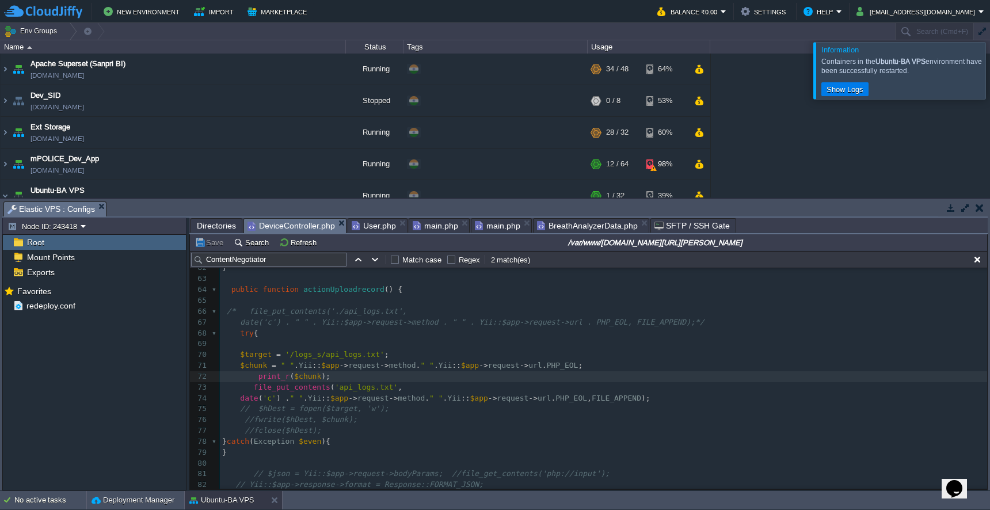
click at [436, 225] on span "main.php" at bounding box center [435, 226] width 45 height 14
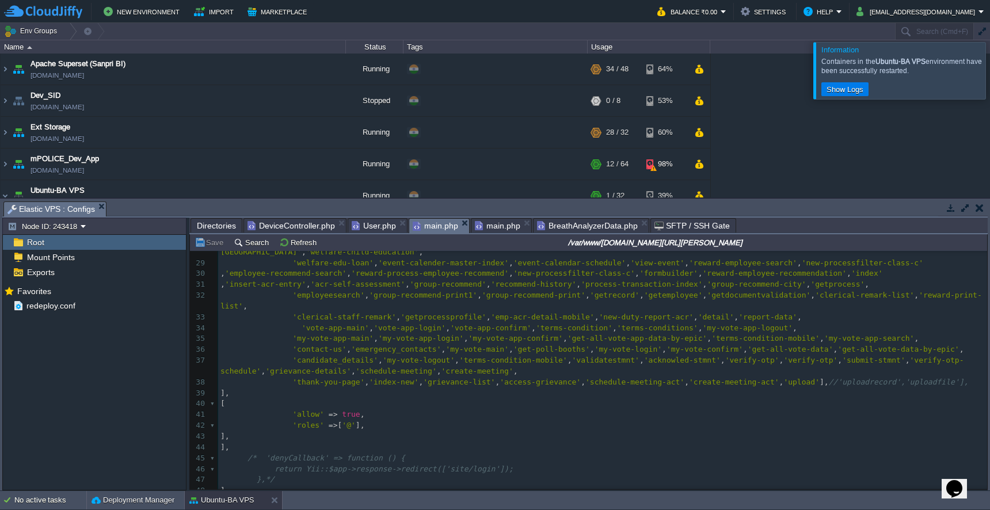
click at [478, 359] on div "20 'actions' => [ 'witness_statement' , 'witness-register' , 'register' , 'logi…" at bounding box center [602, 360] width 769 height 553
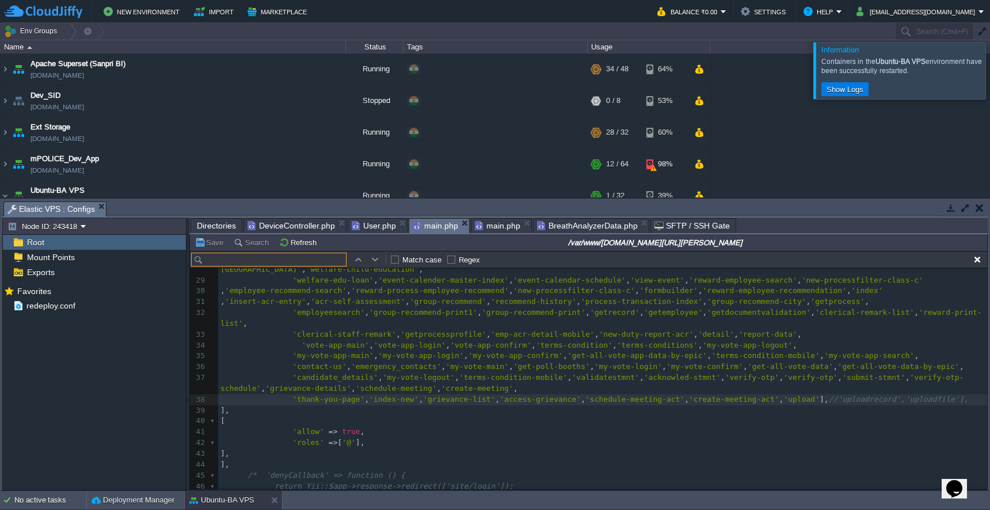
scroll to position [383, 0]
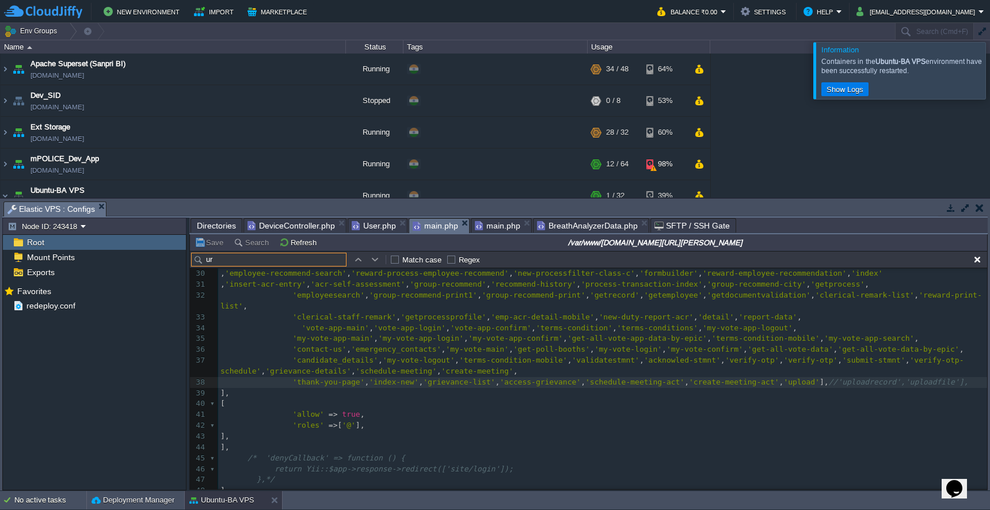
type input "url"
click at [499, 227] on span "main.php" at bounding box center [497, 226] width 45 height 14
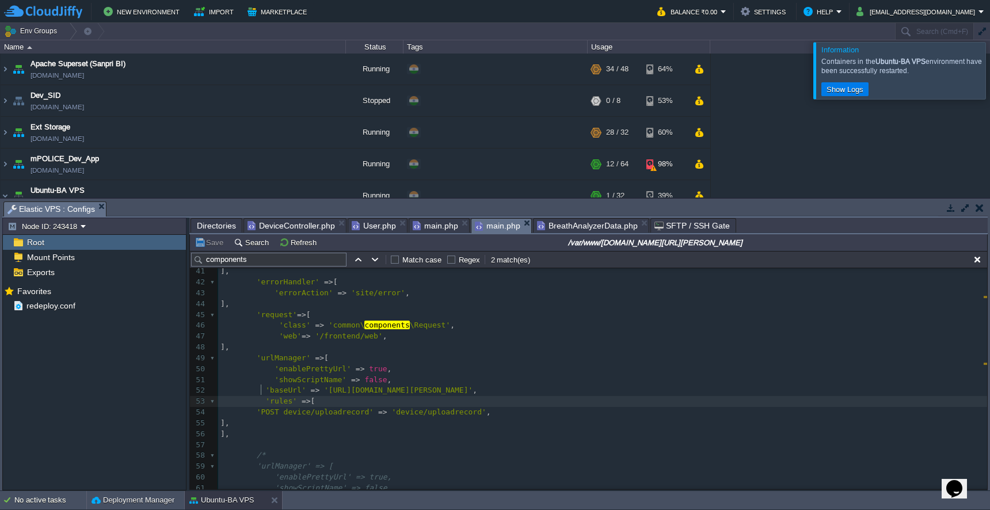
type textarea "'rules' => [ 'POST device/uploadrecord' => 'device/uploadrecord', ],"
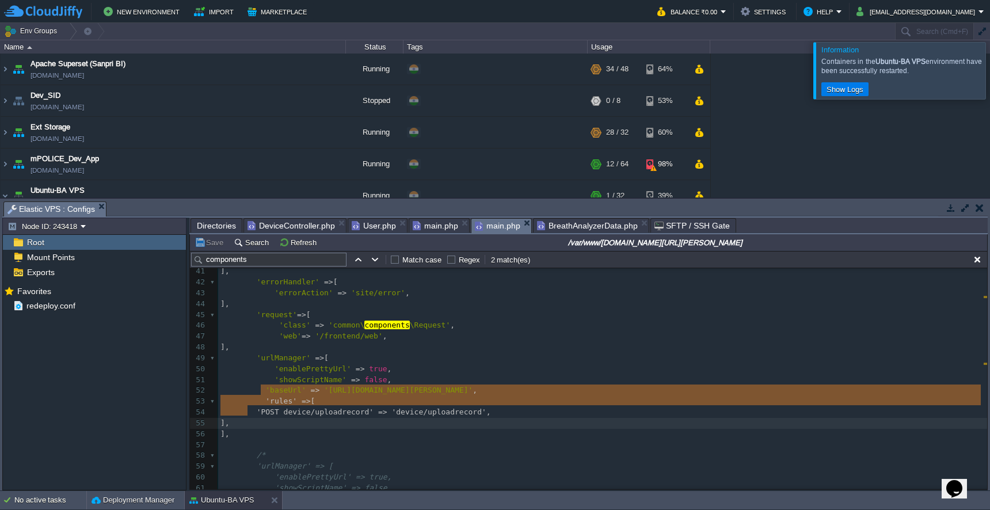
drag, startPoint x: 261, startPoint y: 390, endPoint x: 263, endPoint y: 408, distance: 17.9
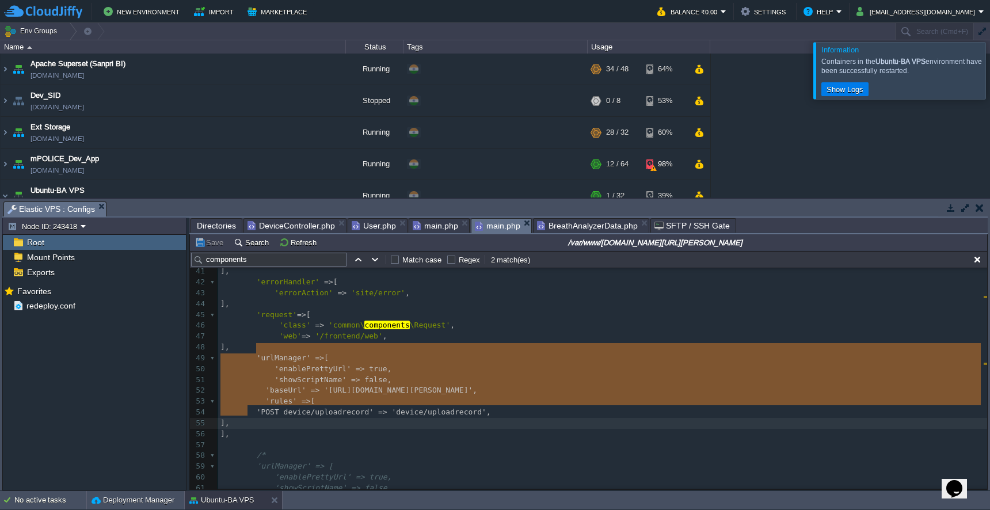
type textarea "'urlManager' => [ 'enablePrettyUrl' => true, 'showScriptName' => false, 'baseUr…"
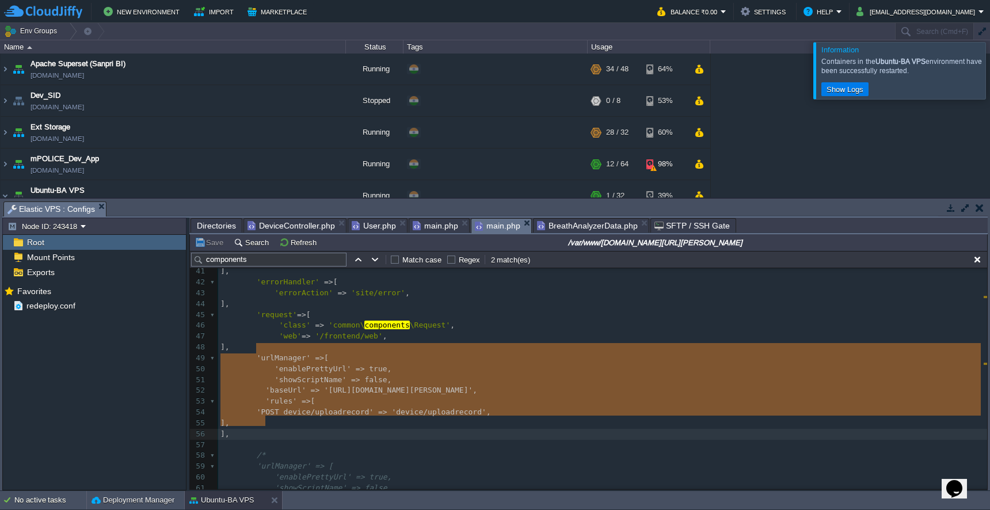
drag, startPoint x: 257, startPoint y: 349, endPoint x: 271, endPoint y: 425, distance: 77.2
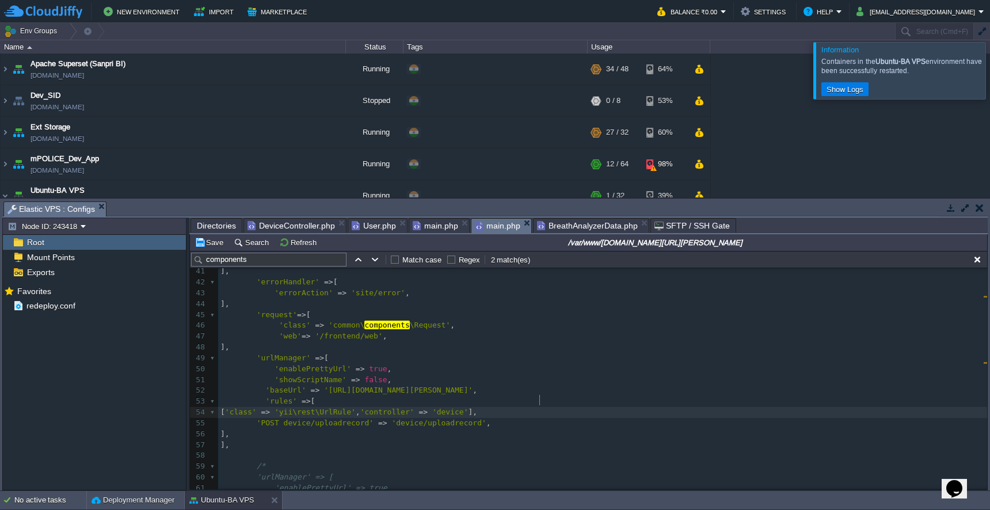
click at [211, 246] on button "Save" at bounding box center [211, 242] width 32 height 10
click at [582, 407] on pre "[ 'class' => 'yii\rest\UrlRule' , 'controller' => 'device' ]," at bounding box center [602, 412] width 769 height 11
click at [212, 245] on button "Save" at bounding box center [211, 242] width 32 height 10
click at [296, 226] on span "DeviceController.php" at bounding box center [291, 226] width 87 height 14
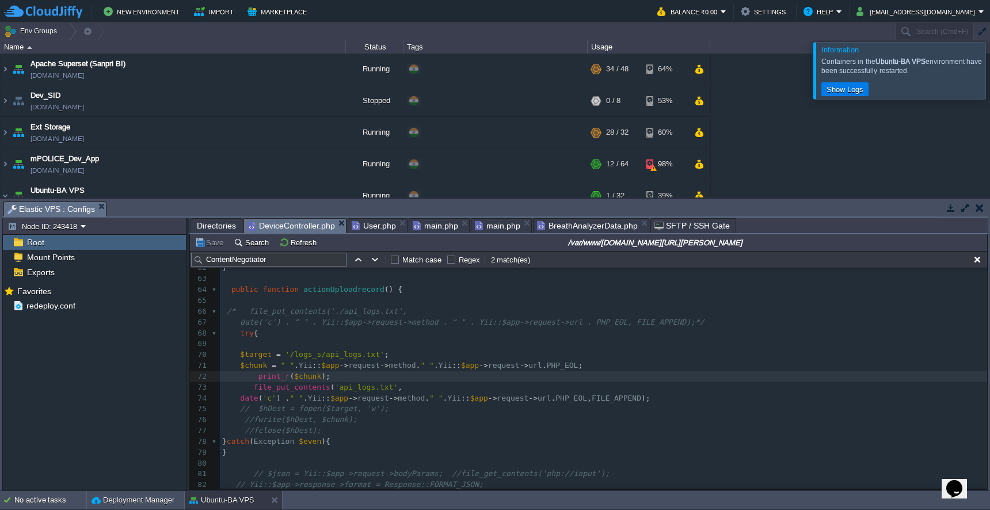
click at [711, 317] on pre "date('c') . " " . Yii::$app->request->method . " " . Yii::$app->request->url . …" at bounding box center [603, 322] width 767 height 11
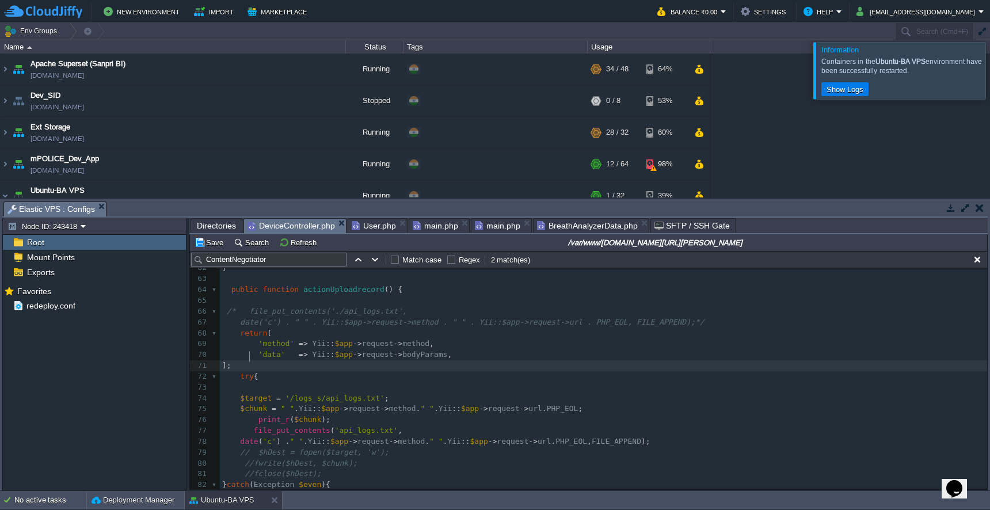
click at [214, 245] on button "Save" at bounding box center [211, 242] width 32 height 10
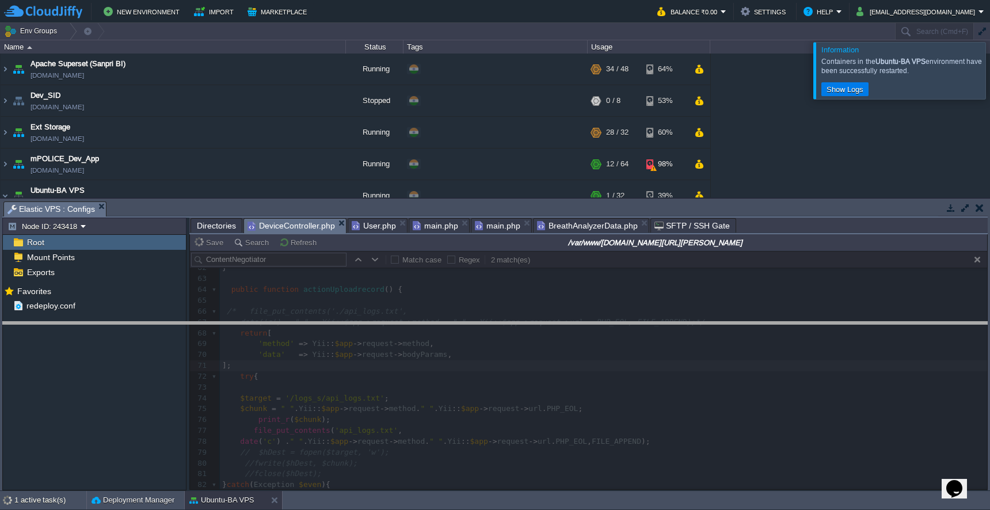
drag, startPoint x: 575, startPoint y: 204, endPoint x: 571, endPoint y: 325, distance: 120.4
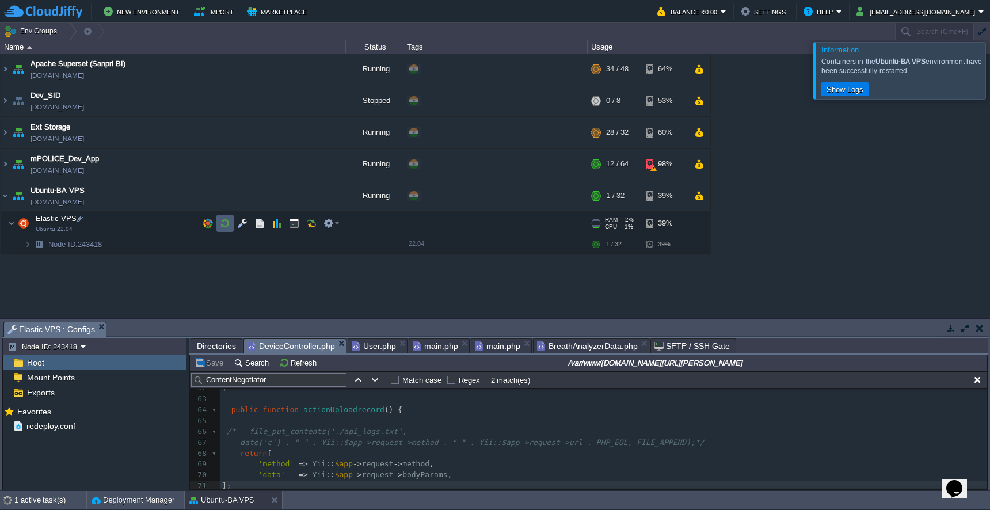
click at [223, 224] on button "button" at bounding box center [225, 223] width 10 height 10
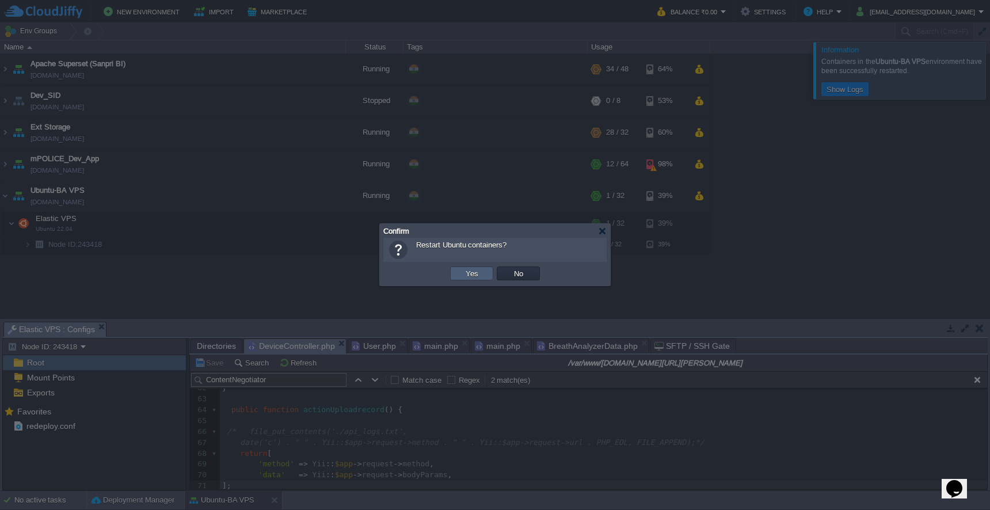
click at [463, 273] on button "Yes" at bounding box center [472, 273] width 20 height 10
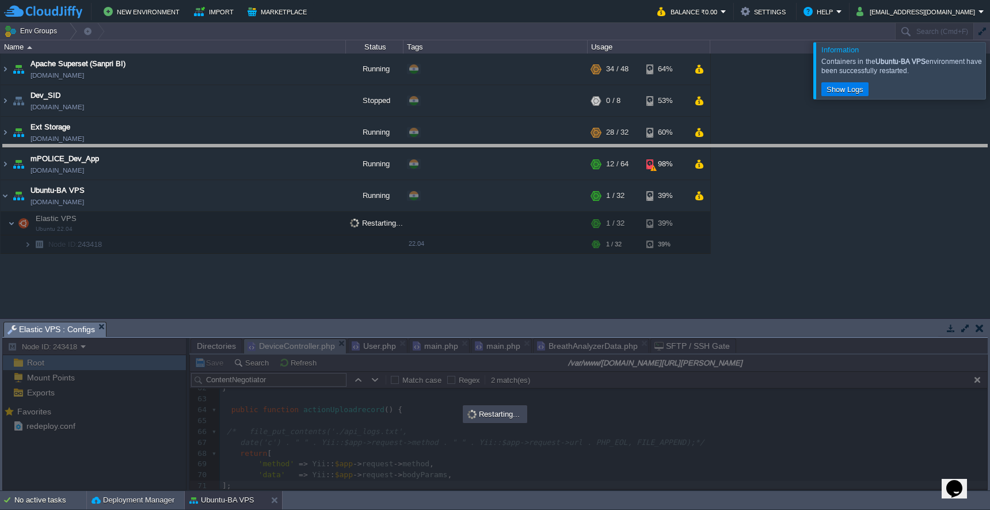
drag, startPoint x: 549, startPoint y: 328, endPoint x: 547, endPoint y: 146, distance: 181.9
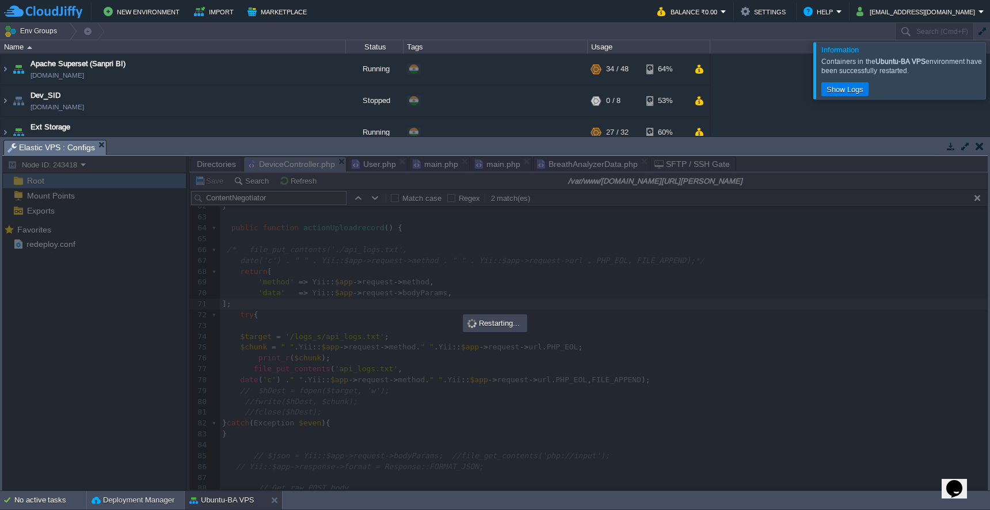
scroll to position [87, 0]
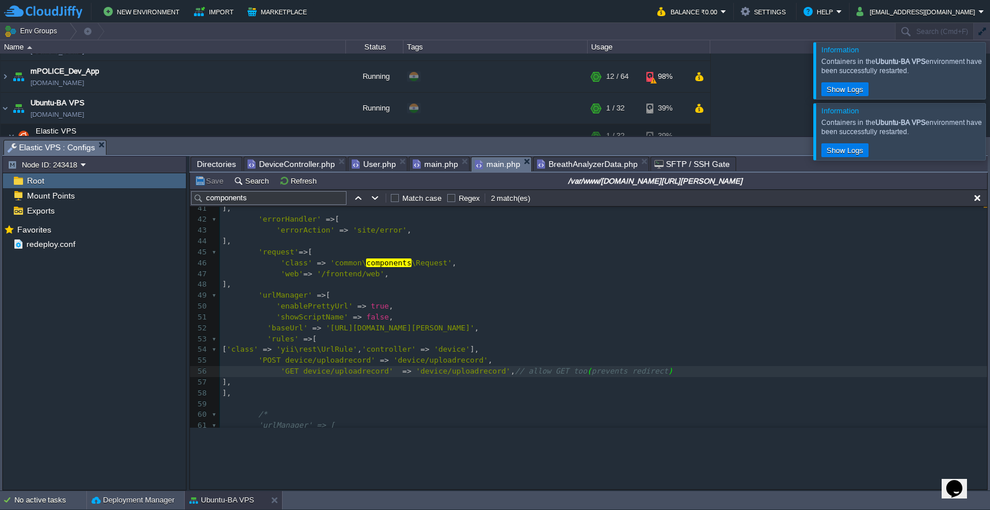
click at [496, 168] on span "main.php" at bounding box center [497, 164] width 45 height 14
click at [254, 291] on div "xxxxxxxxxx 102 99 100 31 'name' => 'advanced-frontend' , 32 ], 33 'log' => [ 34…" at bounding box center [603, 388] width 767 height 586
type textarea "/*"
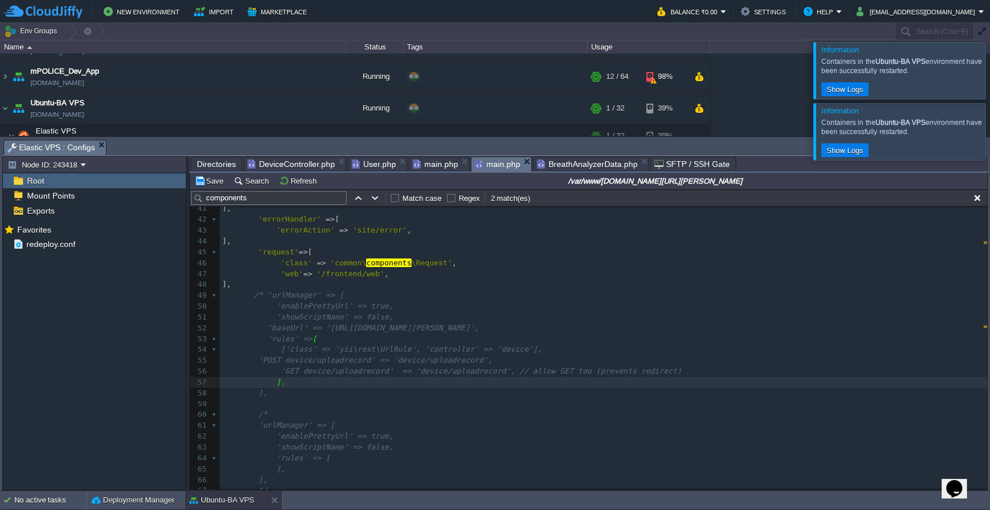
click at [278, 388] on pre "]," at bounding box center [603, 393] width 767 height 11
type textarea "*/"
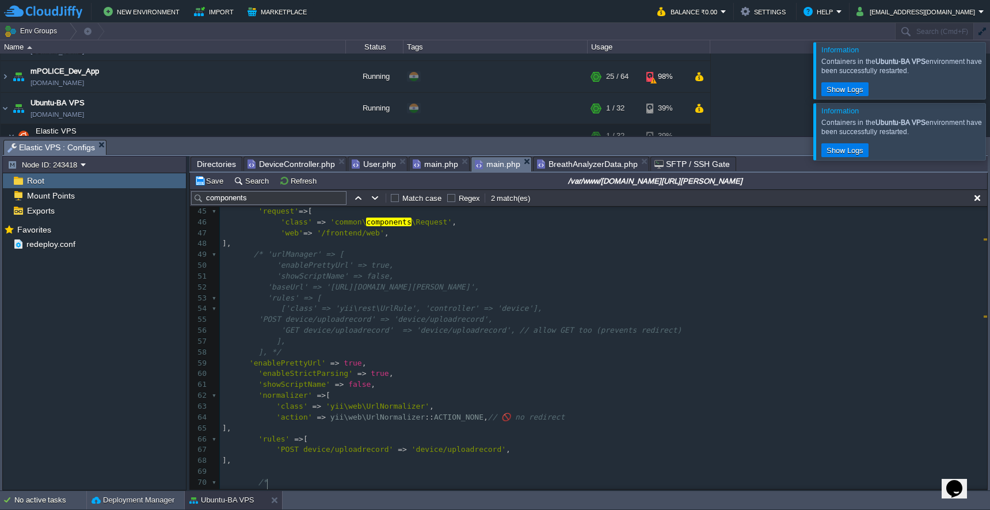
scroll to position [476, 0]
click at [264, 266] on div "xxxxxxxxxx 102 99 100 31 'name' => 'advanced-frontend' , 32 ], 33 'log' => [ 34…" at bounding box center [603, 391] width 767 height 694
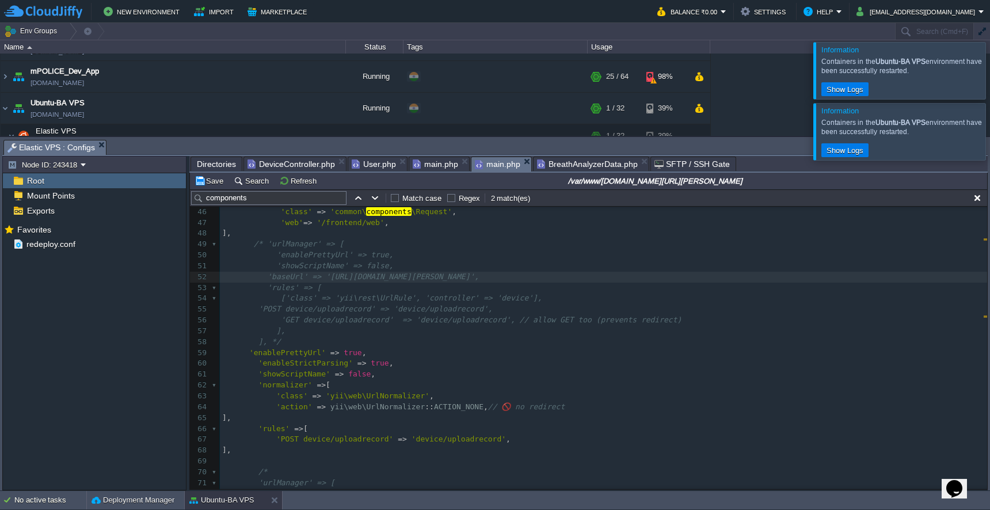
type textarea "'baseUrl' => '[URL][DOMAIN_NAME][PERSON_NAME]',"
click at [477, 369] on pre "'showScriptName' => false ," at bounding box center [603, 374] width 767 height 11
click at [210, 184] on button "Save" at bounding box center [211, 181] width 32 height 10
click at [519, 401] on div "xxxxxxxxxx 102 99 100 31 'name' => 'advanced-frontend' , 32 ], 33 'log' => [ 34…" at bounding box center [603, 396] width 767 height 705
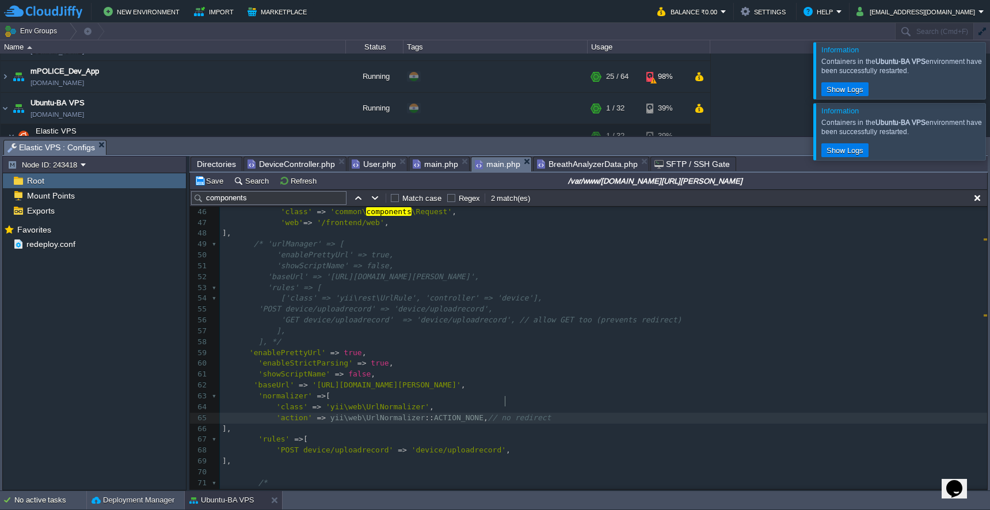
click at [252, 391] on span at bounding box center [240, 395] width 36 height 9
type textarea "//"
click at [212, 185] on button "Save" at bounding box center [211, 181] width 32 height 10
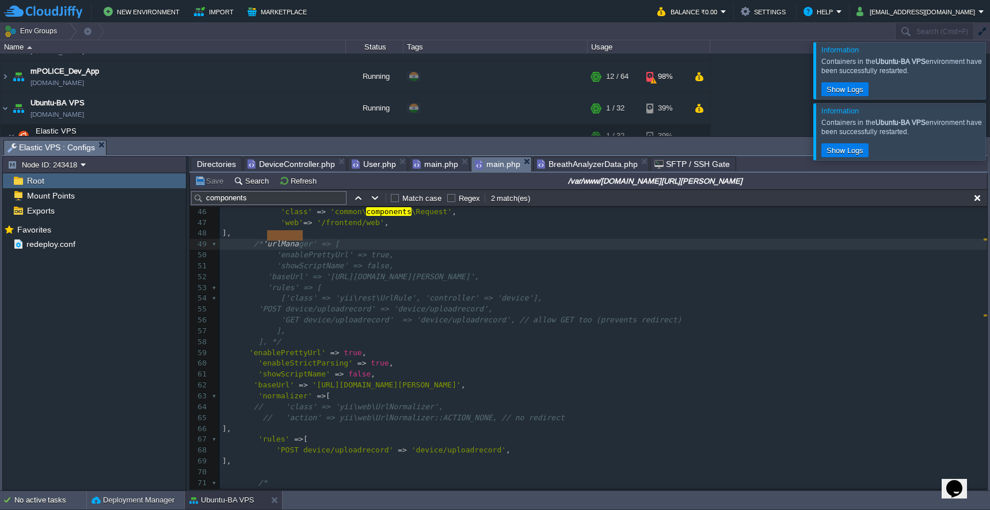
type textarea "'urlManager' => ["
drag, startPoint x: 268, startPoint y: 237, endPoint x: 349, endPoint y: 237, distance: 81.2
click at [317, 337] on pre "], */" at bounding box center [603, 342] width 767 height 11
paste textarea "'enablePrettyUrl' => true,"
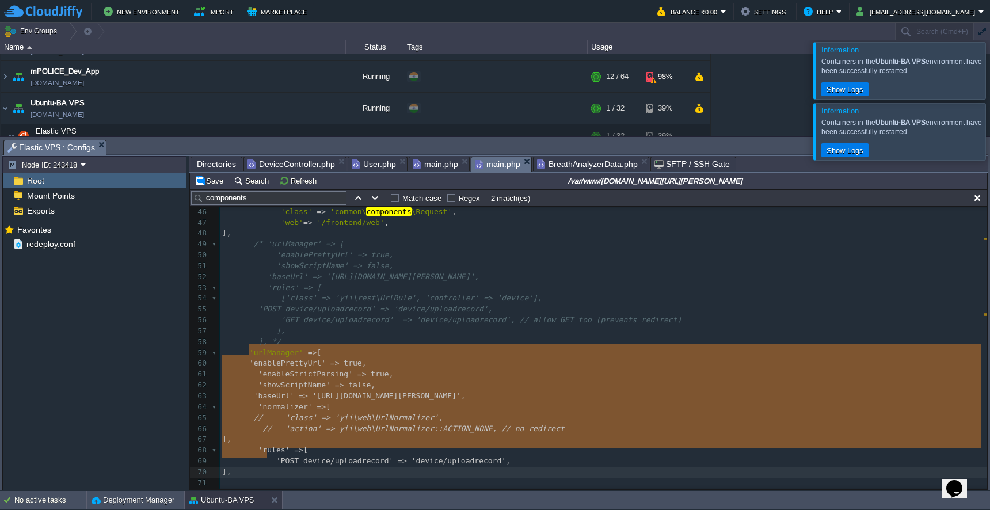
drag, startPoint x: 248, startPoint y: 350, endPoint x: 271, endPoint y: 452, distance: 105.1
type textarea "'enablePrettyUrl' => true, 'enableStrictParsing' => true, 'showScriptName' => f…"
click at [279, 478] on pre "​" at bounding box center [603, 483] width 767 height 11
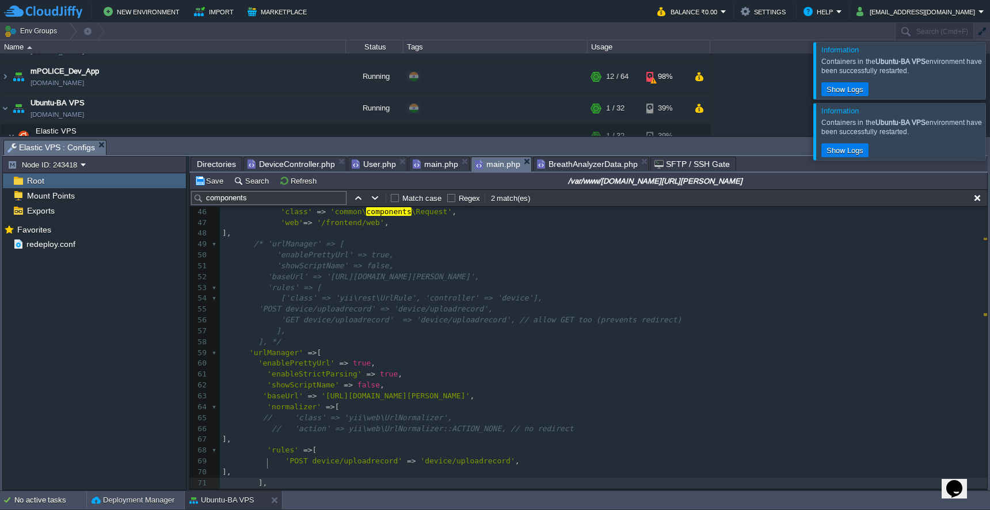
scroll to position [5, 5]
type textarea "],"
click at [212, 180] on button "Save" at bounding box center [211, 181] width 32 height 10
click at [273, 401] on div "xxxxxxxxxx 102 99 100 31 'name' => 'advanced-frontend' , 32 ], 33 'log' => [ 34…" at bounding box center [603, 402] width 767 height 716
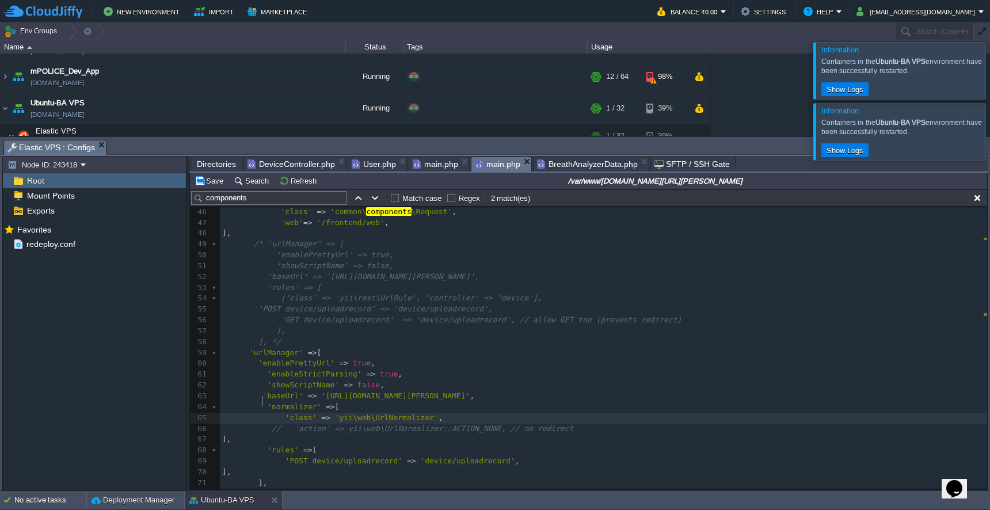
click at [284, 424] on span "// 'action' => yii\web\UrlNormalizer::ACTION_NONE, // no redirect" at bounding box center [423, 428] width 302 height 9
click at [214, 181] on button "Save" at bounding box center [211, 181] width 32 height 10
click at [262, 402] on span at bounding box center [244, 406] width 45 height 9
type textarea "/*"
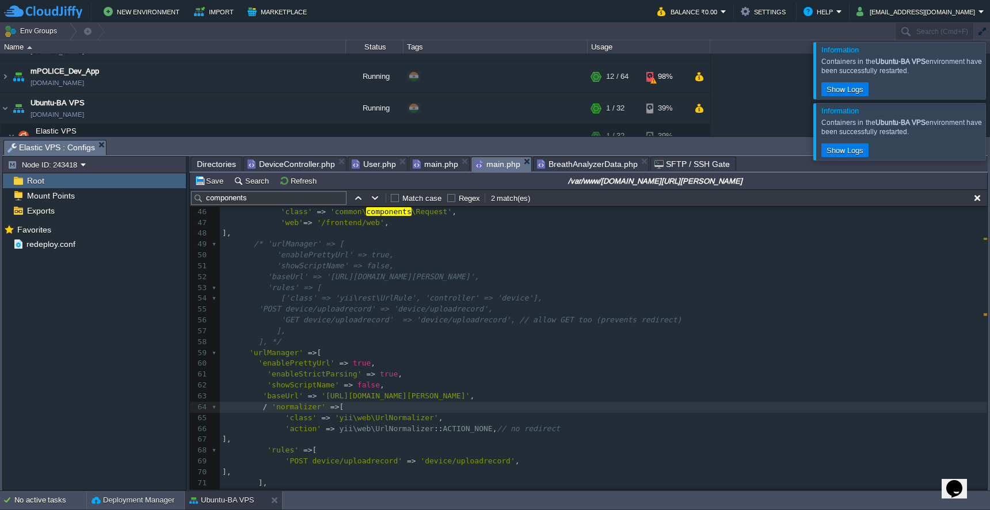
scroll to position [5, 5]
click at [290, 434] on pre "]," at bounding box center [603, 439] width 767 height 11
type textarea "*/"
click at [210, 185] on button "Save" at bounding box center [211, 181] width 32 height 10
click at [273, 393] on div "xxxxxxxxxx 102 99 100 31 'name' => 'advanced-frontend' , 32 ], 33 'log' => [ 34…" at bounding box center [603, 402] width 767 height 716
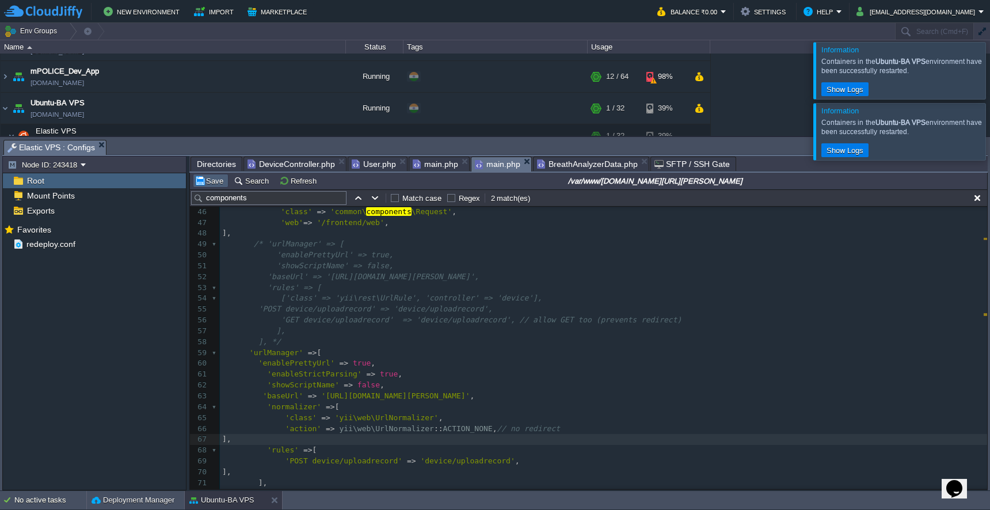
click at [206, 182] on button "Save" at bounding box center [211, 181] width 32 height 10
click at [304, 166] on span "DeviceController.php" at bounding box center [291, 164] width 87 height 14
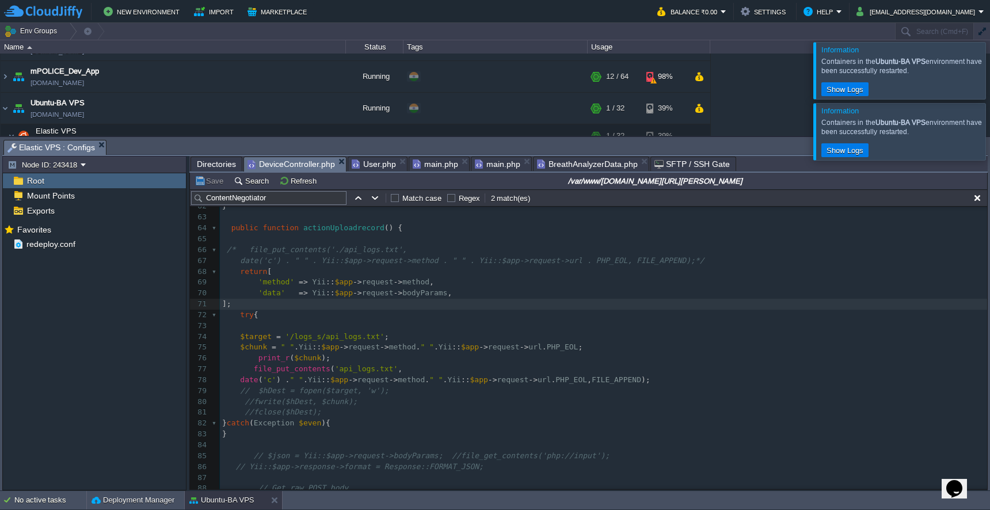
click at [496, 236] on pre at bounding box center [603, 239] width 767 height 11
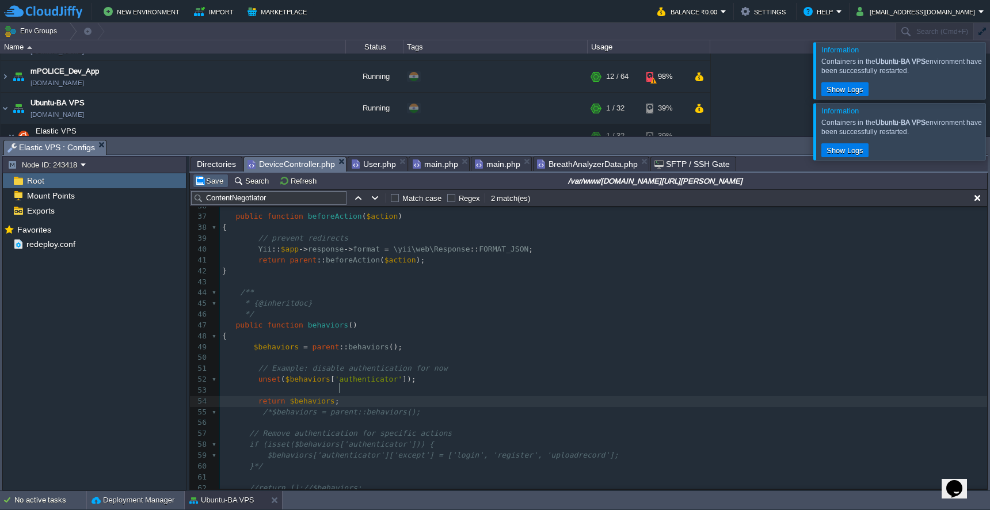
click at [217, 182] on button "Save" at bounding box center [211, 181] width 32 height 10
click at [493, 165] on span "main.php" at bounding box center [497, 164] width 45 height 14
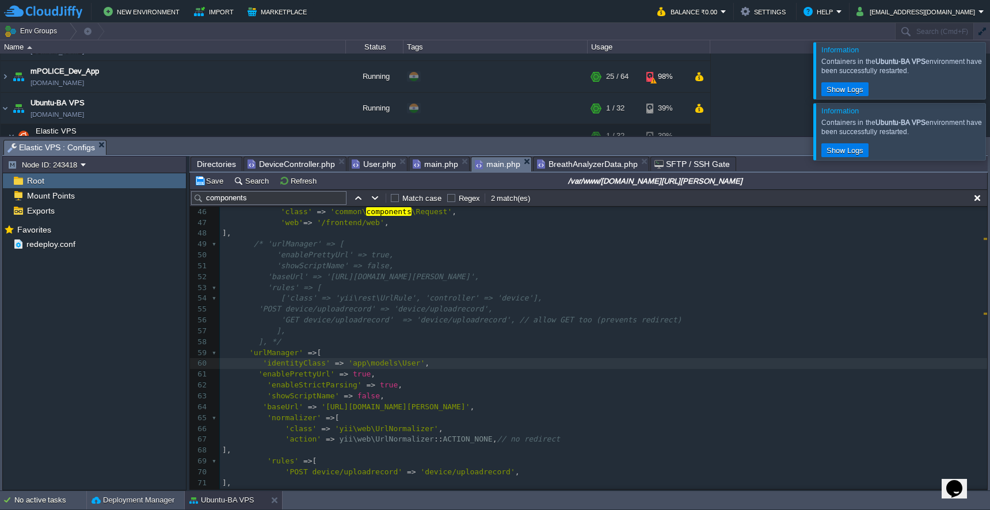
scroll to position [5, 0]
type textarea "'identityClass' => 'app\models\User',"
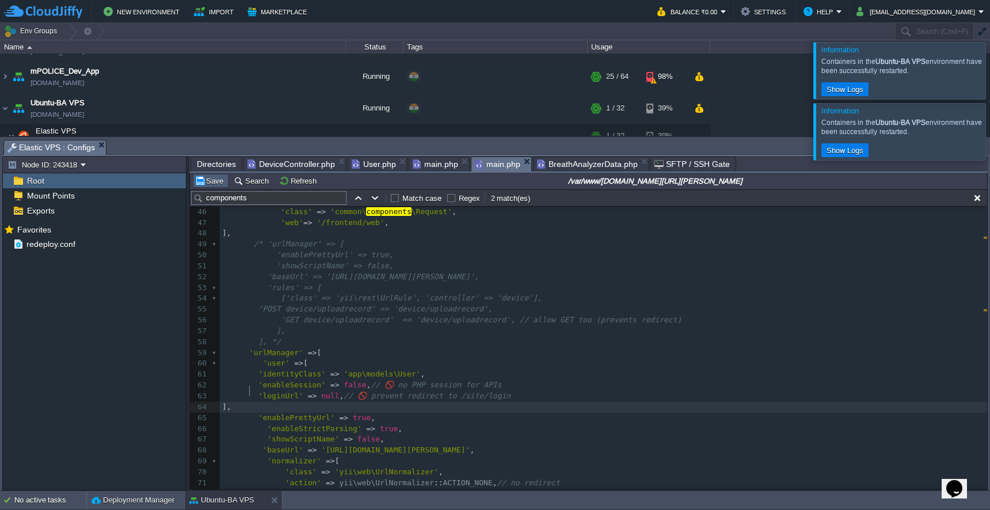
click at [208, 185] on button "Save" at bounding box center [211, 181] width 32 height 10
click at [313, 167] on span "DeviceController.php" at bounding box center [291, 164] width 87 height 14
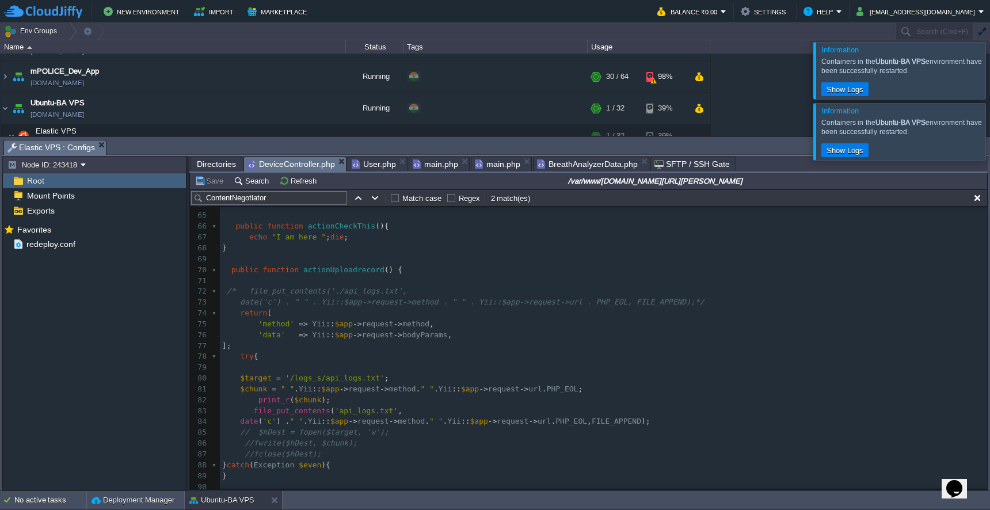
scroll to position [787, 0]
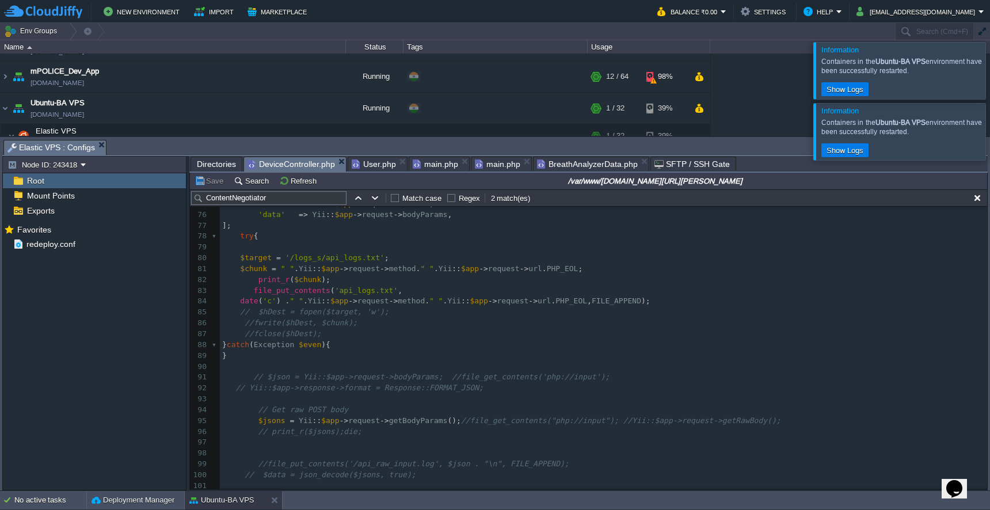
click at [492, 167] on span "main.php" at bounding box center [497, 164] width 45 height 14
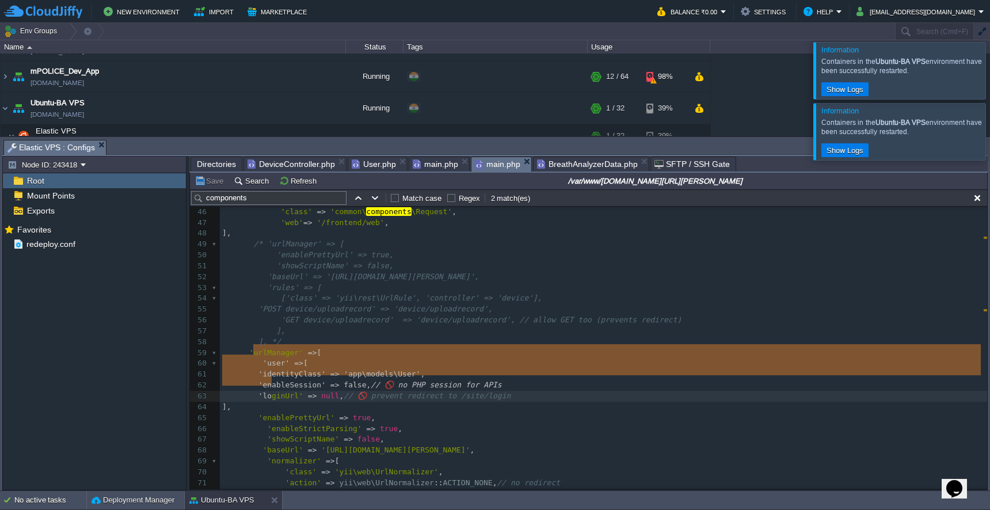
type textarea "'user' => [ 'identityClass' => 'app\models\User', 'enableSession' => false, // …"
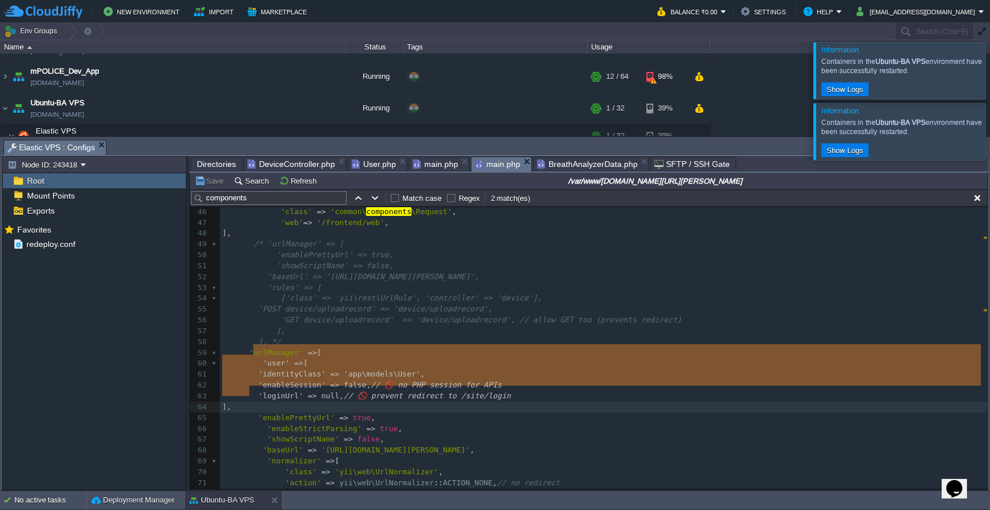
drag, startPoint x: 256, startPoint y: 353, endPoint x: 272, endPoint y: 389, distance: 39.7
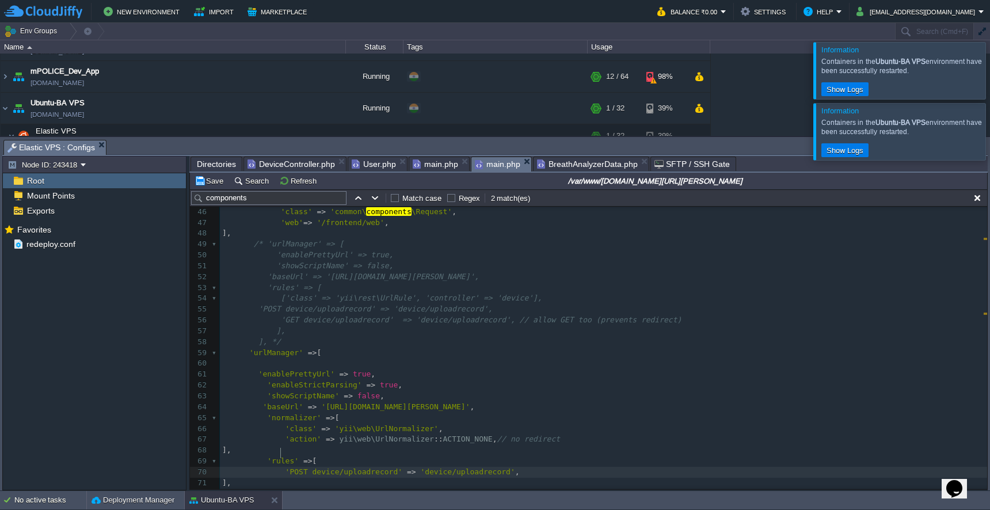
click at [281, 454] on div "xxxxxxxxxx 102 99 100 31 'name' => 'advanced-frontend' , 32 ], 33 'log' => [ 34…" at bounding box center [603, 407] width 767 height 727
click at [277, 306] on div "xxxxxxxxxx 102 99 100 31 'name' => 'advanced-frontend' , 32 ], 33 'log' => [ 34…" at bounding box center [603, 407] width 767 height 727
type textarea "'GET device/uploadrecord' => 'device/uploadrecord', // allow GET too (prevents …"
click at [603, 467] on pre "'POST device/uploadrecord' => 'device/uploadrecord' ," at bounding box center [603, 472] width 767 height 11
click at [215, 180] on button "Save" at bounding box center [211, 181] width 32 height 10
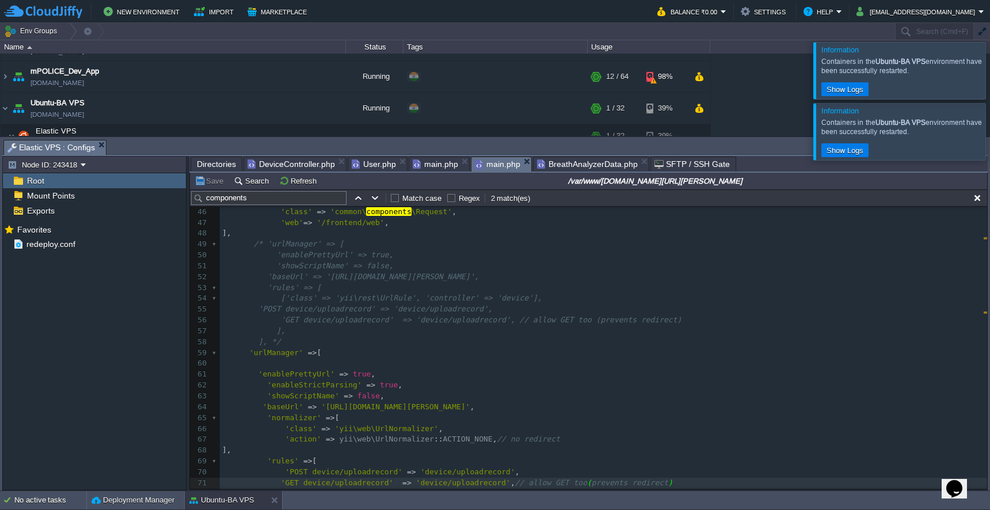
click at [264, 403] on div "xxxxxxxxxx 102 99 100 31 'name' => 'advanced-frontend' , 32 ], 33 'log' => [ 34…" at bounding box center [603, 412] width 767 height 737
type textarea "/*"
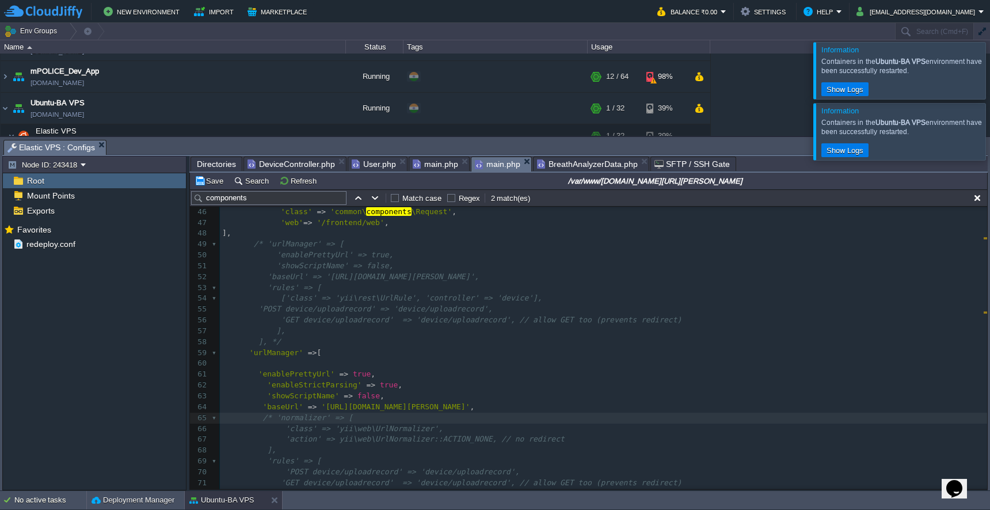
click at [289, 445] on pre "]," at bounding box center [603, 450] width 767 height 11
type textarea "*/"
click at [215, 182] on button "Save" at bounding box center [211, 181] width 32 height 10
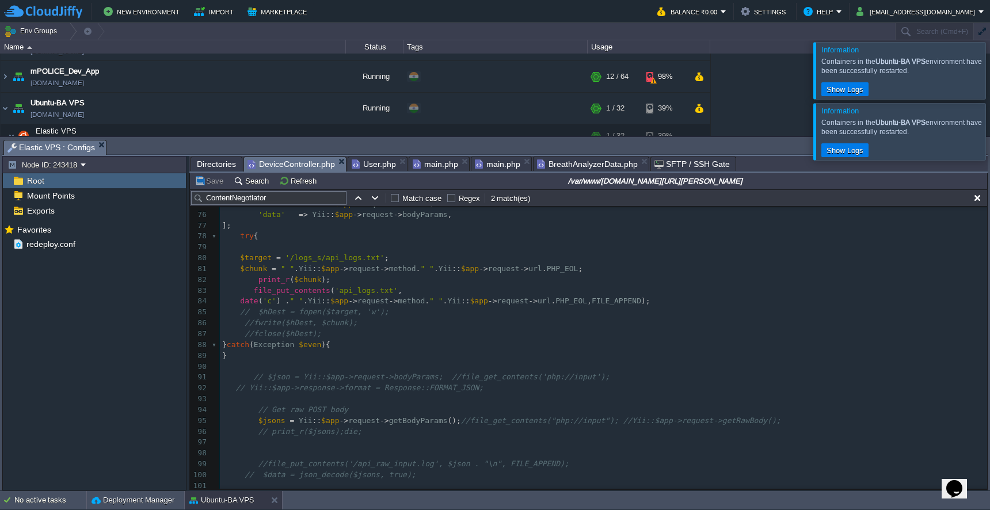
click at [278, 165] on span "DeviceController.php" at bounding box center [291, 164] width 87 height 14
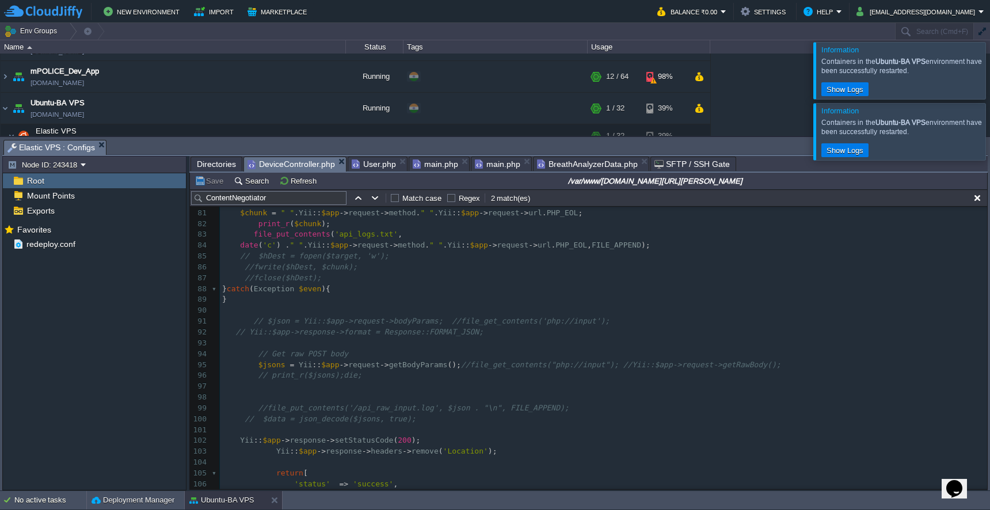
scroll to position [809, 0]
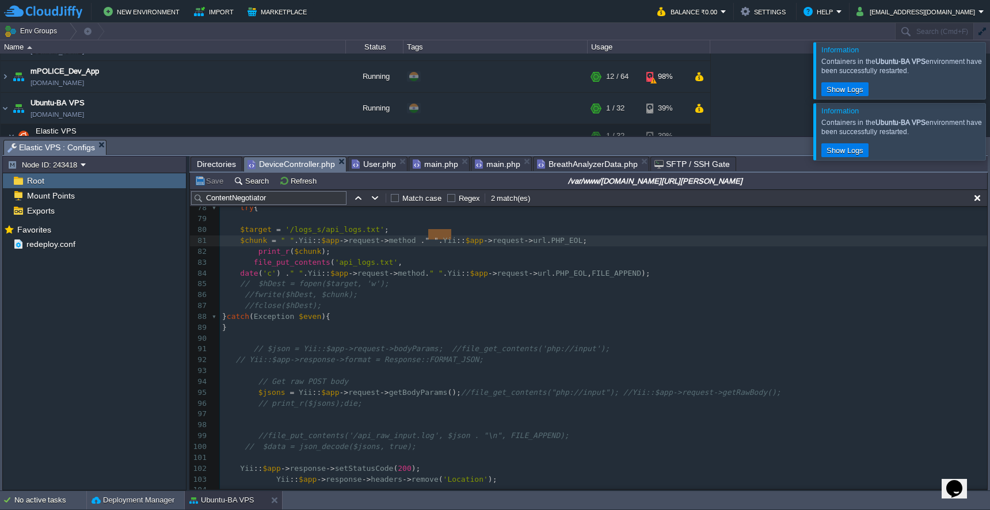
type textarea ". " " ."
drag, startPoint x: 427, startPoint y: 238, endPoint x: 459, endPoint y: 238, distance: 31.7
type textarea "Yii::$app->request->bodyParams;"
drag, startPoint x: 302, startPoint y: 341, endPoint x: 436, endPoint y: 341, distance: 134.1
click at [645, 237] on div "x return $behaviors ; 68 } 69 70 public function actionUploadrecord () { 71 72 …" at bounding box center [603, 424] width 767 height 661
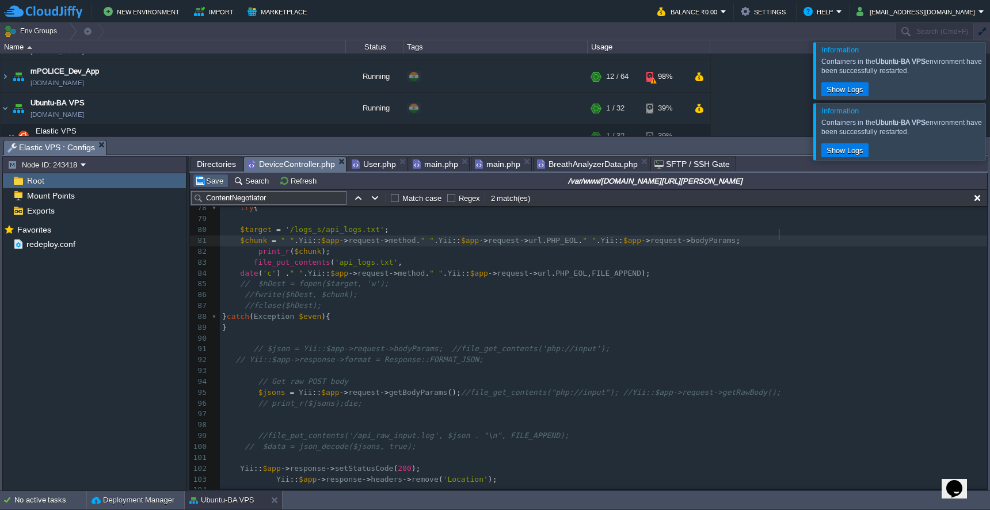
click at [215, 185] on button "Save" at bounding box center [211, 181] width 32 height 10
type textarea "Yii::$app->request->bodyParams"
drag, startPoint x: 646, startPoint y: 236, endPoint x: 779, endPoint y: 236, distance: 133.0
click at [208, 183] on button "Save" at bounding box center [211, 181] width 32 height 10
type textarea ". PHP_EOL."
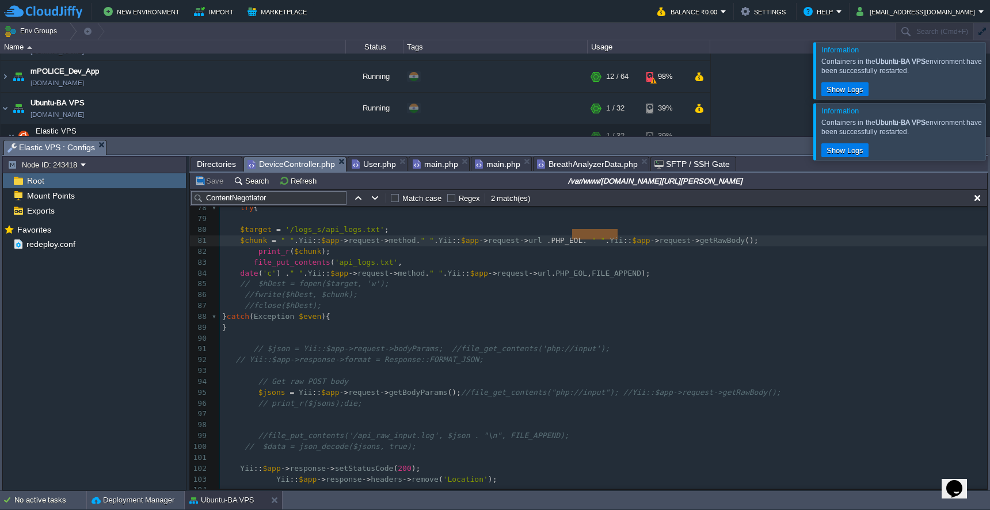
drag, startPoint x: 616, startPoint y: 237, endPoint x: 574, endPoint y: 238, distance: 41.5
type textarea ". PHP_EOL"
paste textarea
click at [212, 177] on button "Save" at bounding box center [211, 181] width 32 height 10
